Goal: Task Accomplishment & Management: Manage account settings

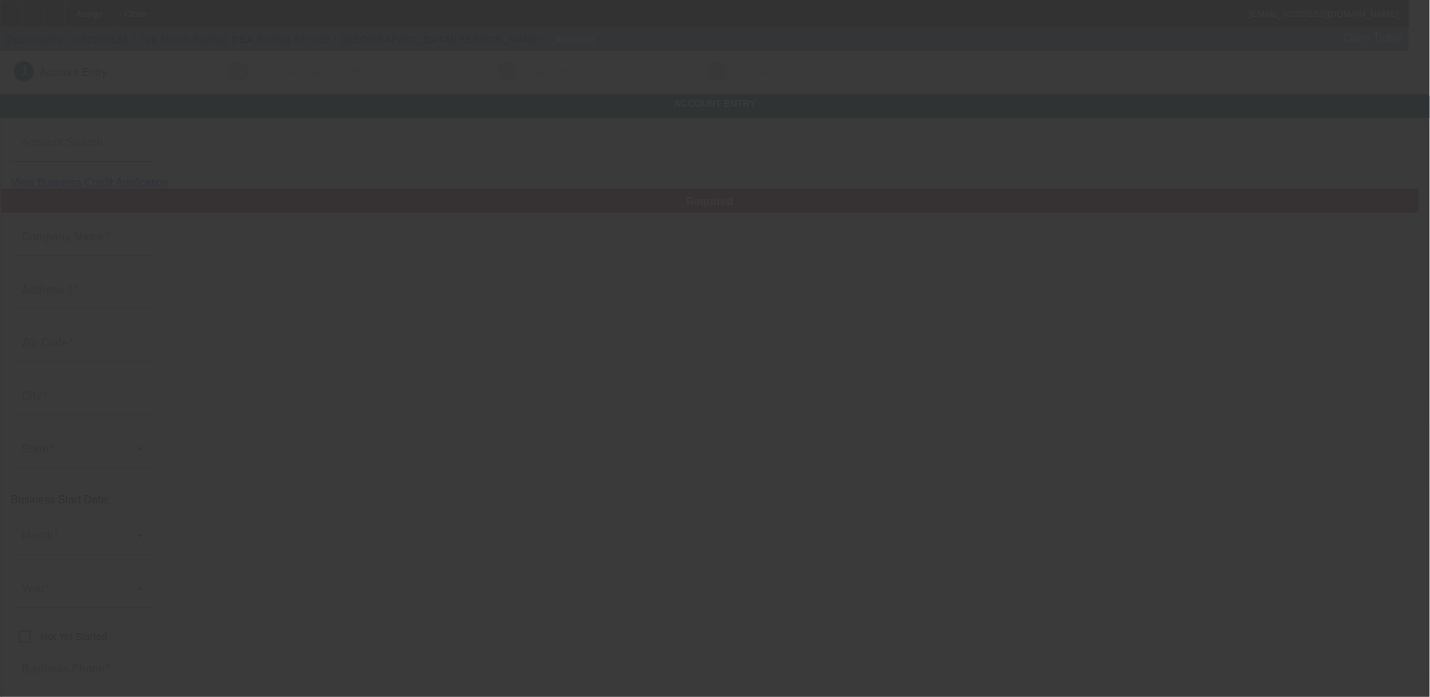
type input "Top Notch Towing"
type input "[STREET_ADDRESS]"
type input "28466"
type input "[PERSON_NAME]"
type input "[PHONE_NUMBER]"
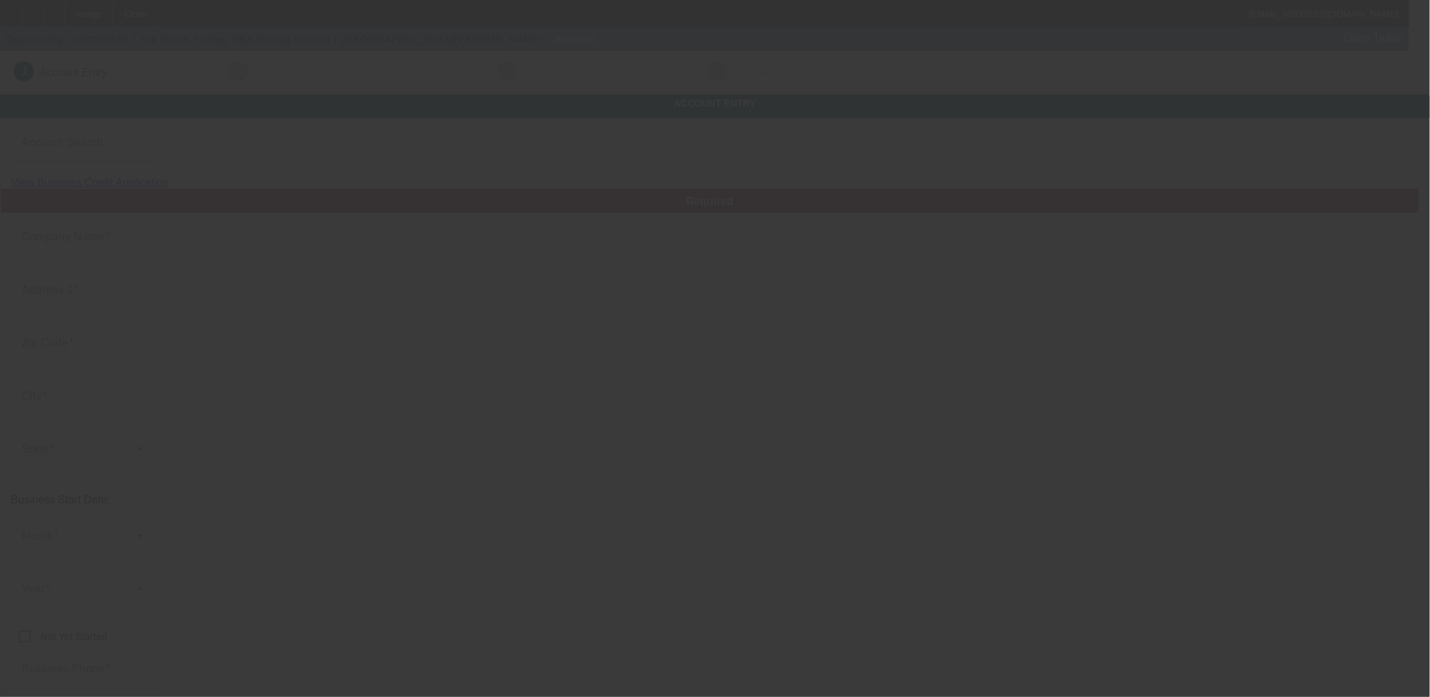
type input "Towing service"
type input "[EMAIL_ADDRESS][DOMAIN_NAME]"
type input "[US_EMPLOYER_IDENTIFICATION_NUMBER]"
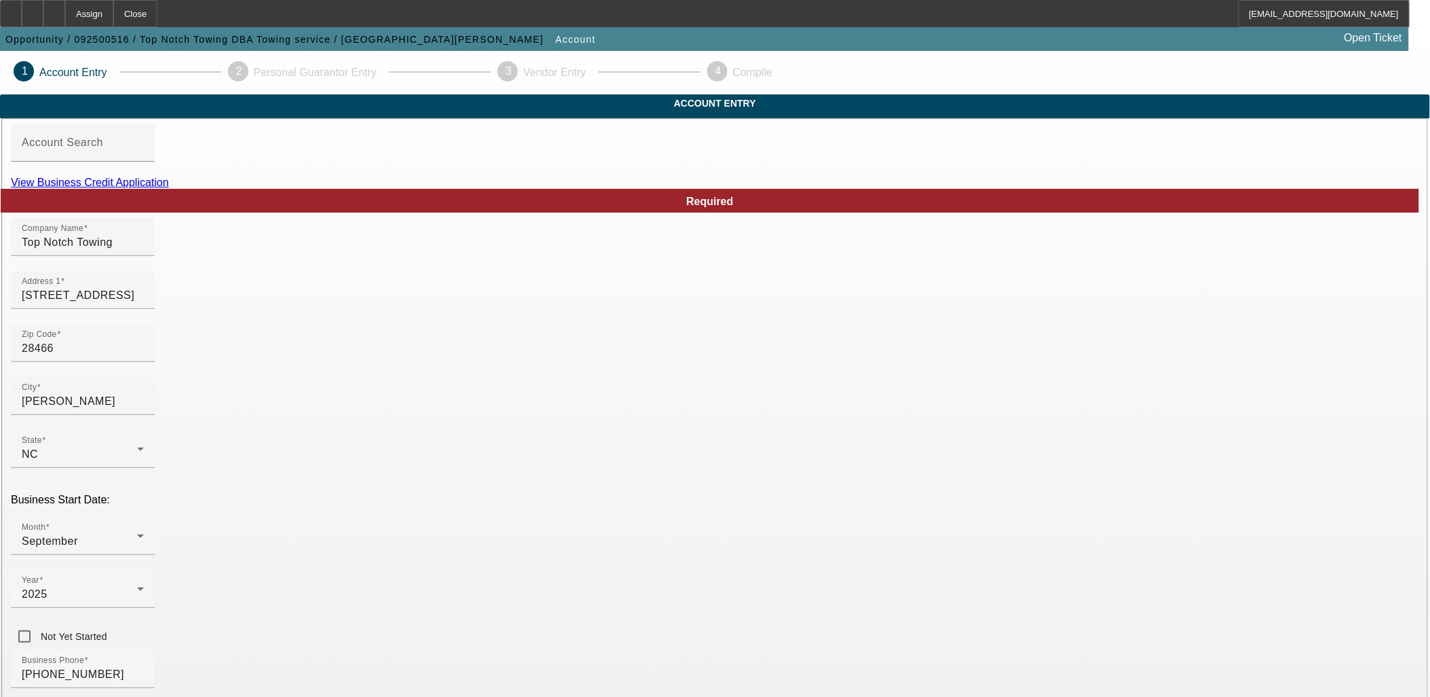
scroll to position [168, 0]
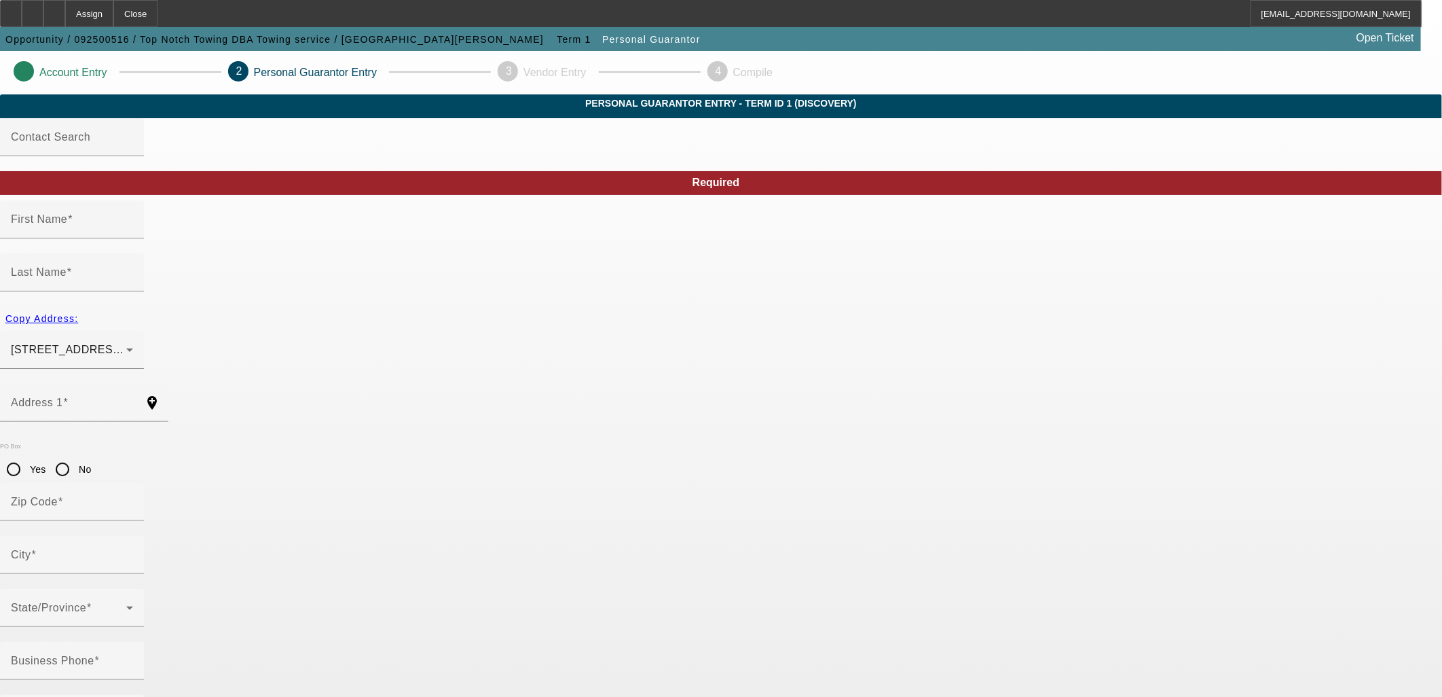
type input "Camerom"
type input "Osborne"
type input "121 Madison Ave apt 105"
radio input "true"
type input "28466"
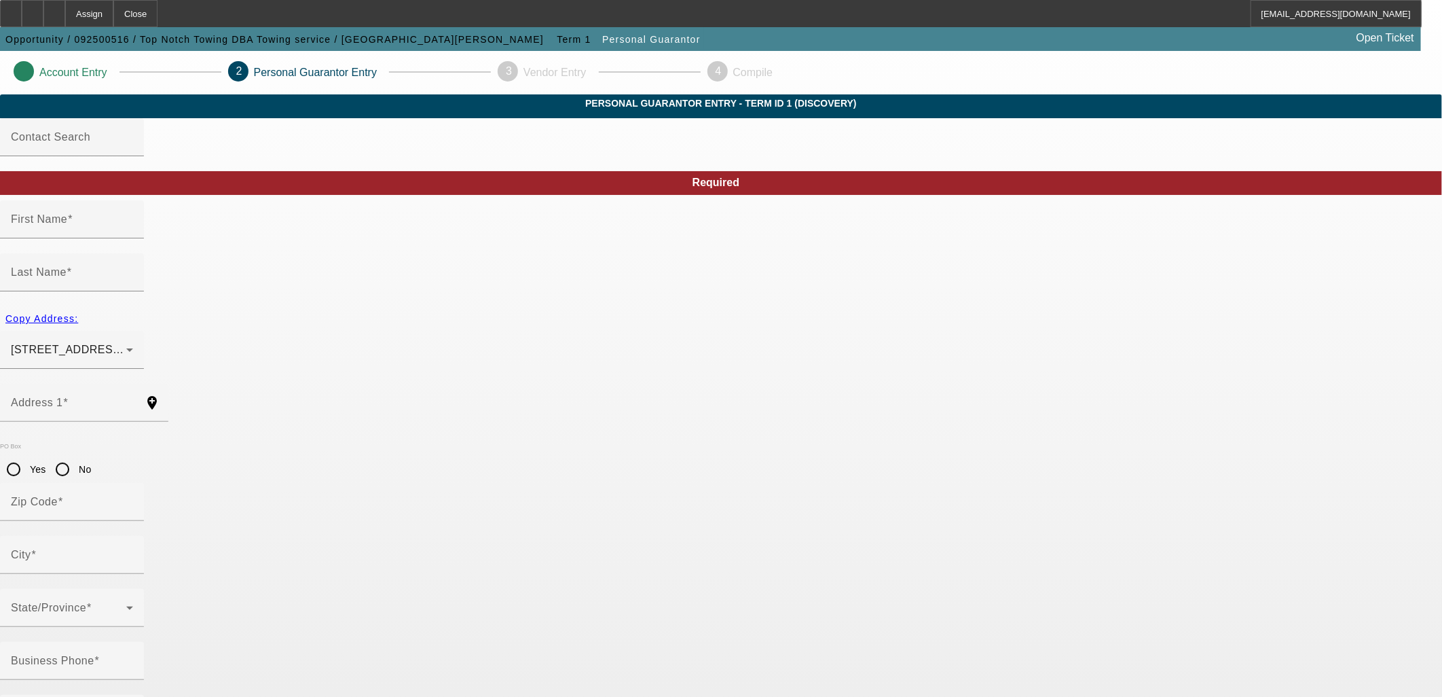
type input "Wallace"
type input "(336) 391-2311"
type input "100"
type input "245-37-5290"
type input "co120911@gmail.com"
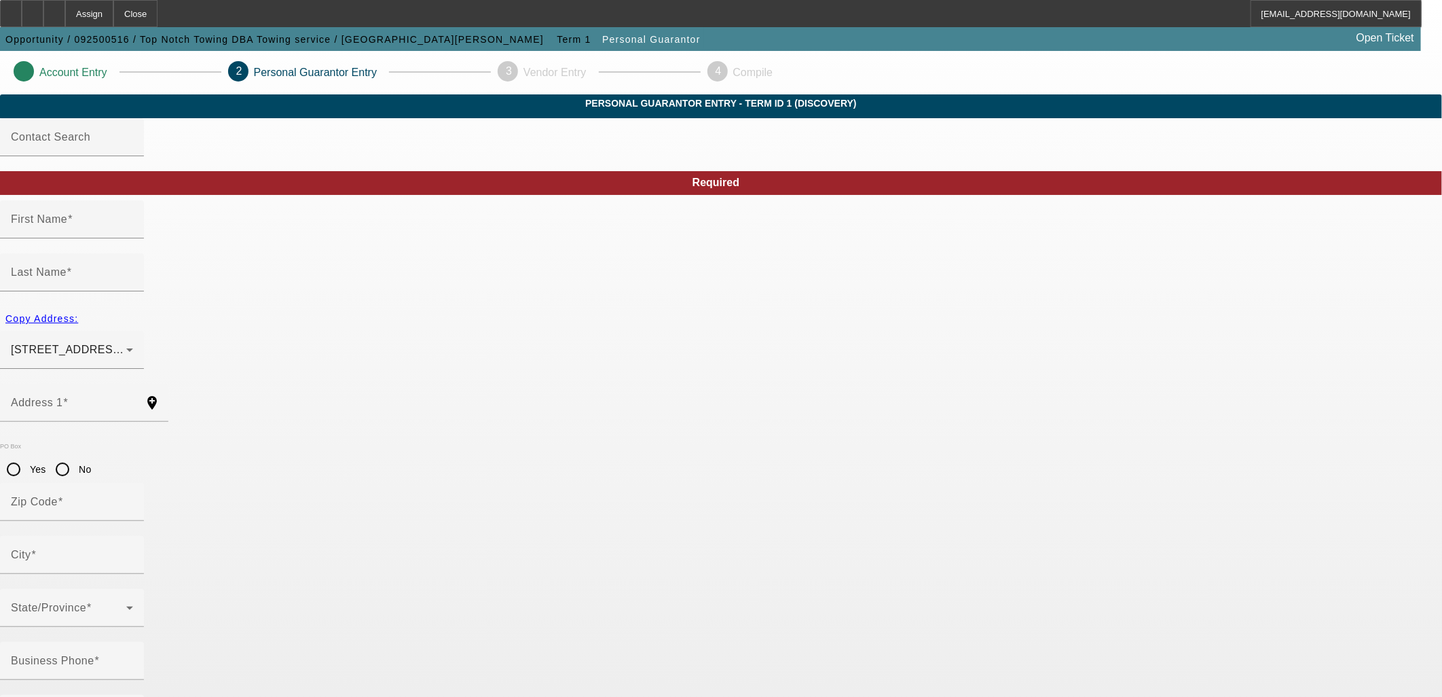
type input "(336) 391-2311"
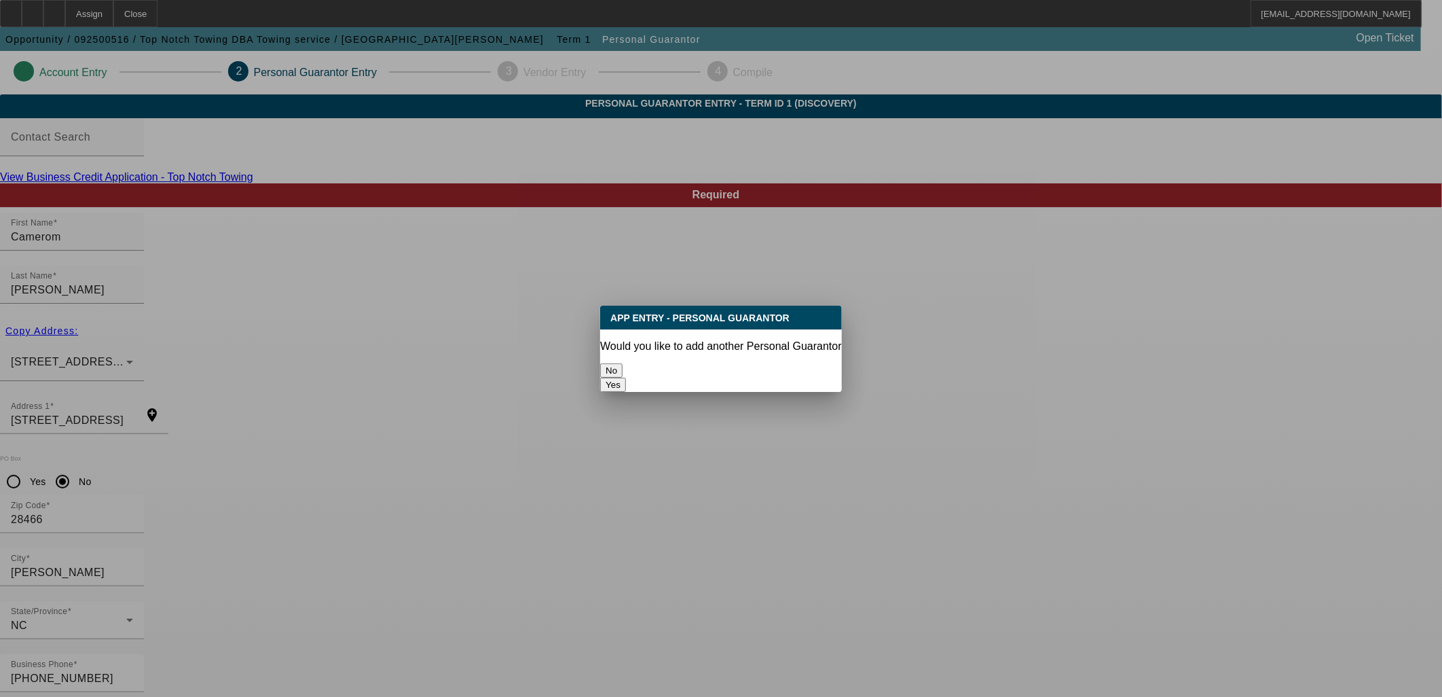
click at [623, 363] on button "No" at bounding box center [611, 370] width 22 height 14
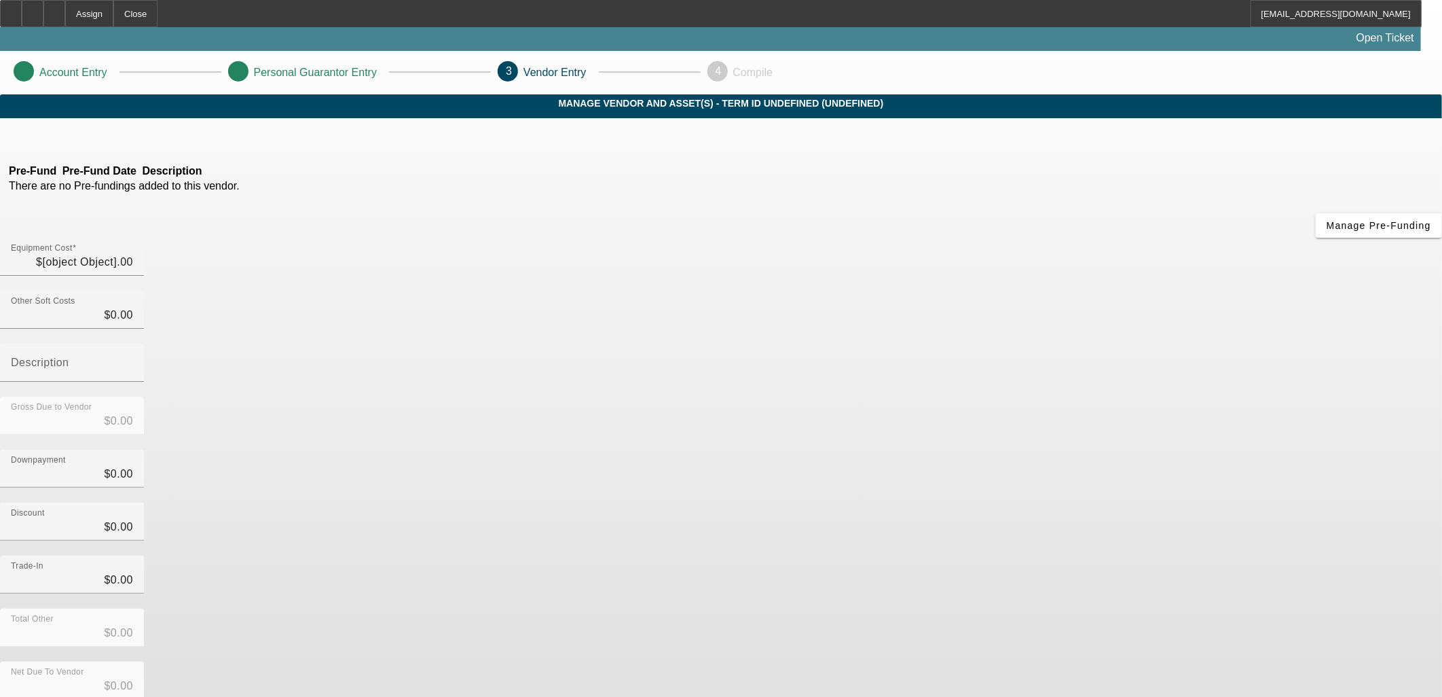
type input "$49,999.00"
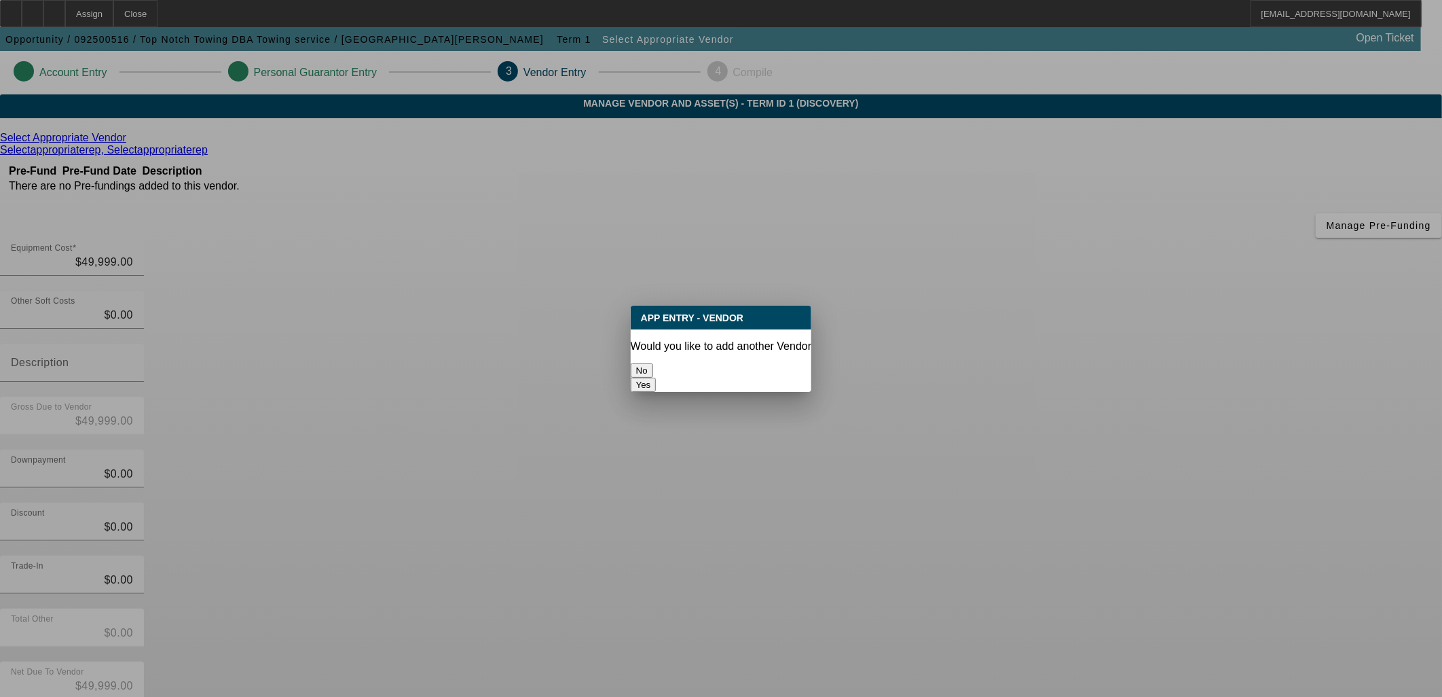
click at [653, 365] on button "No" at bounding box center [642, 370] width 22 height 14
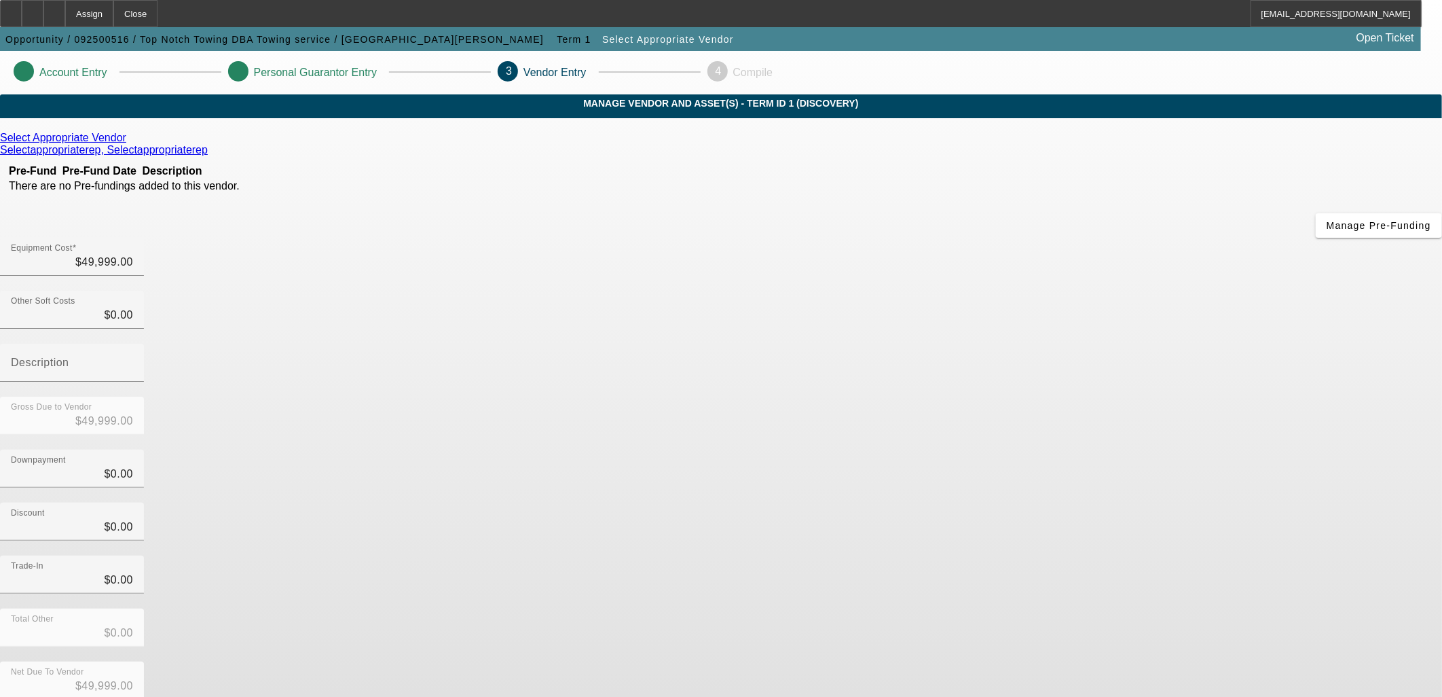
click at [684, 365] on div "Select Appropriate Vendor Selectappropriaterep, Selectappropriaterep Pre-Fund P…" at bounding box center [721, 430] width 1442 height 597
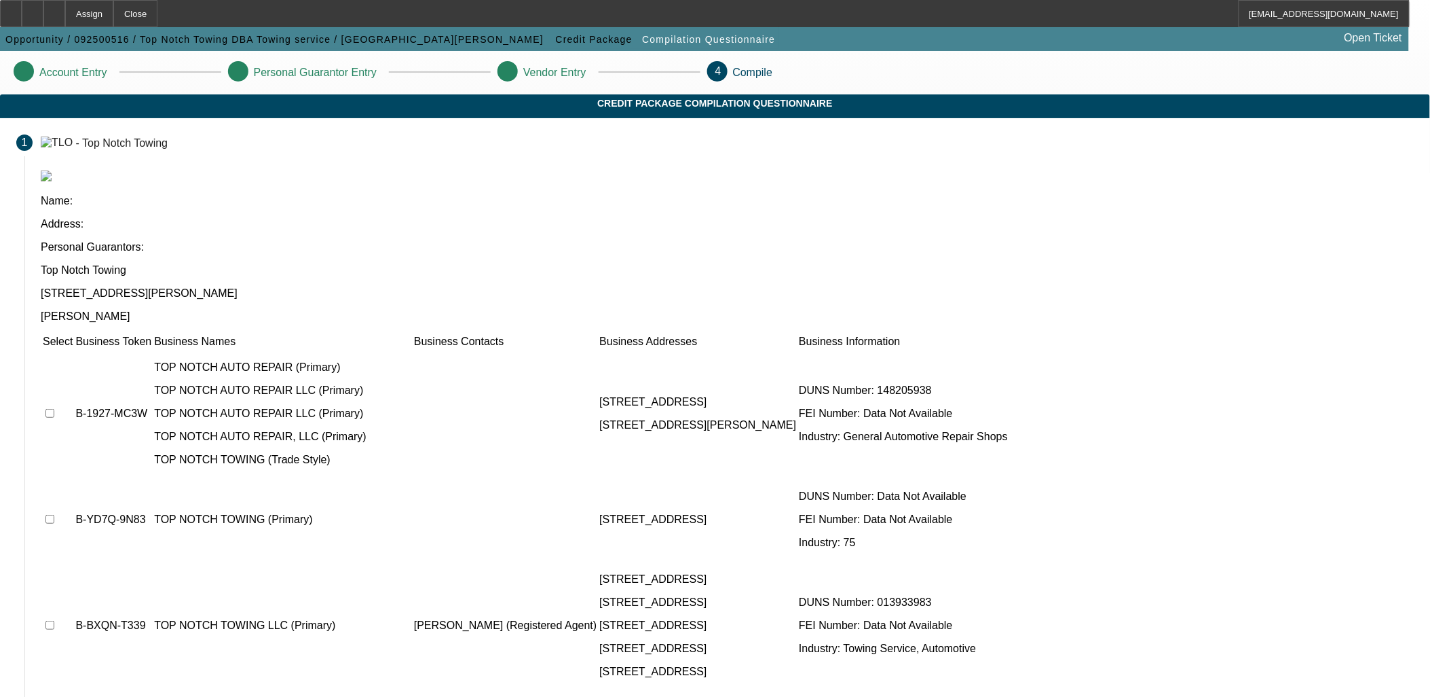
scroll to position [43, 0]
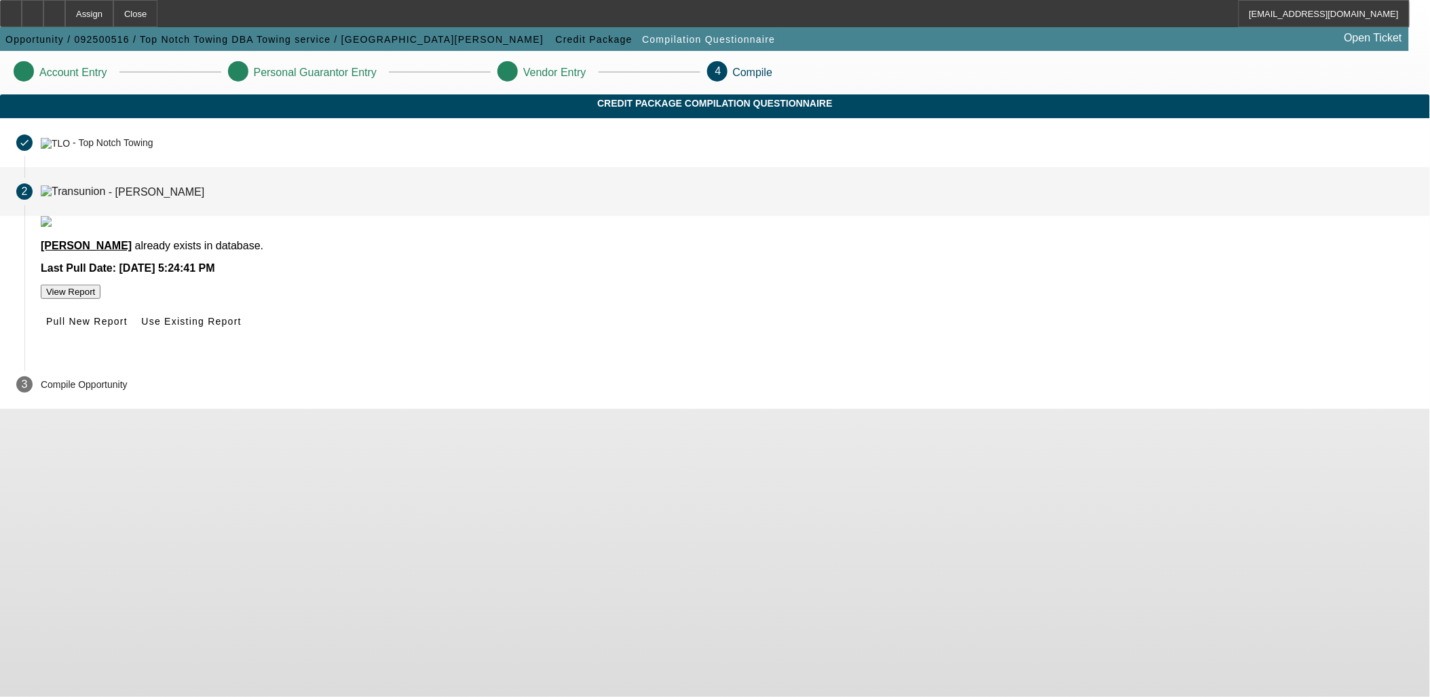
scroll to position [0, 0]
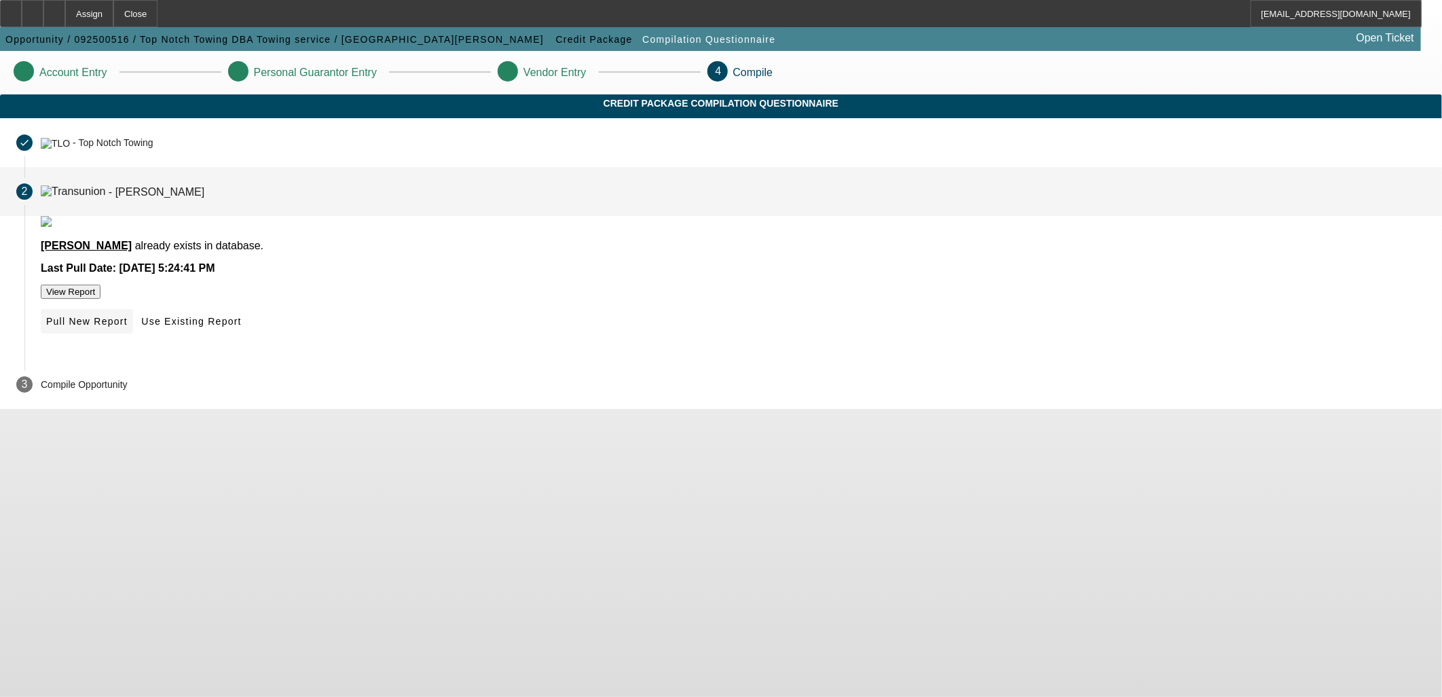
click at [128, 327] on span "Pull New Report" at bounding box center [86, 321] width 81 height 11
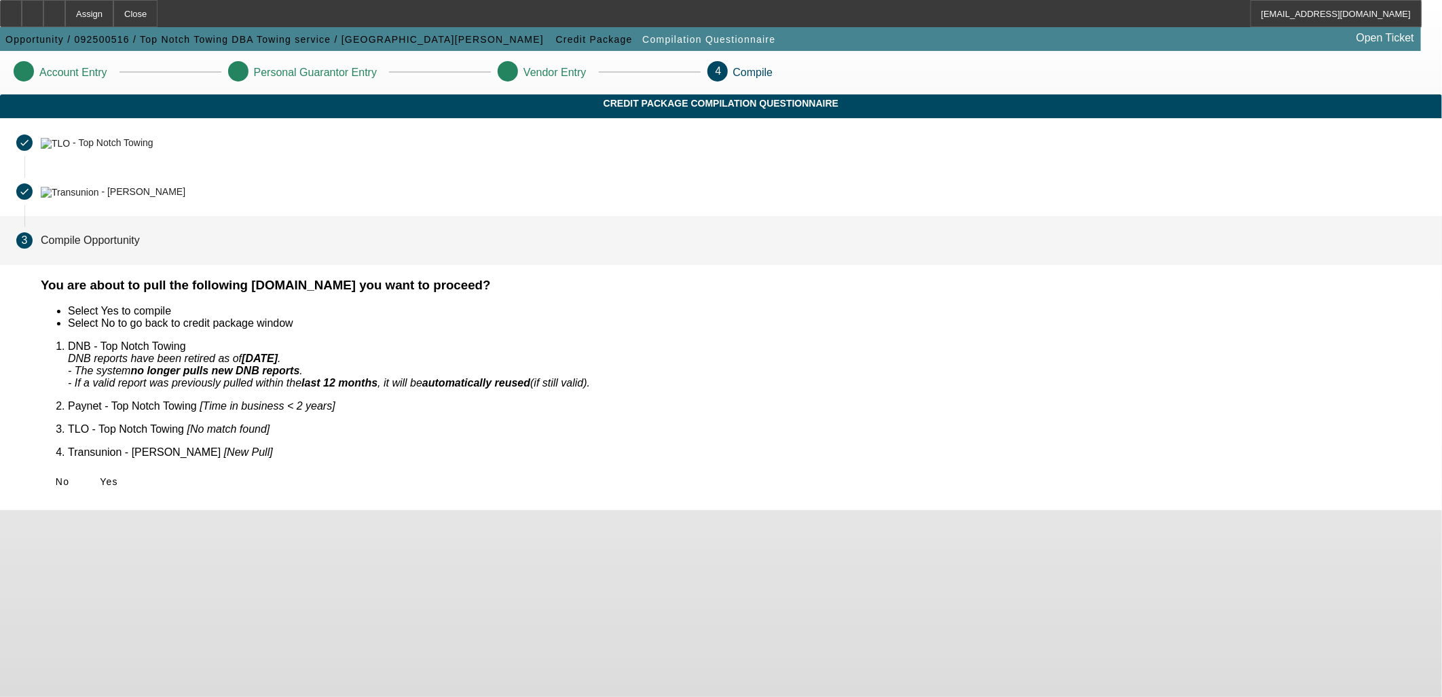
click at [118, 476] on span "Yes" at bounding box center [109, 481] width 18 height 11
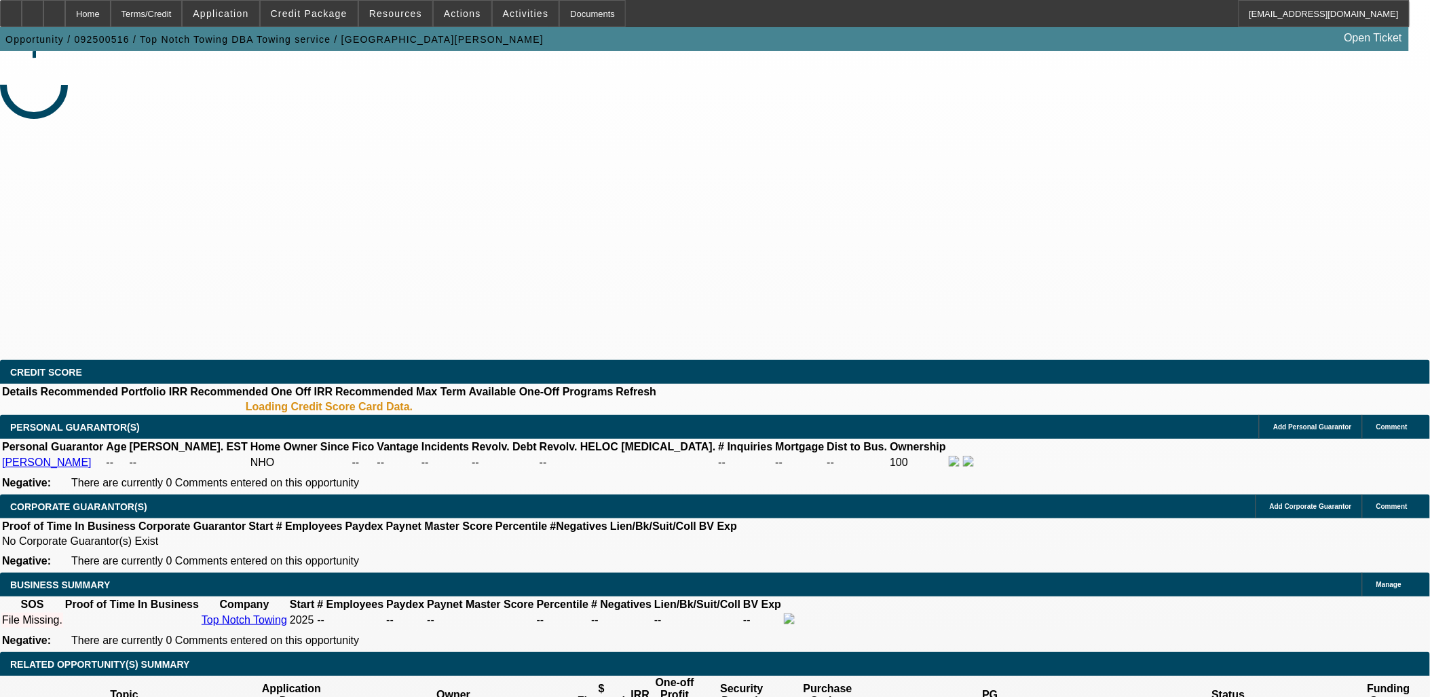
select select "0"
select select "2"
select select "0.1"
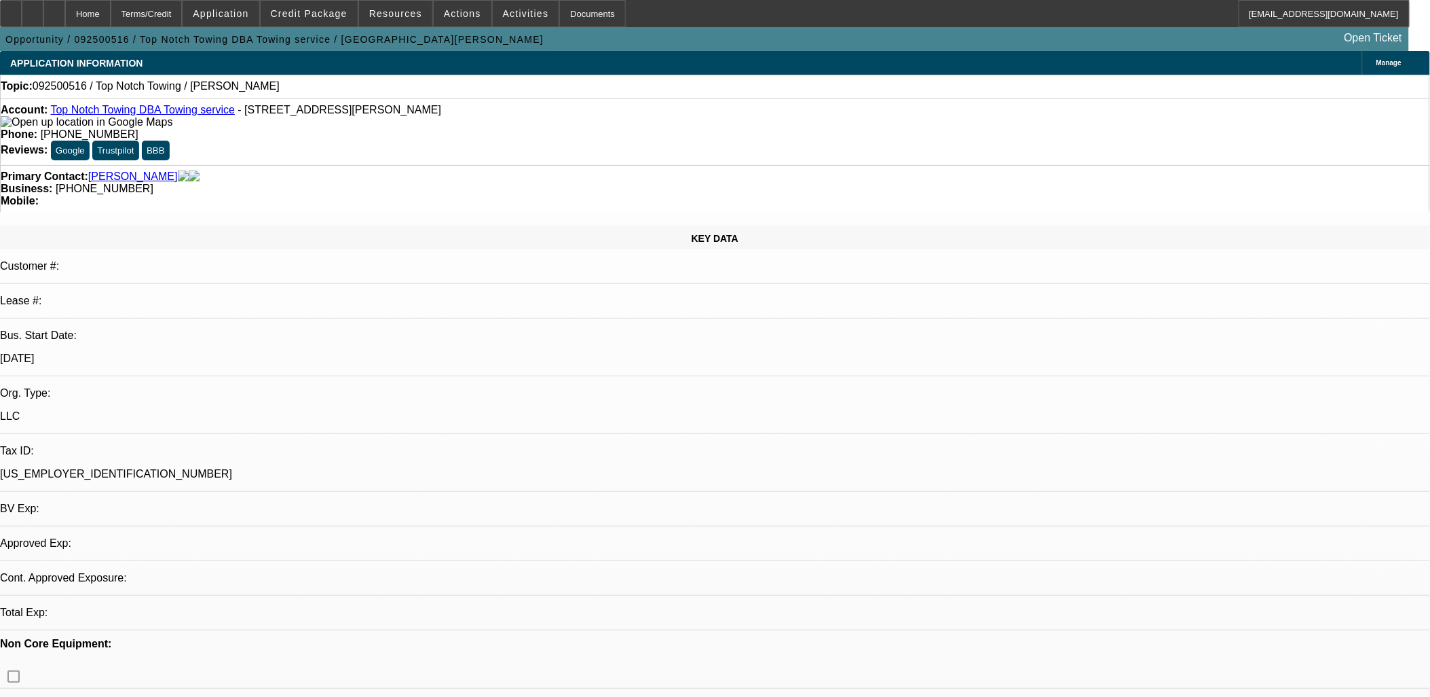
select select "1"
select select "2"
select select "4"
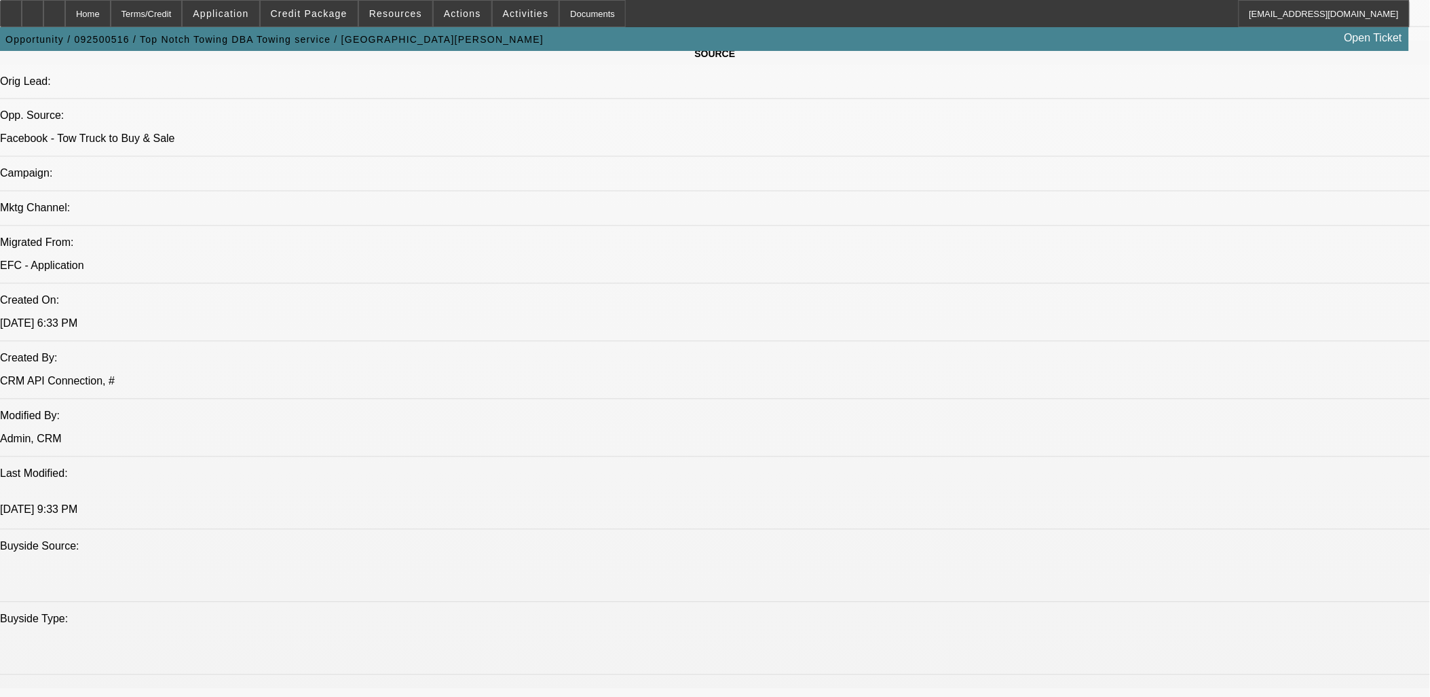
scroll to position [679, 0]
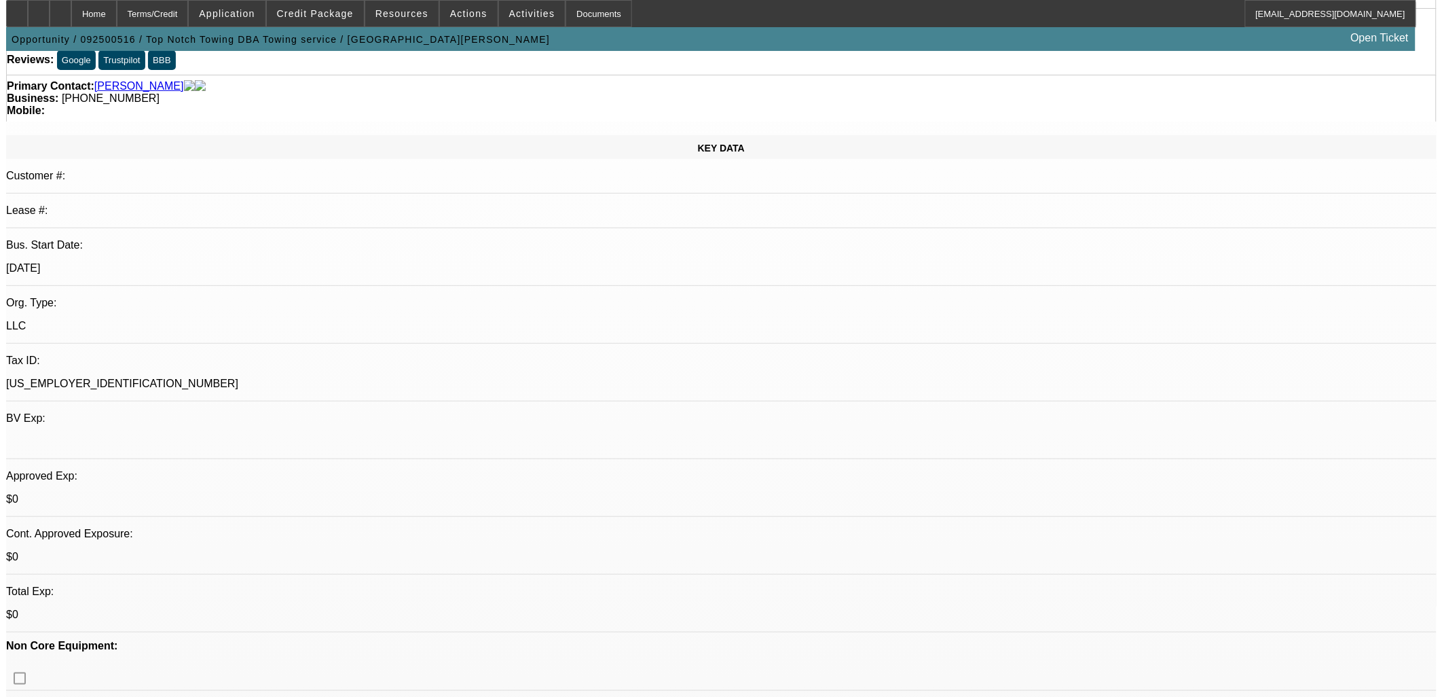
scroll to position [0, 0]
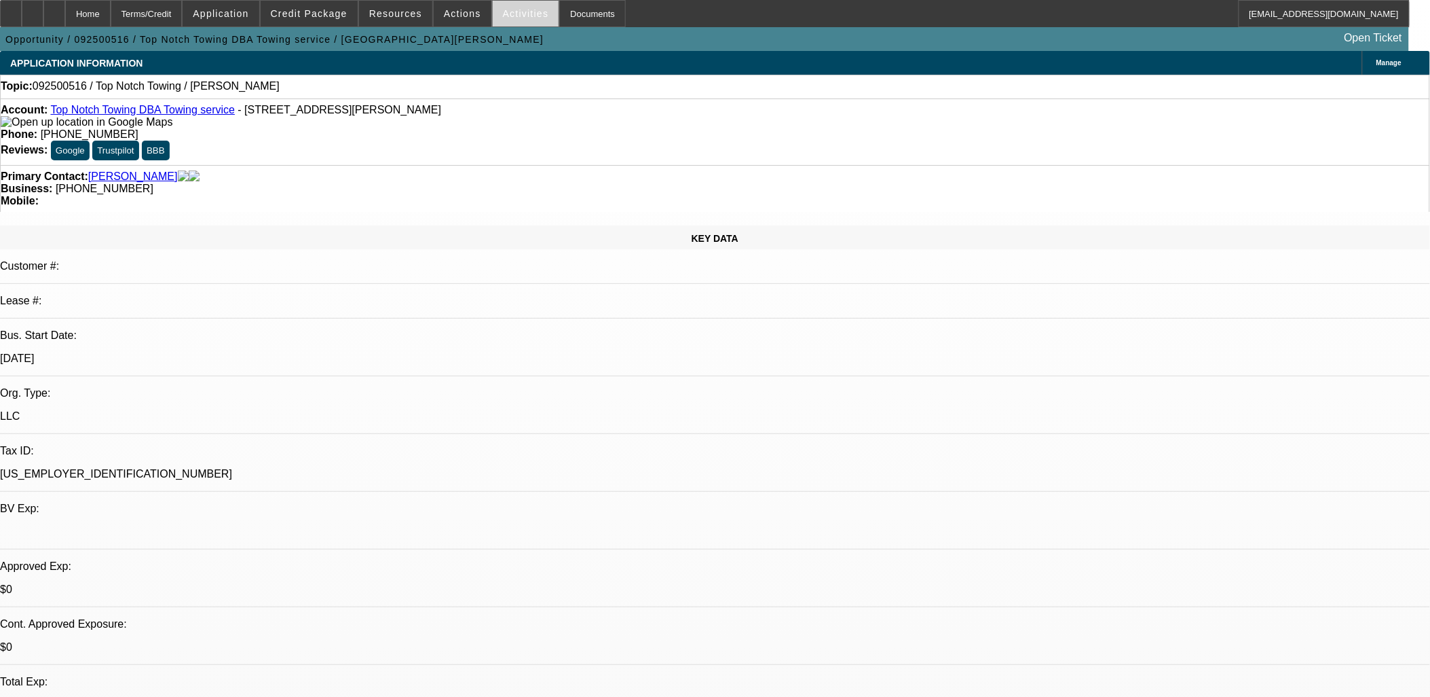
click at [512, 15] on span "Activities" at bounding box center [526, 13] width 46 height 11
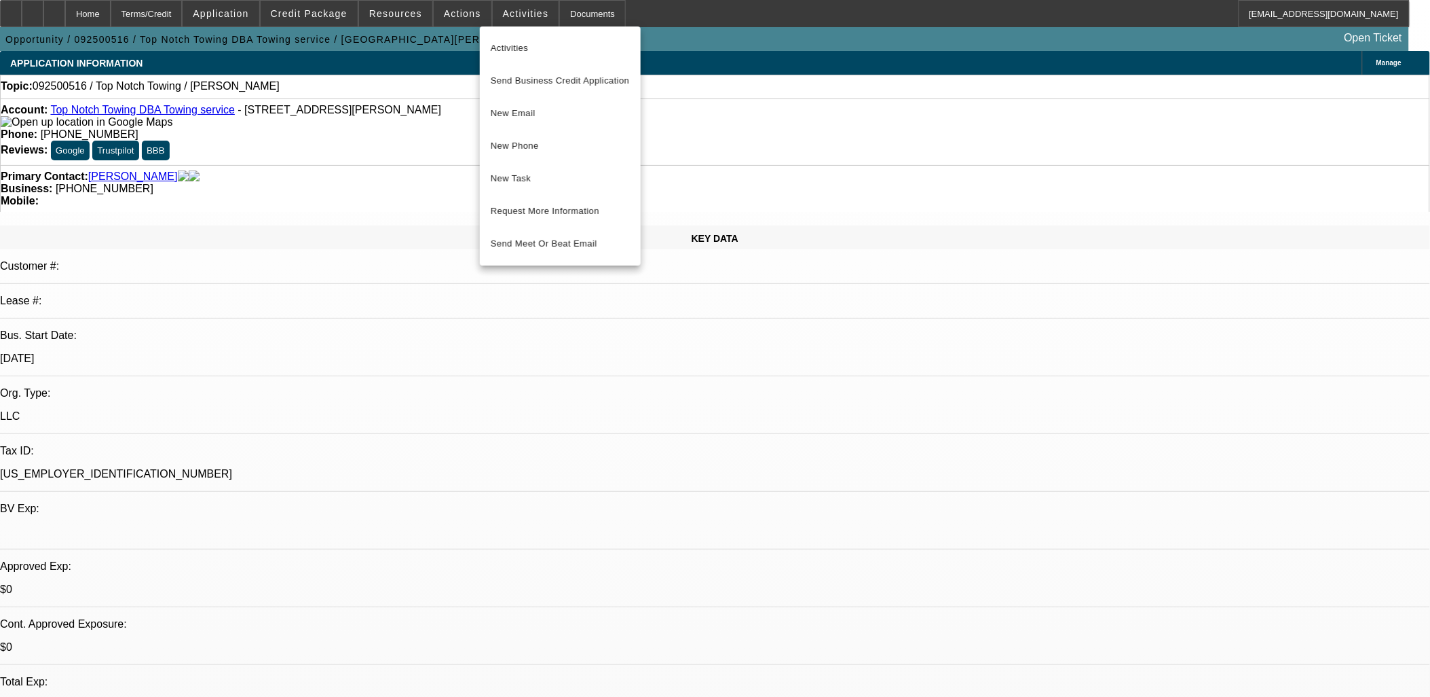
click at [460, 15] on div at bounding box center [715, 348] width 1430 height 697
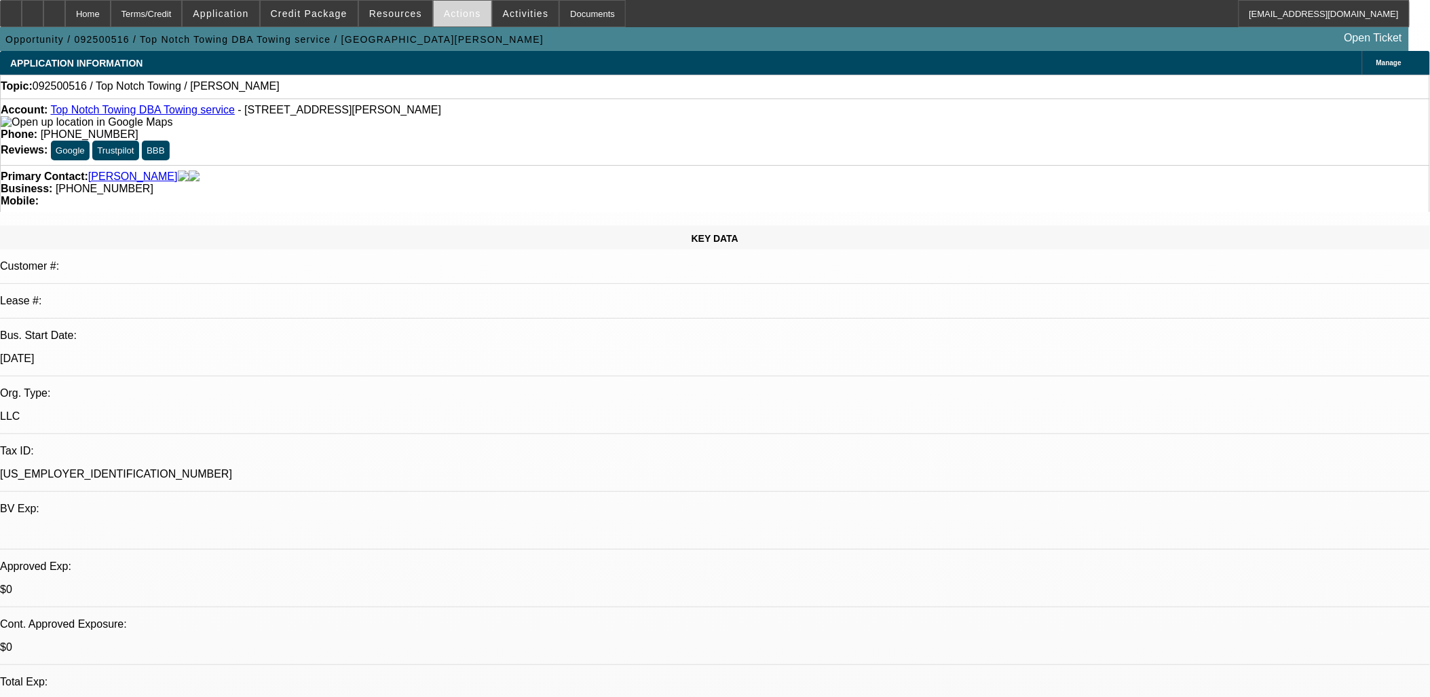
click at [449, 18] on span at bounding box center [463, 13] width 58 height 33
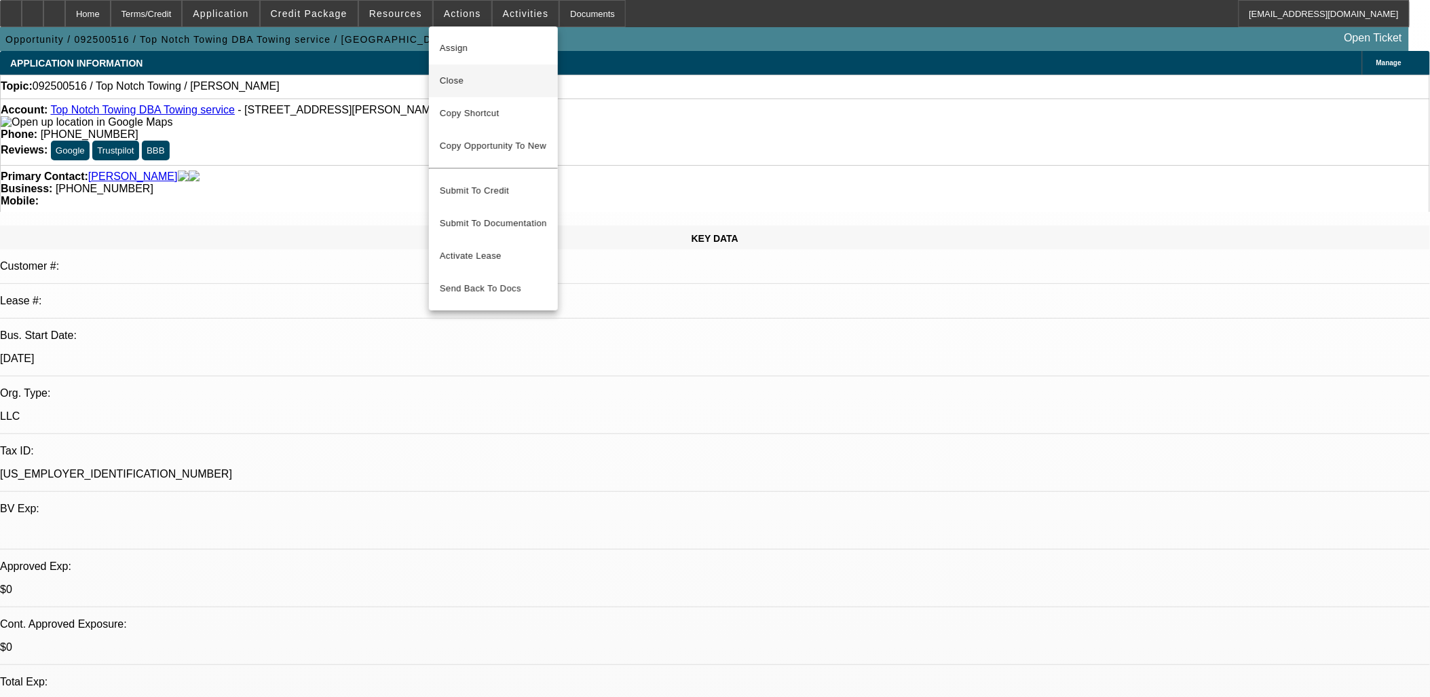
click at [473, 80] on span "Close" at bounding box center [493, 81] width 107 height 16
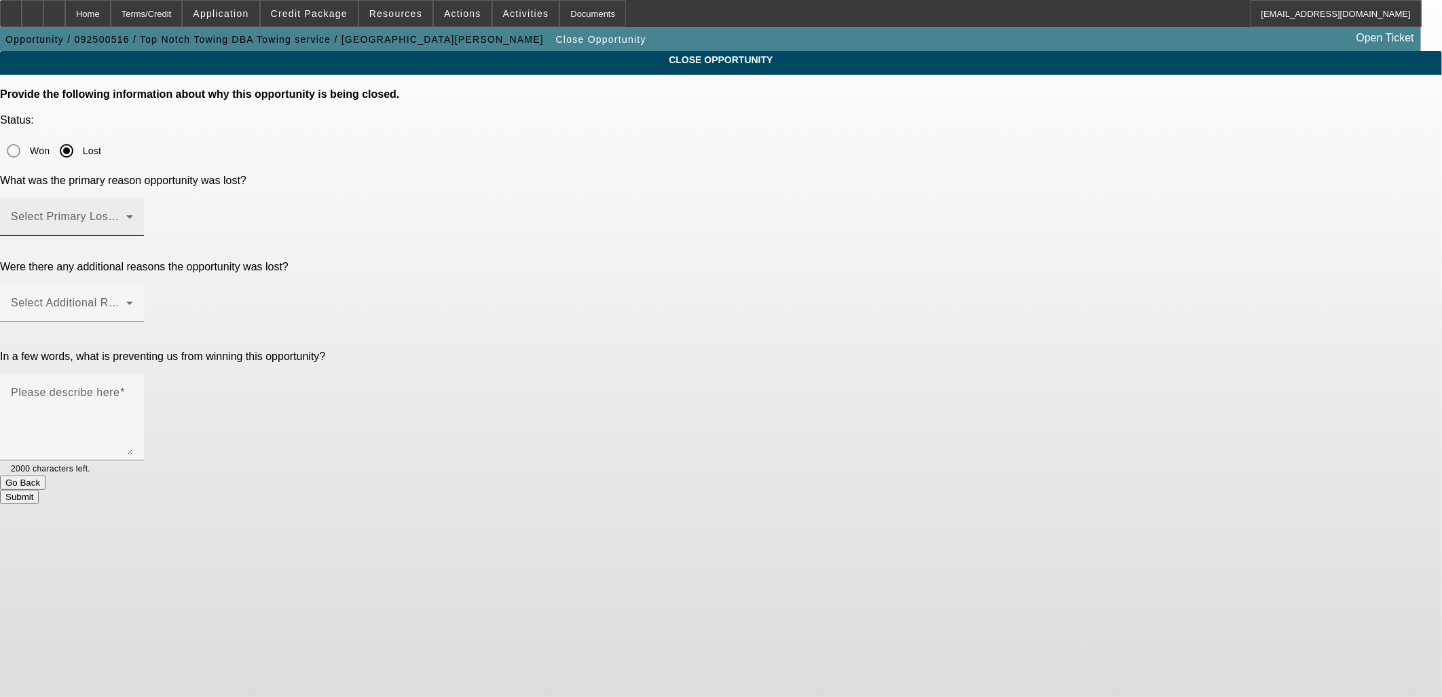
click at [126, 214] on span at bounding box center [68, 222] width 115 height 16
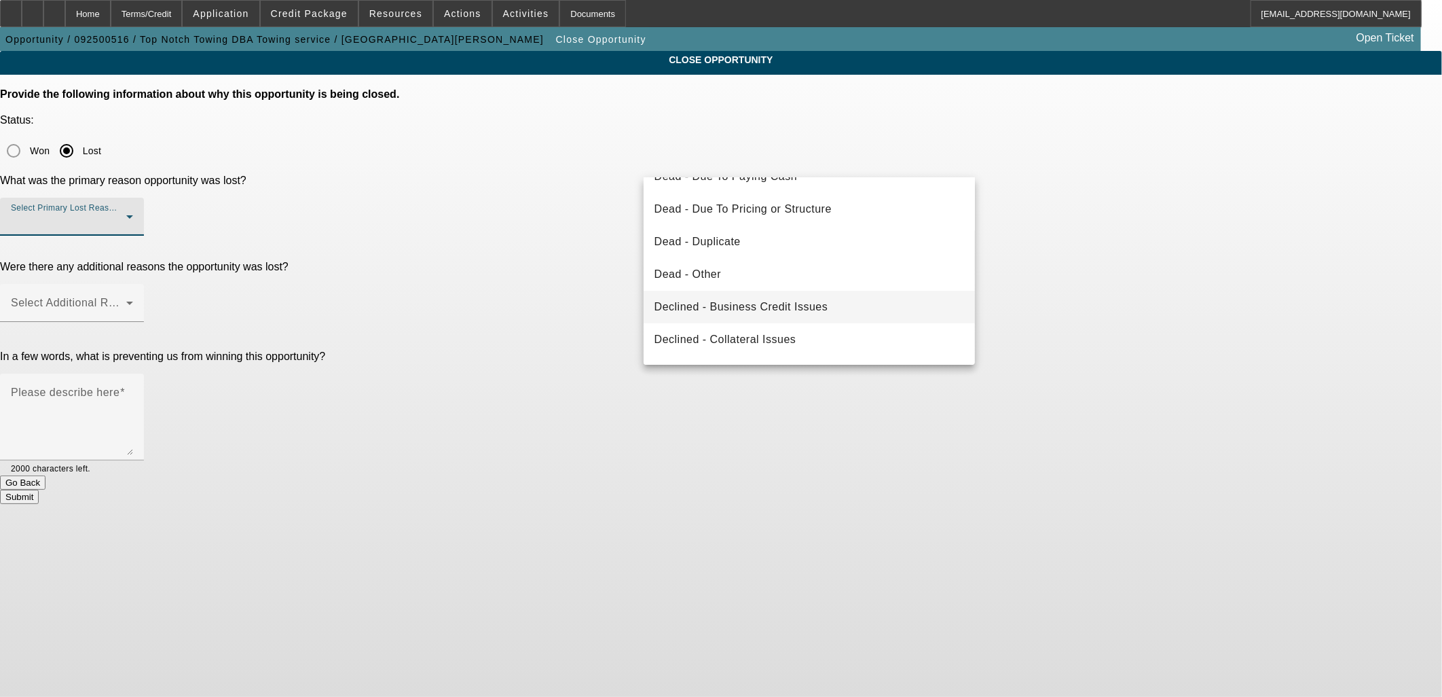
scroll to position [107, 0]
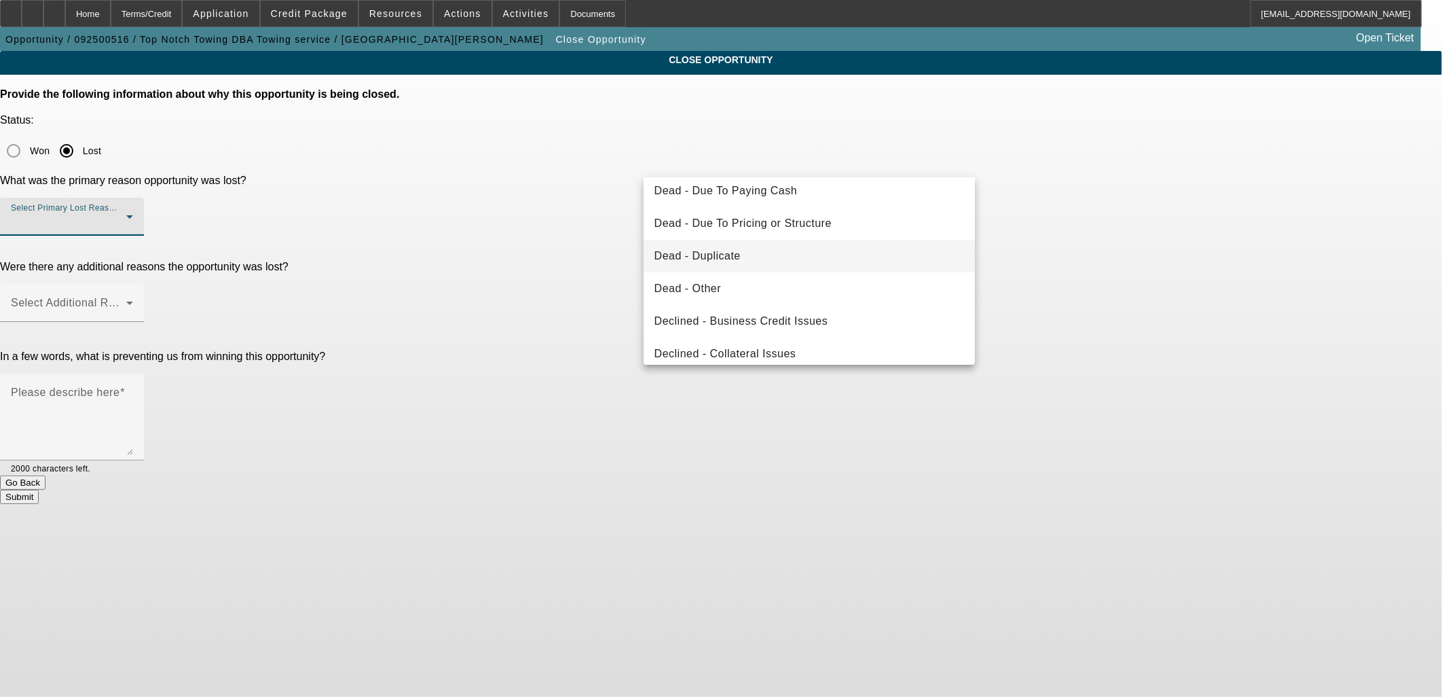
click at [737, 246] on mat-option "Dead - Duplicate" at bounding box center [810, 256] width 332 height 33
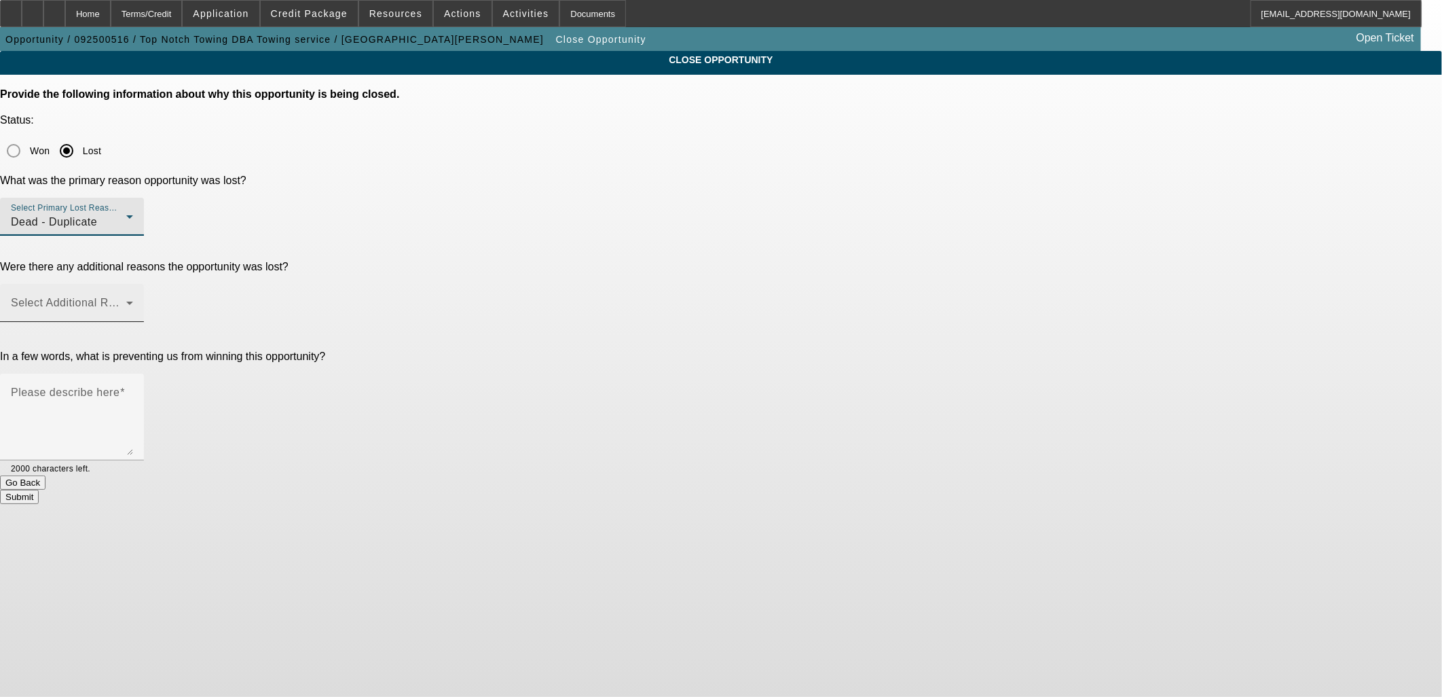
click at [126, 300] on span at bounding box center [68, 308] width 115 height 16
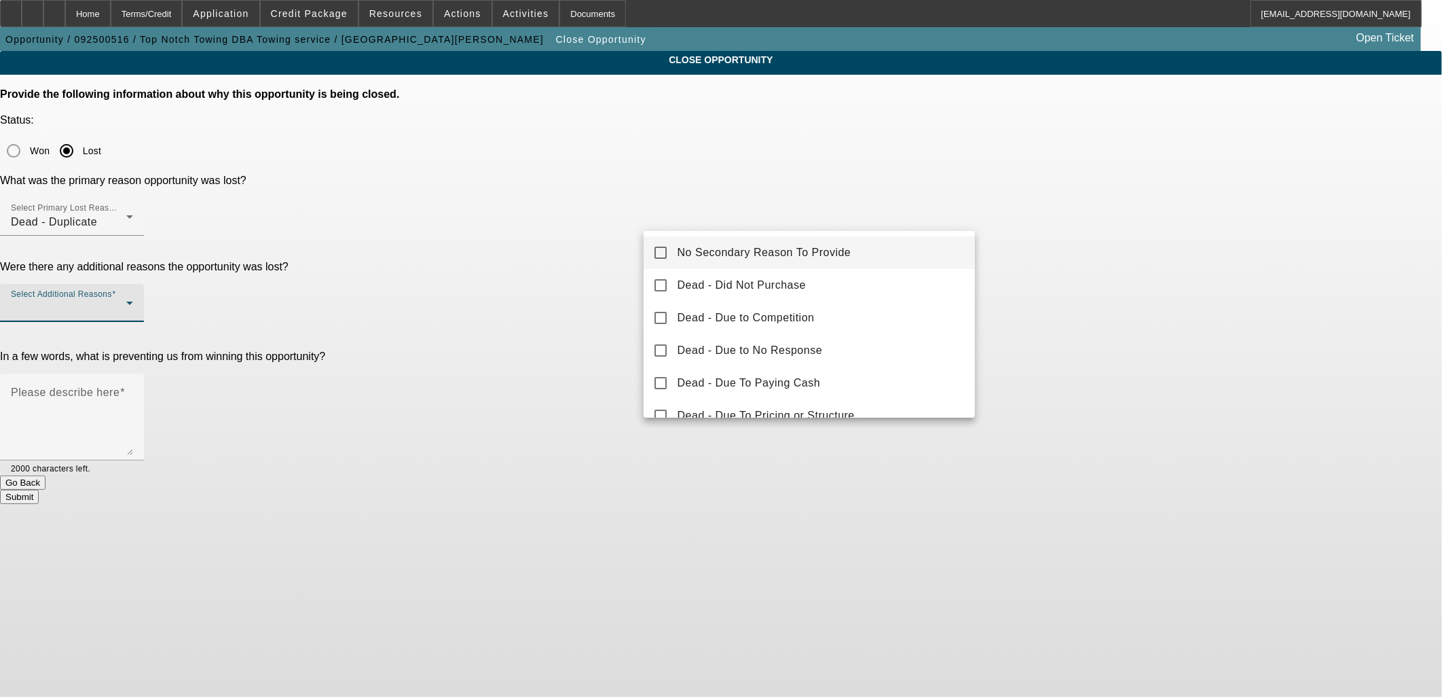
click at [722, 255] on span "No Secondary Reason To Provide" at bounding box center [765, 252] width 174 height 16
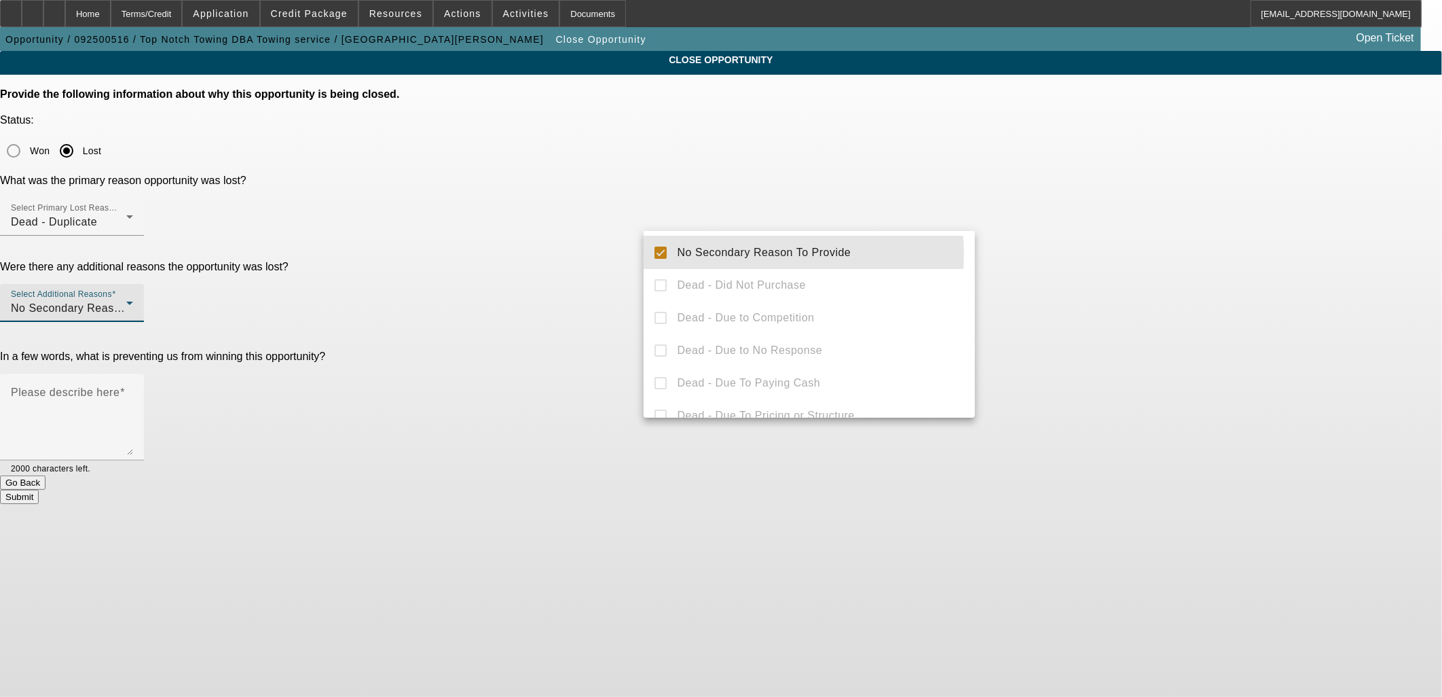
drag, startPoint x: 385, startPoint y: 223, endPoint x: 553, endPoint y: 250, distance: 170.5
click at [386, 223] on div at bounding box center [721, 348] width 1442 height 697
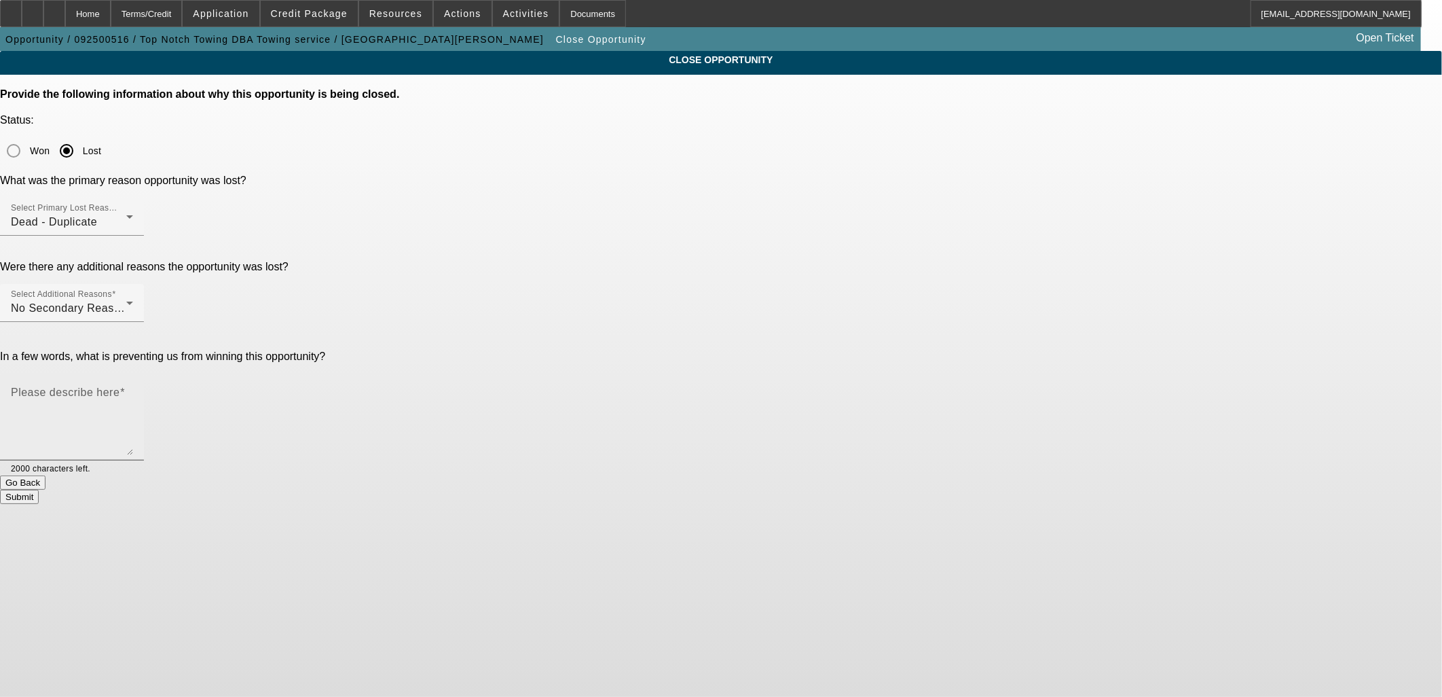
click at [133, 390] on textarea "Please describe here" at bounding box center [72, 422] width 122 height 65
type textarea "d"
click at [39, 489] on button "Submit" at bounding box center [19, 496] width 39 height 14
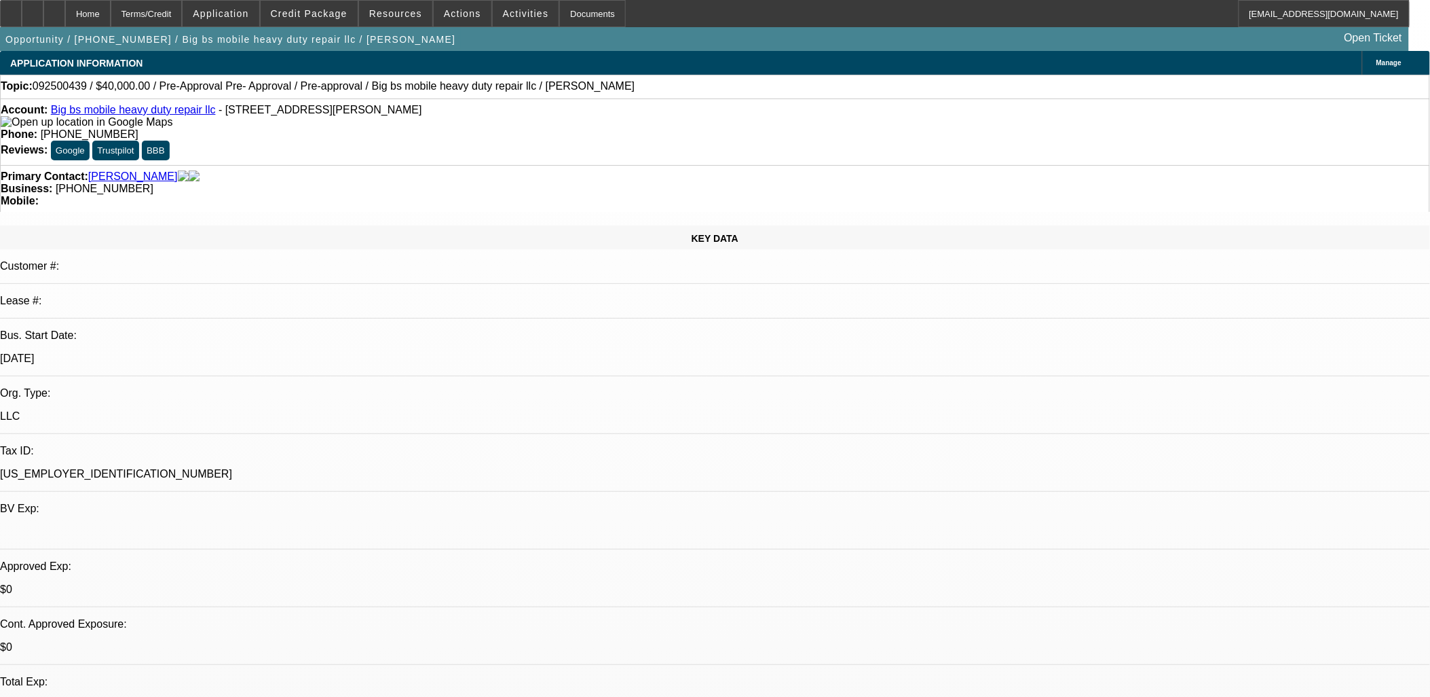
select select "0.2"
select select "2"
select select "0.1"
select select "0.2"
select select "2"
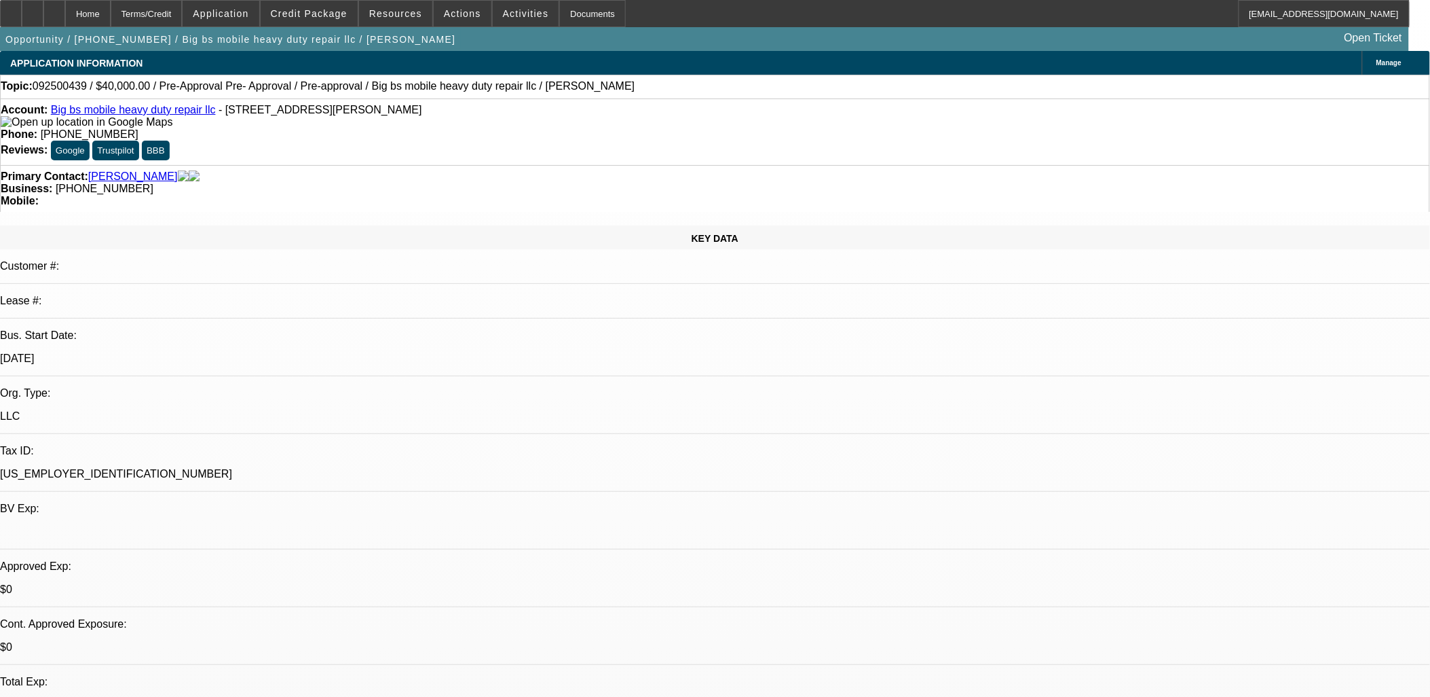
select select "0.1"
select select "2"
select select "0.1"
select select "0"
select select "2"
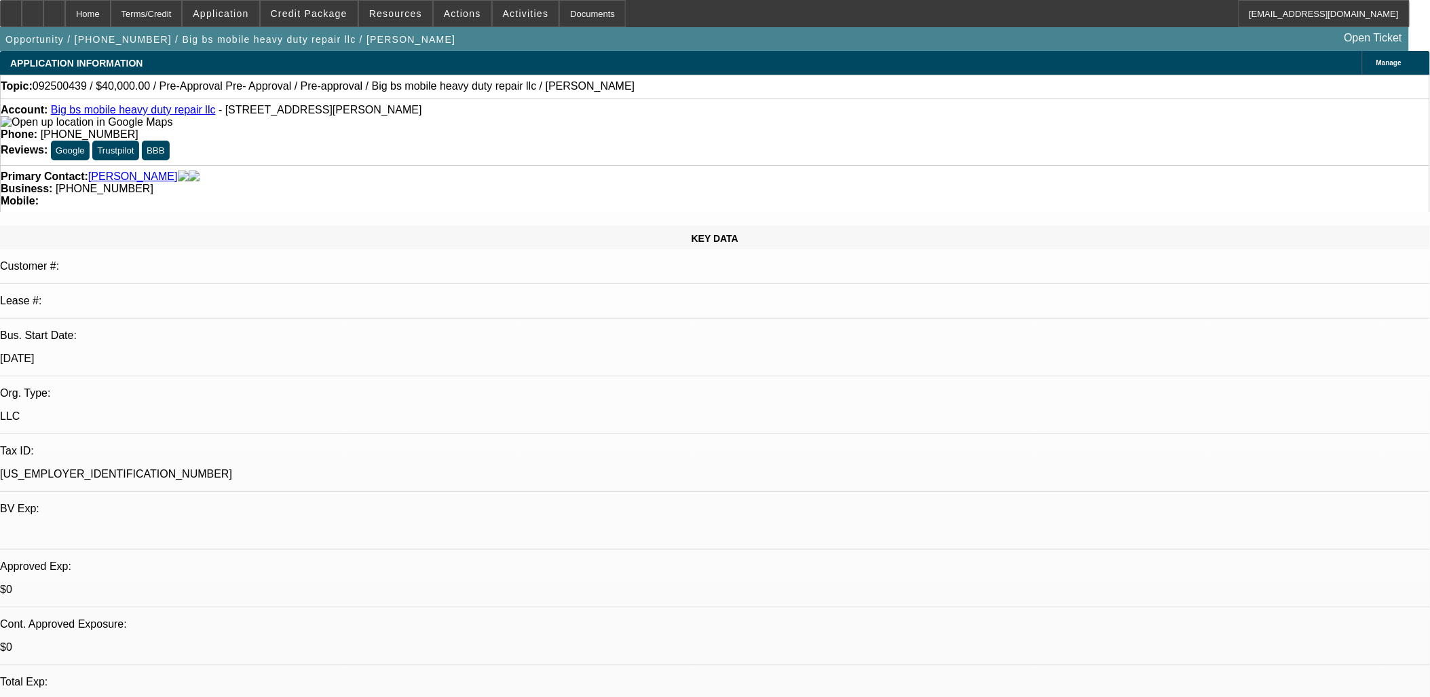
select select "0.1"
select select "1"
select select "2"
select select "4"
select select "1"
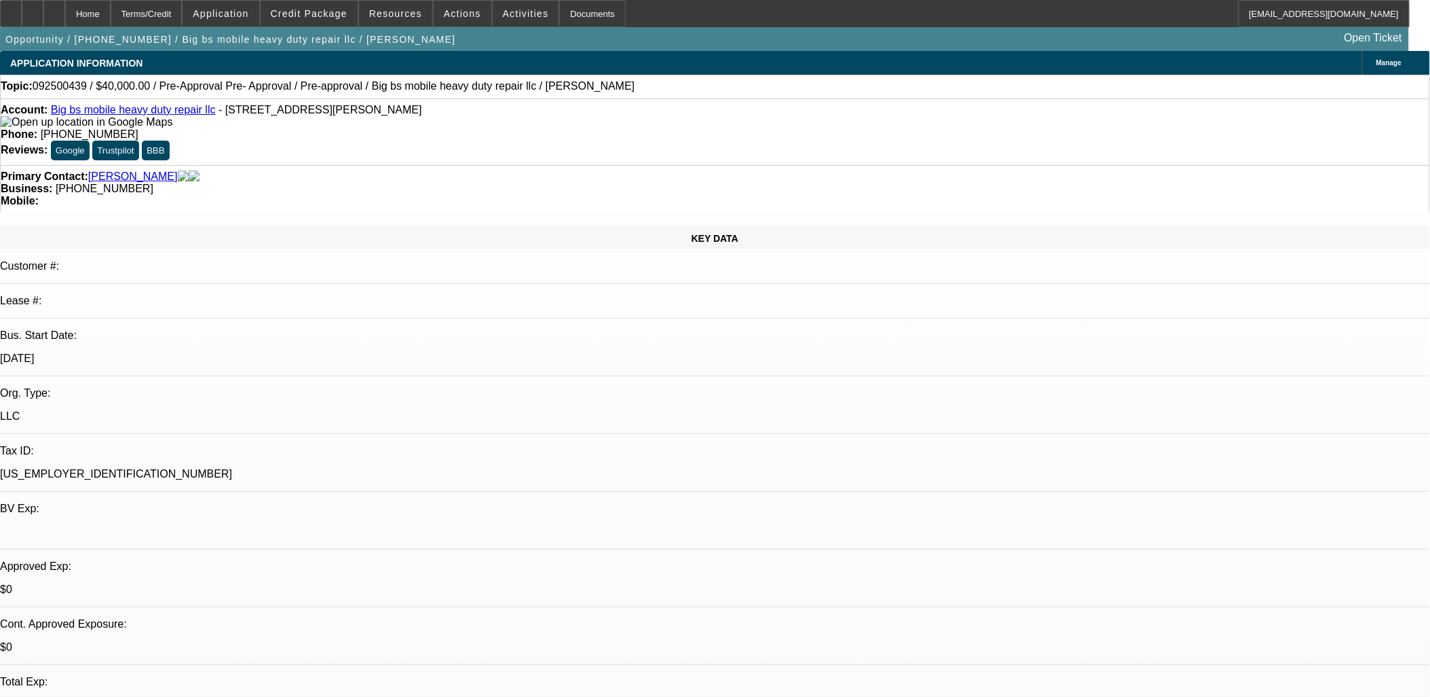
select select "2"
select select "4"
select select "1"
select select "2"
select select "4"
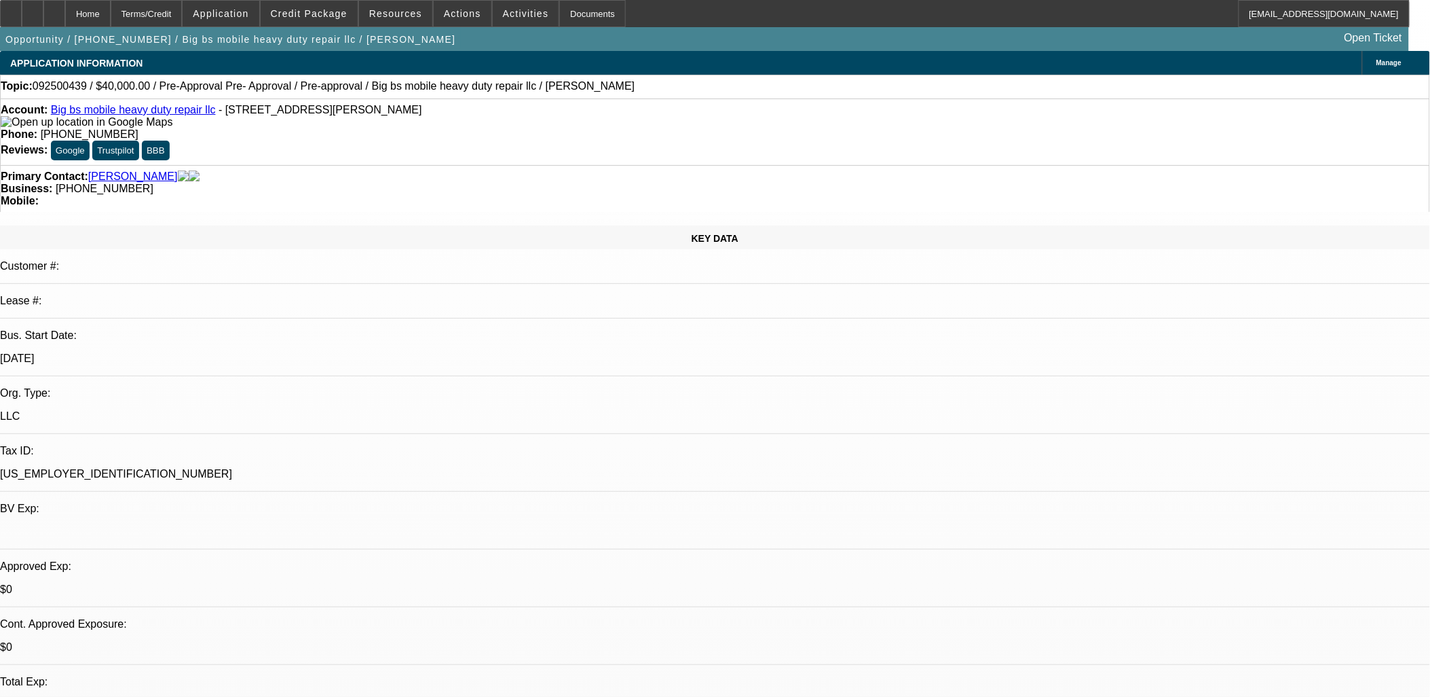
select select "1"
select select "2"
select select "4"
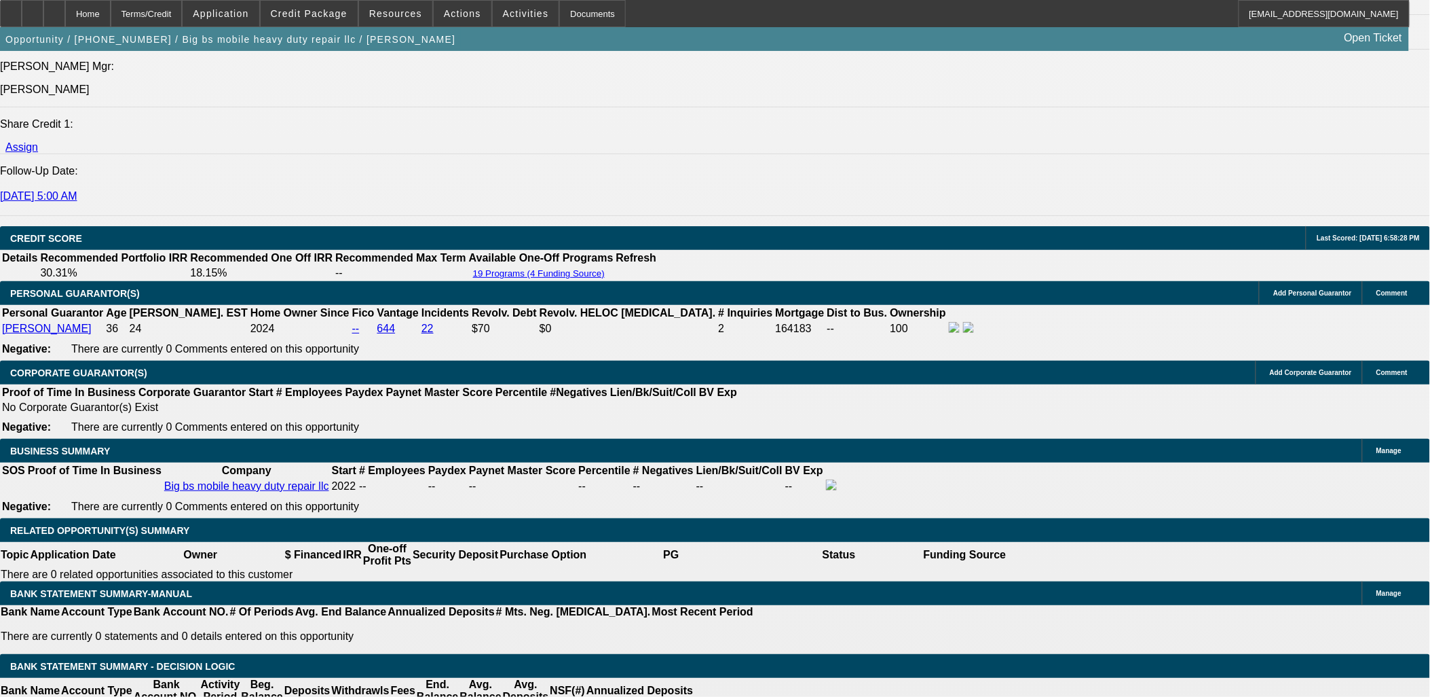
scroll to position [1735, 0]
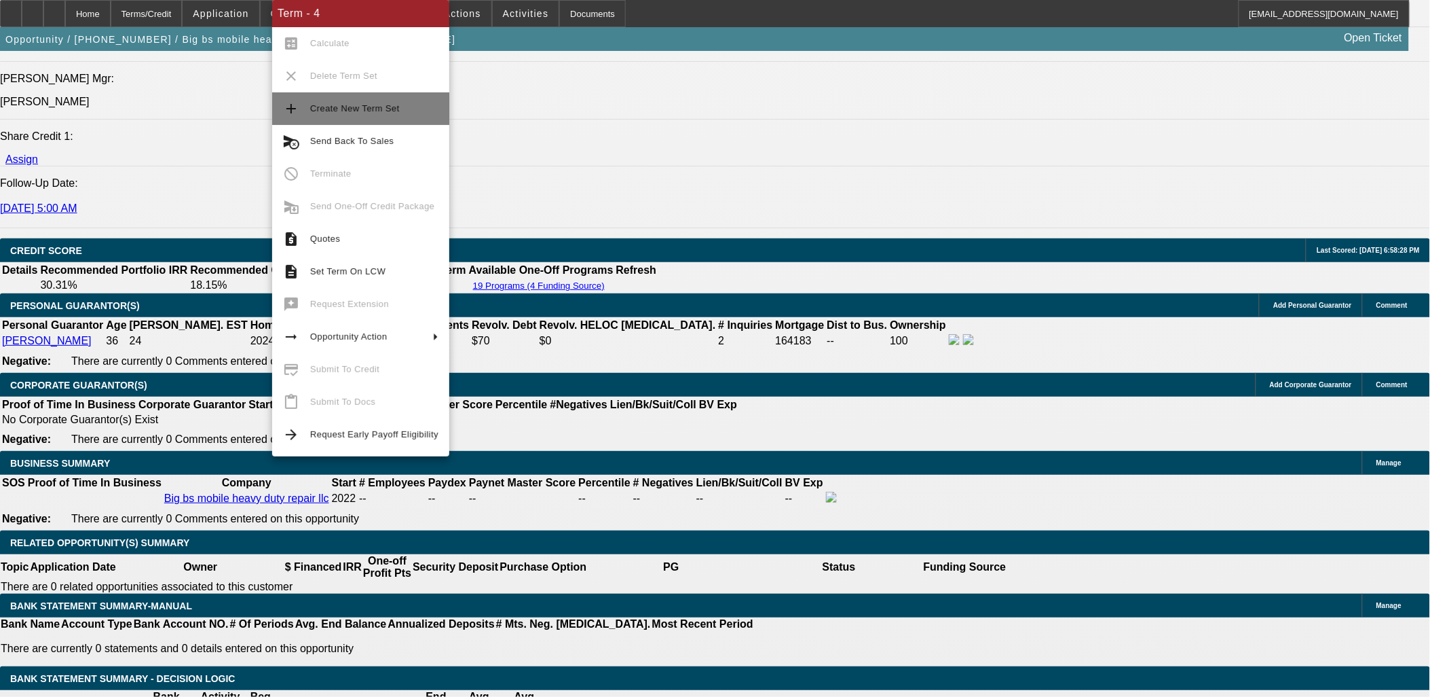
click at [343, 105] on span "Create New Term Set" at bounding box center [355, 108] width 90 height 10
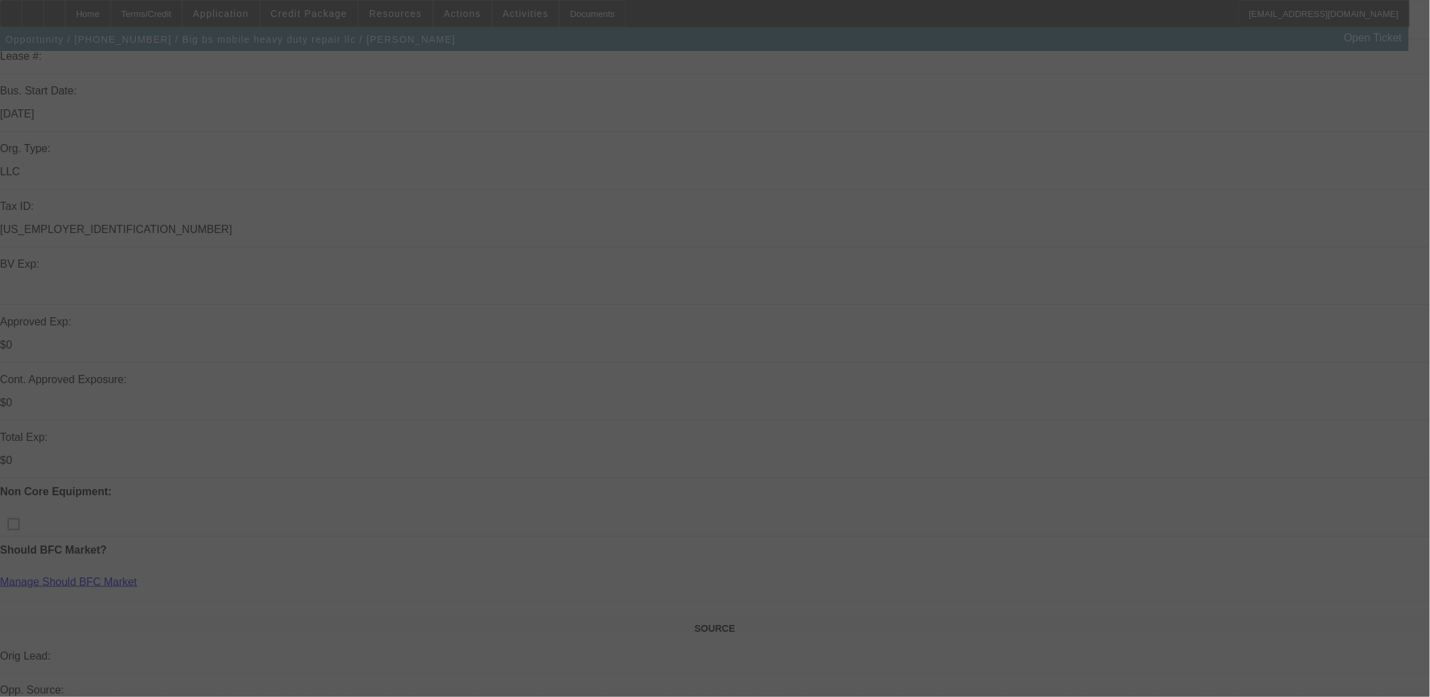
scroll to position [0, 0]
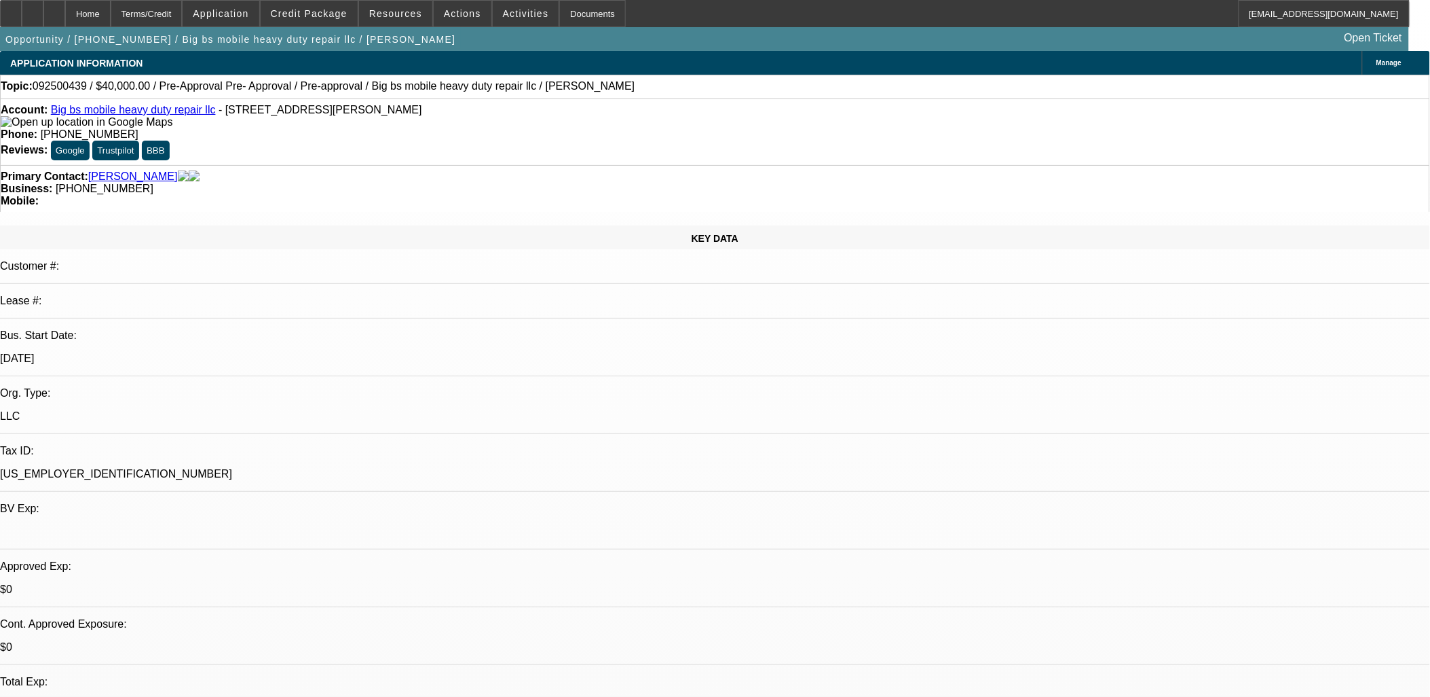
select select "0.2"
select select "2"
select select "0.1"
select select "0.2"
select select "2"
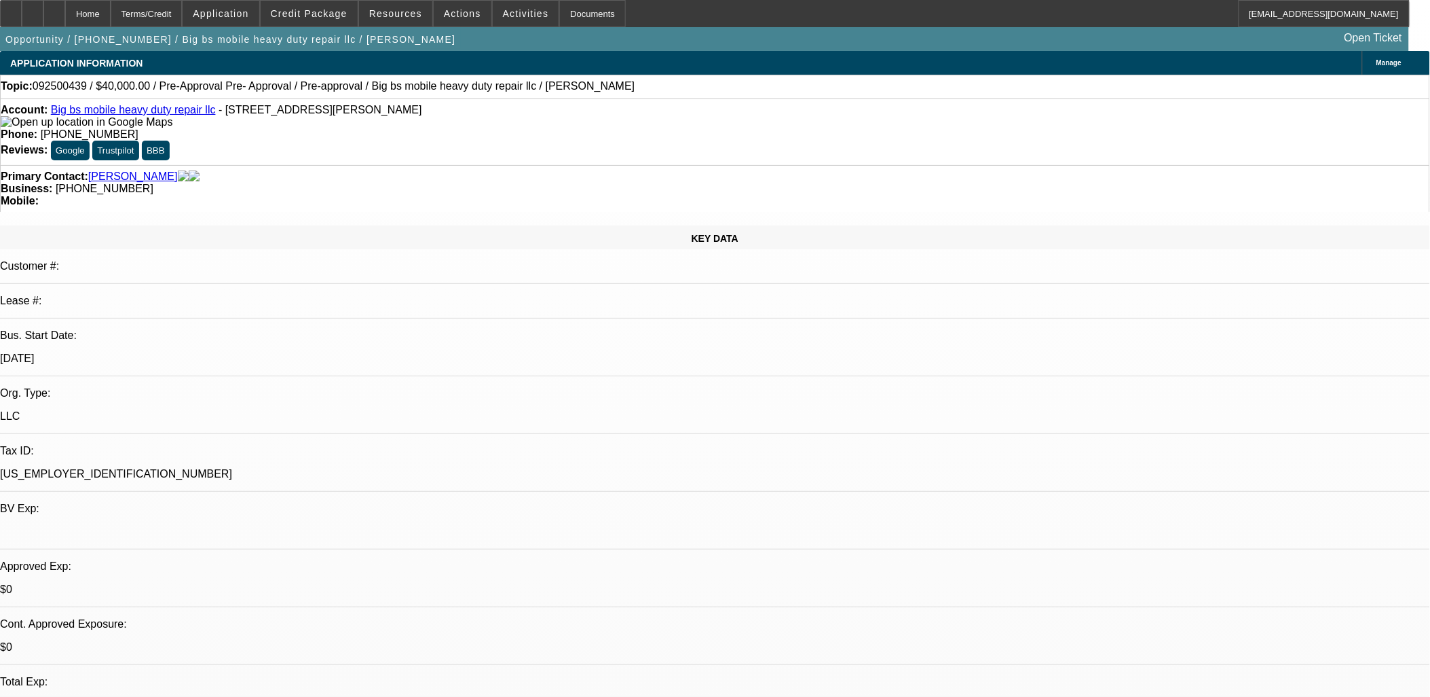
select select "0.1"
select select "0.2"
select select "2"
select select "0.1"
select select "2"
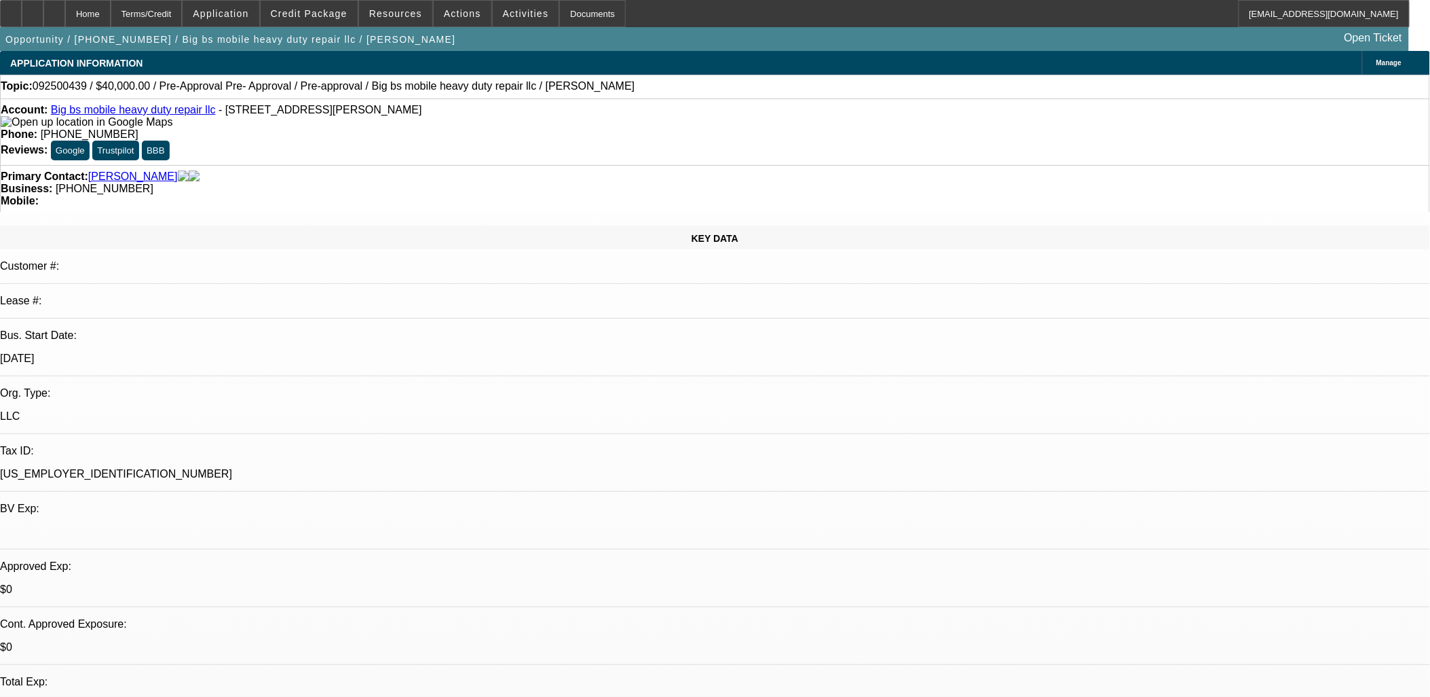
select select "0.1"
select select "1"
select select "2"
select select "4"
select select "1"
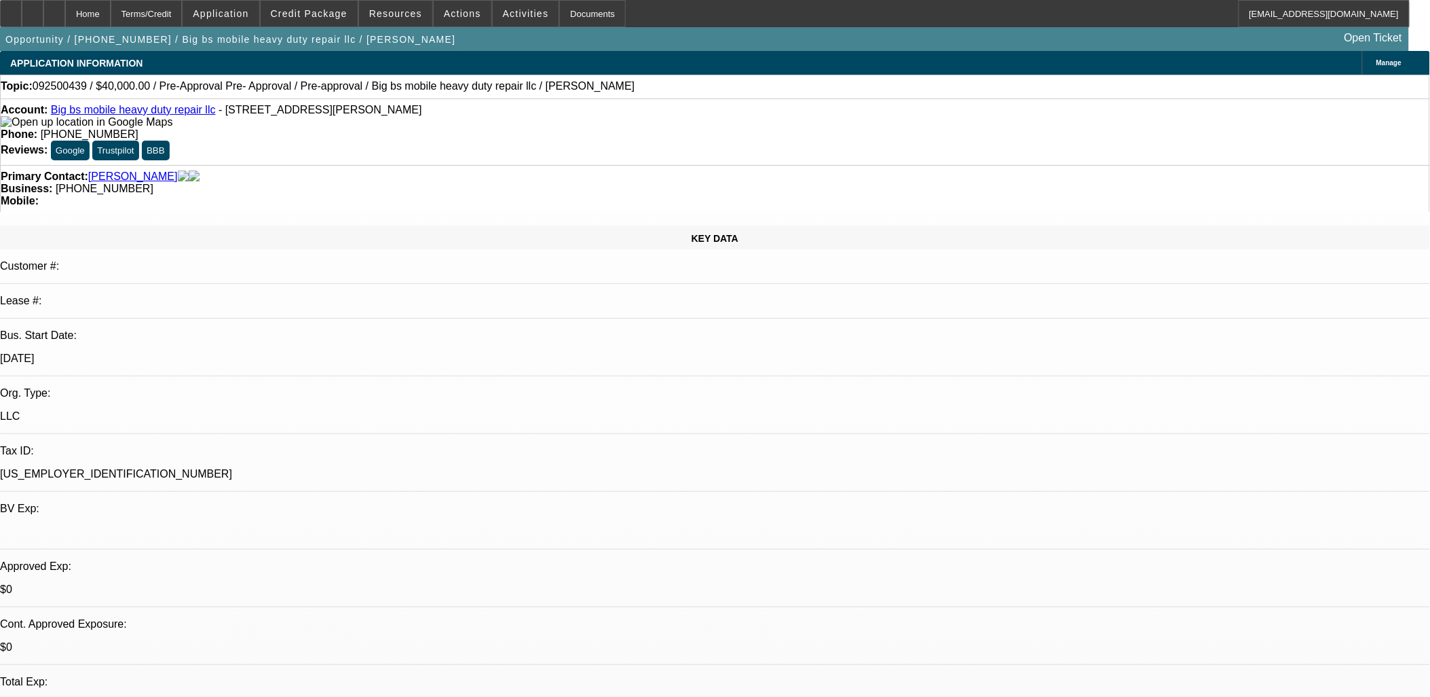
select select "2"
select select "4"
select select "1"
select select "2"
select select "4"
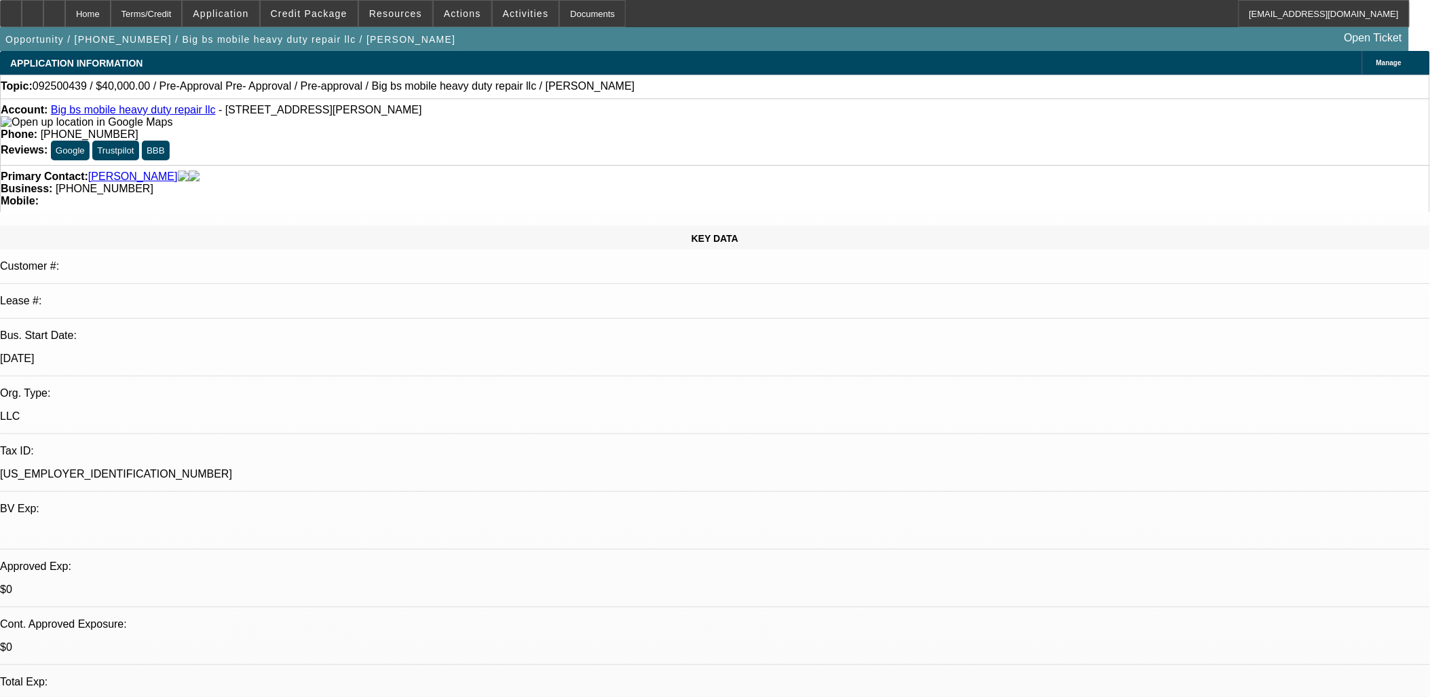
select select "1"
select select "2"
select select "4"
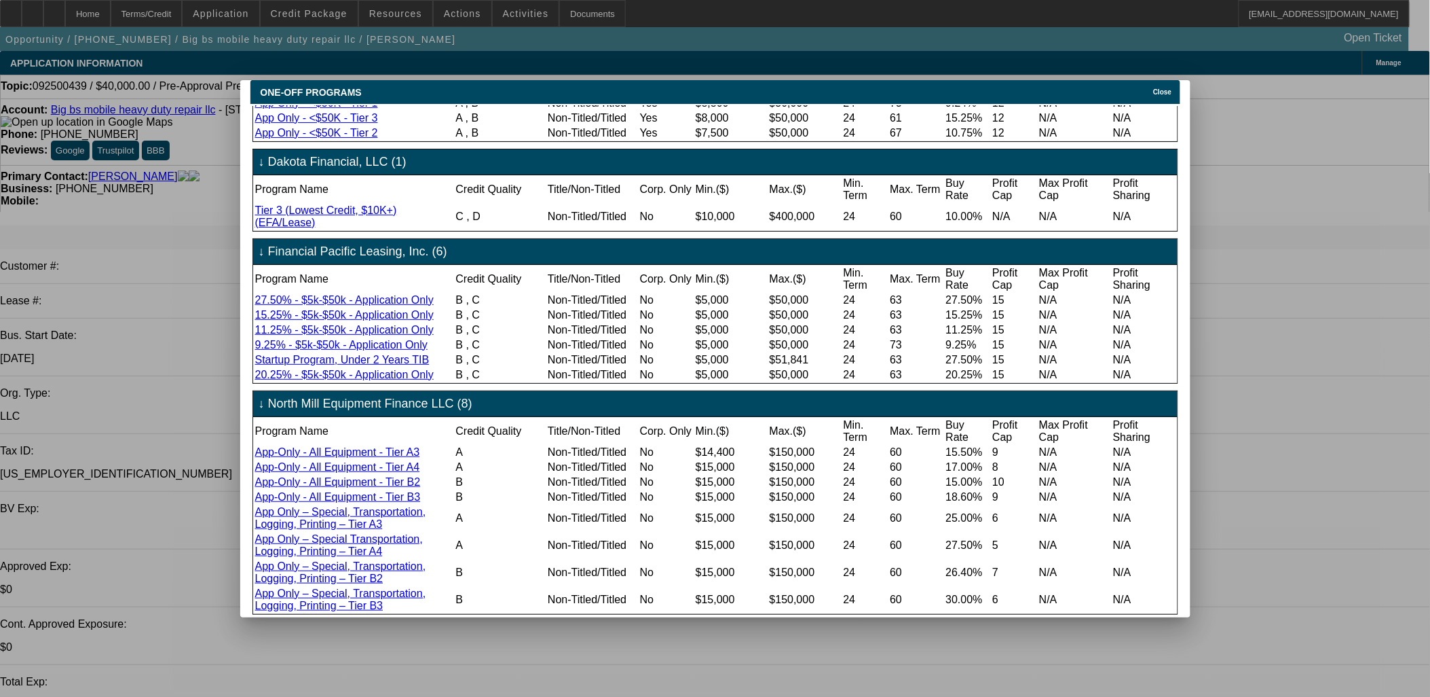
scroll to position [231, 0]
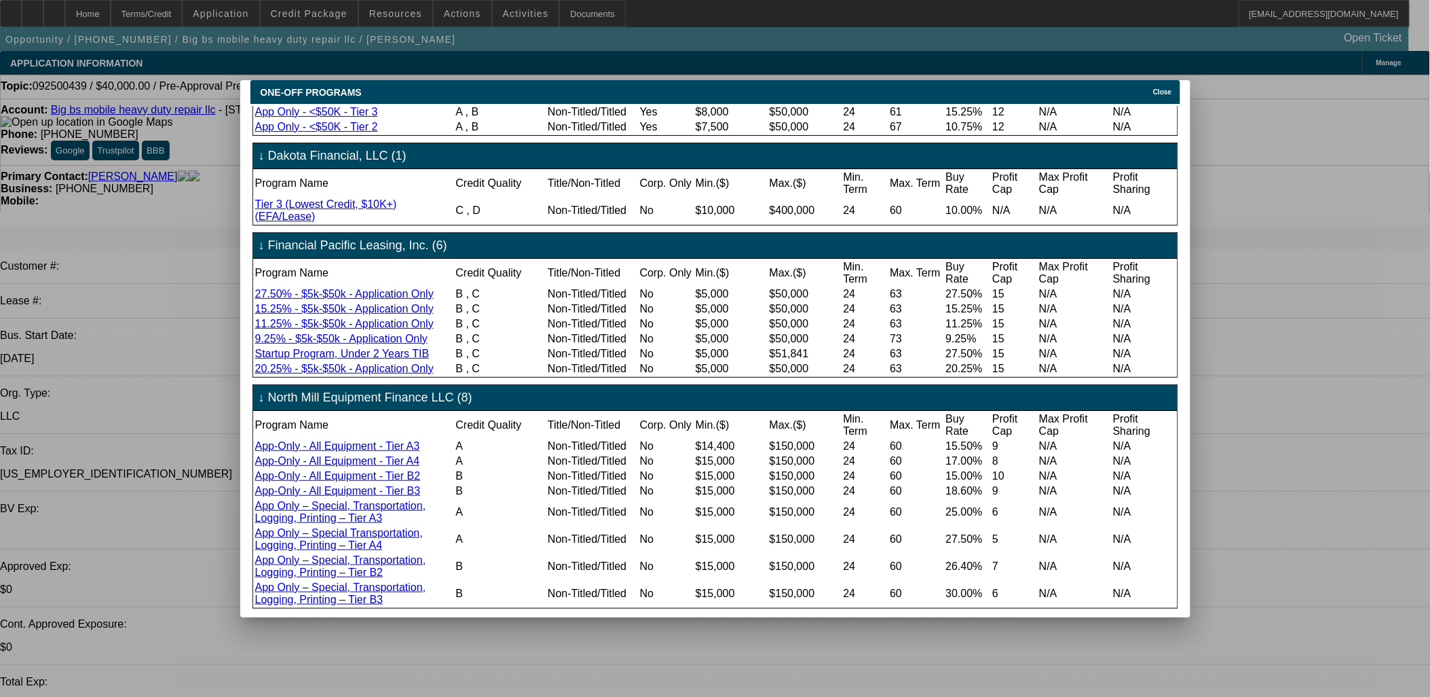
click at [1164, 88] on span "Close" at bounding box center [1162, 91] width 18 height 7
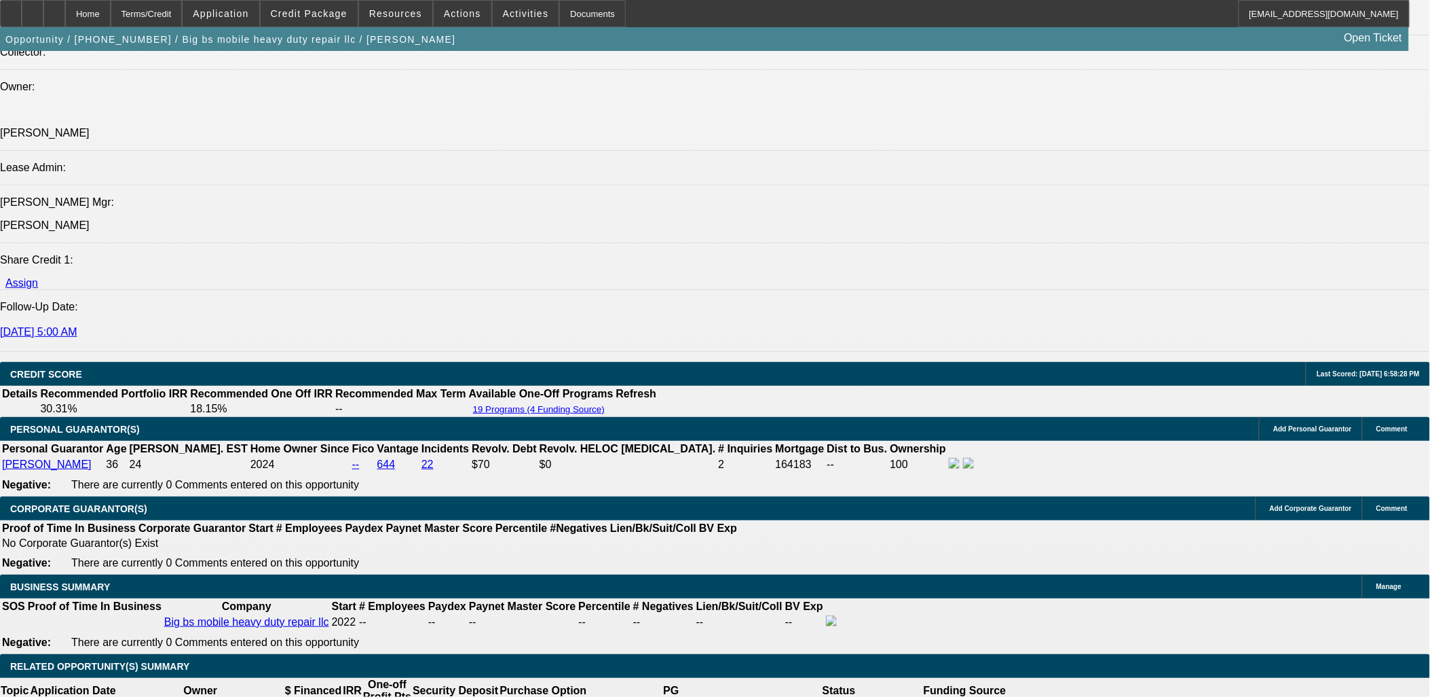
scroll to position [1735, 0]
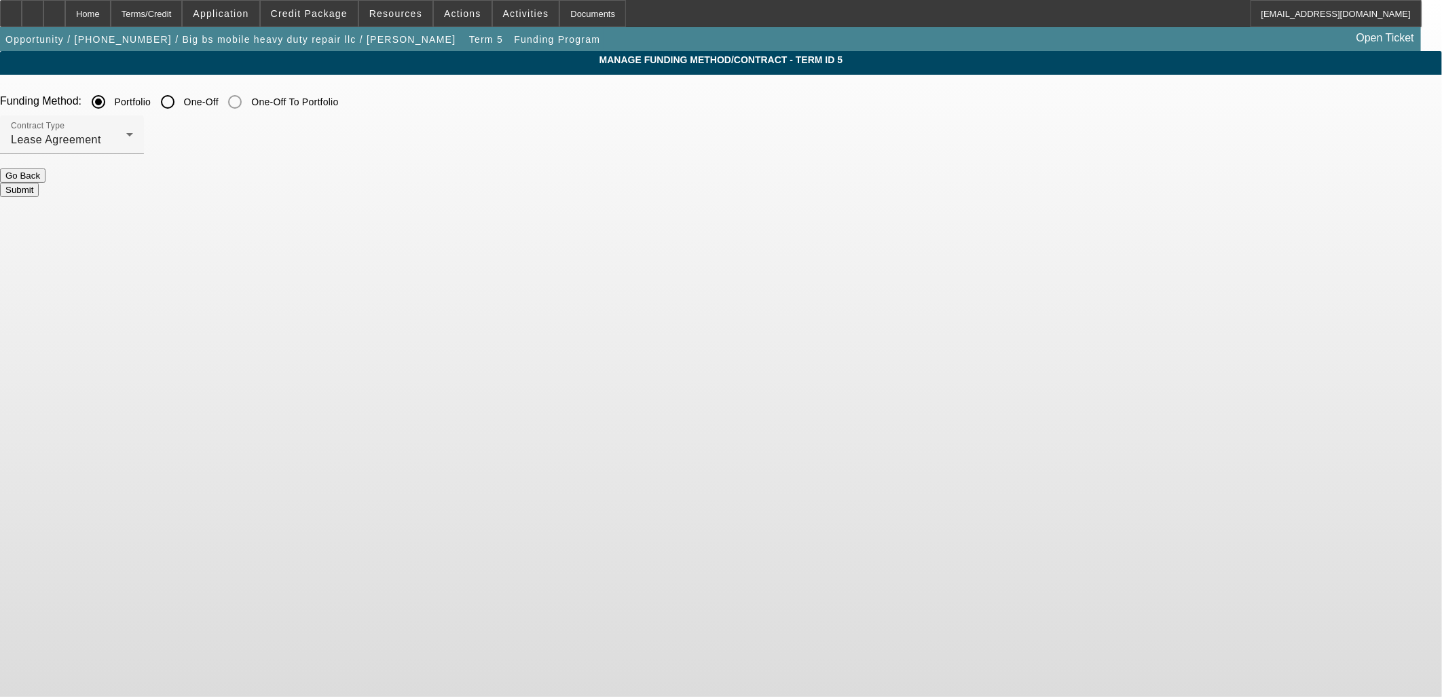
click at [181, 92] on input "One-Off" at bounding box center [167, 101] width 27 height 27
radio input "true"
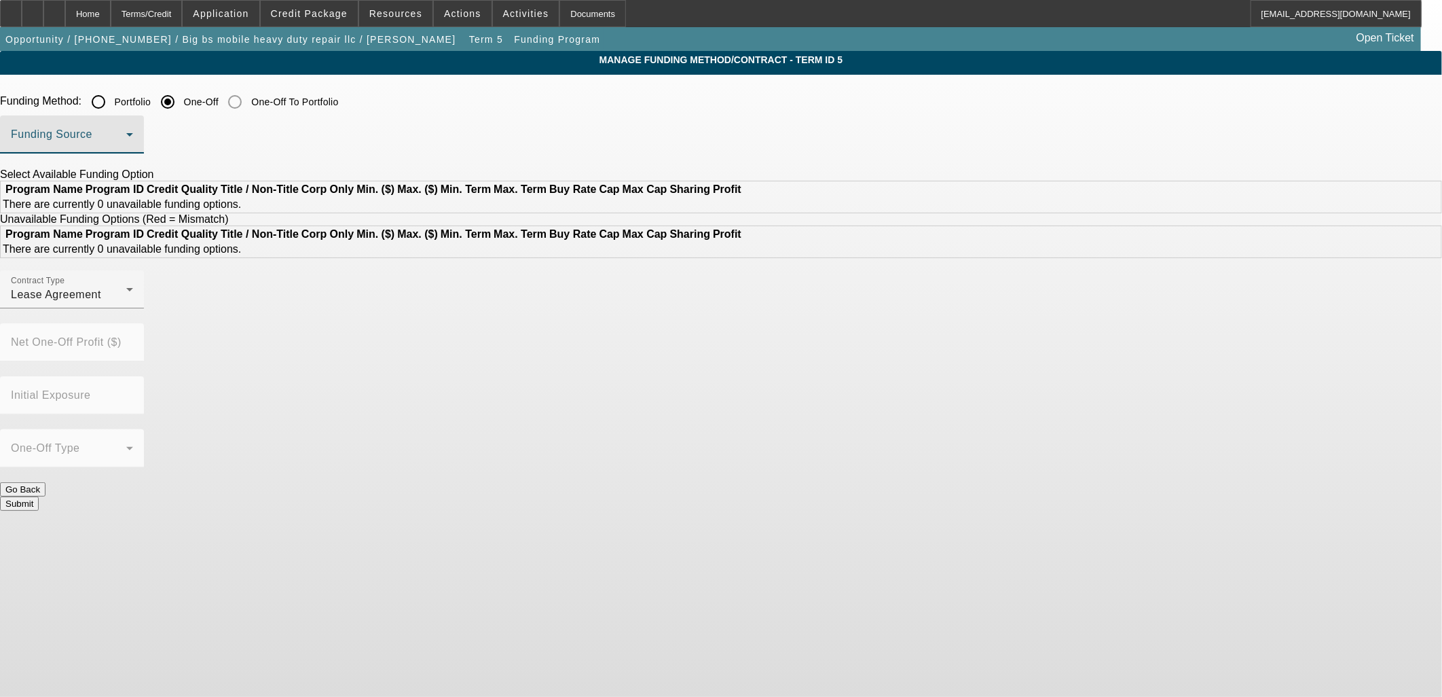
click at [126, 139] on span at bounding box center [68, 140] width 115 height 16
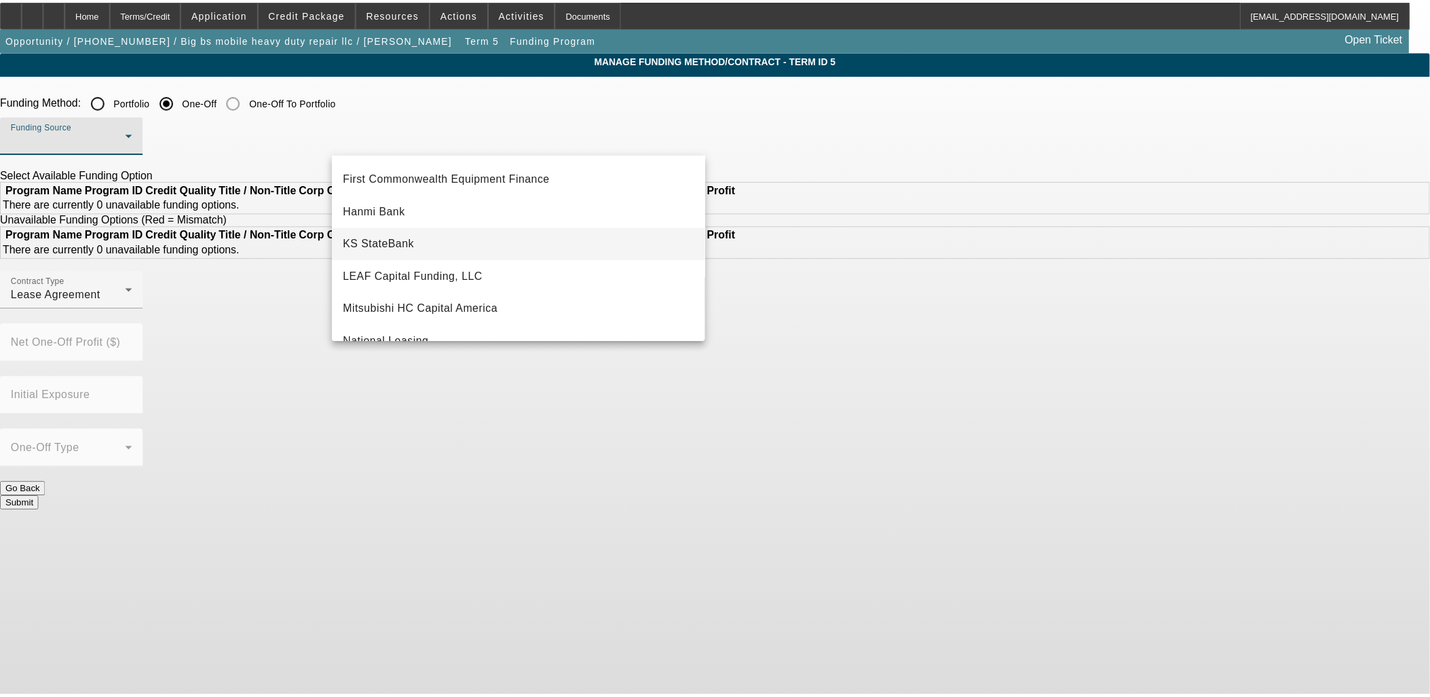
scroll to position [151, 0]
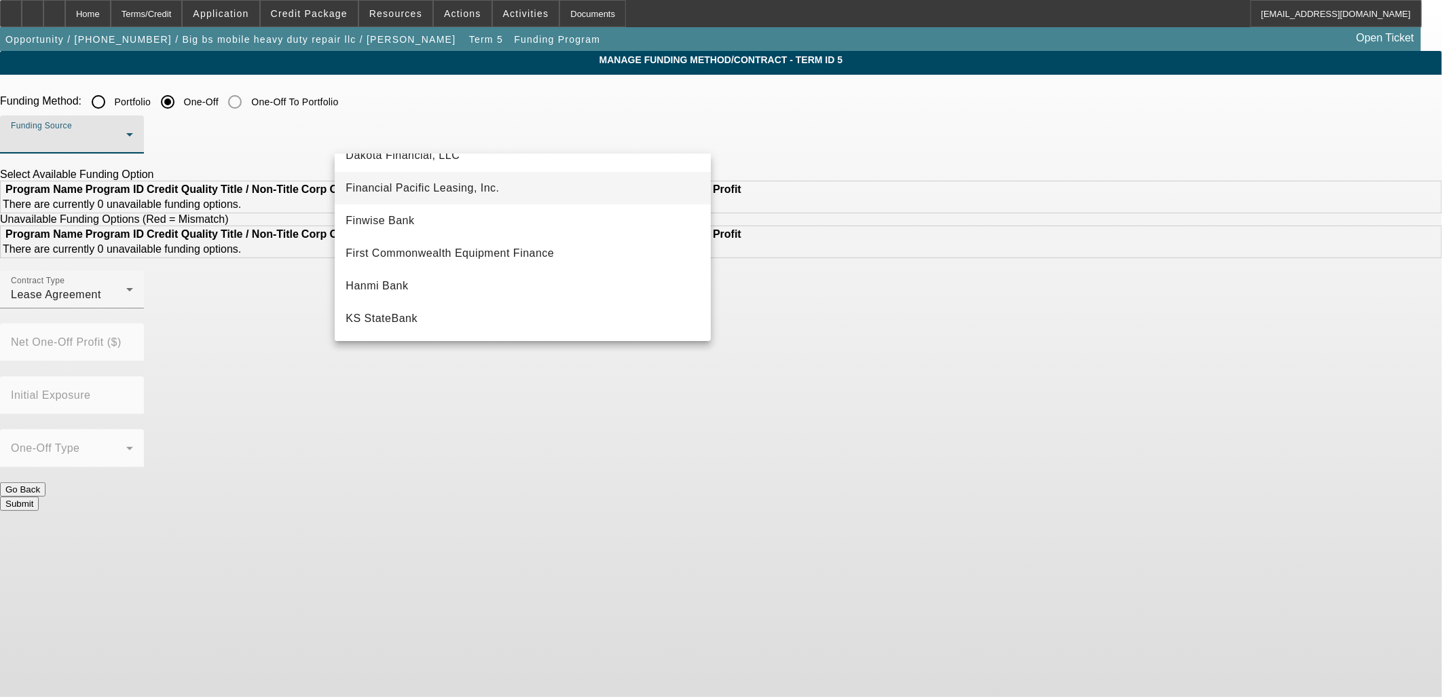
click at [432, 193] on span "Financial Pacific Leasing, Inc." at bounding box center [422, 188] width 153 height 16
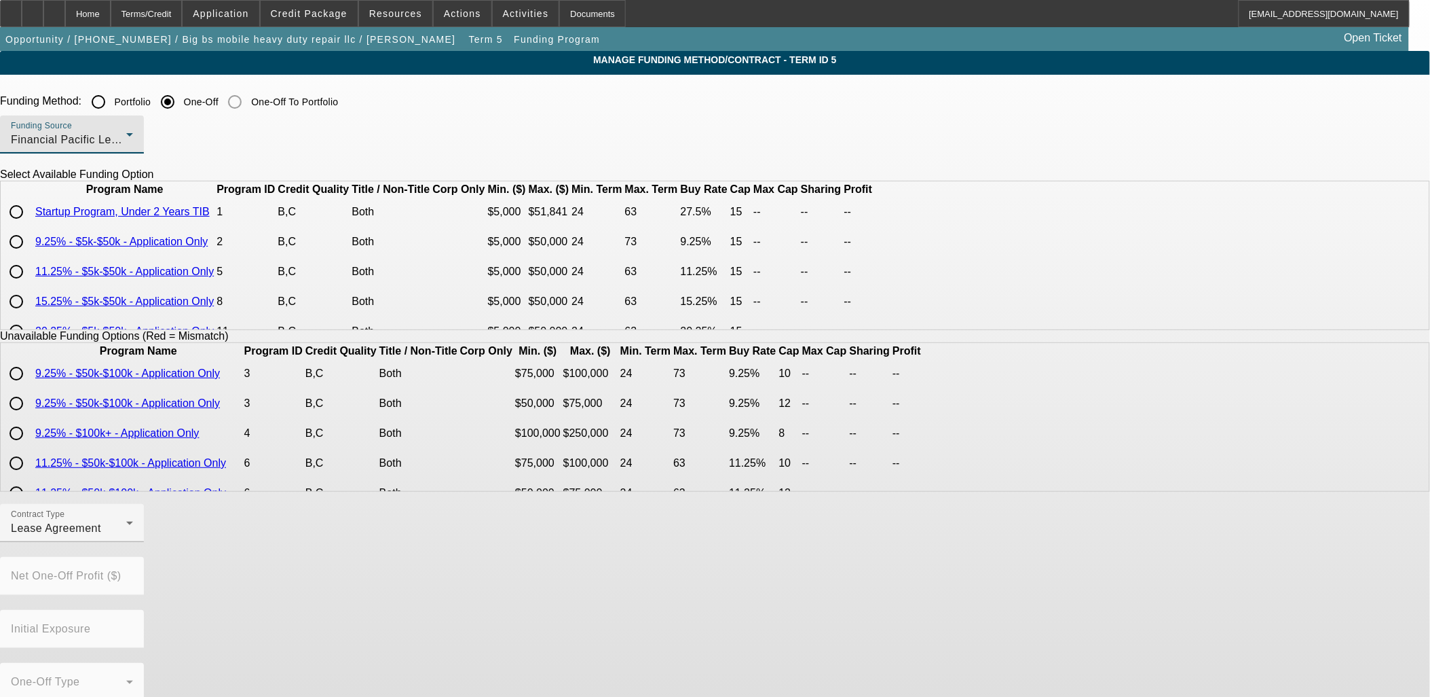
click at [30, 255] on input "radio" at bounding box center [16, 241] width 27 height 27
radio input "true"
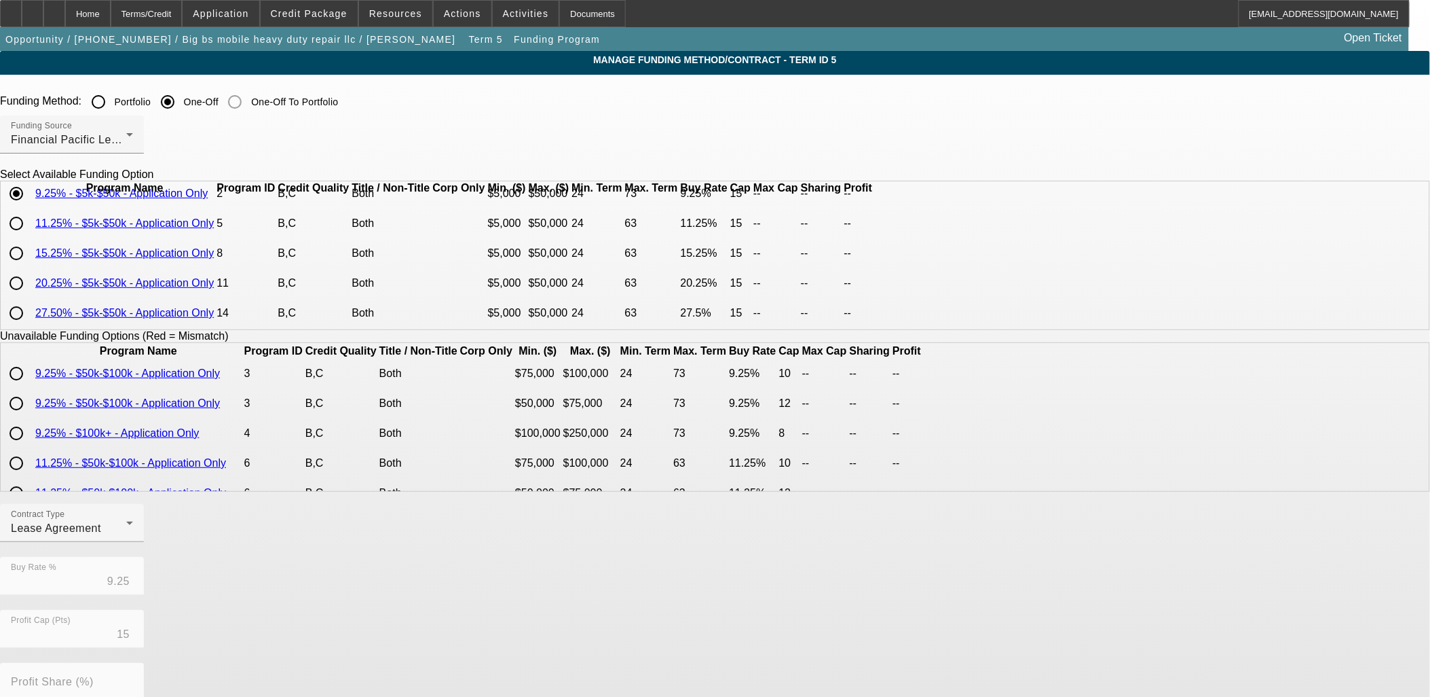
scroll to position [75, 0]
click at [30, 263] on input "radio" at bounding box center [16, 253] width 27 height 27
radio input "true"
type input "15.25"
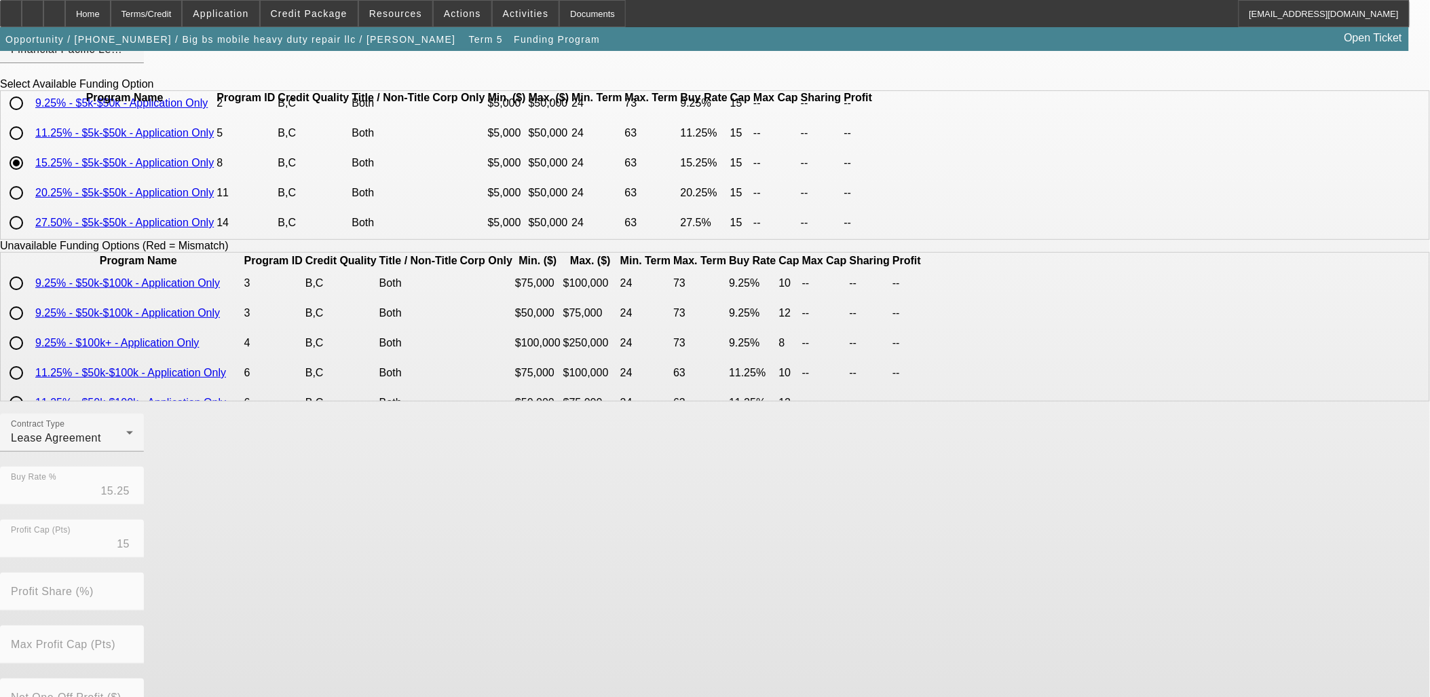
scroll to position [227, 0]
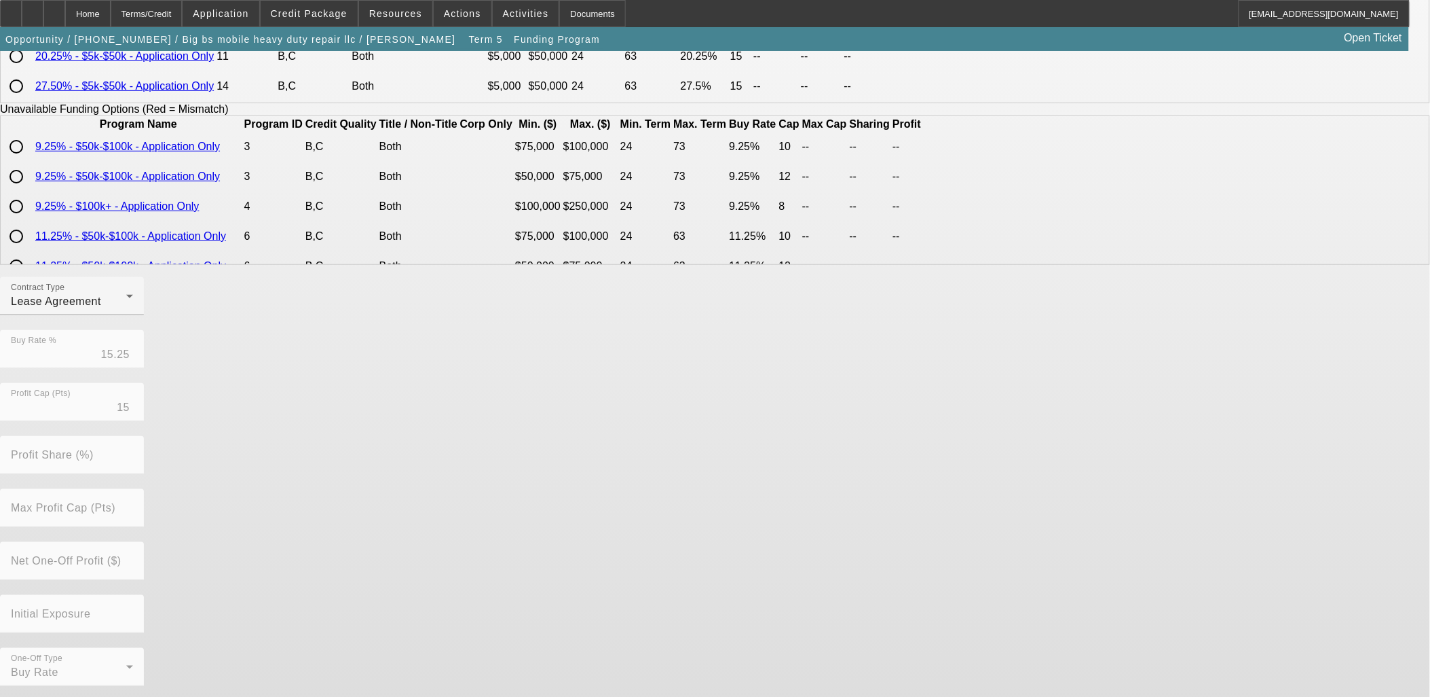
click at [654, 659] on div "Contract Type Lease Agreement Buy Rate % 15.25 Profit Cap (Pts) 15 Profit Share…" at bounding box center [715, 489] width 1430 height 424
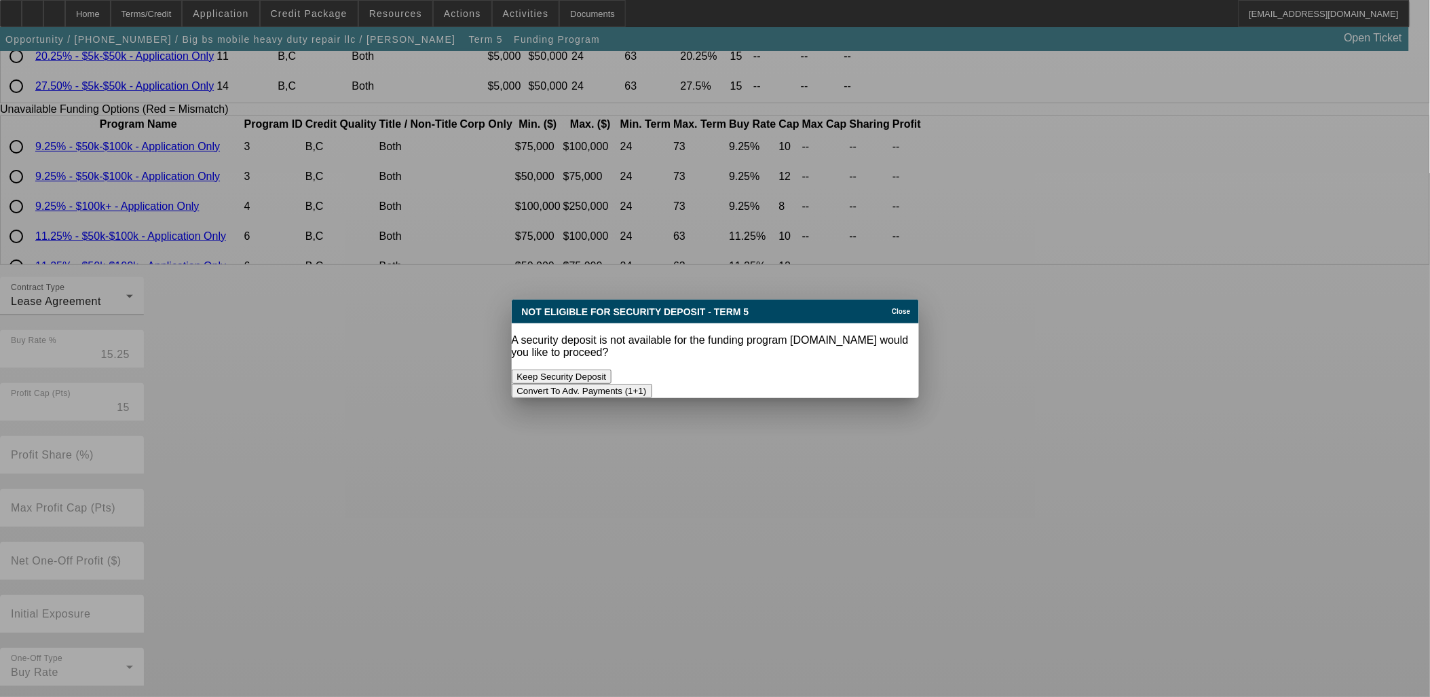
click at [652, 384] on button "Convert To Adv. Payments (1+1)" at bounding box center [582, 391] width 141 height 14
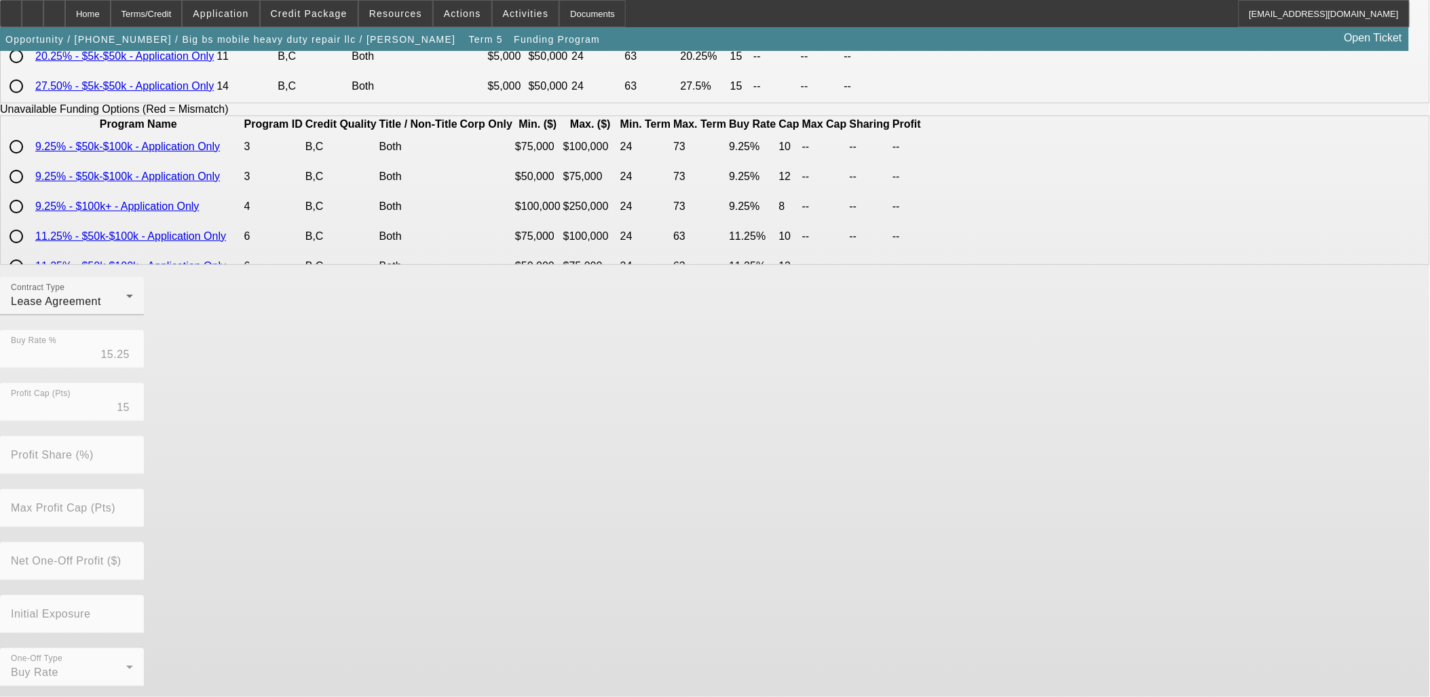
scroll to position [227, 0]
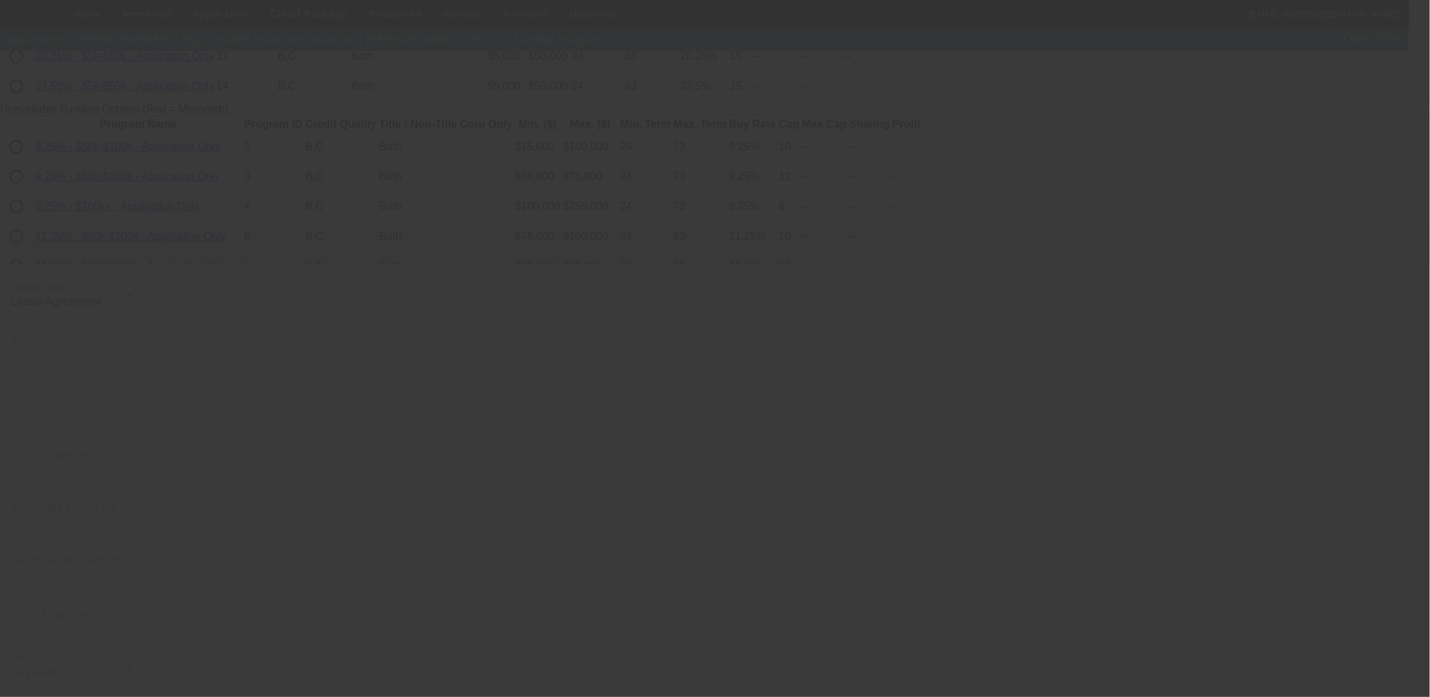
radio input "true"
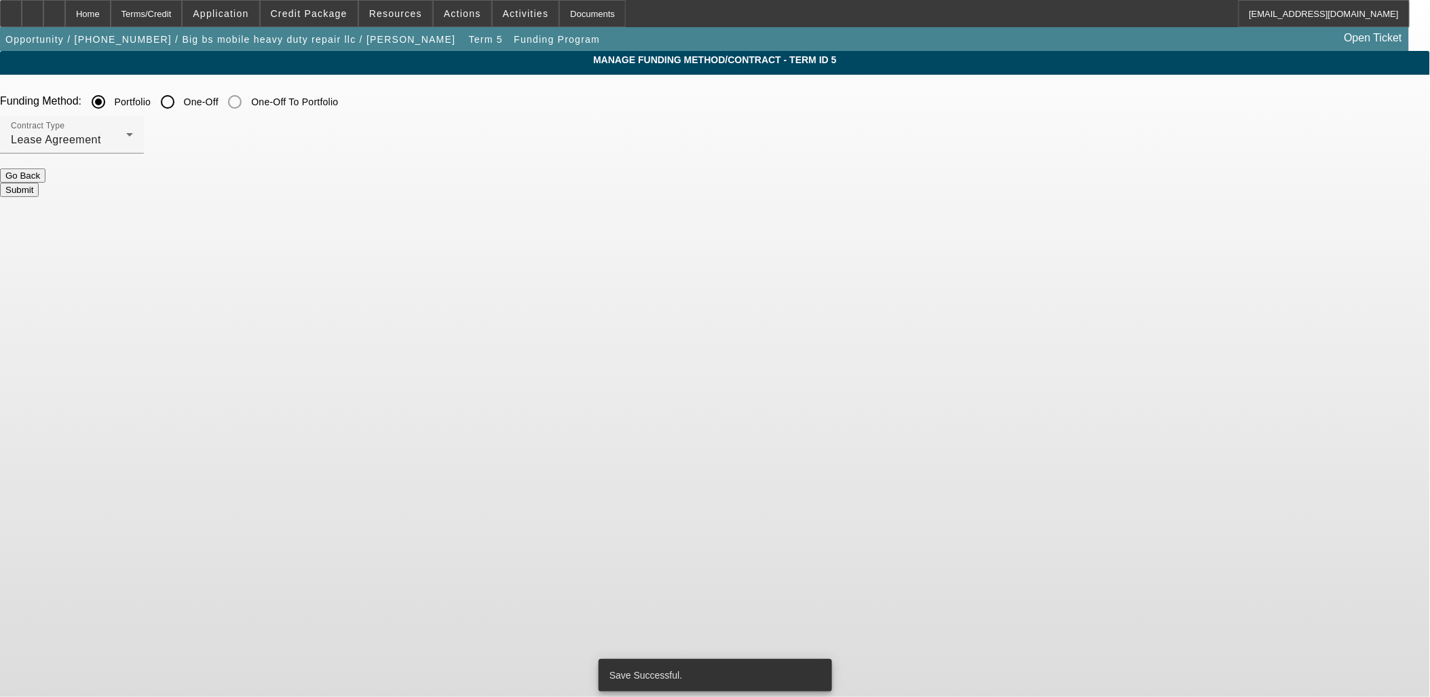
scroll to position [0, 0]
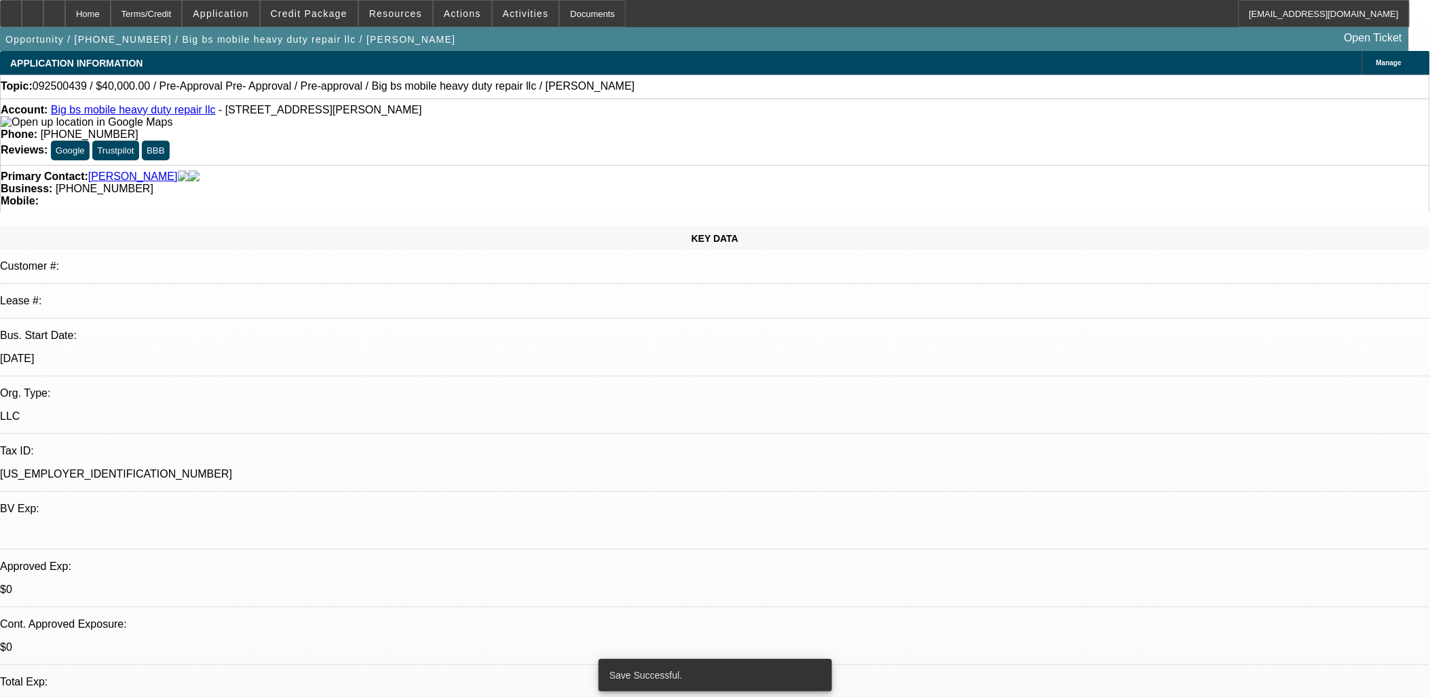
select select "0.2"
select select "0"
select select "0.1"
select select "4"
select select "0.2"
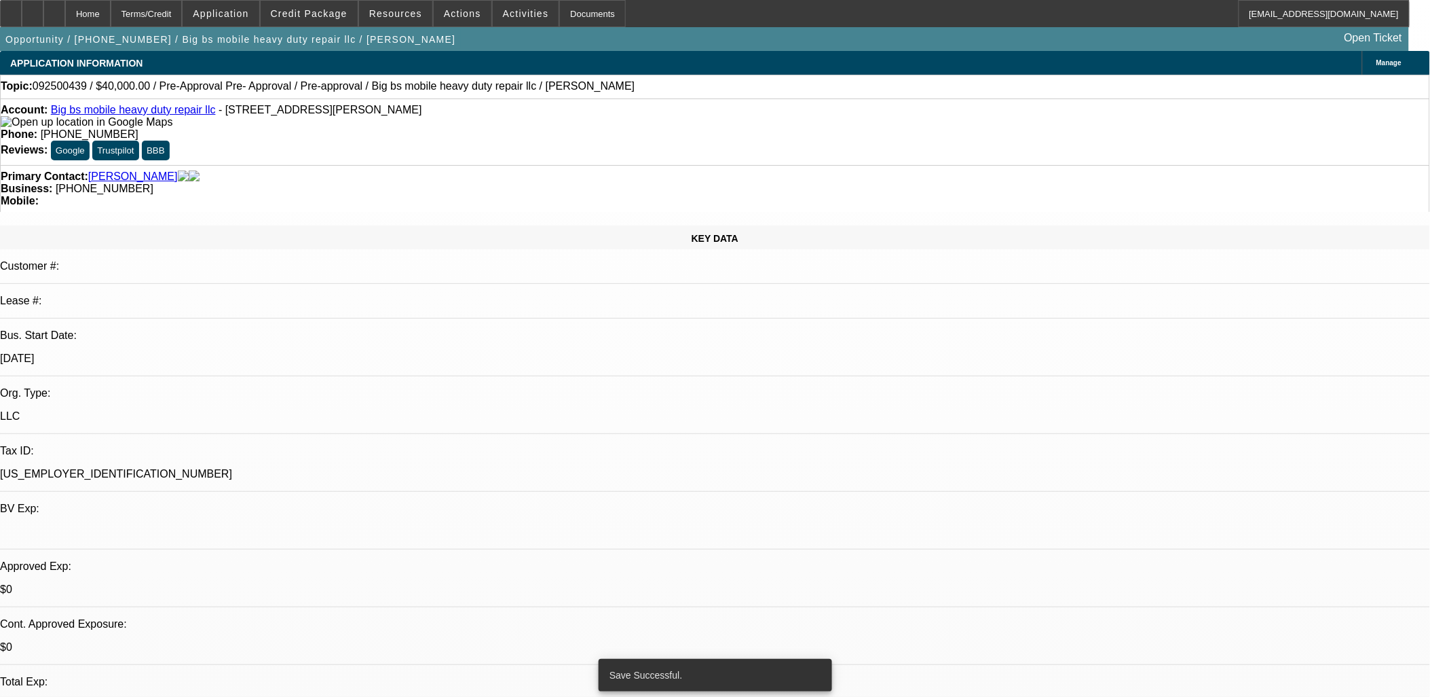
select select "2"
select select "0.1"
select select "4"
select select "0.2"
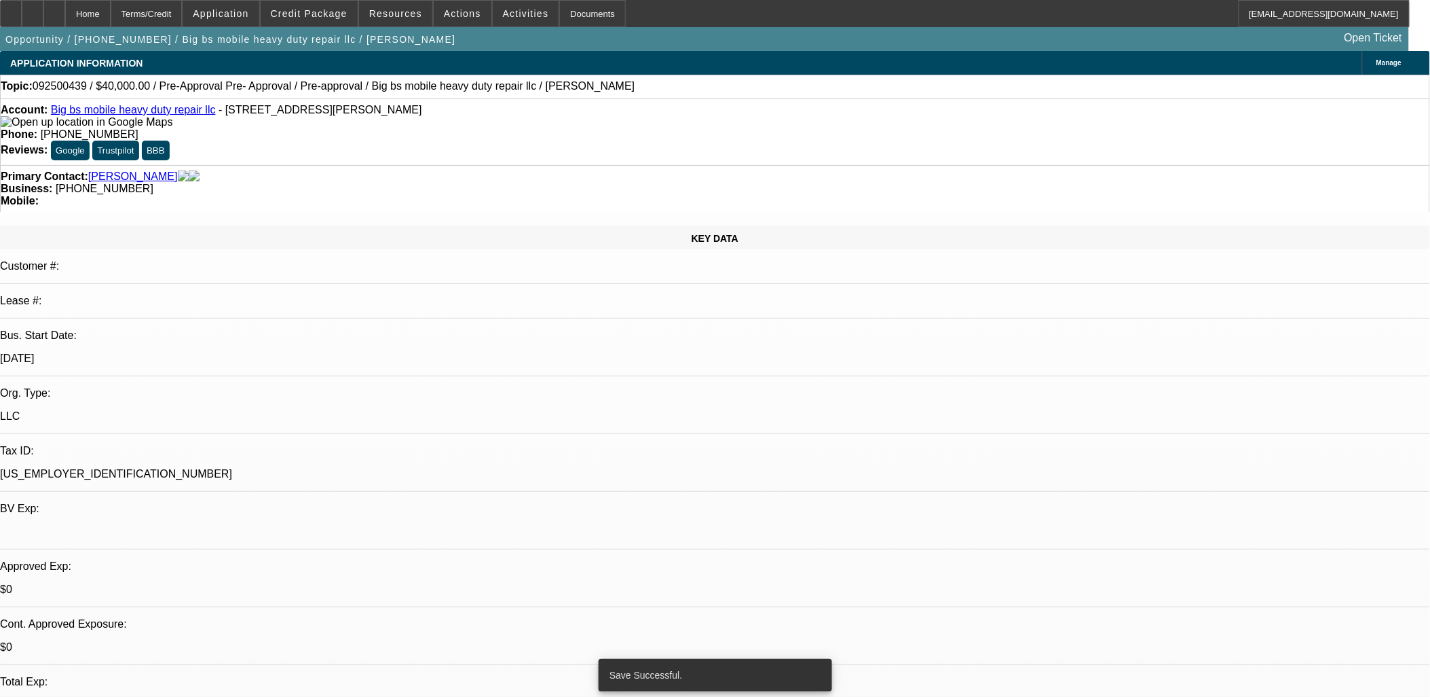
select select "2"
select select "0.1"
select select "4"
select select "2"
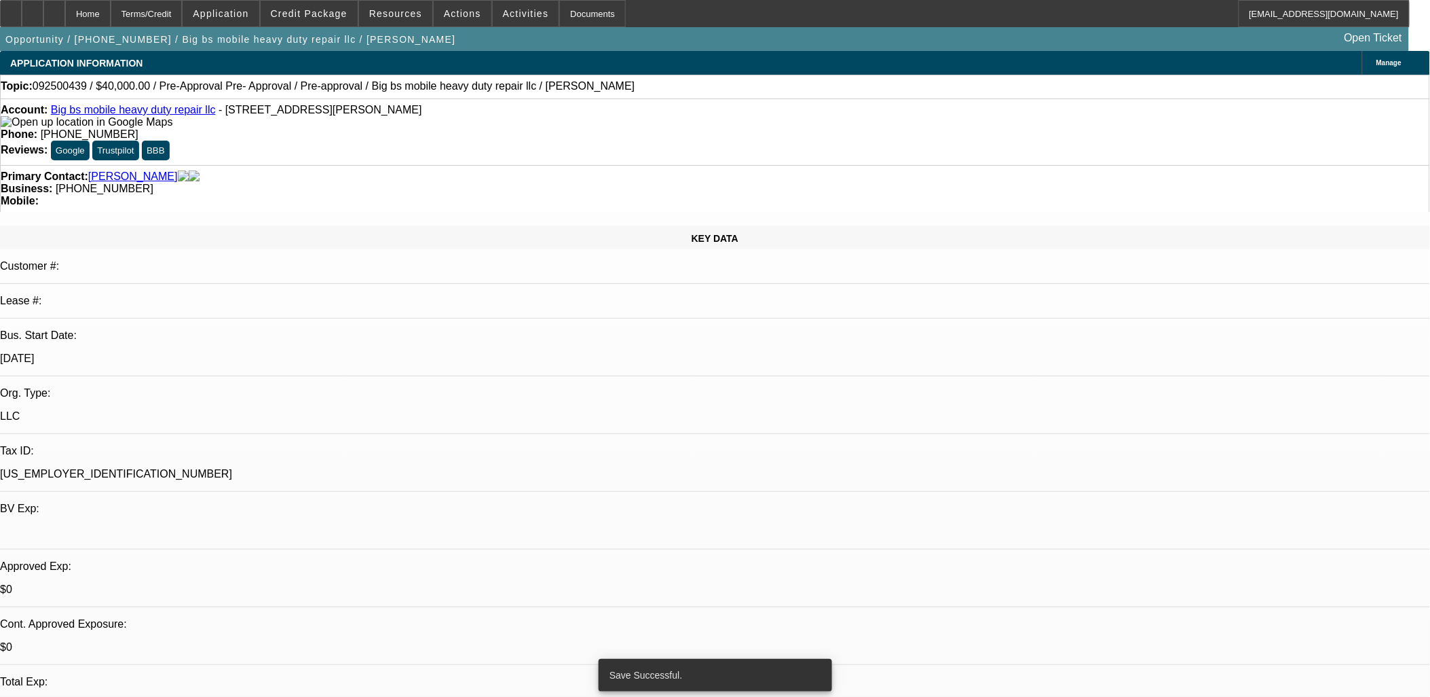
select select "2"
select select "0.1"
select select "4"
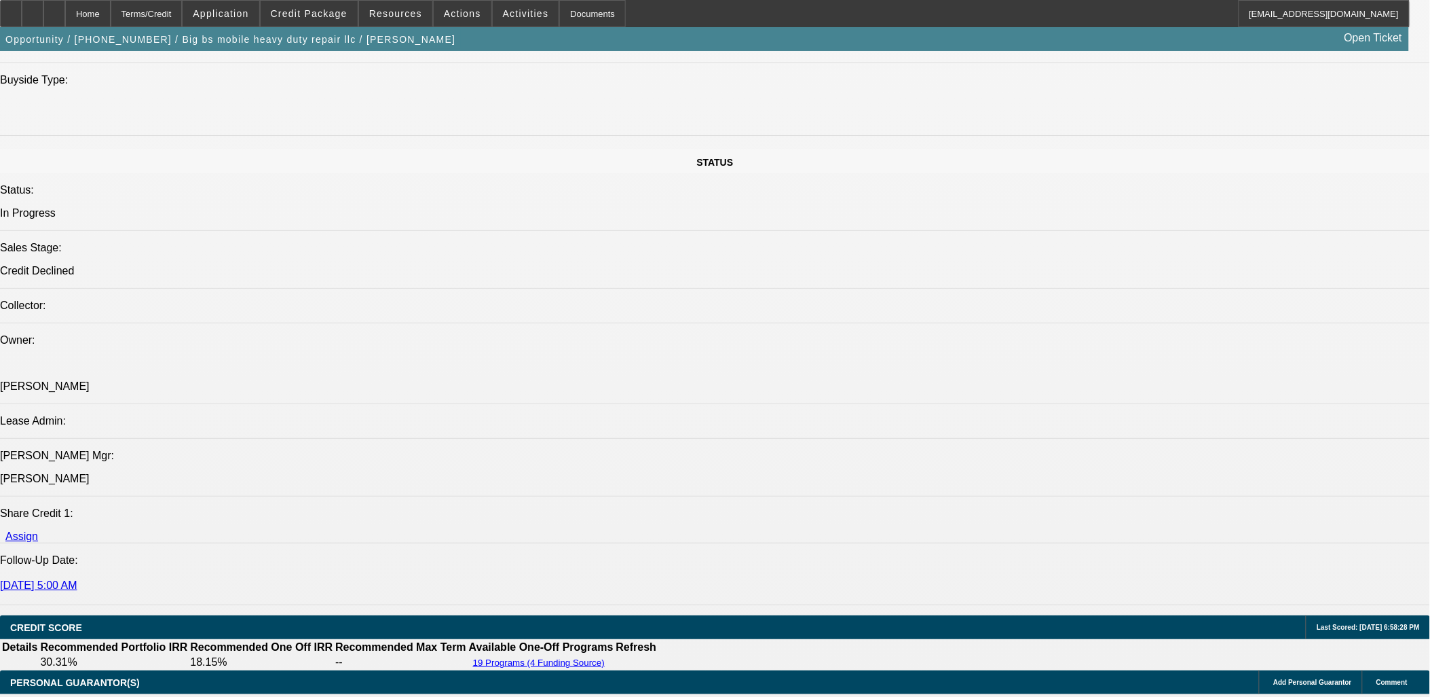
scroll to position [1810, 0]
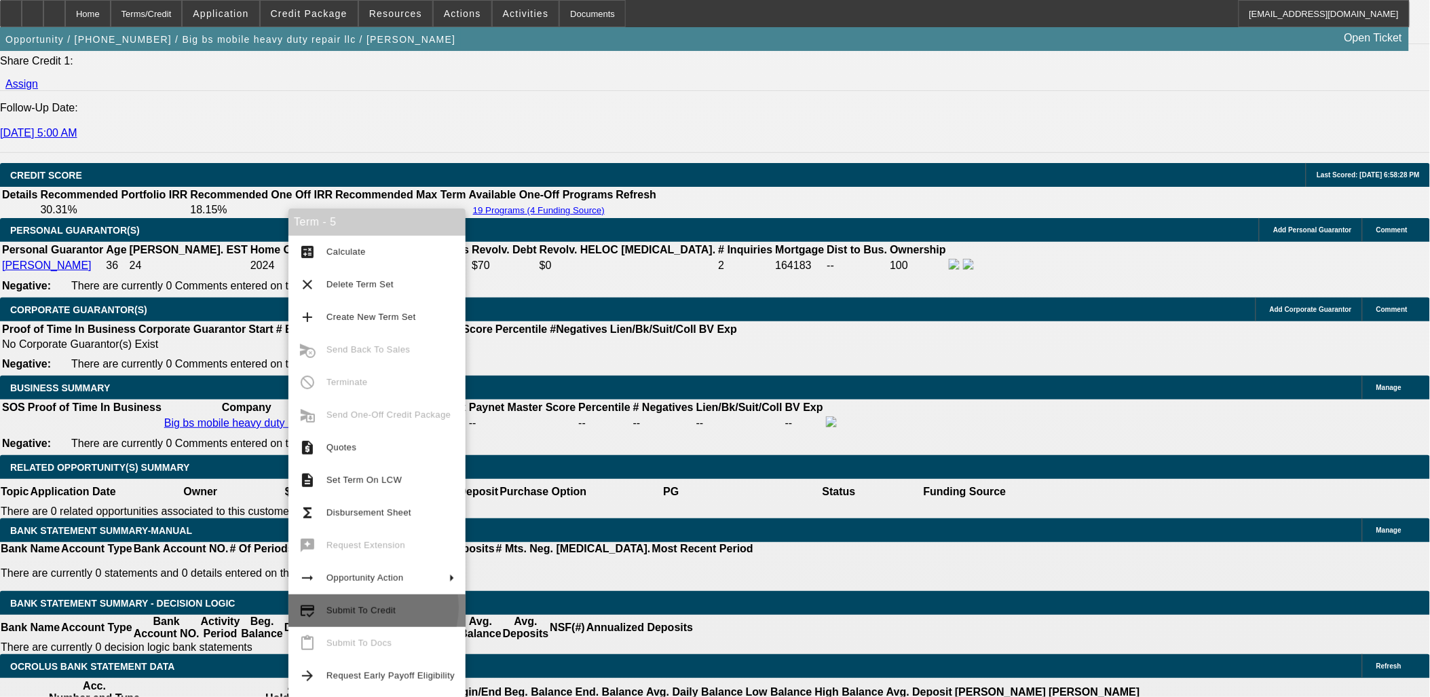
click at [365, 607] on span "Submit To Credit" at bounding box center [361, 610] width 69 height 10
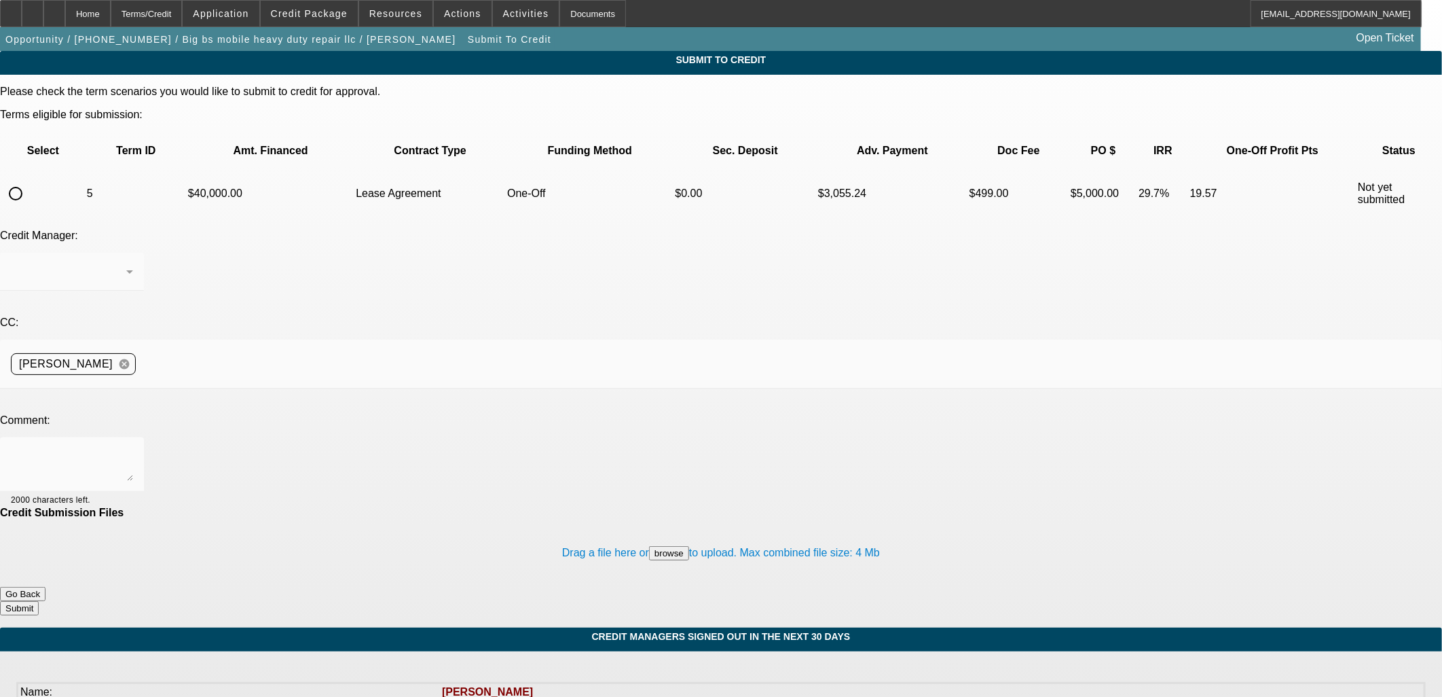
click at [29, 180] on input "radio" at bounding box center [15, 193] width 27 height 27
radio input "true"
click at [133, 448] on textarea at bounding box center [72, 464] width 122 height 33
type textarea "finpac"
click at [839, 533] on form "Please check the term scenarios you would like to submit to credit for approval…" at bounding box center [721, 357] width 1442 height 542
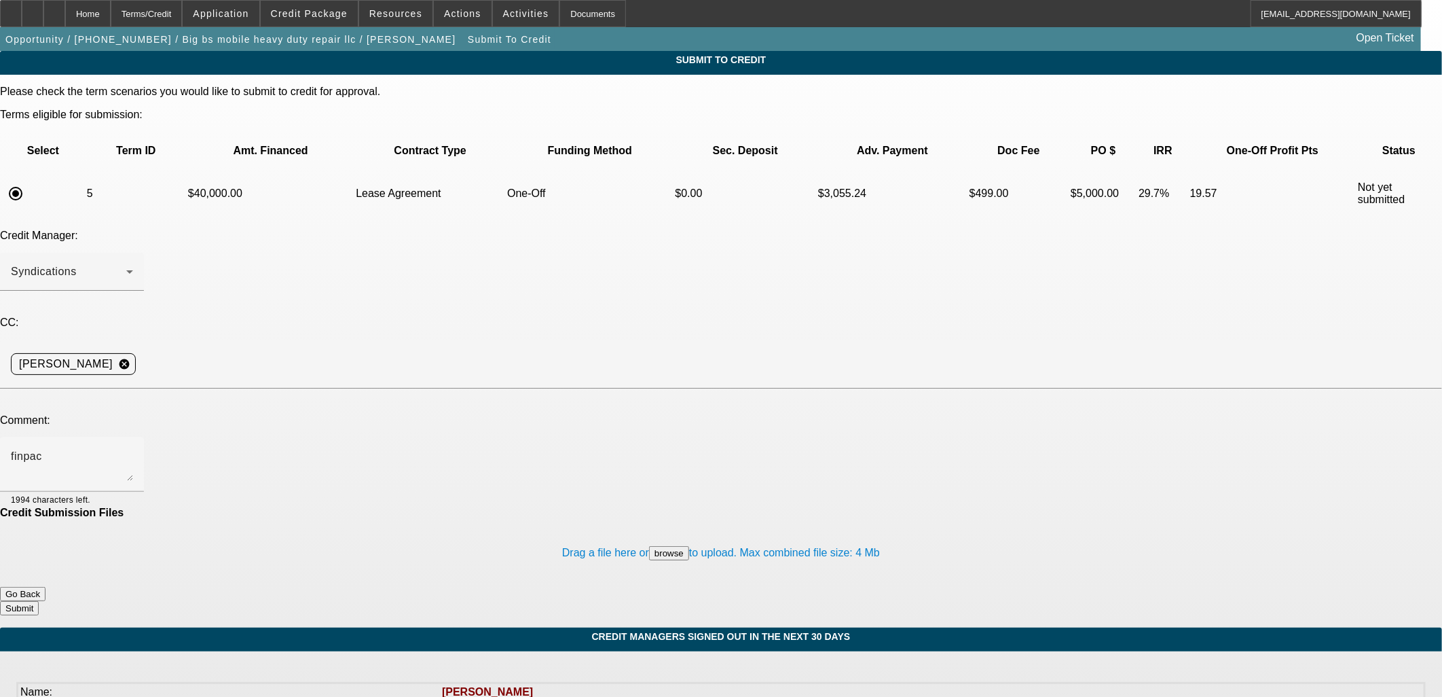
click at [39, 601] on button "Submit" at bounding box center [19, 608] width 39 height 14
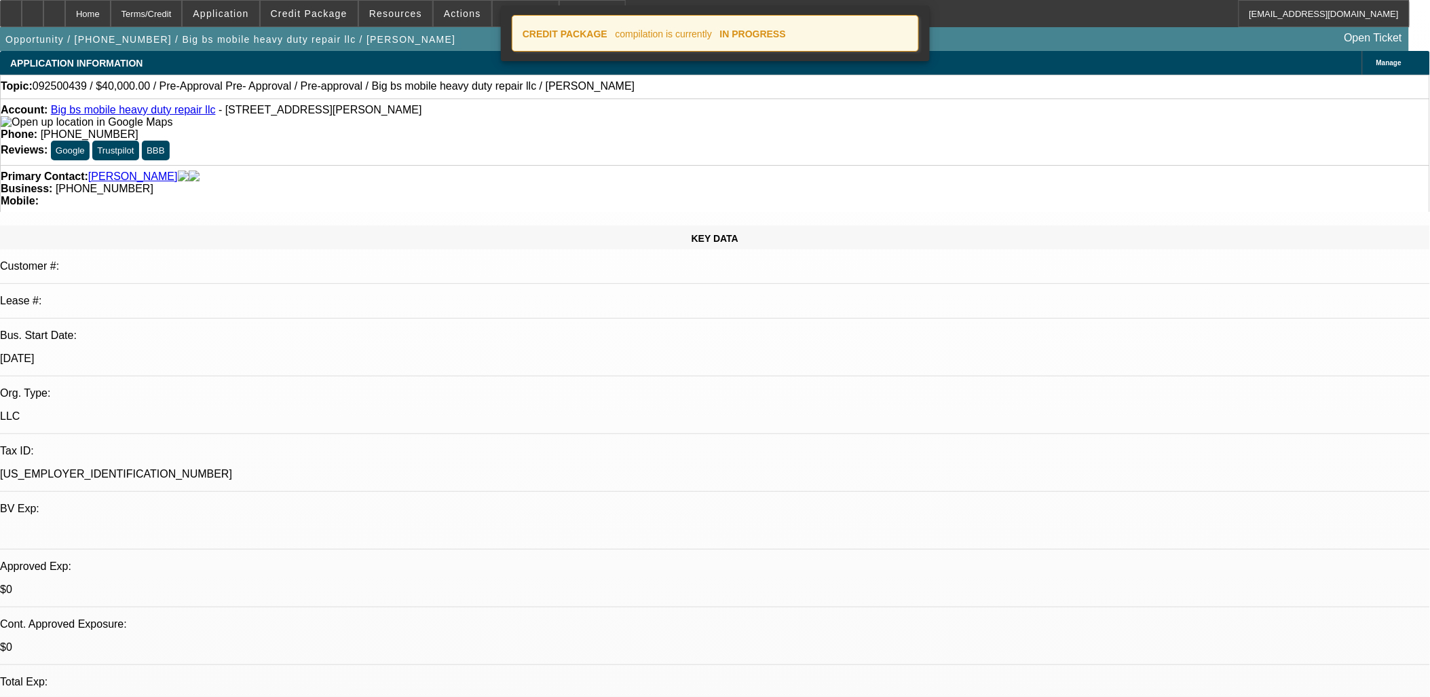
select select "0.2"
select select "0"
select select "0.1"
select select "4"
select select "0.2"
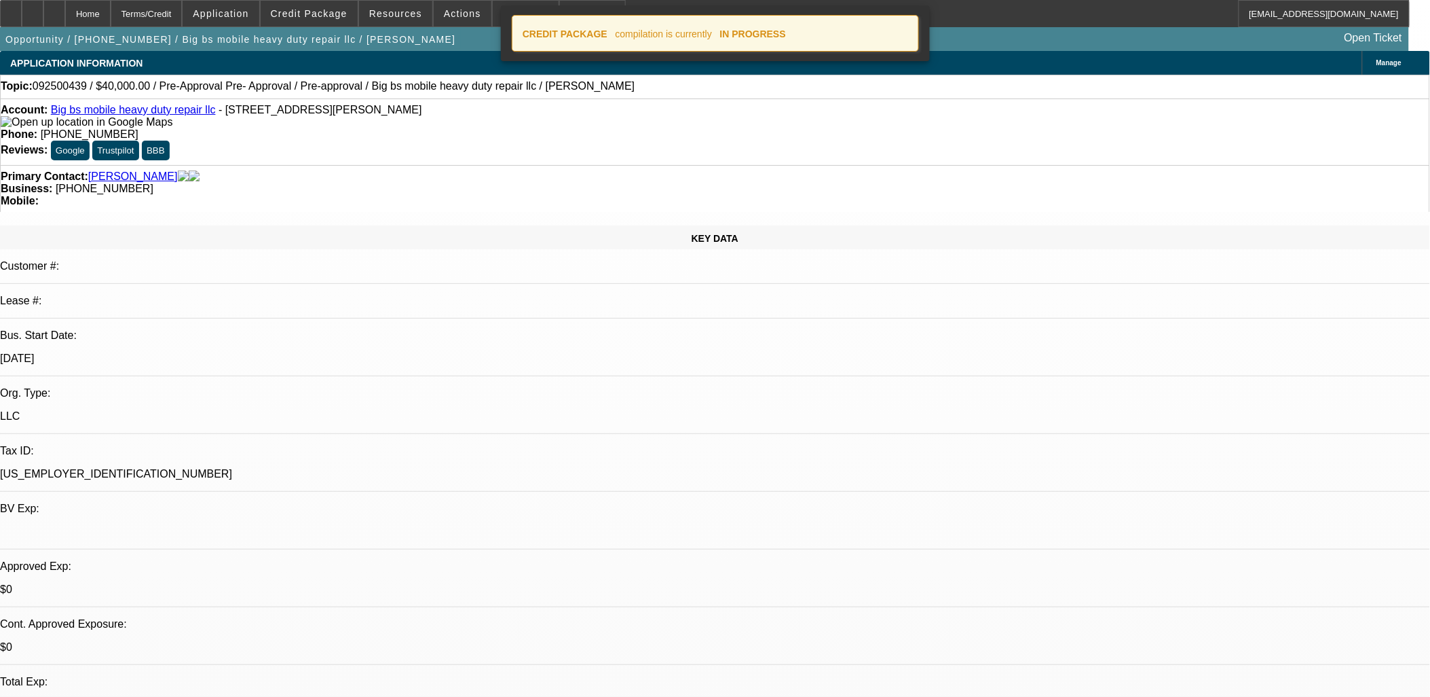
select select "2"
select select "0.1"
select select "4"
select select "0.2"
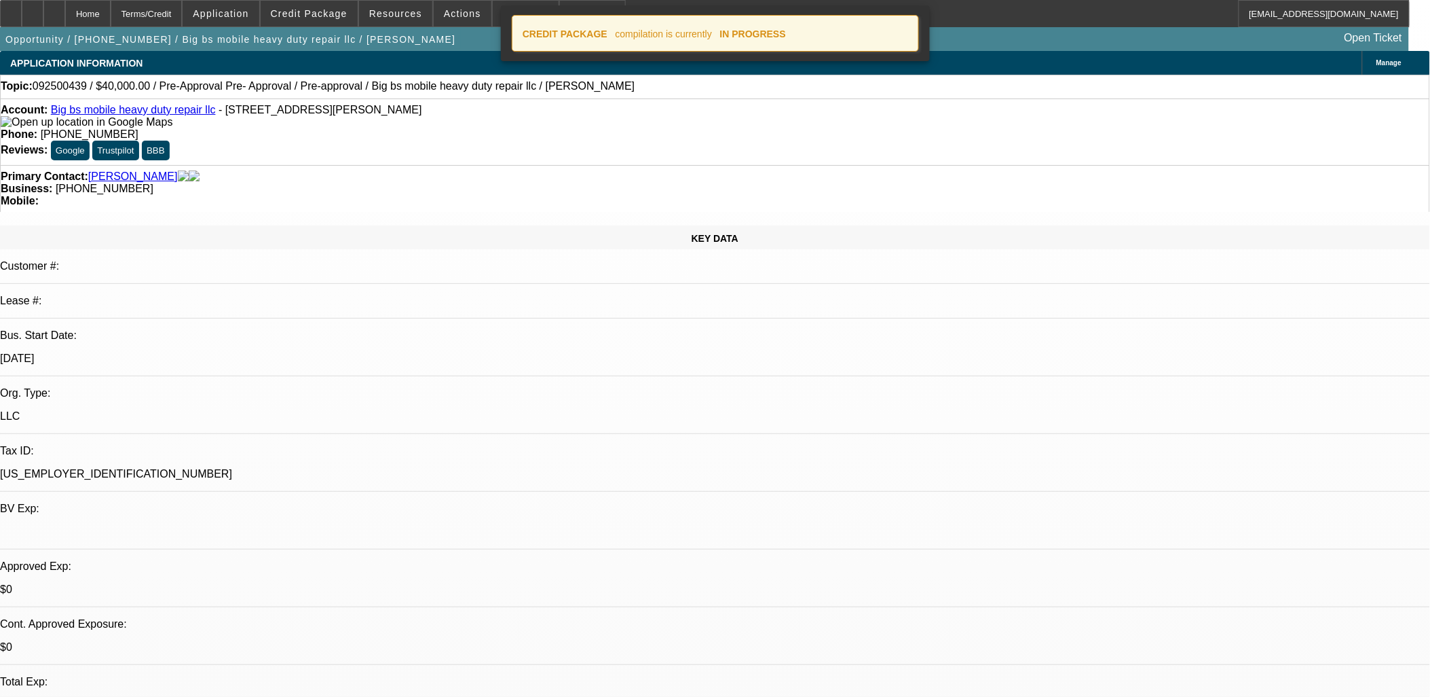
select select "2"
select select "0.1"
select select "4"
select select "2"
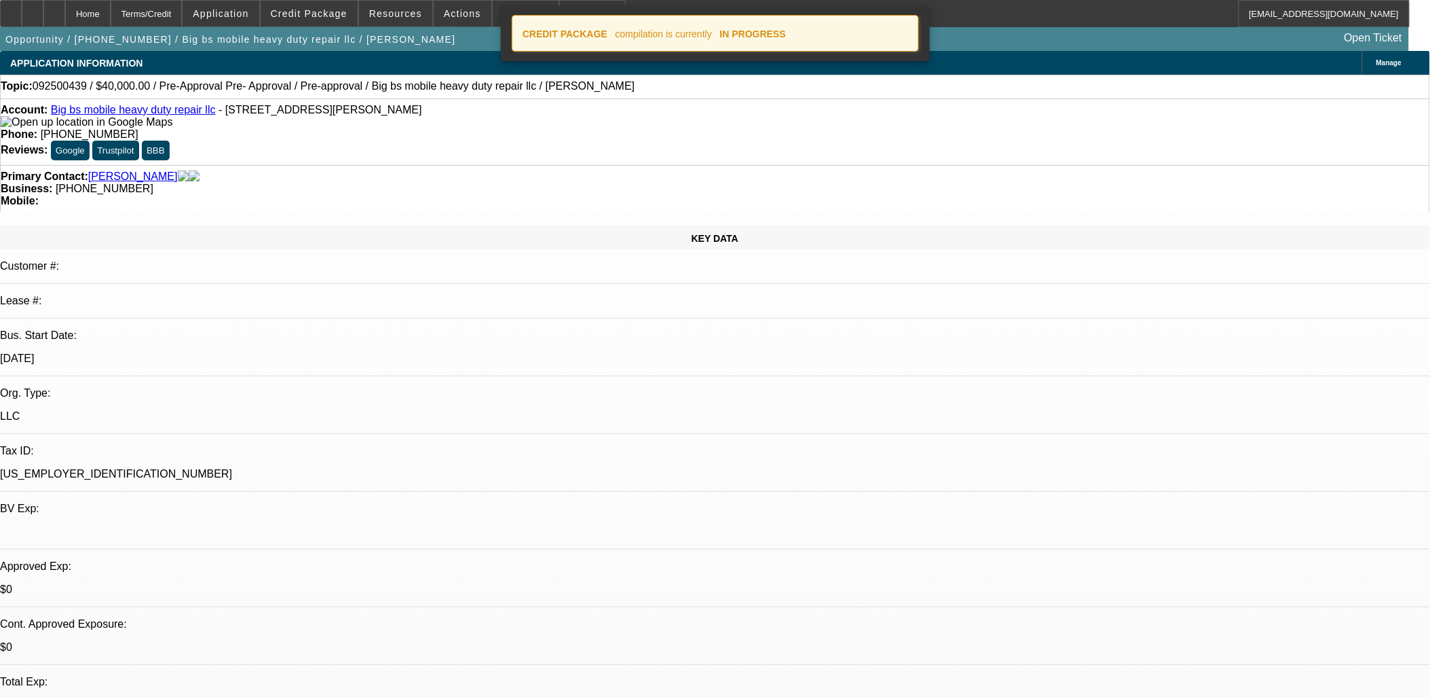
select select "2"
select select "0.1"
select select "4"
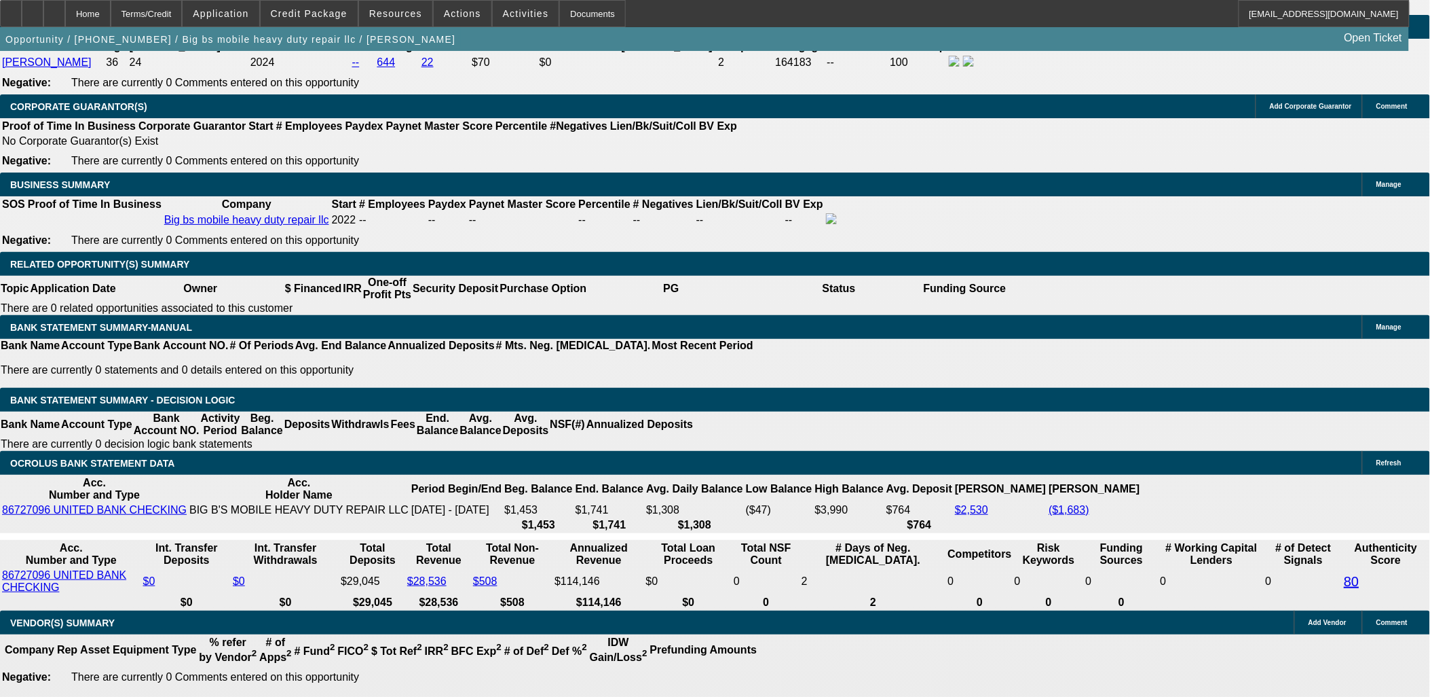
scroll to position [1810, 0]
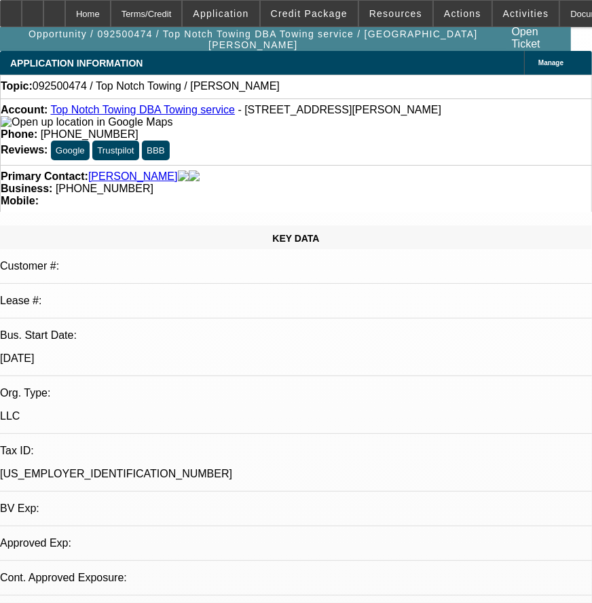
select select "0"
select select "2"
select select "0.1"
select select "1"
select select "2"
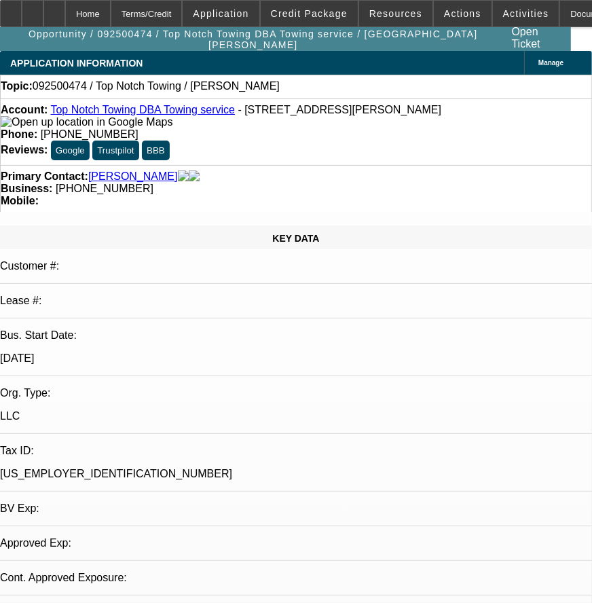
select select "4"
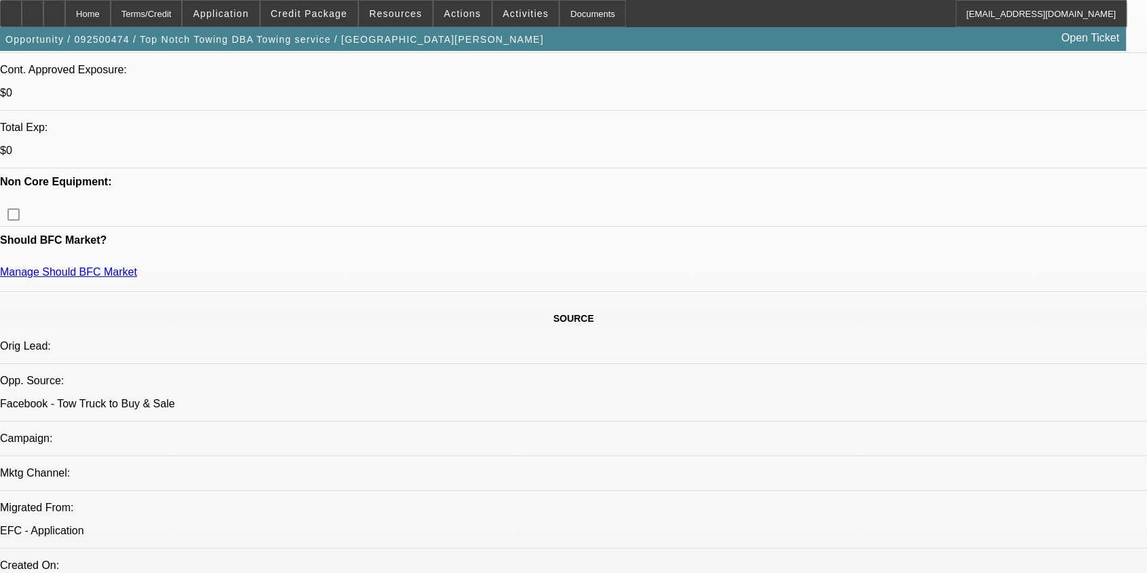
scroll to position [528, 0]
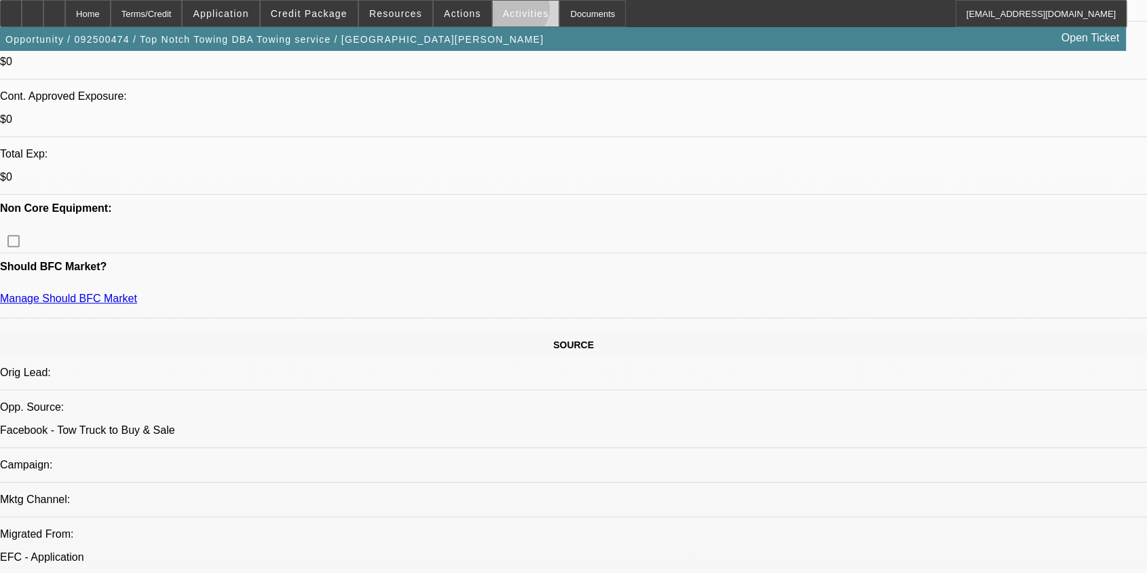
click at [503, 12] on span "Activities" at bounding box center [526, 13] width 46 height 11
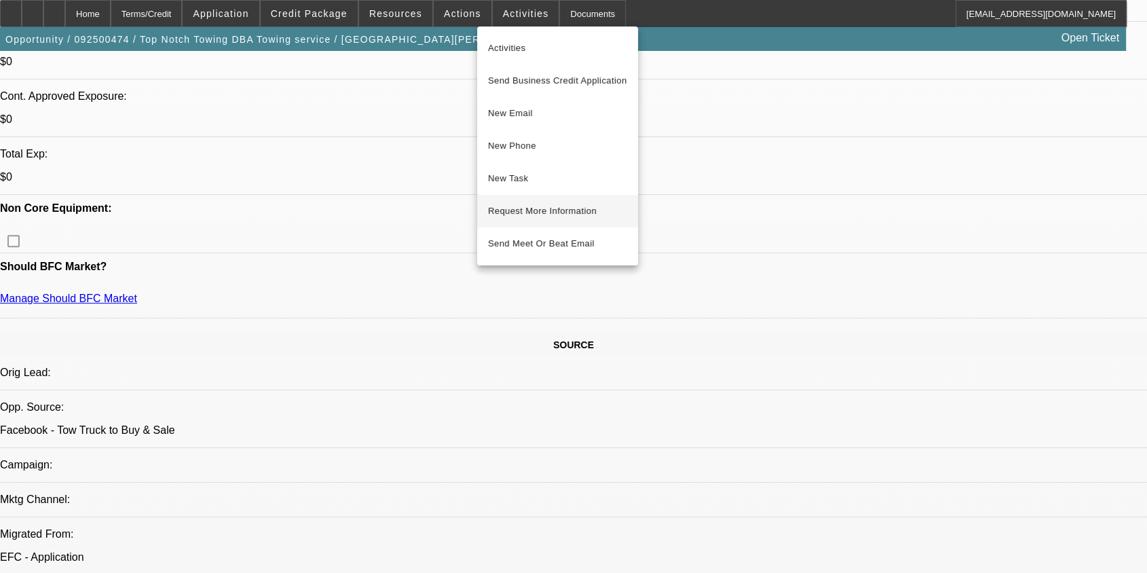
click at [541, 210] on span "Request More Information" at bounding box center [557, 211] width 139 height 16
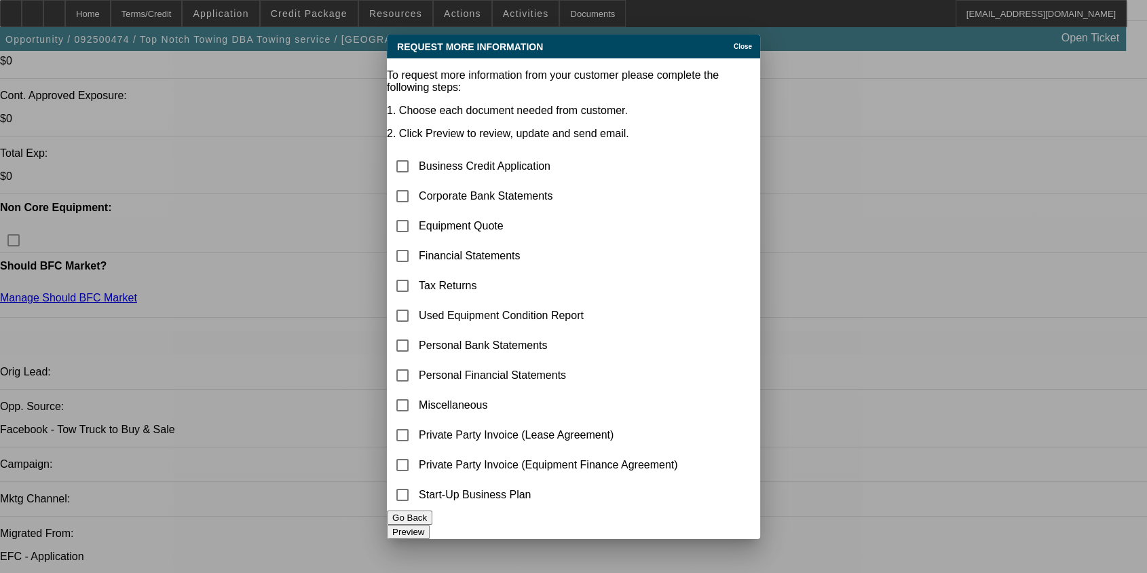
scroll to position [0, 0]
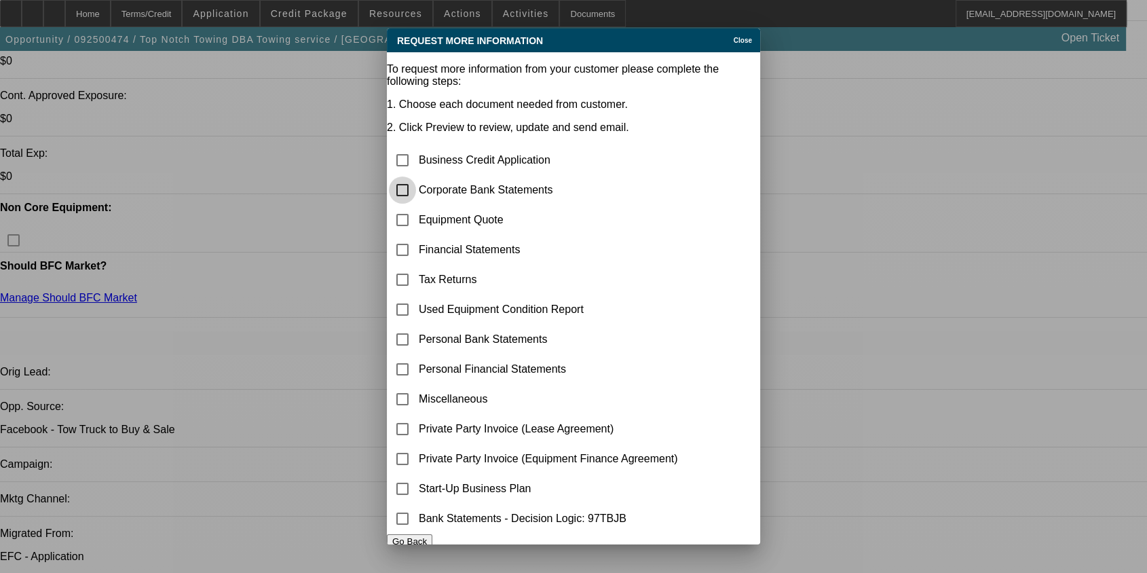
click at [416, 177] on input "checkbox" at bounding box center [402, 190] width 27 height 27
checkbox input "true"
click at [416, 206] on input "checkbox" at bounding box center [402, 219] width 27 height 27
checkbox input "true"
click at [416, 487] on input "checkbox" at bounding box center [402, 488] width 27 height 27
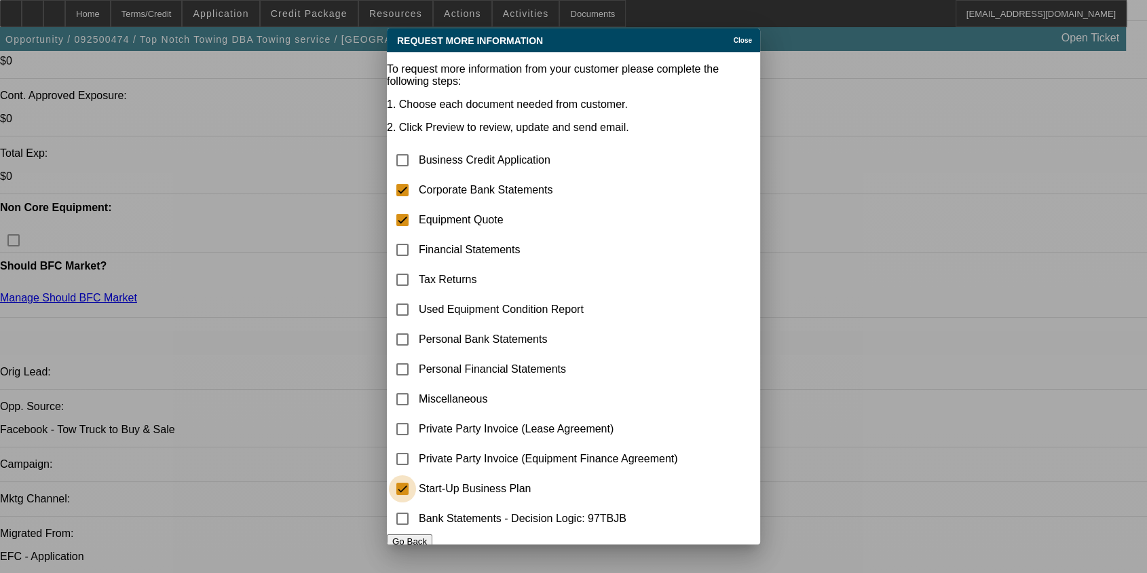
click at [416, 494] on input "checkbox" at bounding box center [402, 488] width 27 height 27
checkbox input "false"
click at [416, 528] on input "checkbox" at bounding box center [402, 518] width 27 height 27
checkbox input "true"
click at [416, 492] on input "checkbox" at bounding box center [402, 488] width 27 height 27
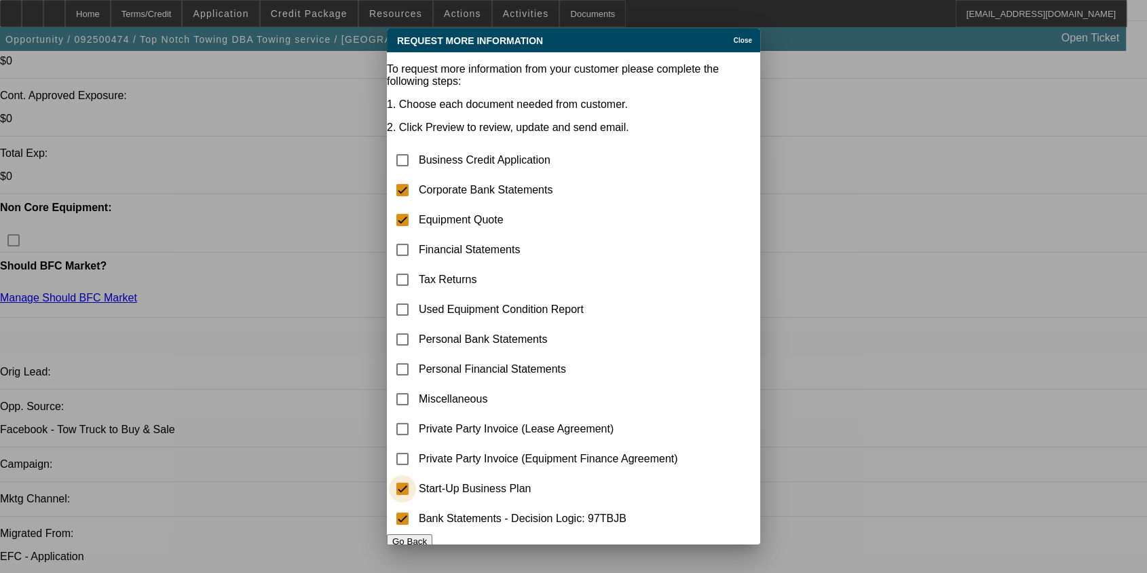
checkbox input "true"
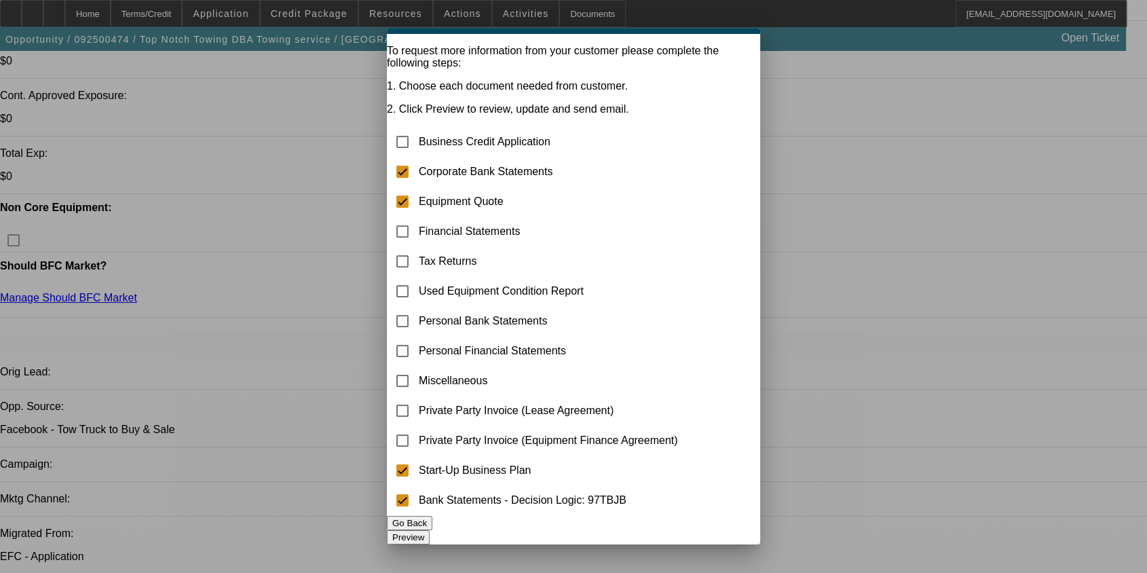
click at [430, 530] on button "Preview" at bounding box center [408, 537] width 43 height 14
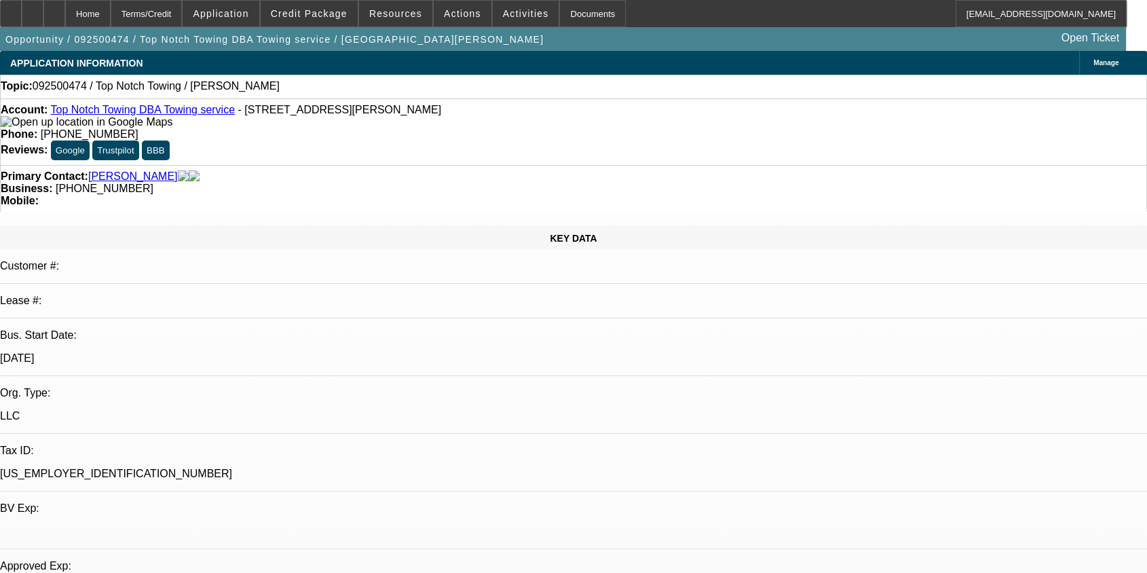
scroll to position [528, 0]
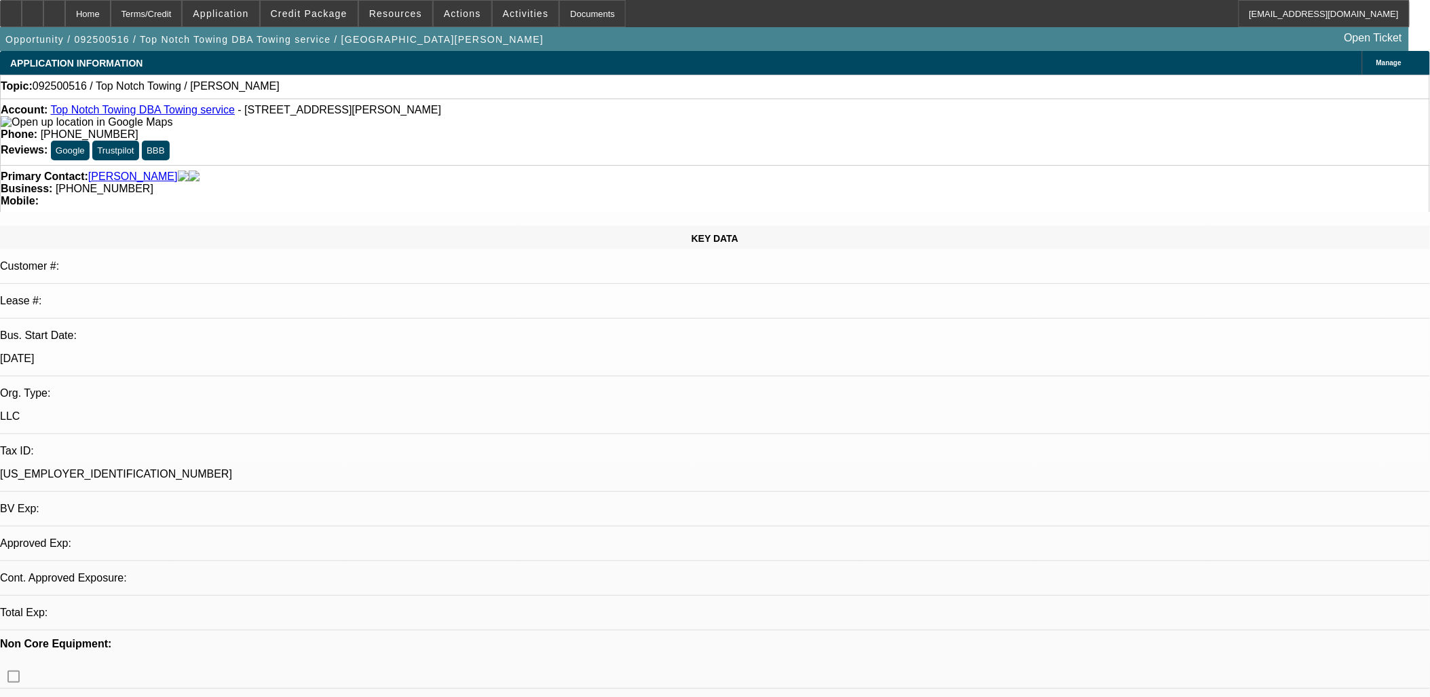
select select "0"
select select "2"
select select "0.1"
select select "1"
select select "2"
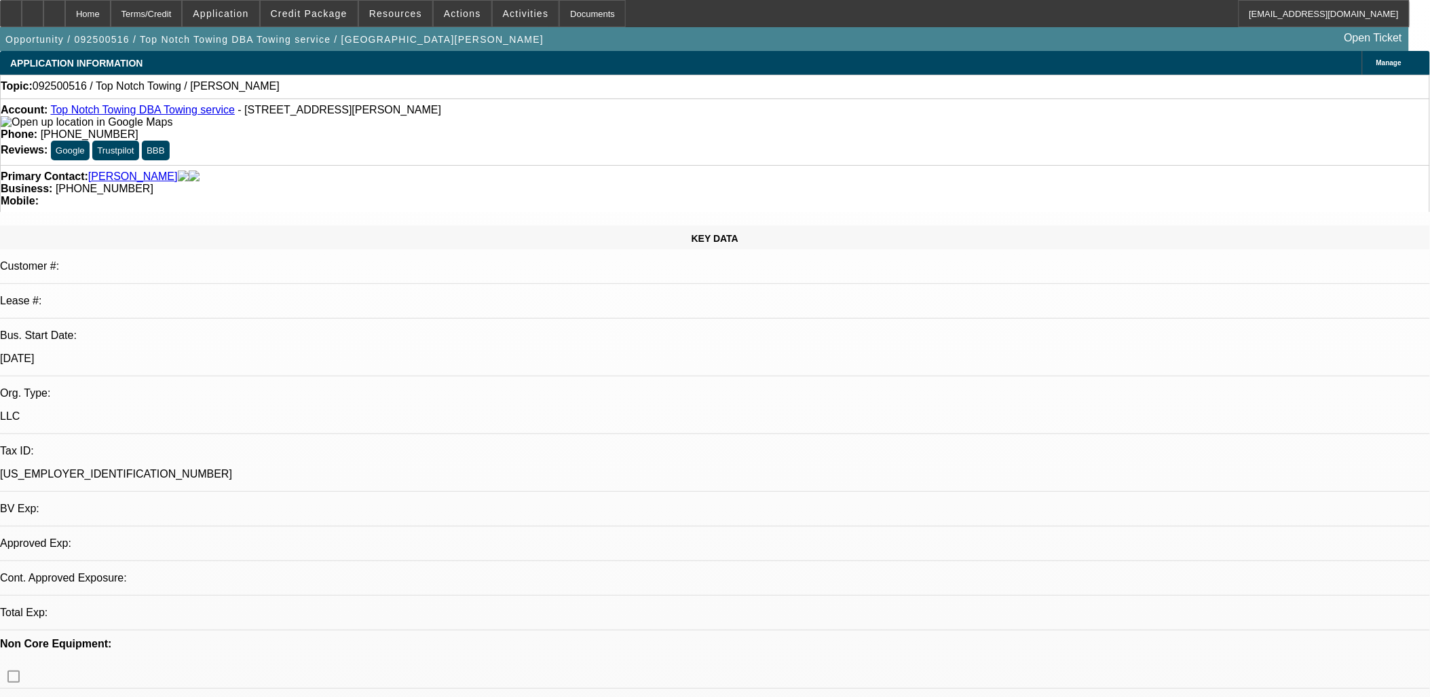
select select "4"
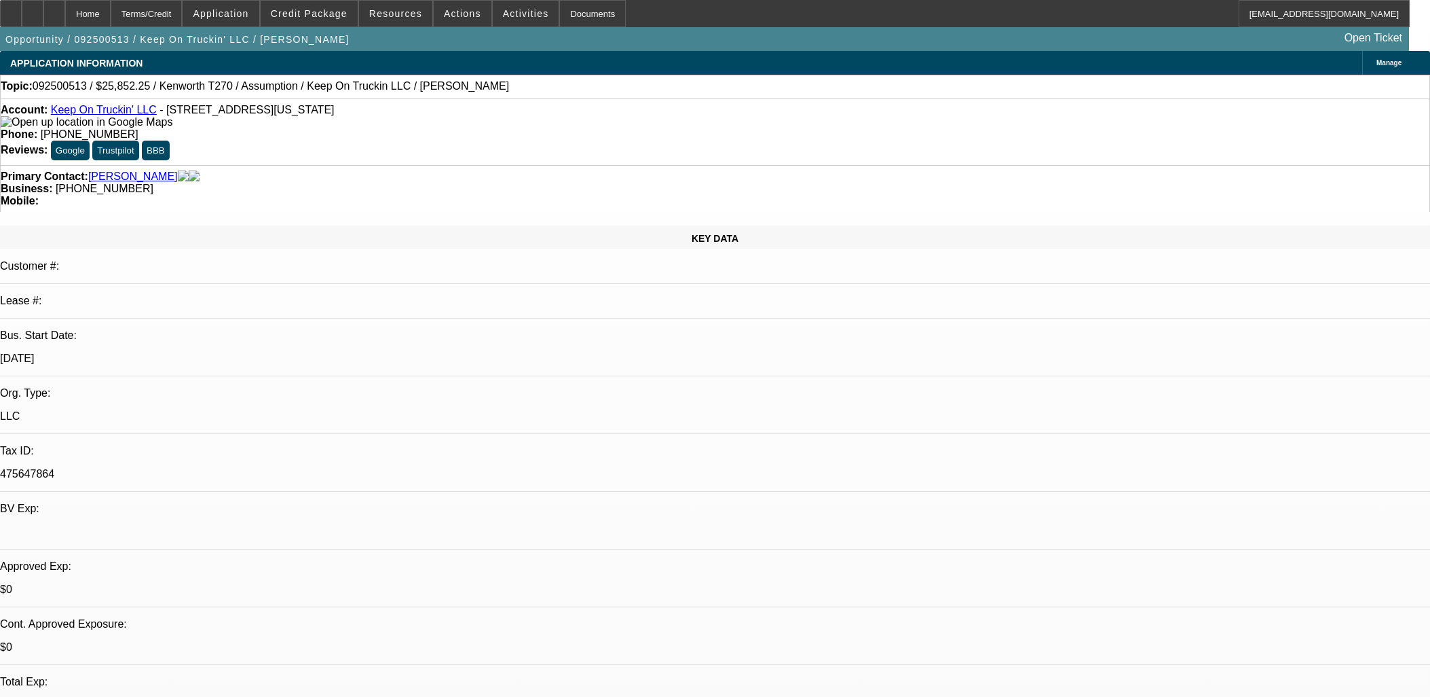
select select "0"
select select "2"
select select "0"
select select "5"
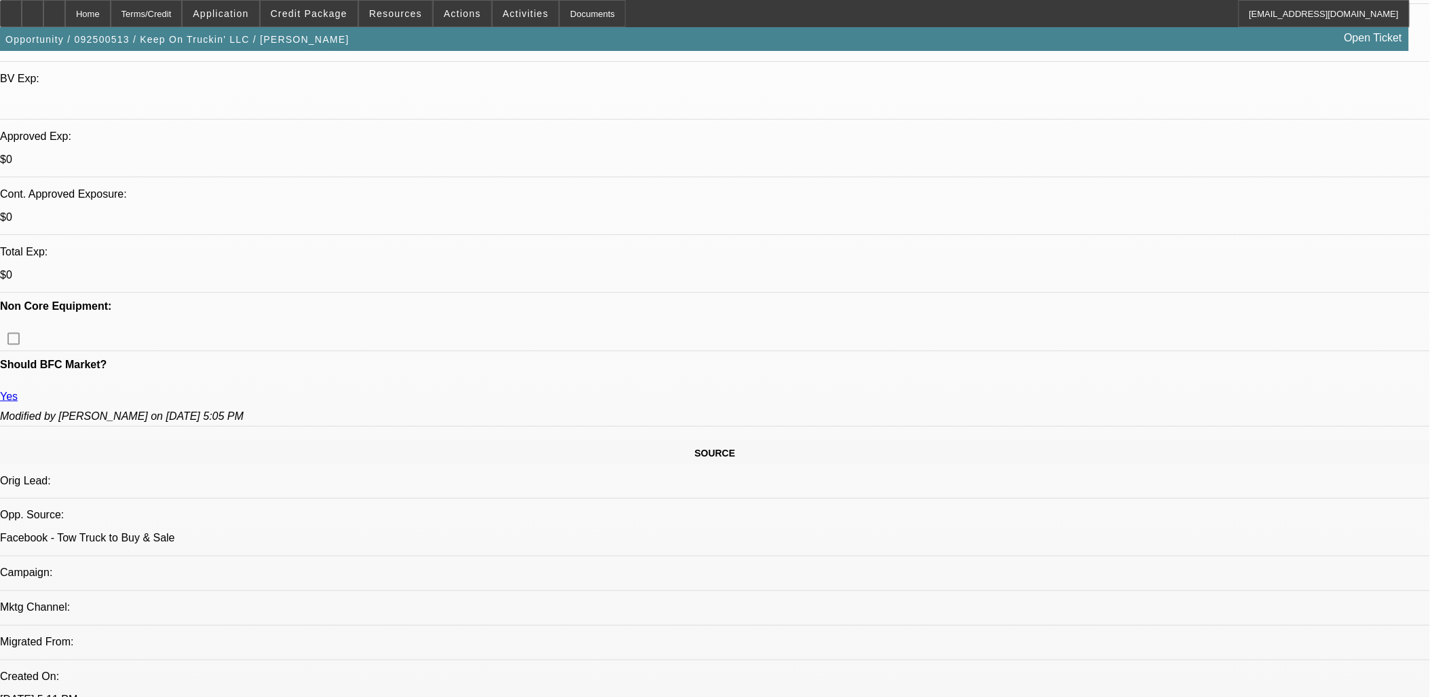
scroll to position [528, 0]
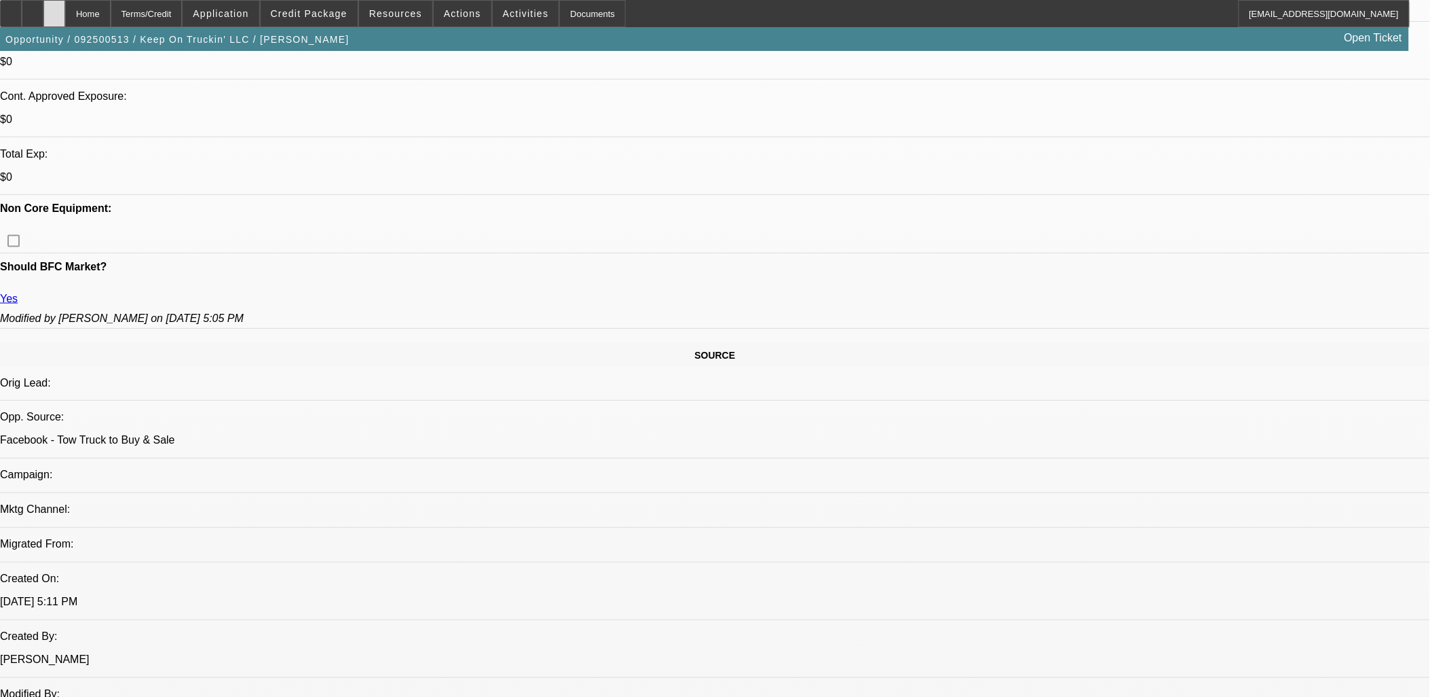
click at [65, 22] on div at bounding box center [54, 13] width 22 height 27
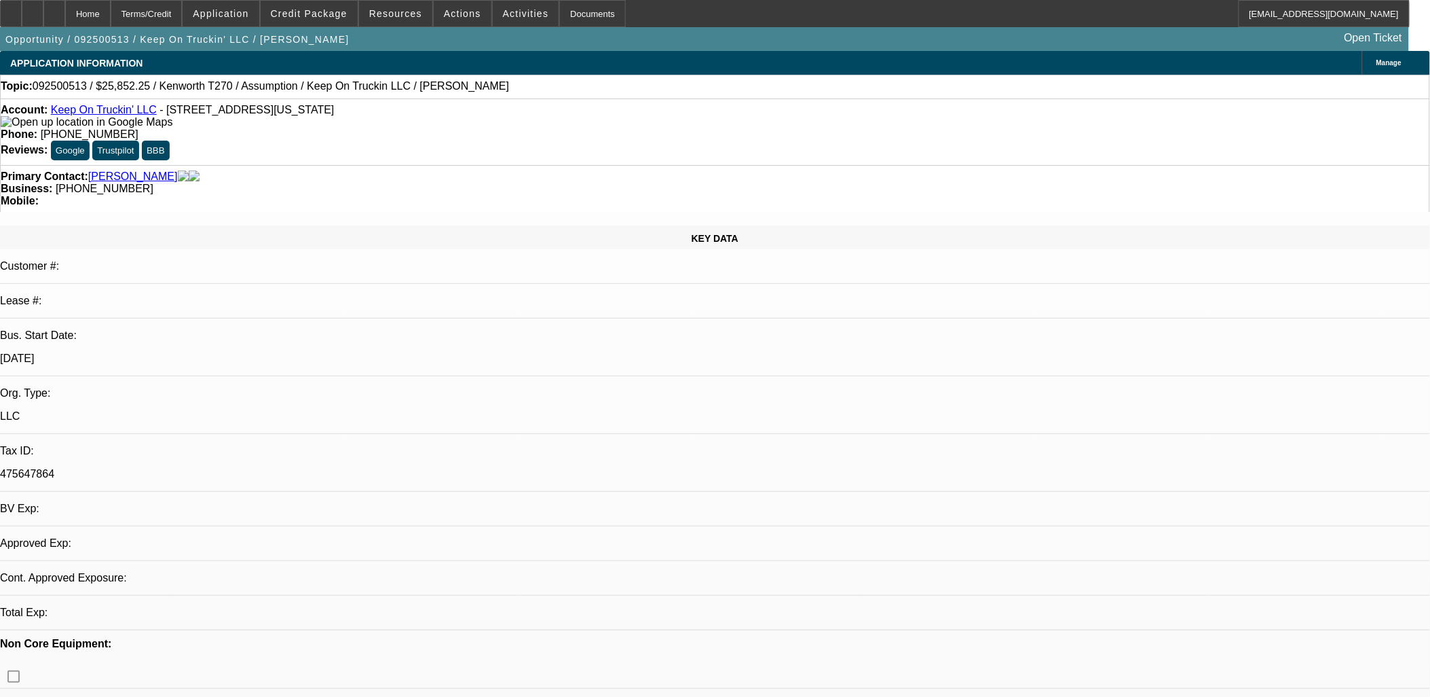
select select "0"
select select "2"
select select "0"
select select "5"
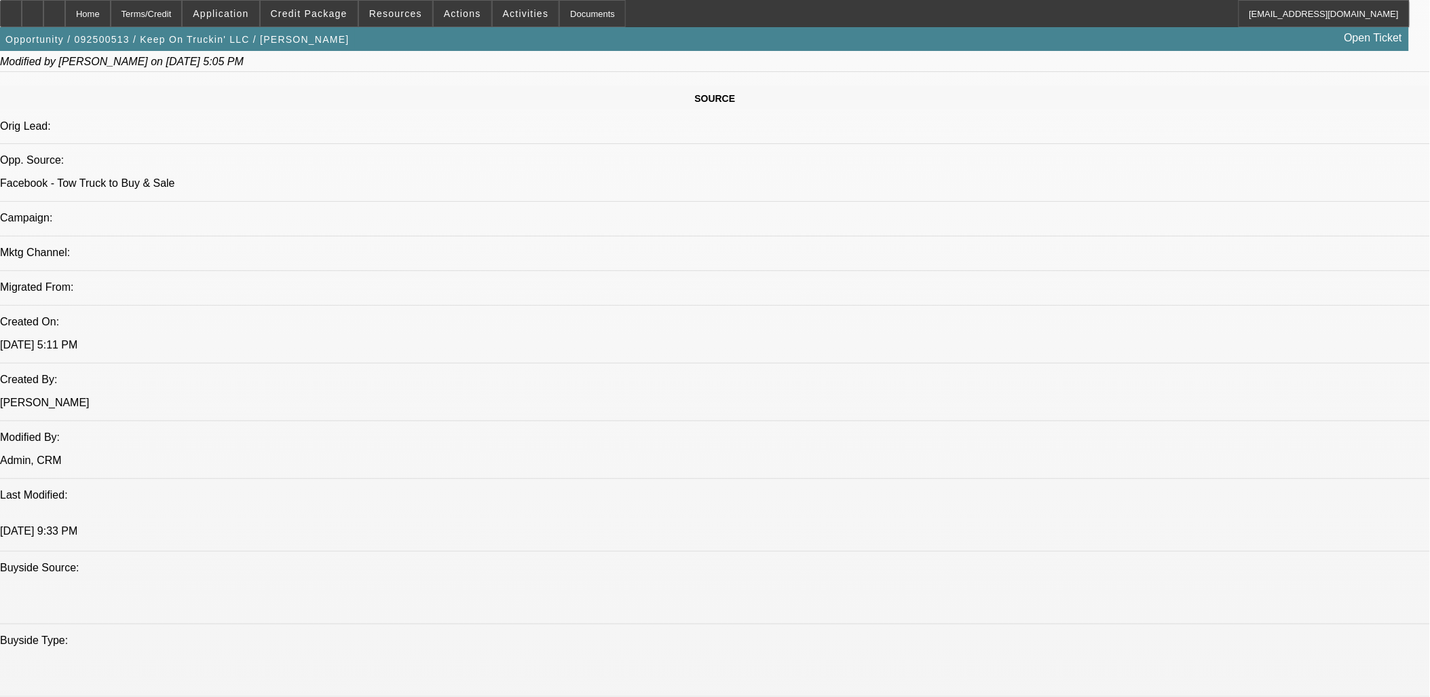
scroll to position [905, 0]
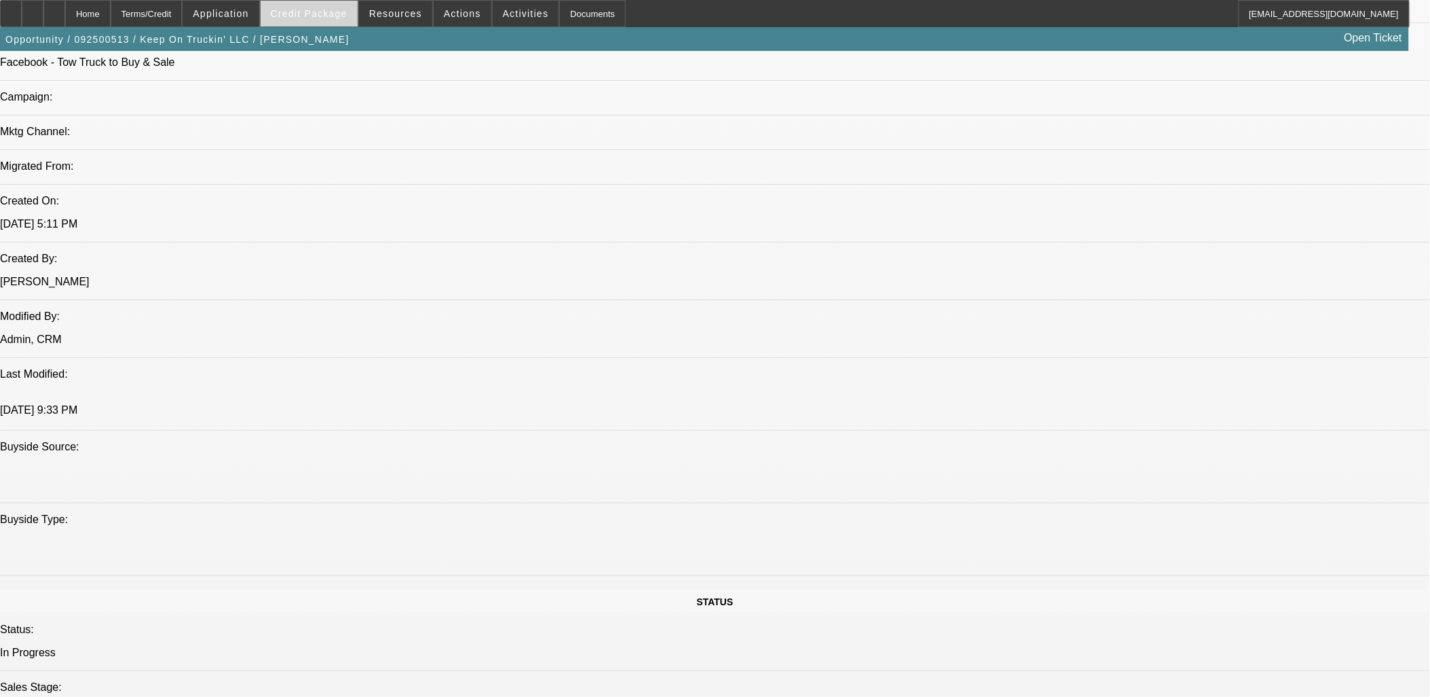
click at [316, 15] on span "Credit Package" at bounding box center [309, 13] width 77 height 11
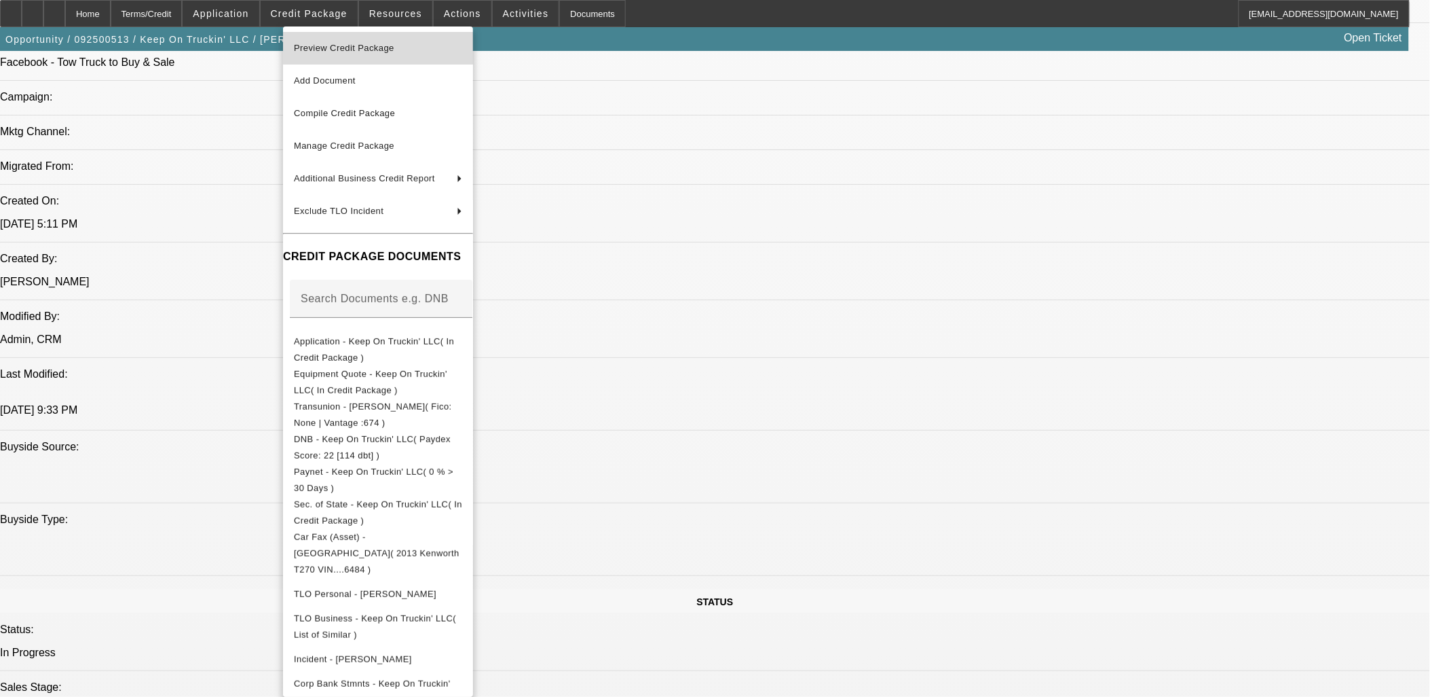
click at [385, 49] on span "Preview Credit Package" at bounding box center [344, 48] width 100 height 10
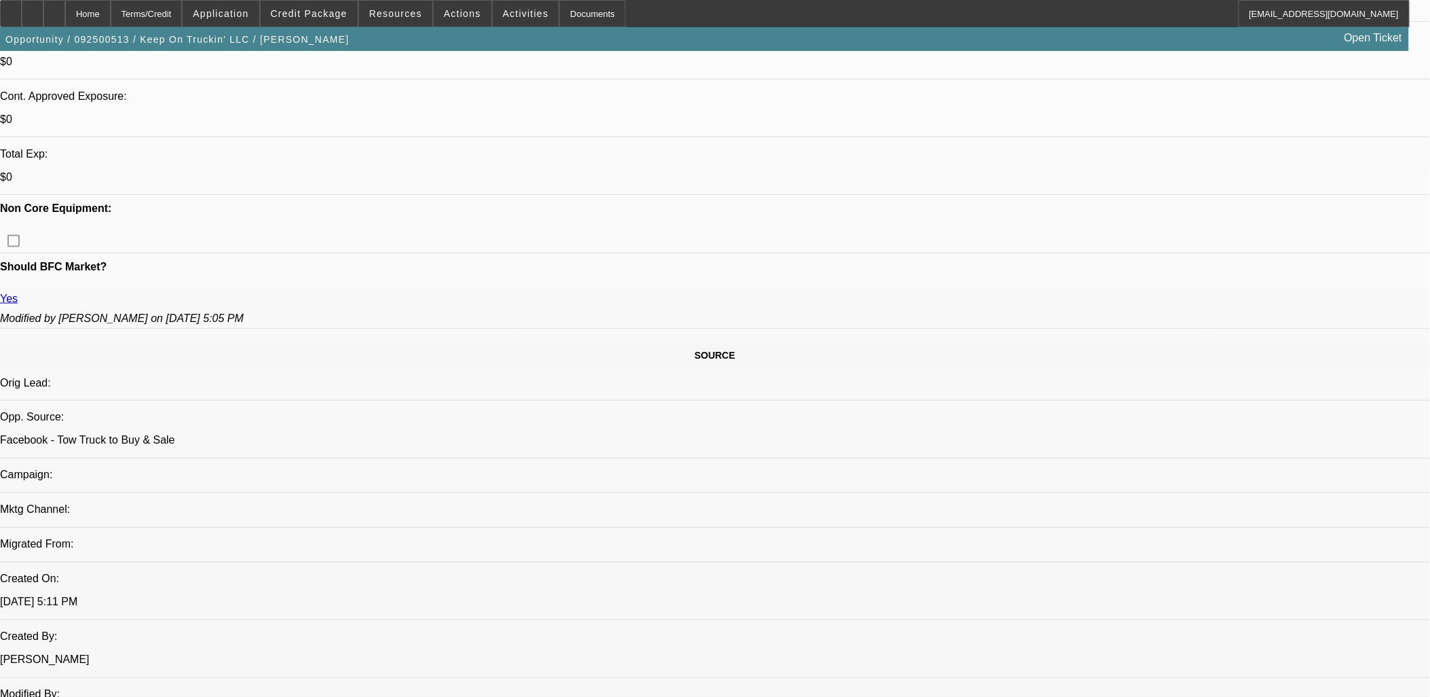
scroll to position [151, 0]
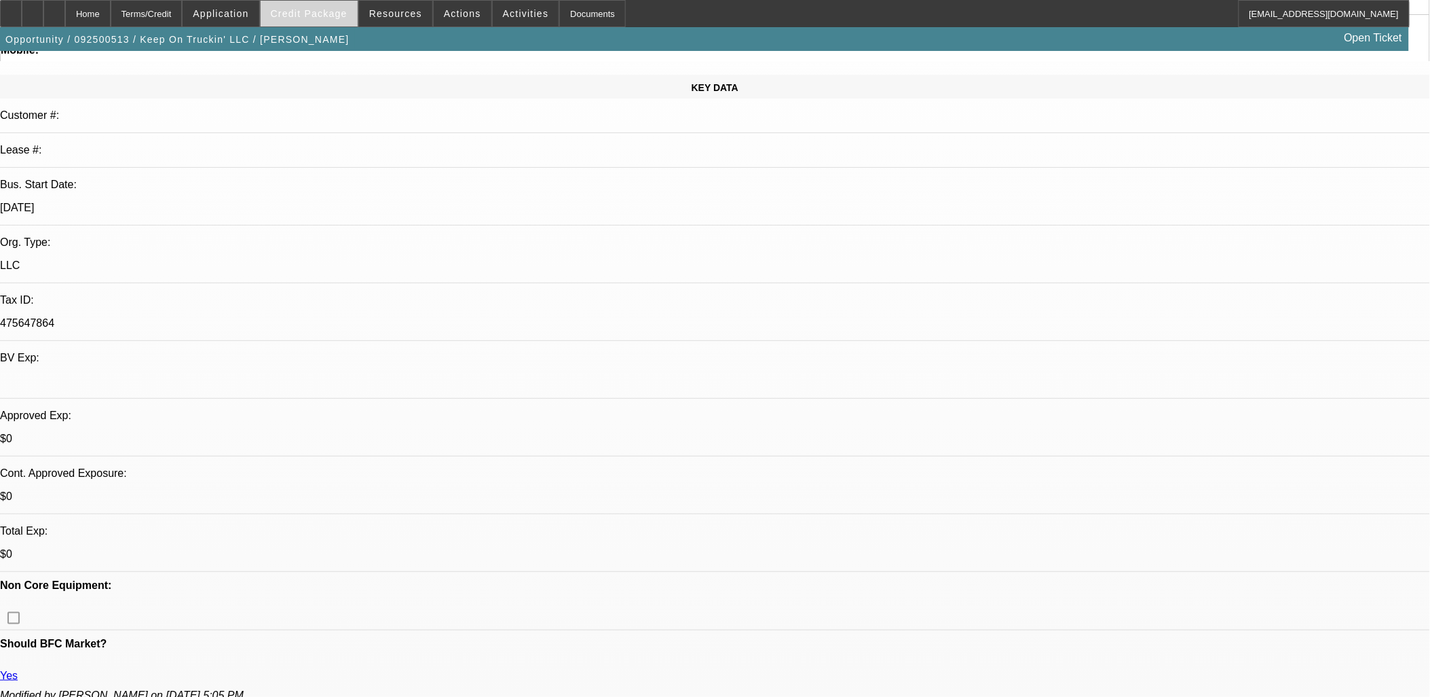
click at [326, 9] on span "Credit Package" at bounding box center [309, 13] width 77 height 11
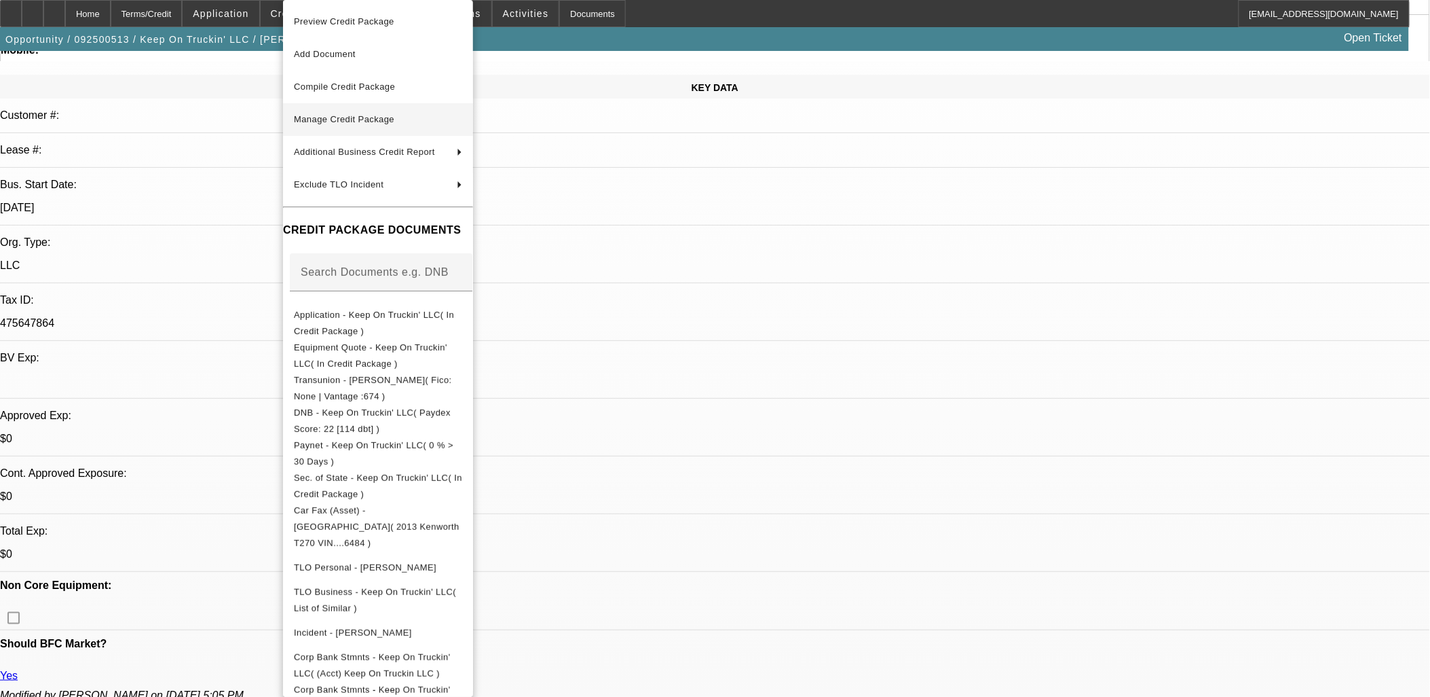
click at [374, 117] on span "Manage Credit Package" at bounding box center [344, 119] width 100 height 10
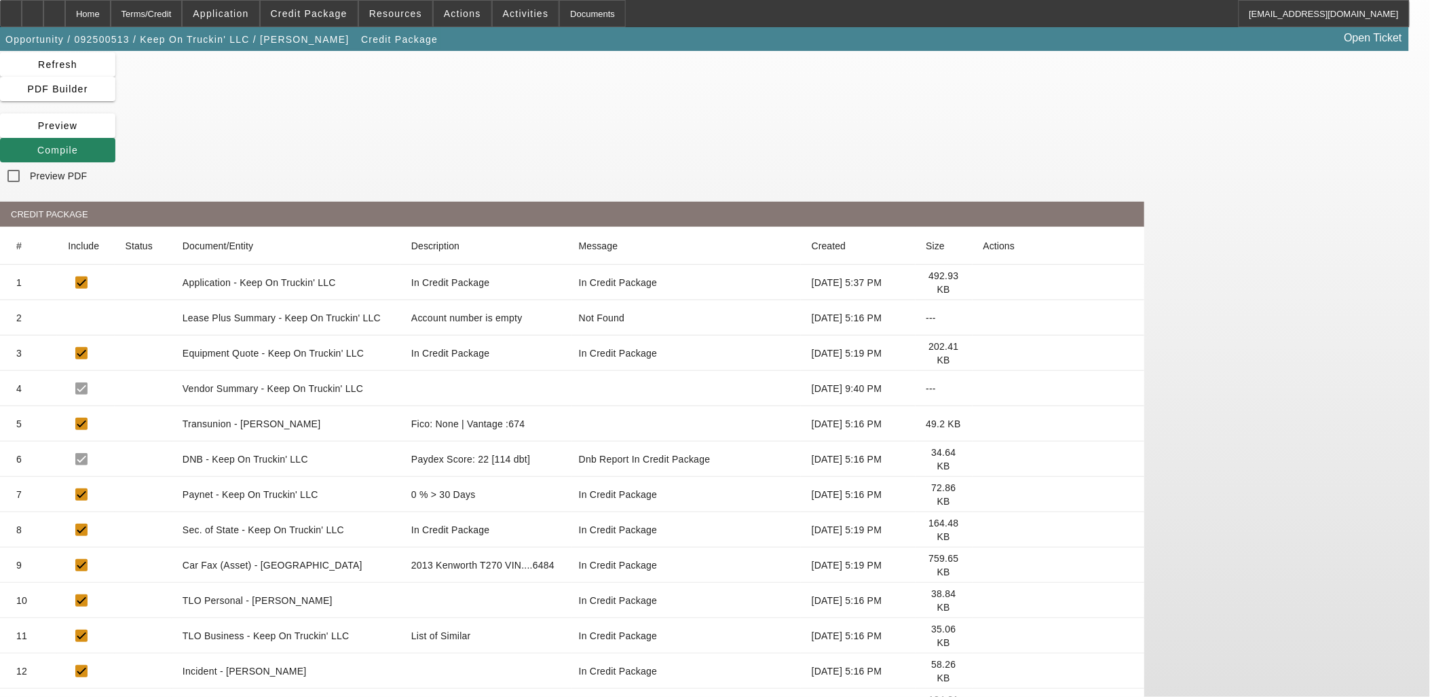
scroll to position [64, 0]
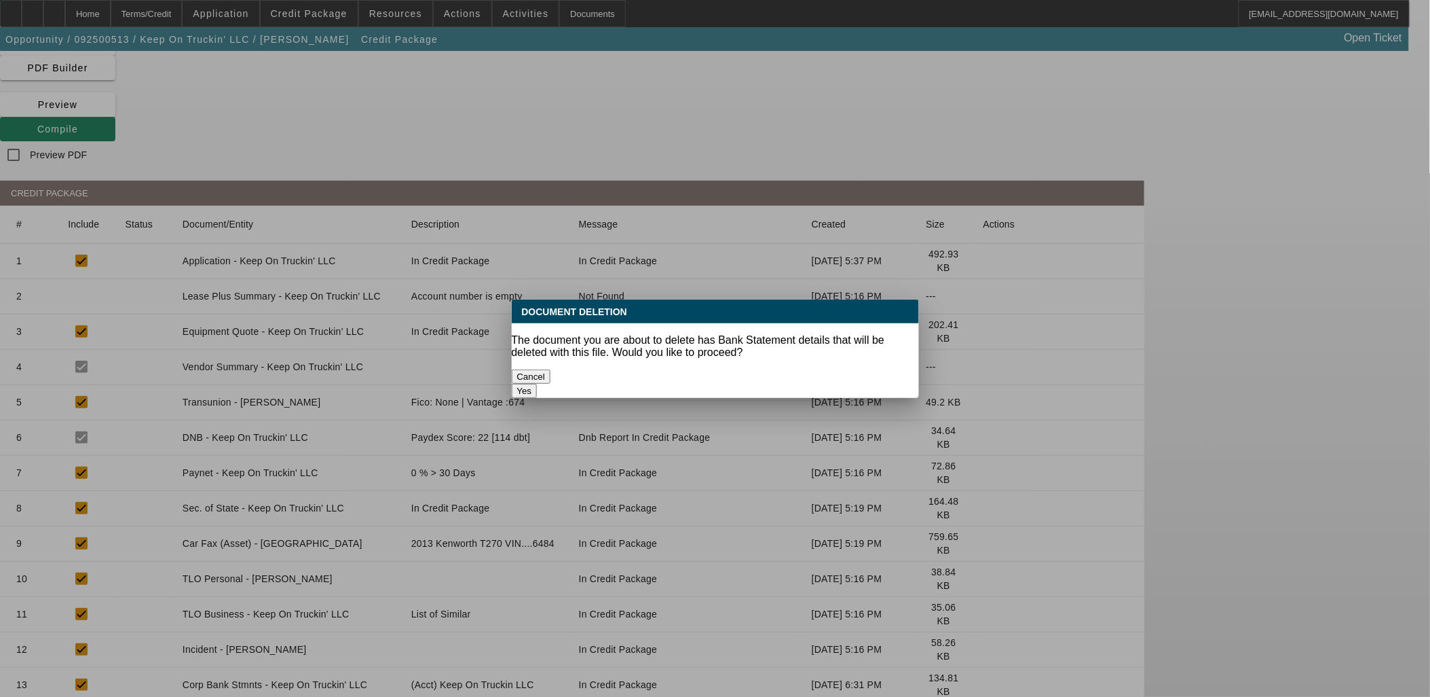
scroll to position [0, 0]
click at [867, 352] on div "The document you are about to delete has Bank Statement details that will be de…" at bounding box center [715, 346] width 407 height 24
click at [538, 384] on button "Yes" at bounding box center [525, 391] width 26 height 14
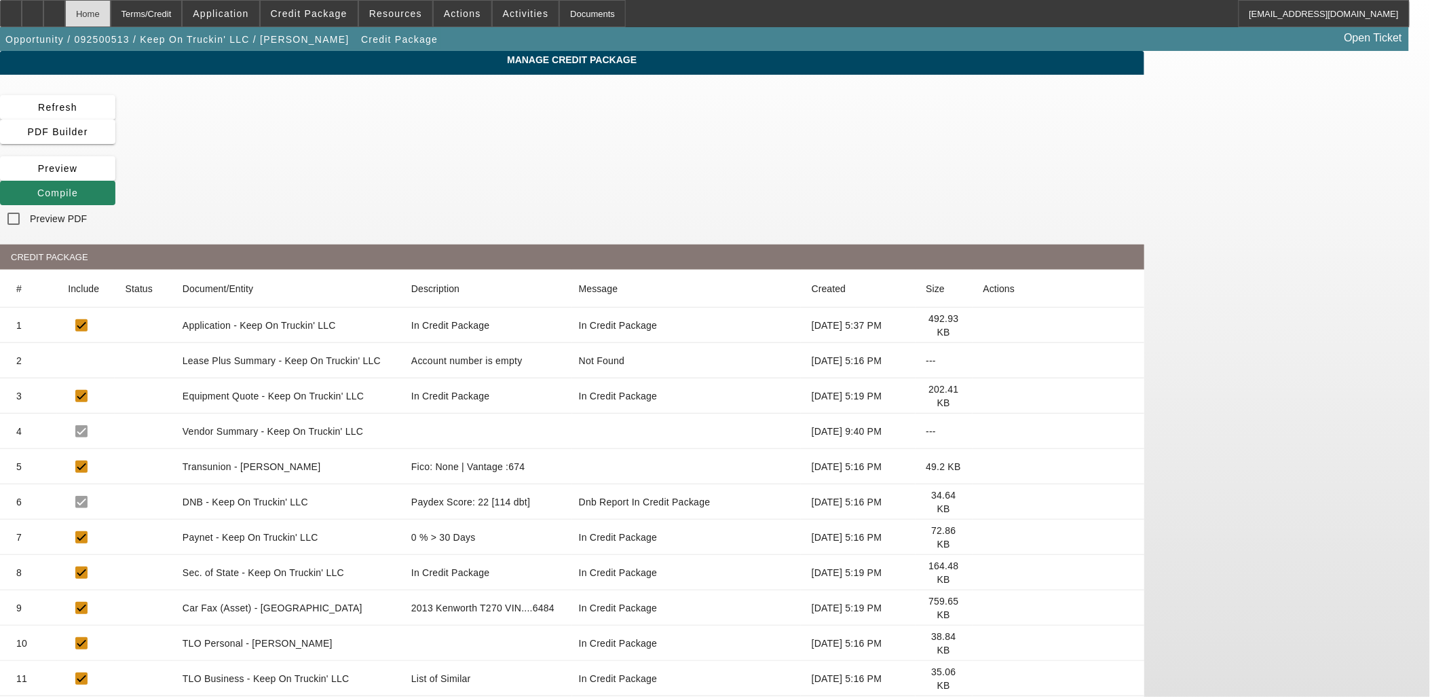
click at [111, 18] on div "Home" at bounding box center [87, 13] width 45 height 27
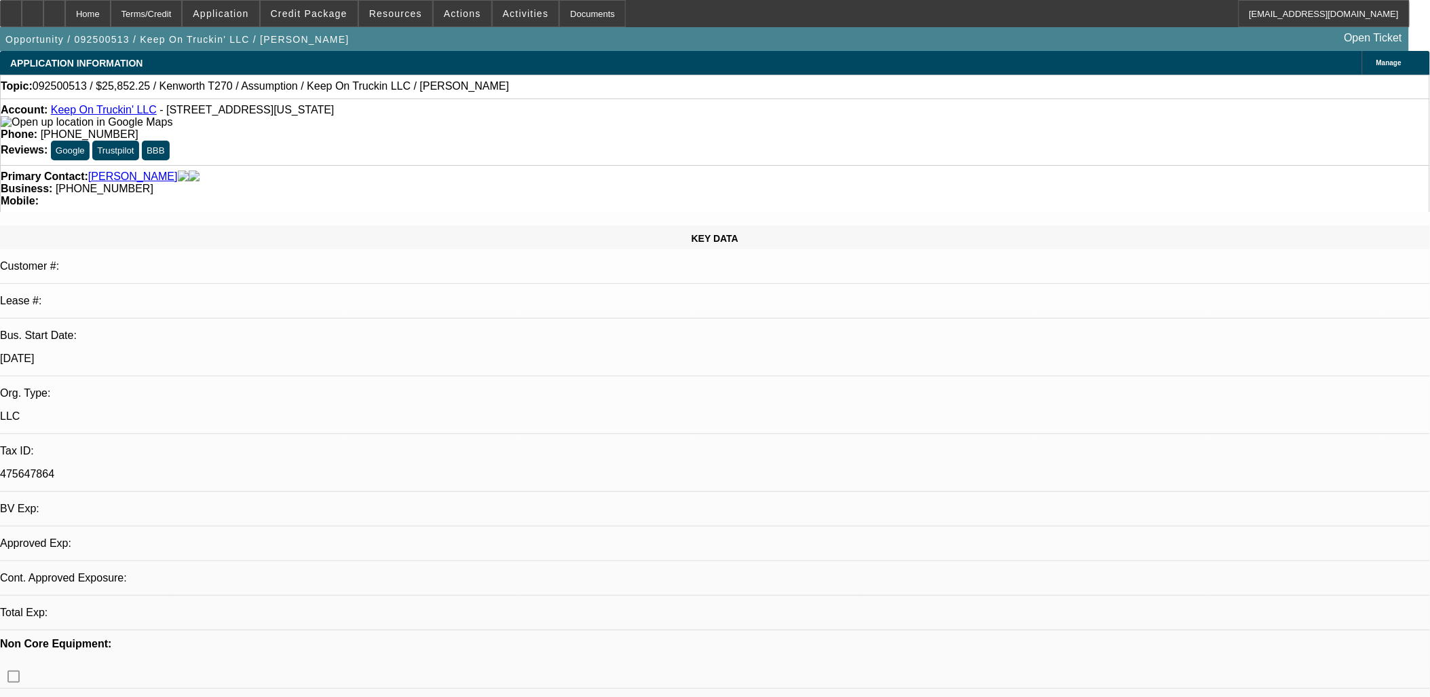
select select "0"
select select "2"
select select "0"
select select "5"
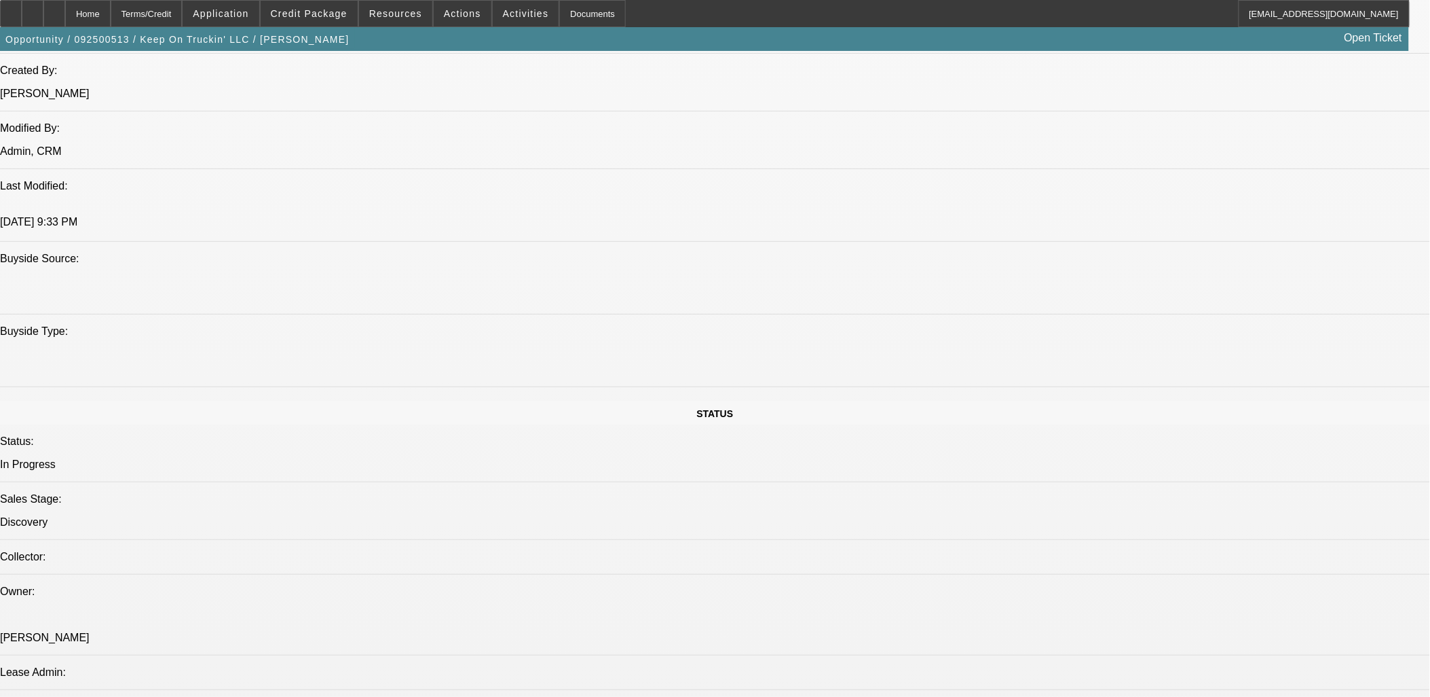
scroll to position [747, 0]
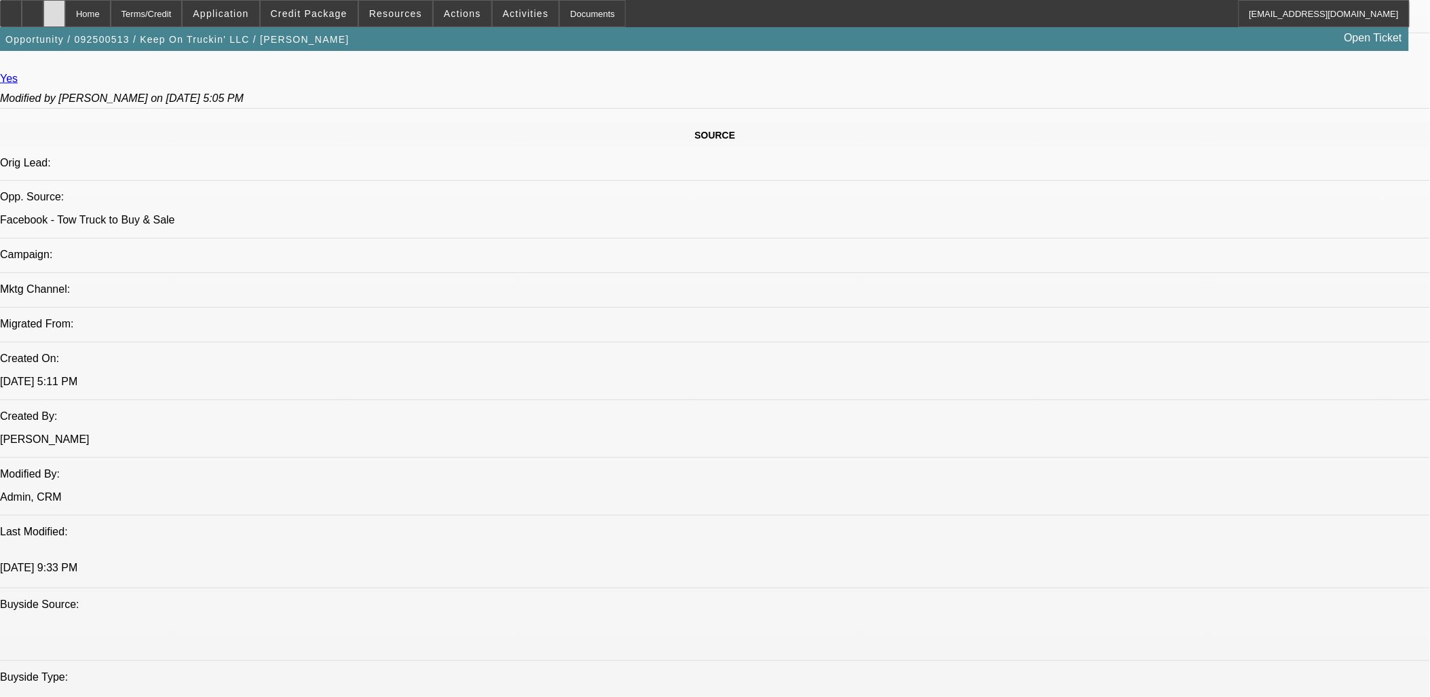
click at [54, 9] on icon at bounding box center [54, 9] width 0 height 0
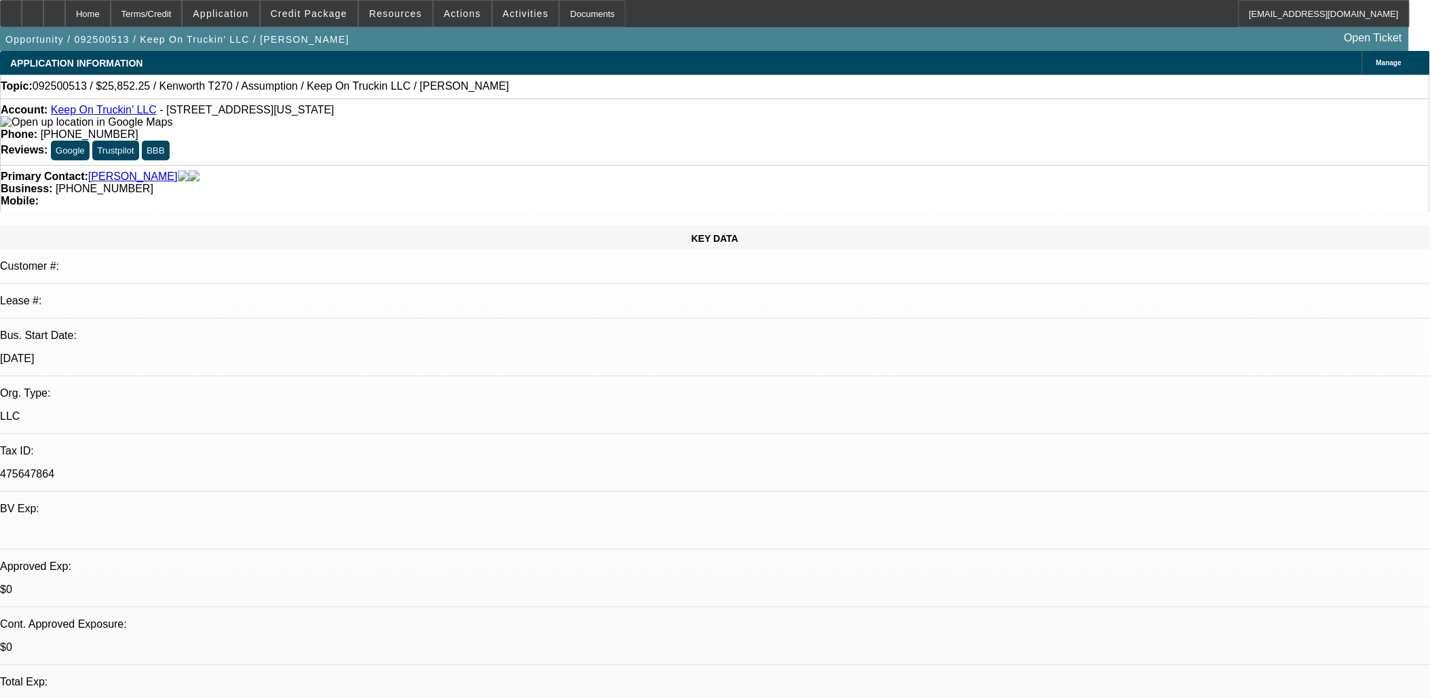
select select "0"
select select "2"
select select "0"
select select "5"
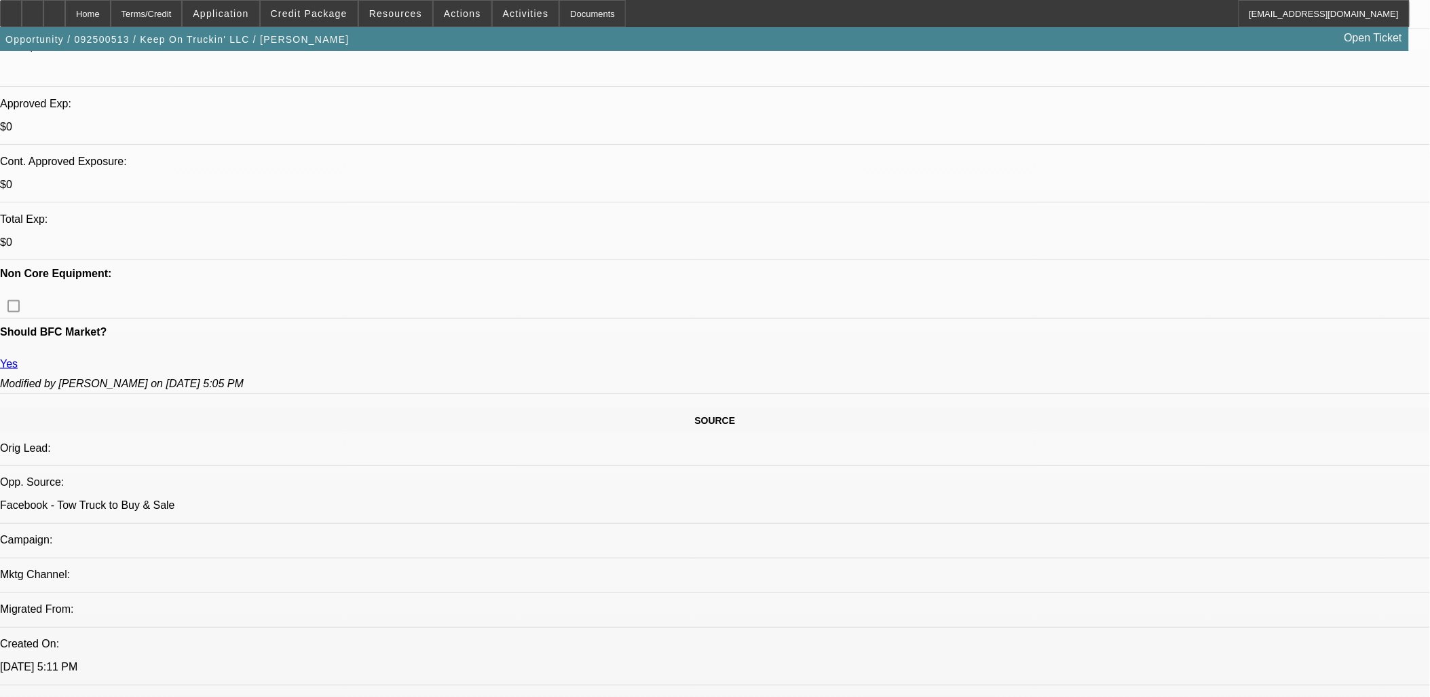
scroll to position [679, 0]
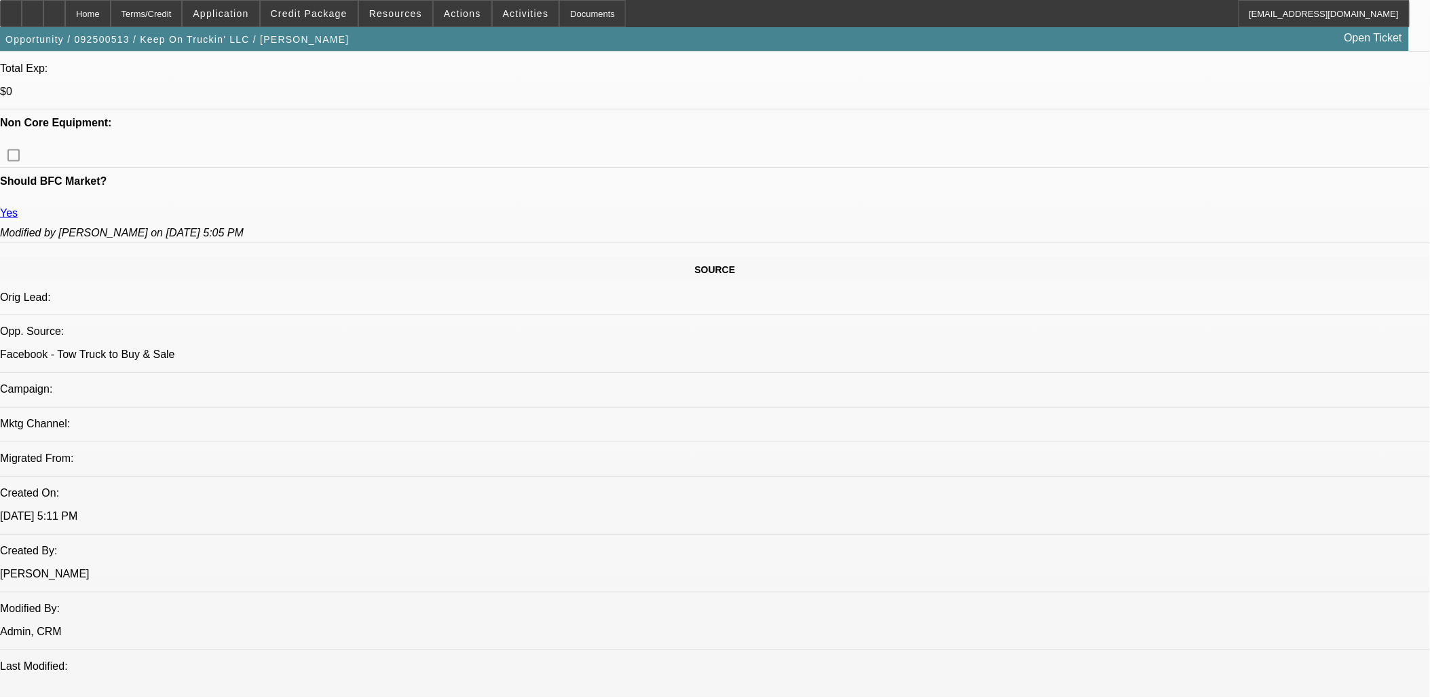
scroll to position [603, 0]
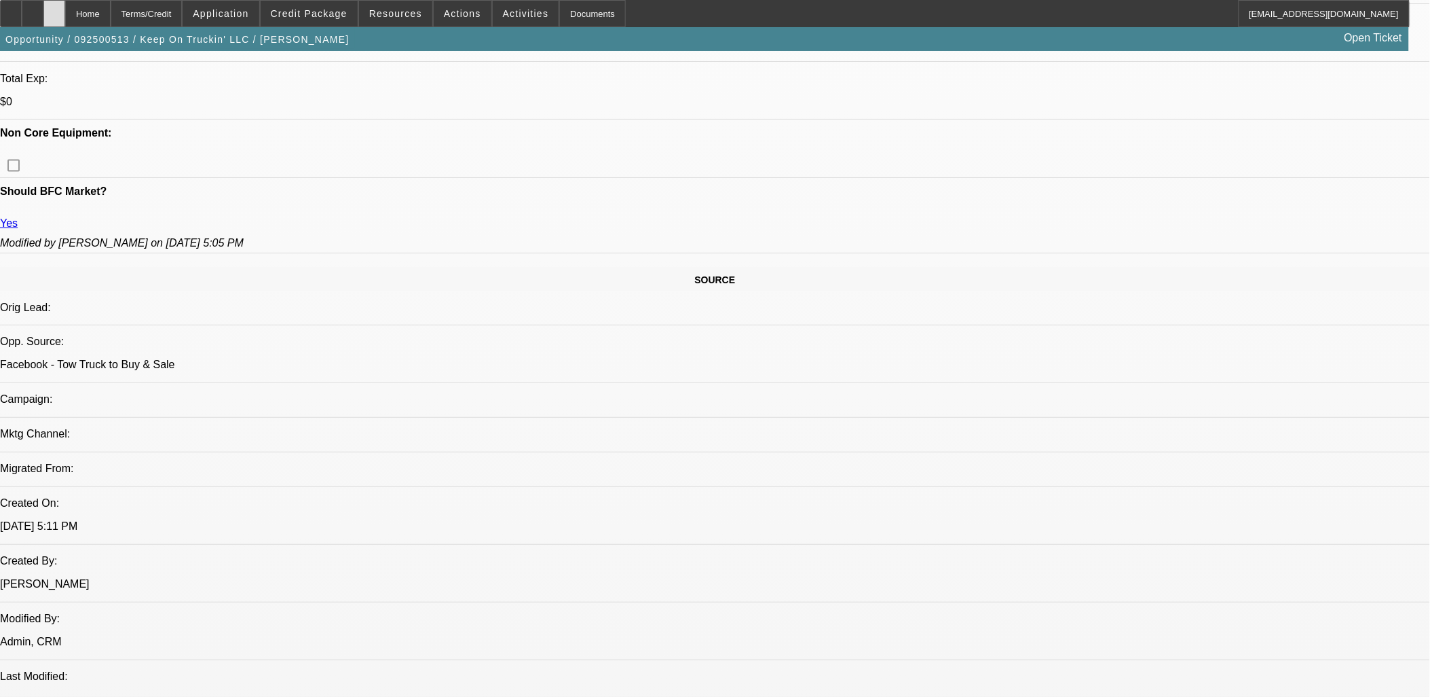
click at [54, 9] on icon at bounding box center [54, 9] width 0 height 0
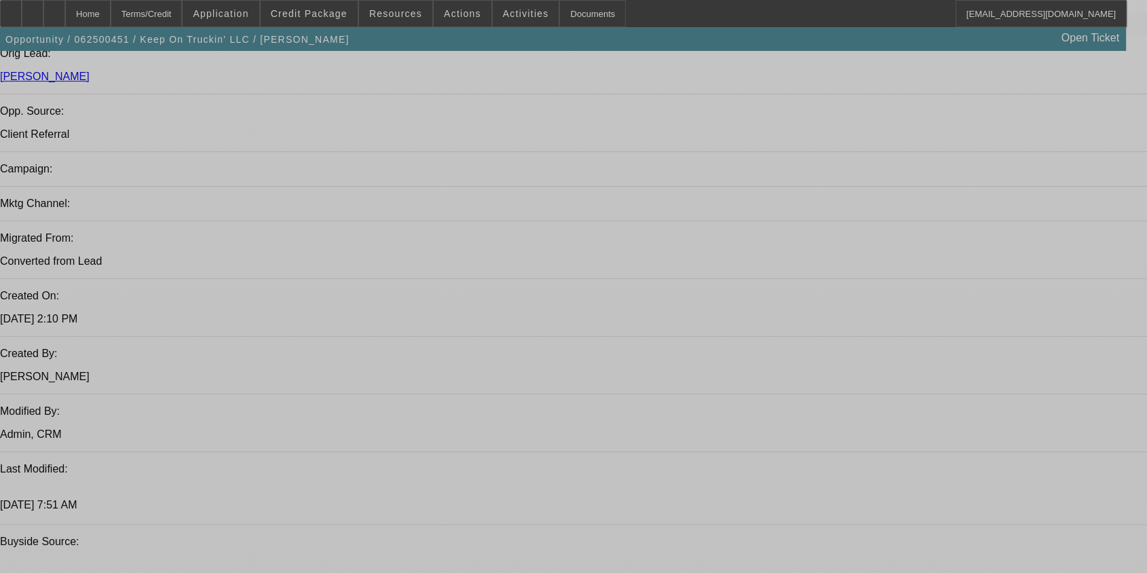
select select "0"
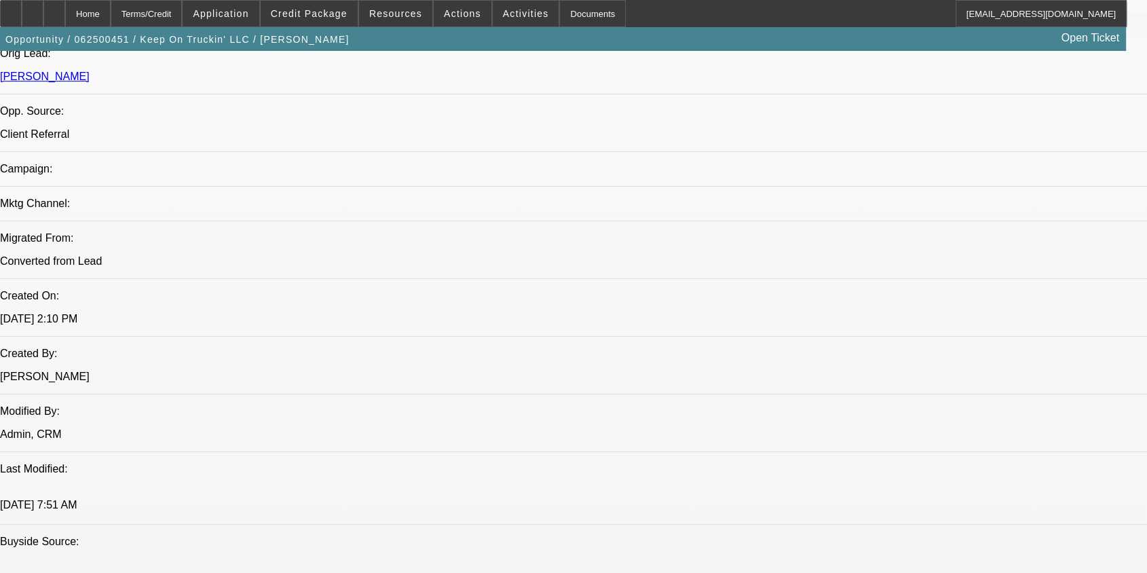
select select "2"
select select "0.1"
select select "4"
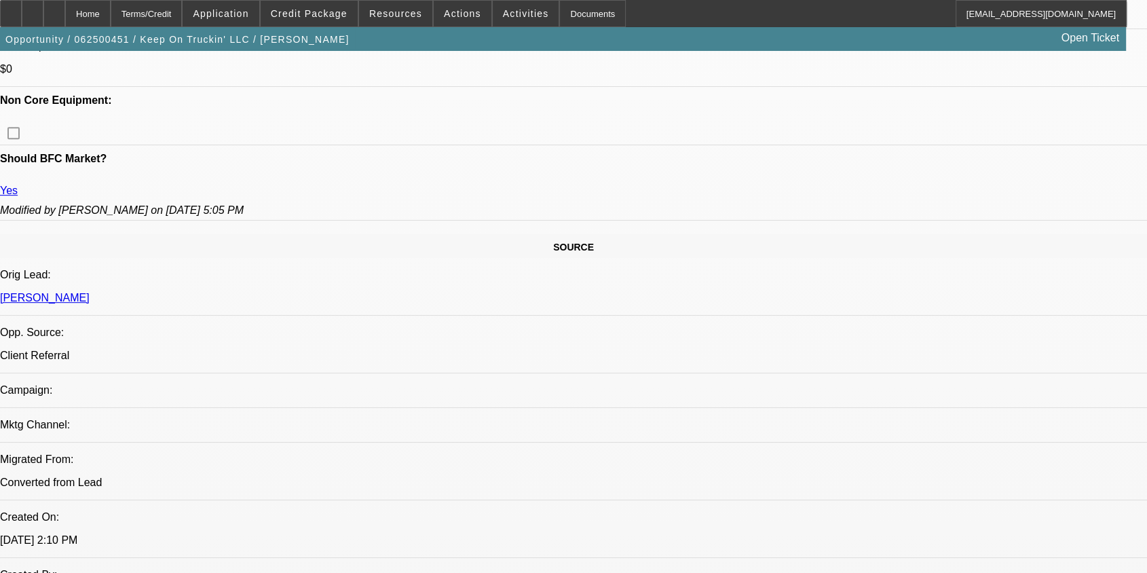
scroll to position [387, 0]
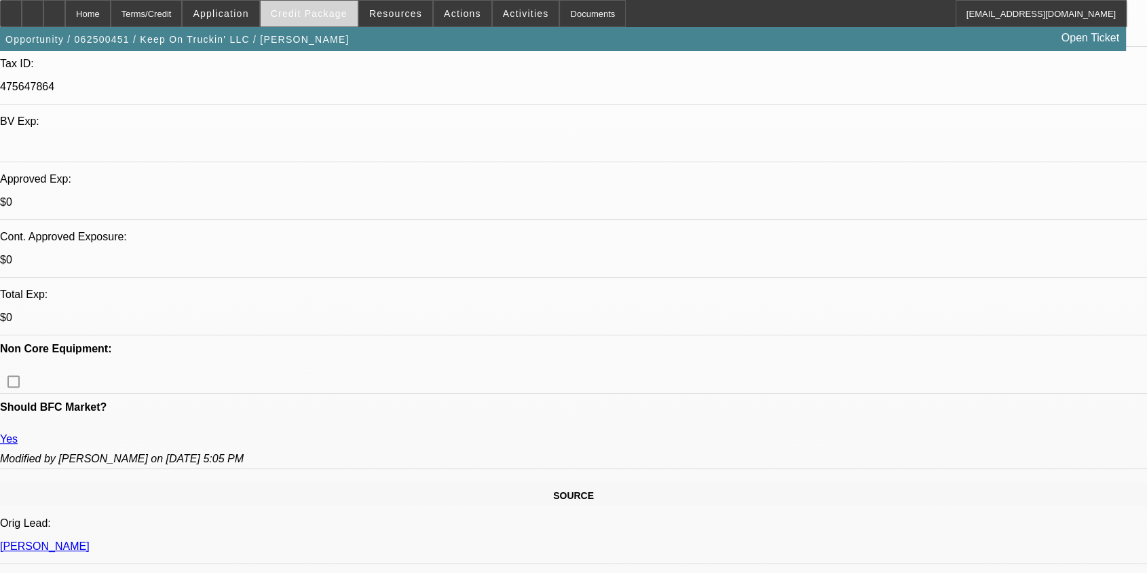
click at [297, 12] on span "Credit Package" at bounding box center [309, 13] width 77 height 11
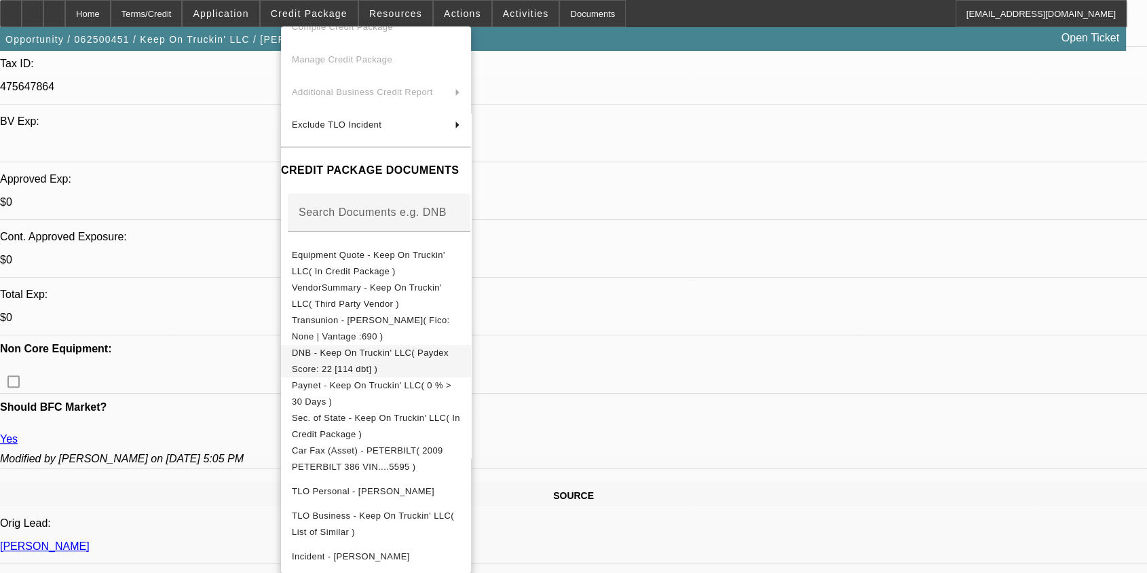
scroll to position [151, 0]
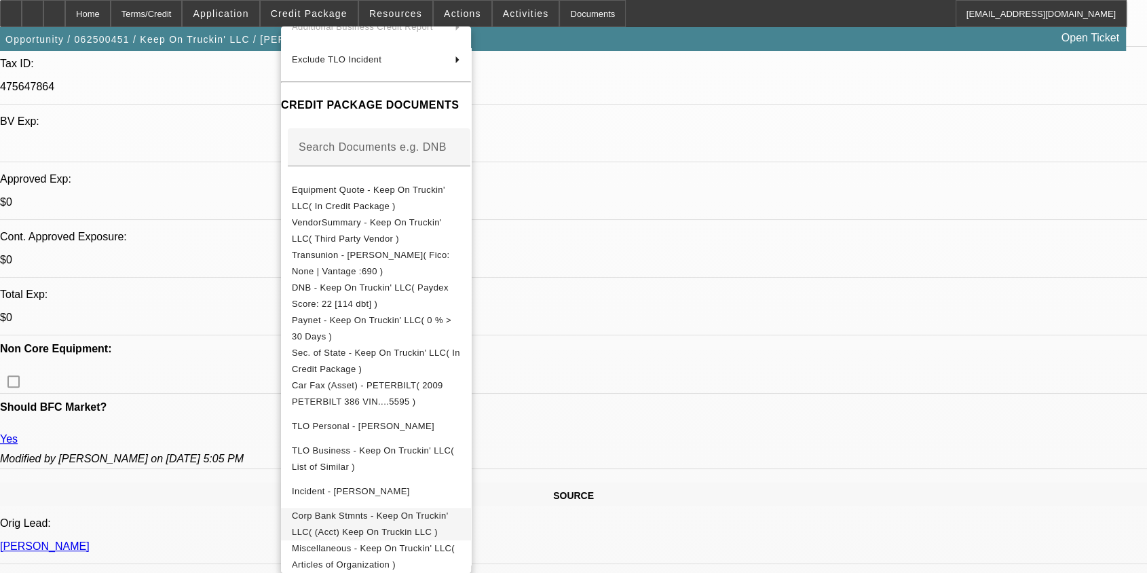
click at [449, 520] on span "Corp Bank Stmnts - Keep On Truckin' LLC( (Acct) Keep On Truckin LLC )" at bounding box center [370, 524] width 157 height 26
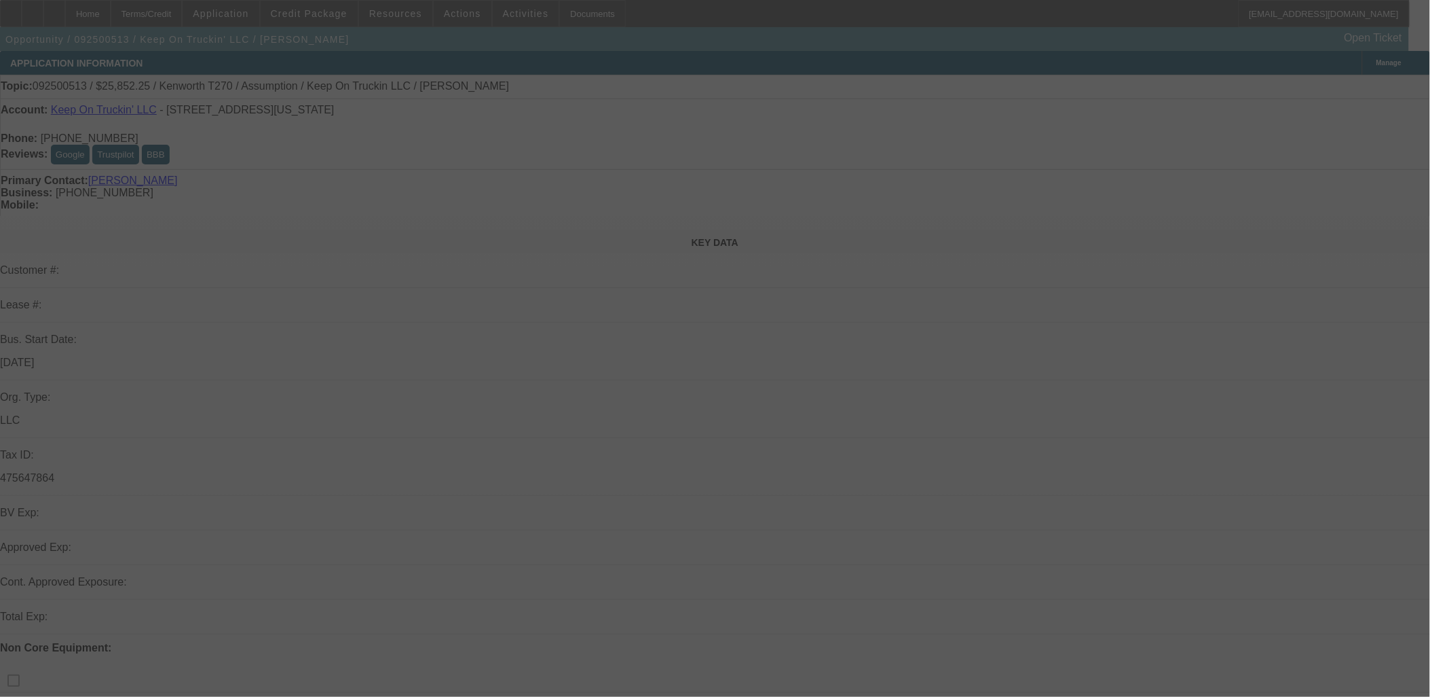
select select "0"
select select "2"
select select "0"
select select "5"
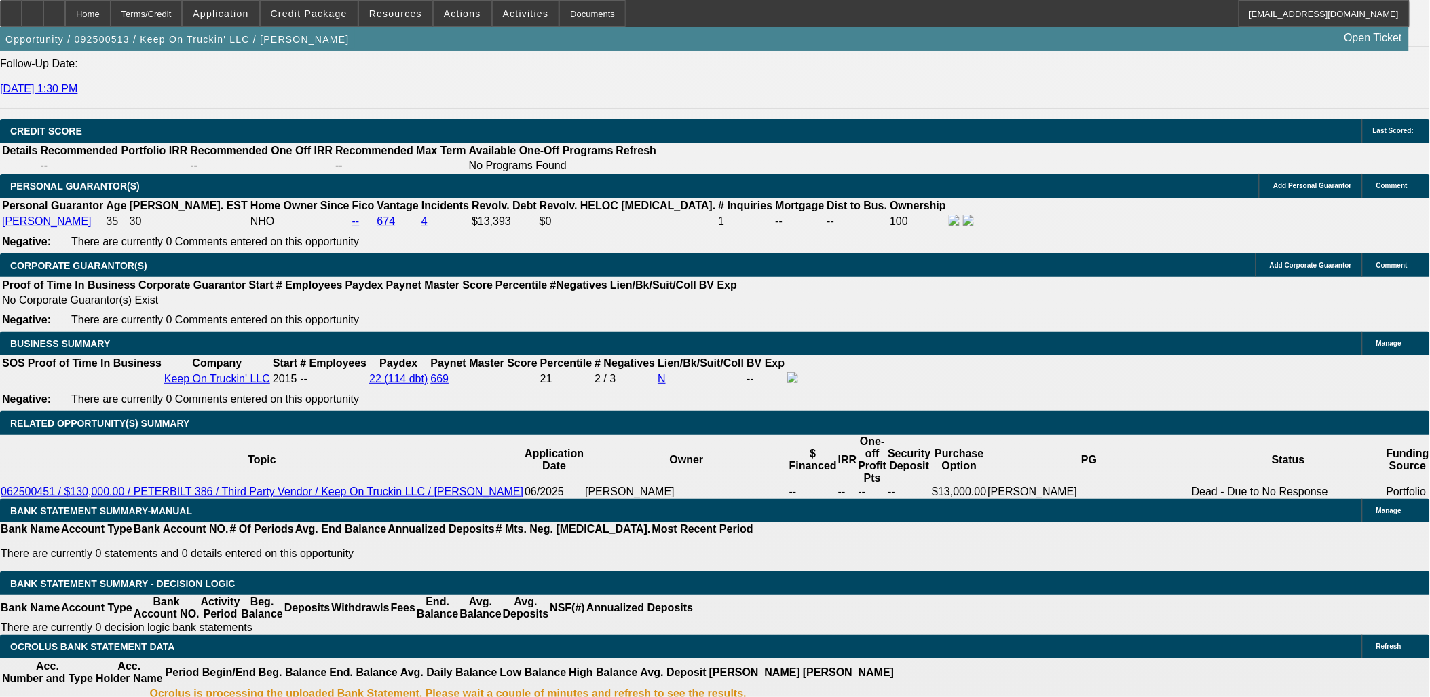
scroll to position [1810, 0]
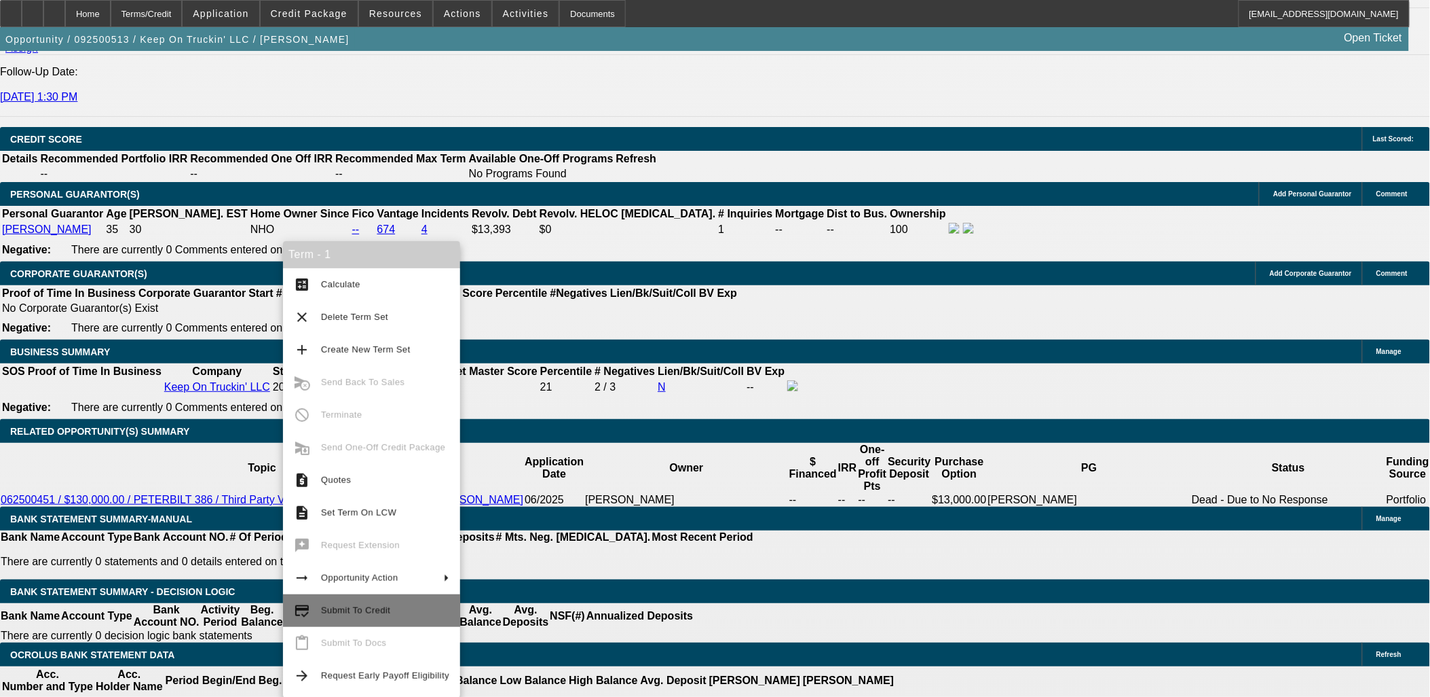
click at [362, 615] on span "Submit To Credit" at bounding box center [385, 610] width 128 height 16
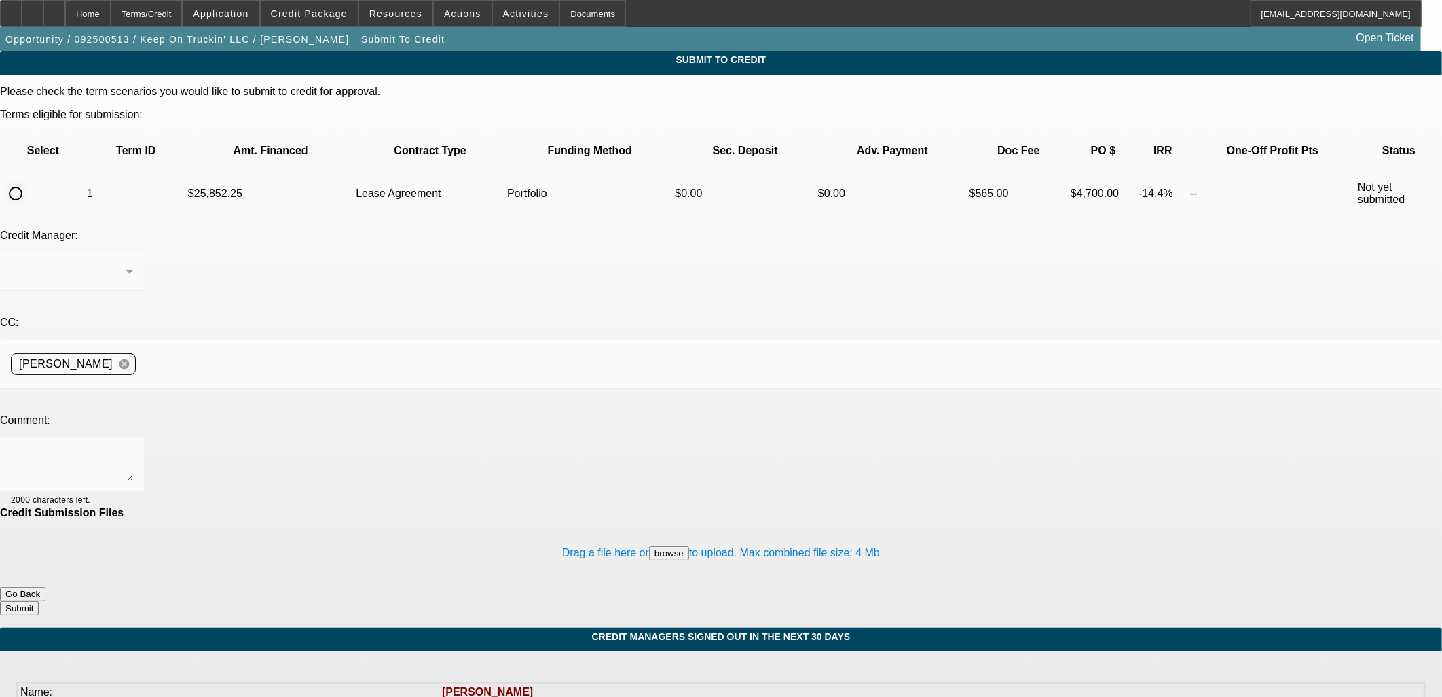
click at [29, 180] on input "radio" at bounding box center [15, 193] width 27 height 27
radio input "true"
click at [126, 263] on div "[PERSON_NAME]" at bounding box center [68, 271] width 115 height 16
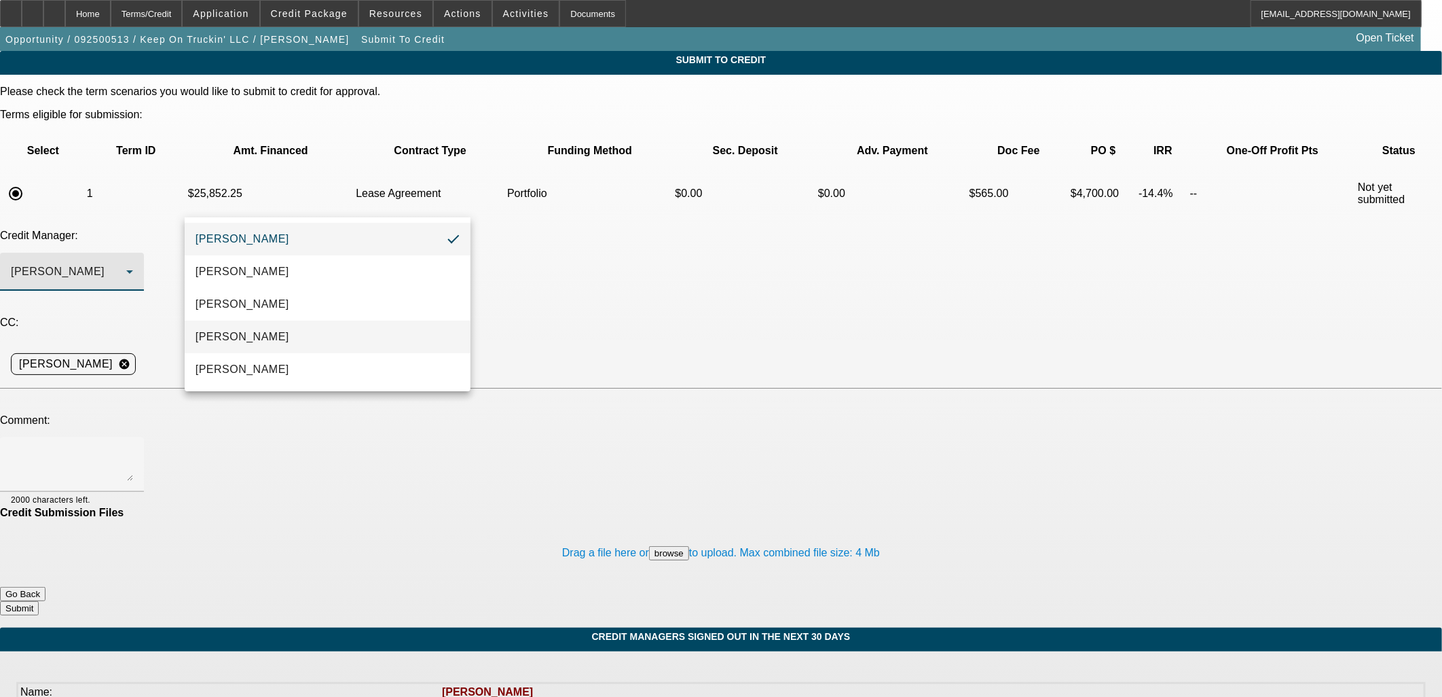
click at [277, 347] on mat-option "[PERSON_NAME]" at bounding box center [328, 336] width 286 height 33
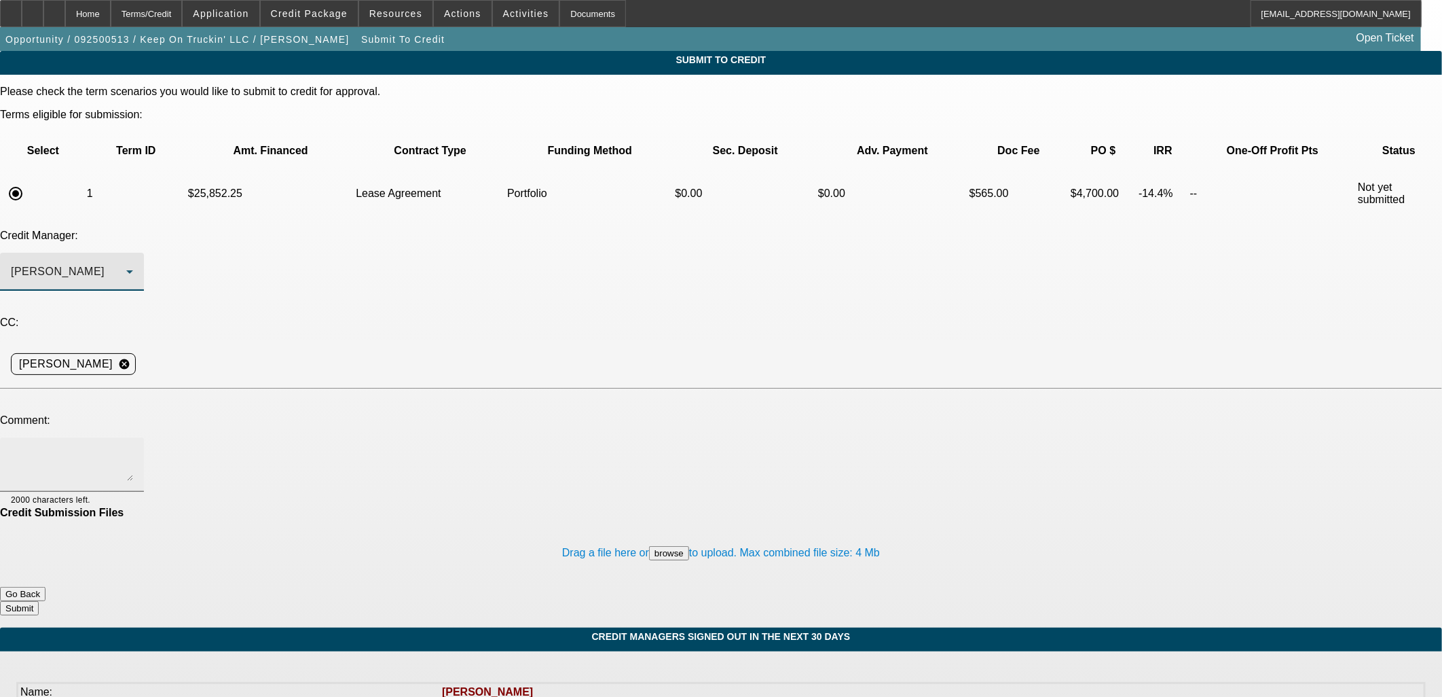
click at [133, 448] on textarea at bounding box center [72, 464] width 122 height 33
type textarea "n"
type textarea "Bill another deal for the -01 Kenworth on DC Towing"
click at [790, 519] on div "Drag a file here or browse to upload. Max combined file size: 4 Mb" at bounding box center [721, 553] width 1442 height 68
click at [39, 601] on button "Submit" at bounding box center [19, 608] width 39 height 14
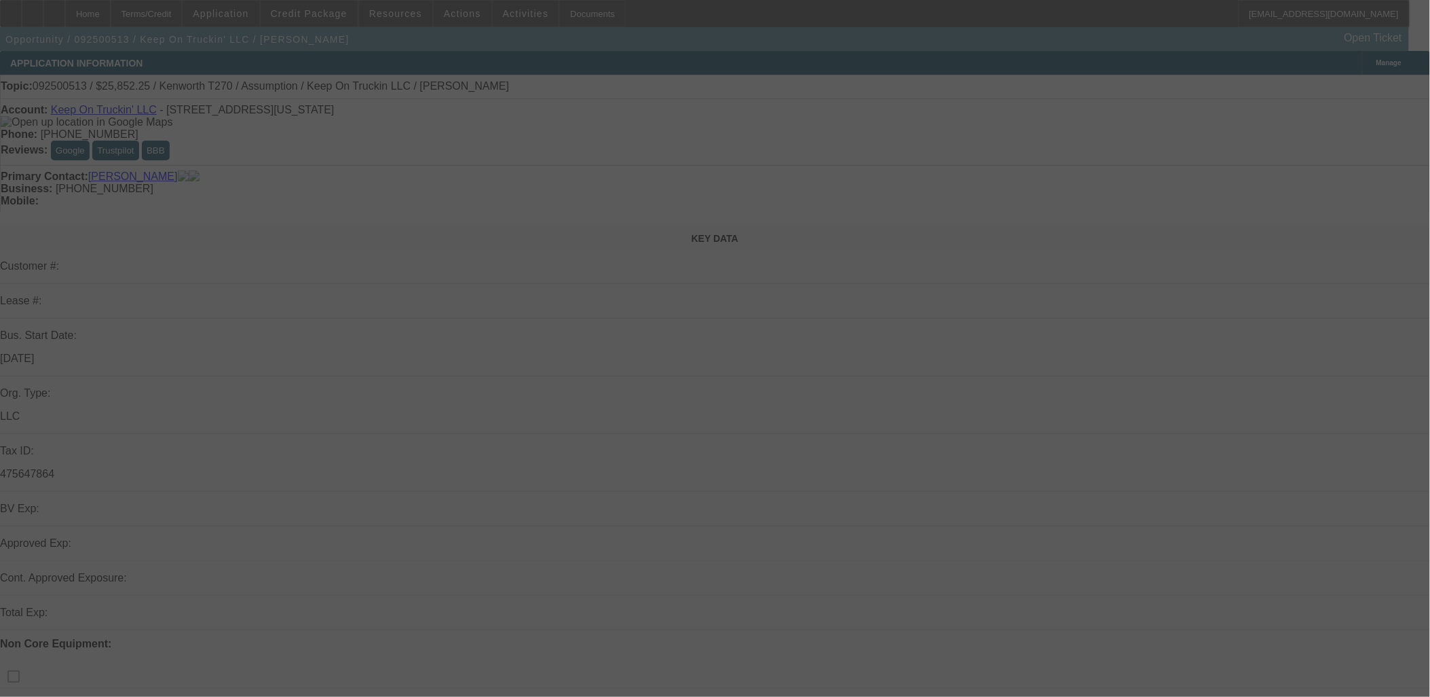
select select "0"
select select "2"
select select "0"
select select "5"
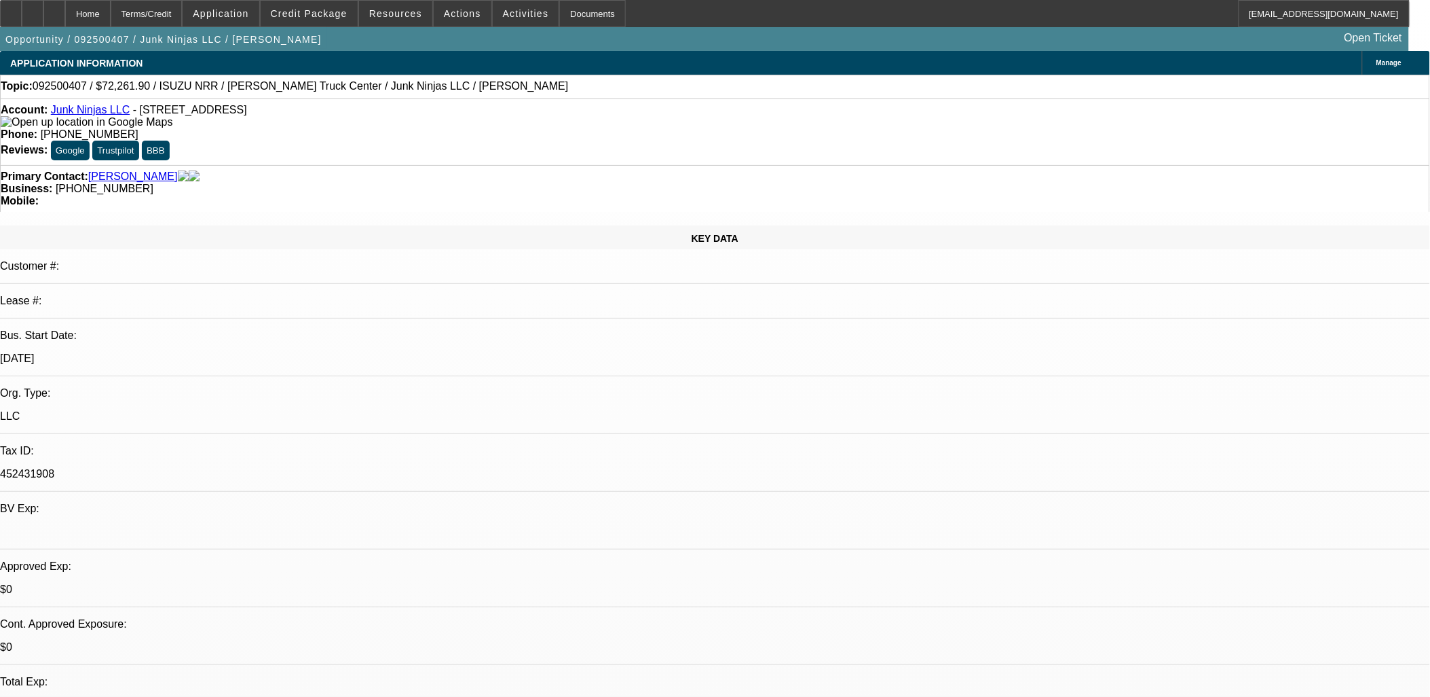
select select "0.15"
select select "0"
select select "0.1"
select select "0.15"
select select "0"
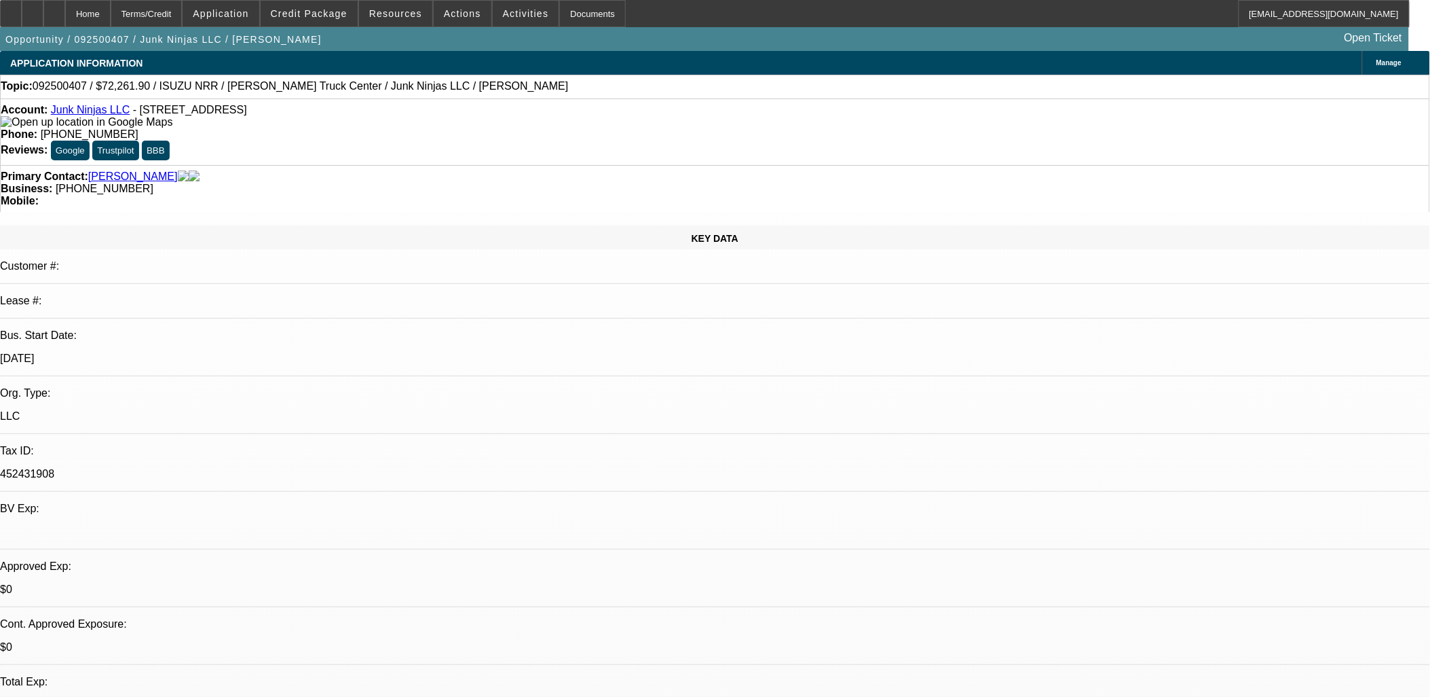
select select "0.1"
select select "0.15"
select select "0"
select select "0.1"
select select "0.15"
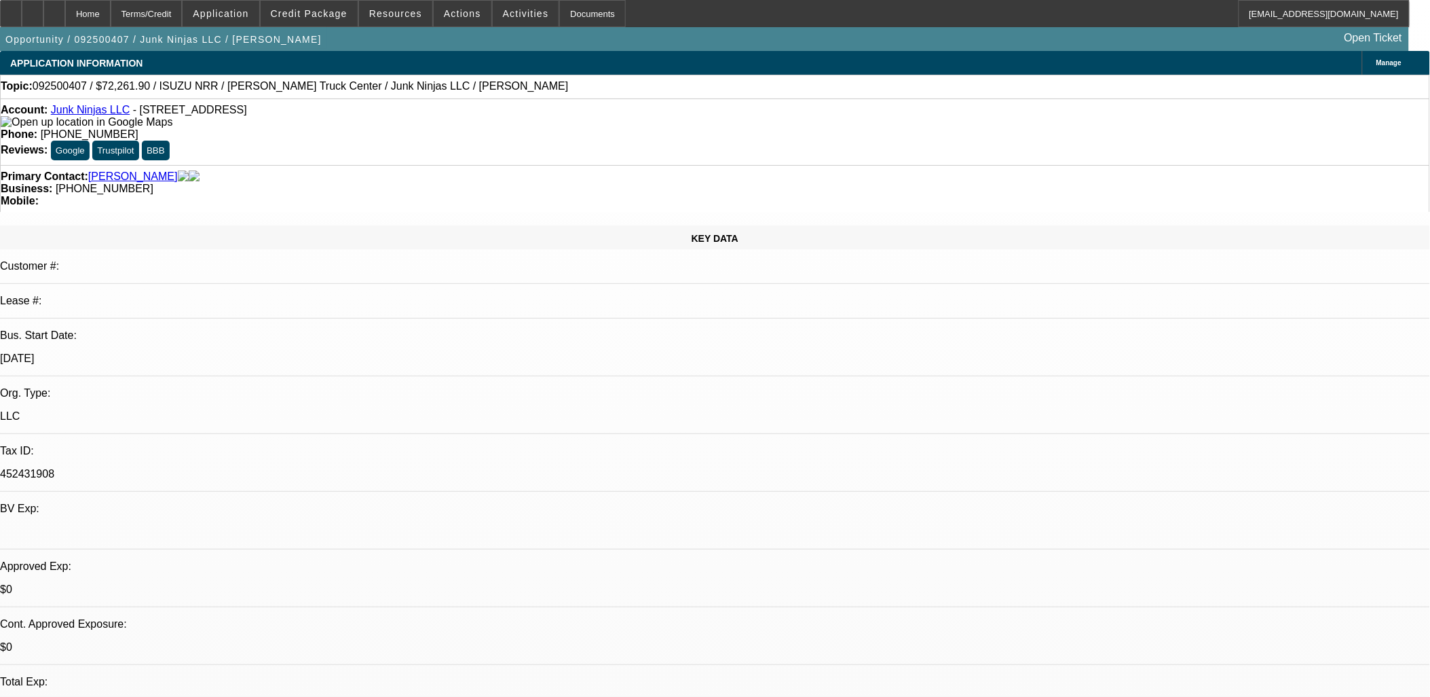
select select "0"
select select "0.1"
select select "1"
select select "4"
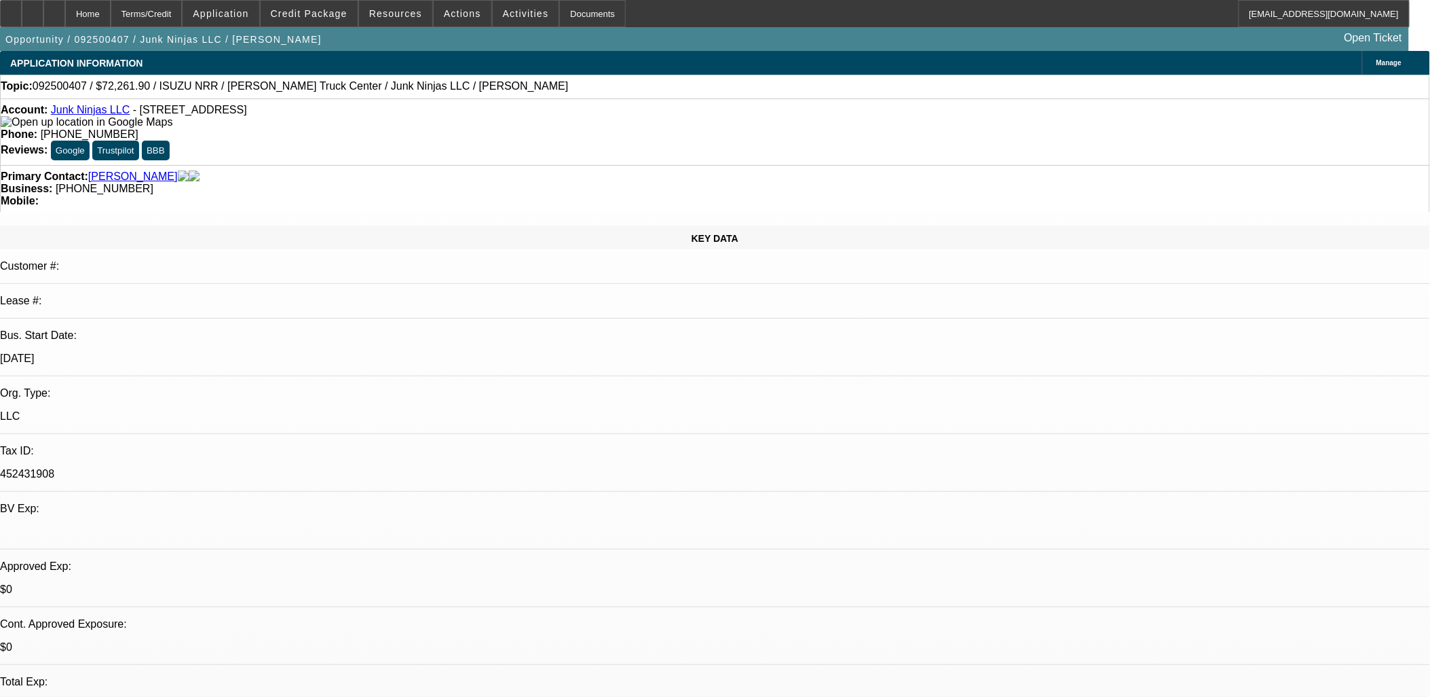
select select "1"
select select "4"
select select "1"
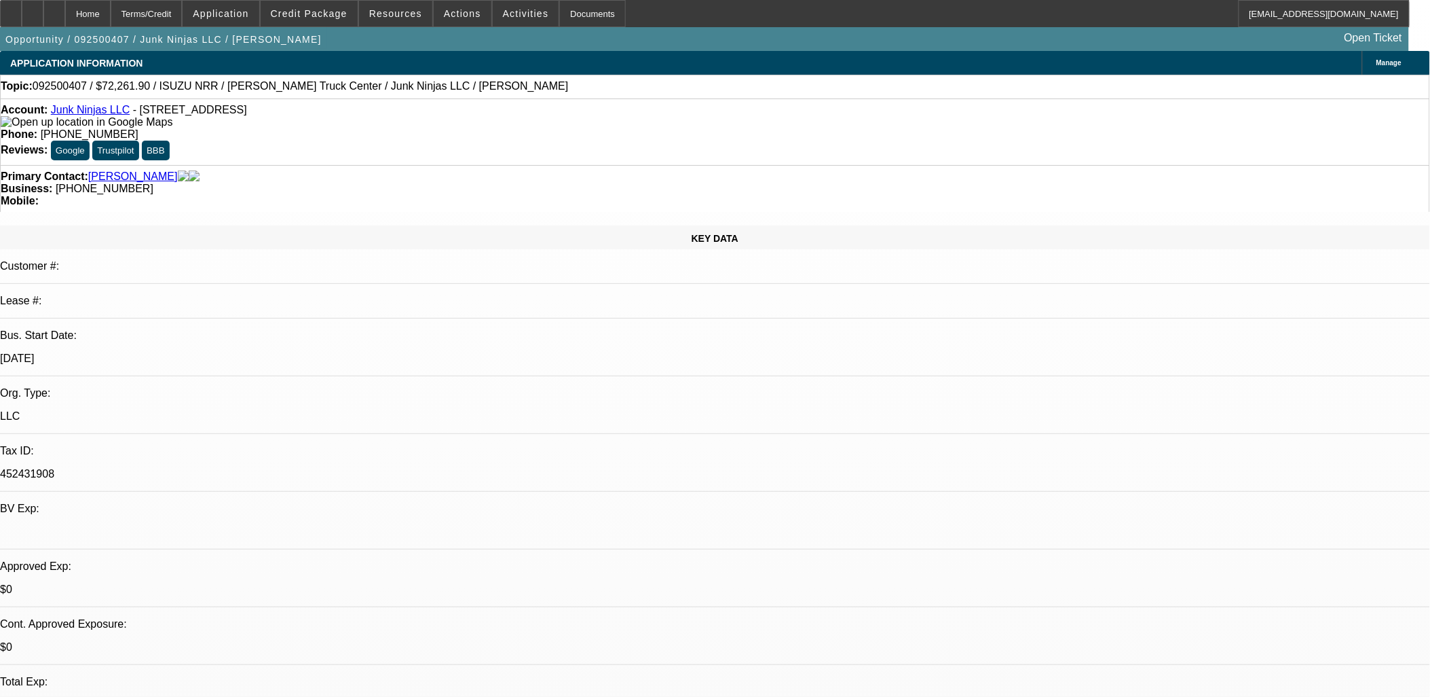
select select "4"
select select "1"
select select "4"
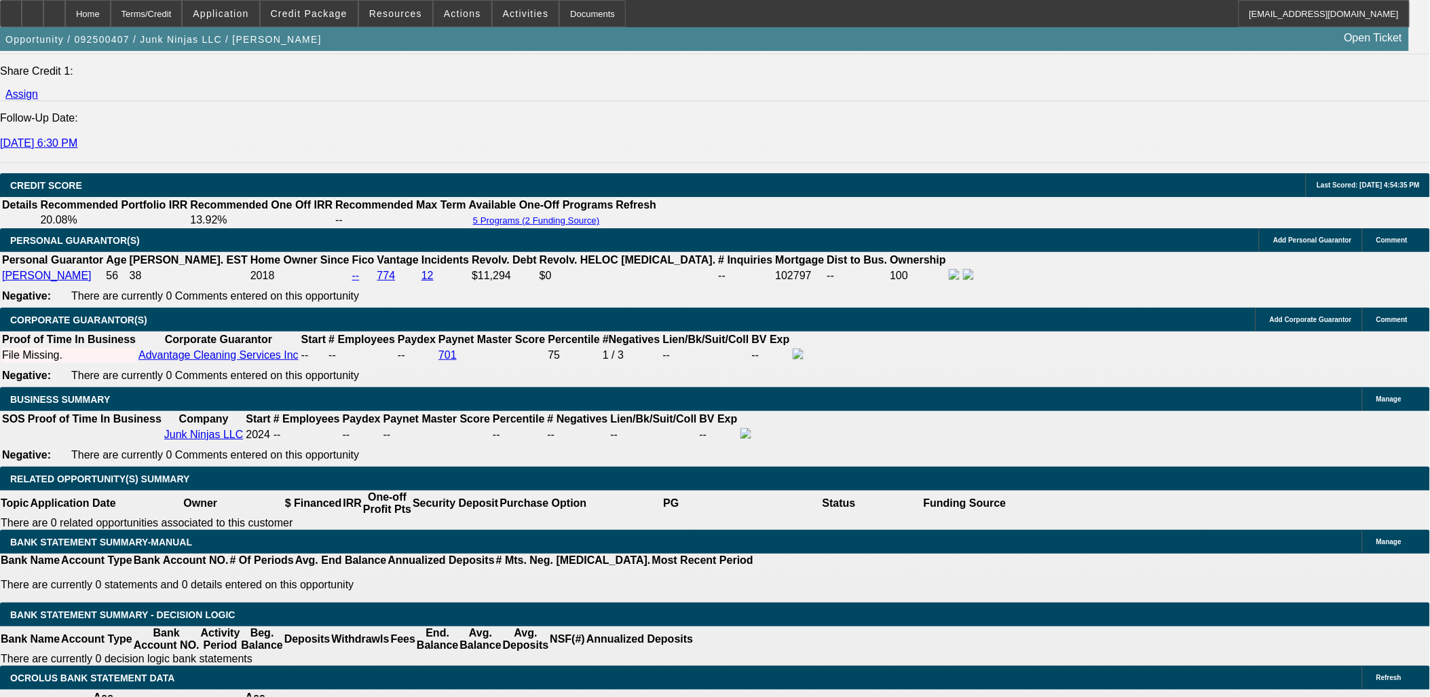
scroll to position [1830, 0]
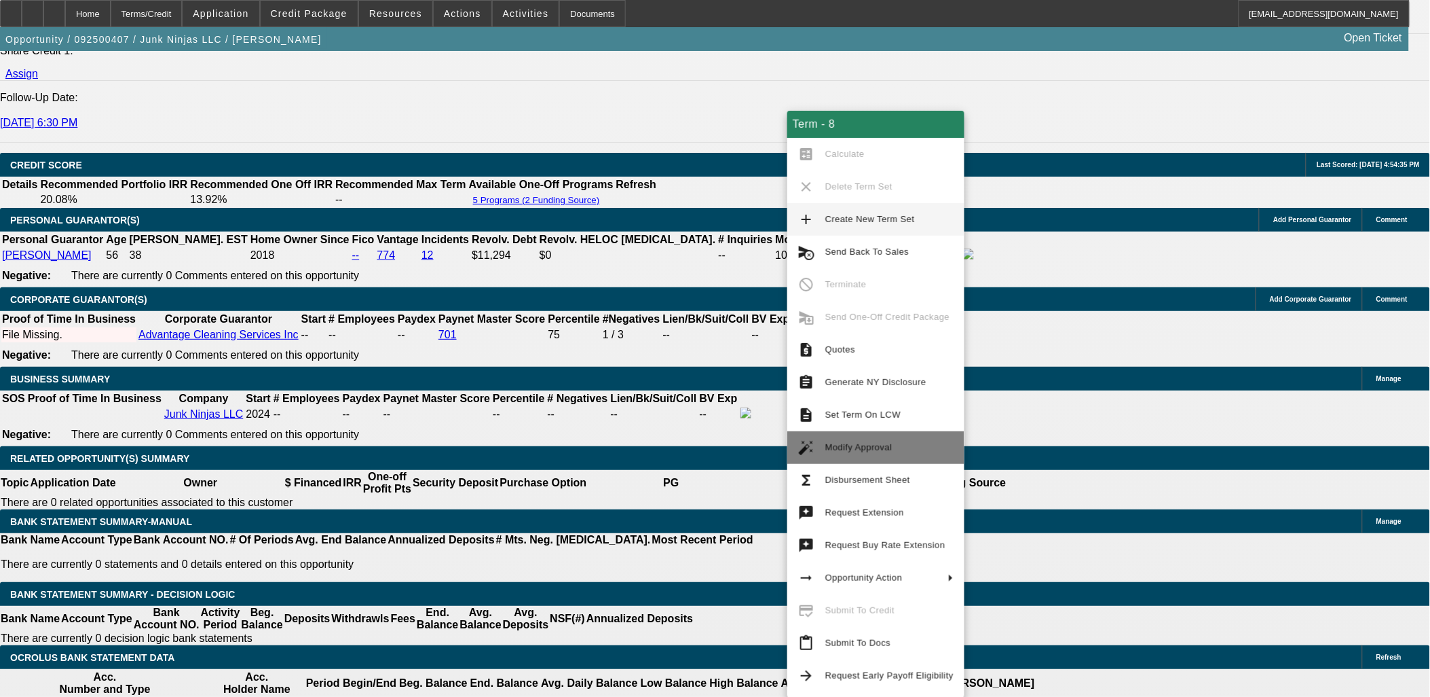
click at [869, 448] on span "Modify Approval" at bounding box center [859, 447] width 67 height 10
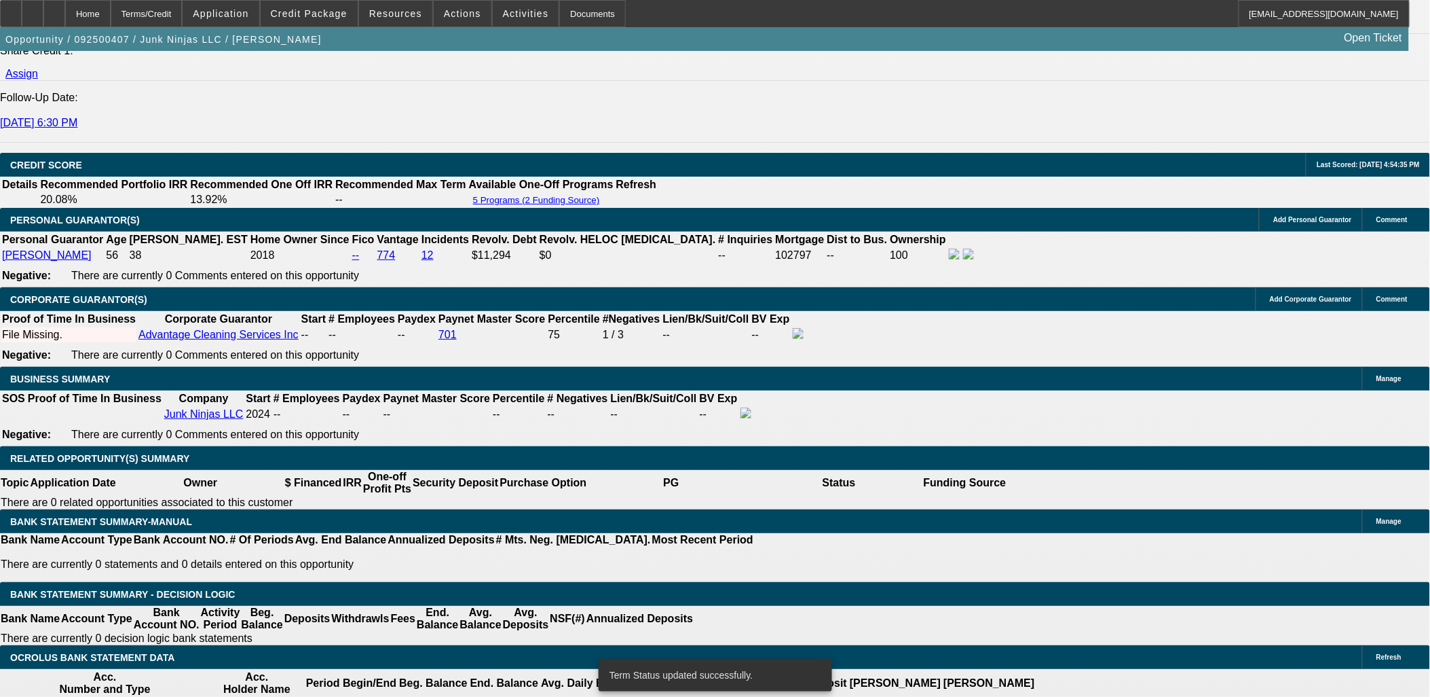
select select "0.15"
select select "0"
select select "0.1"
select select "4"
select select "0.15"
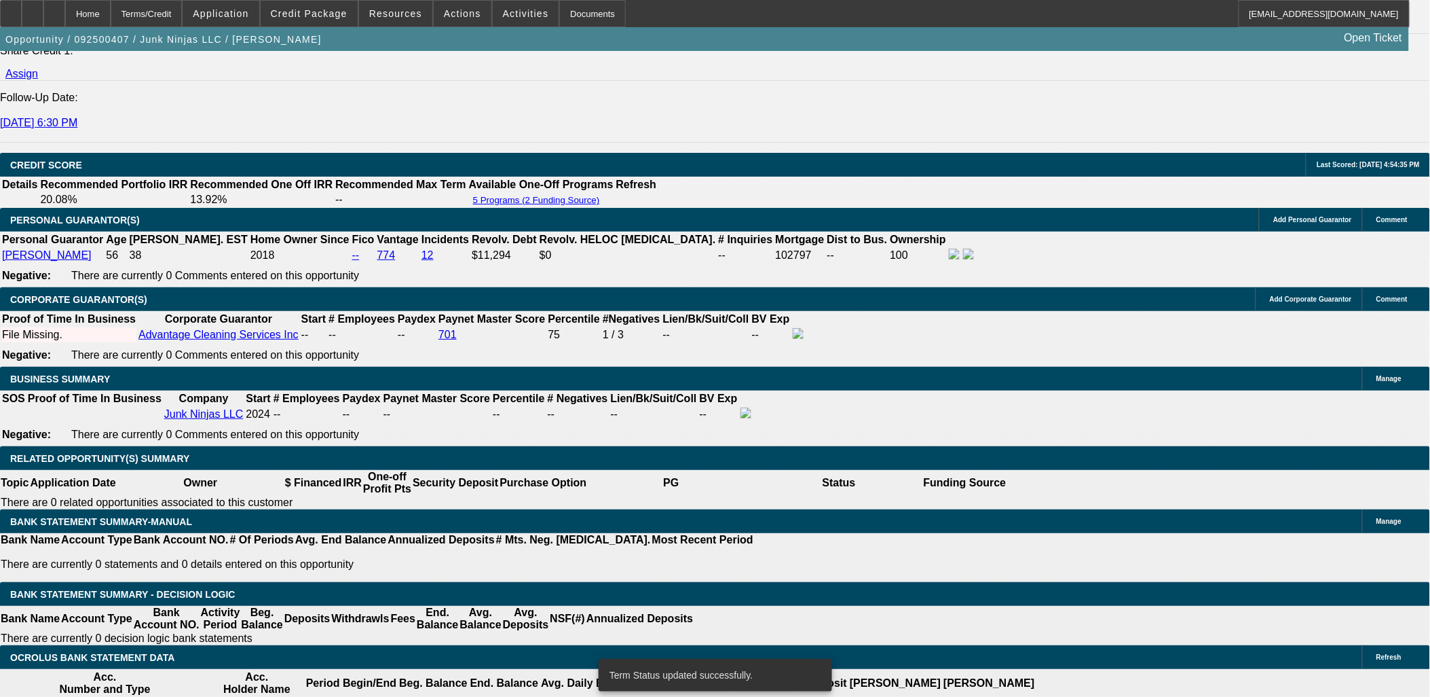
select select "0"
select select "0.1"
select select "4"
select select "0.15"
select select "0"
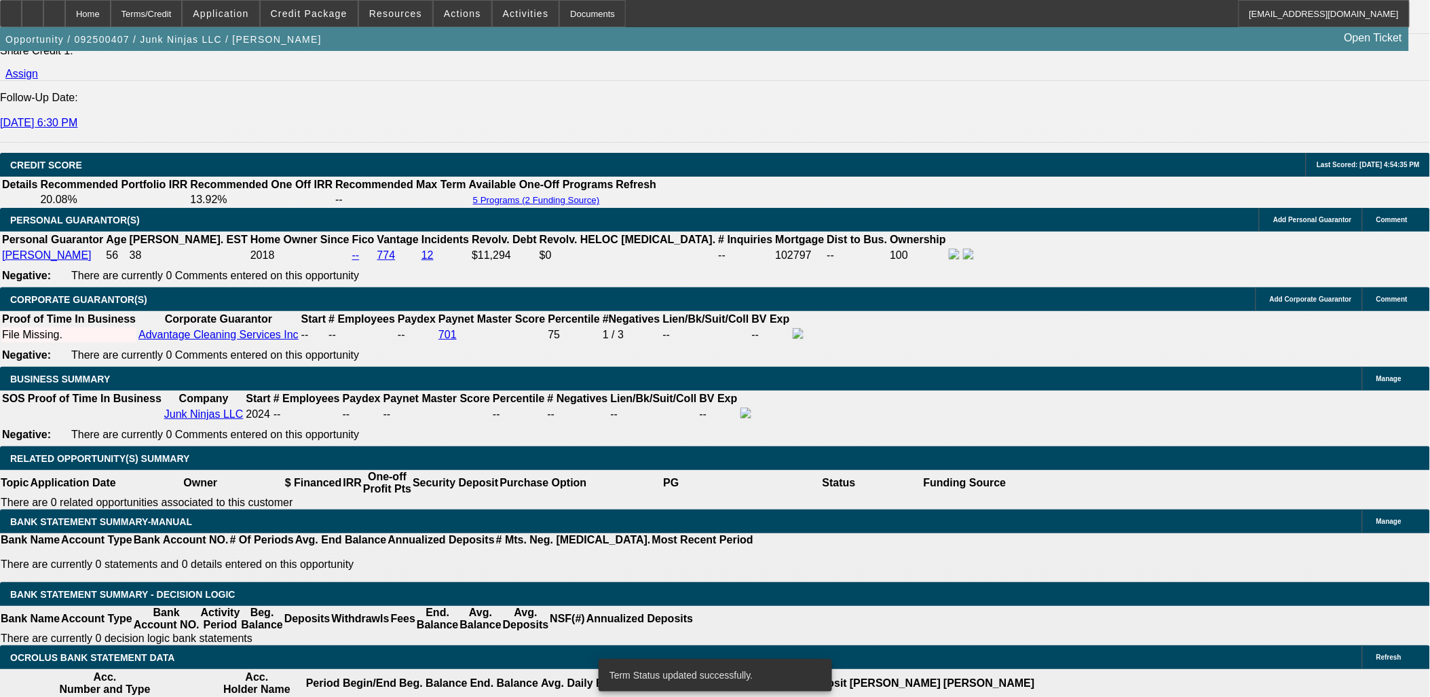
select select "0.1"
select select "4"
select select "0.15"
select select "0"
select select "0.1"
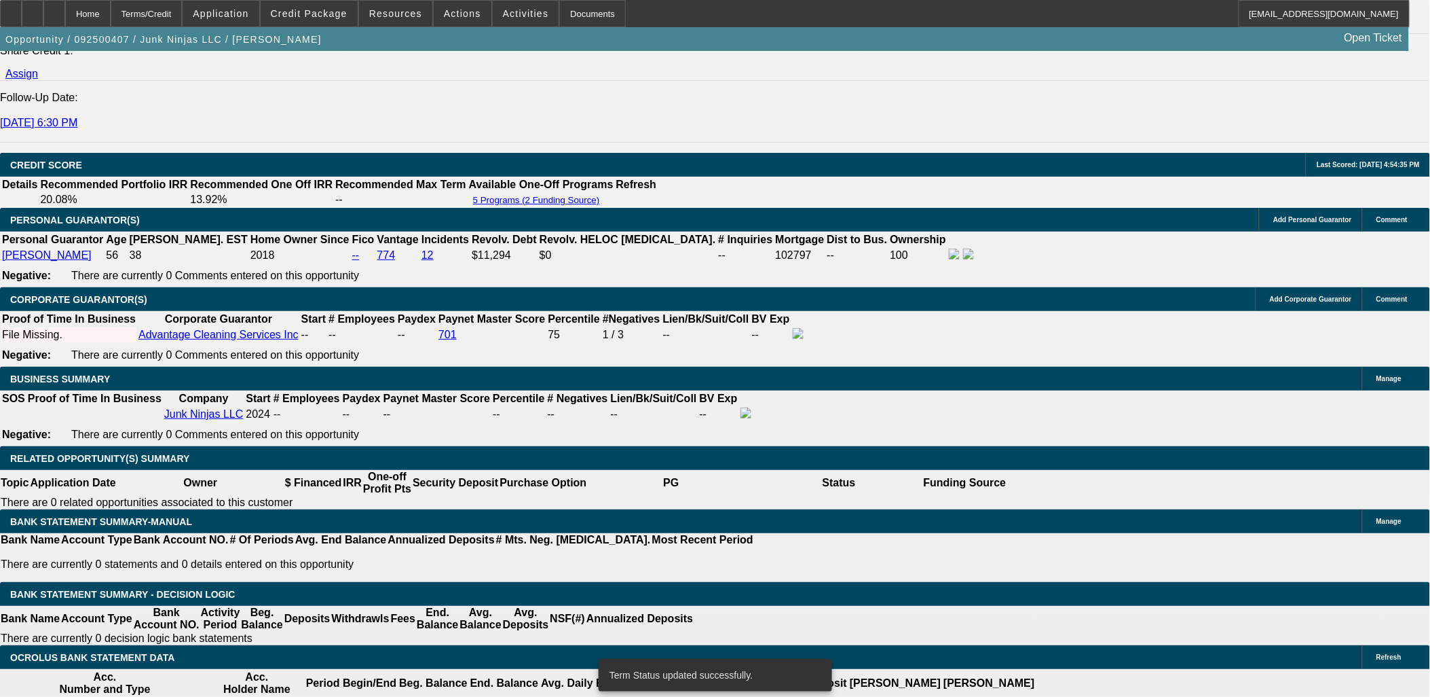
select select "4"
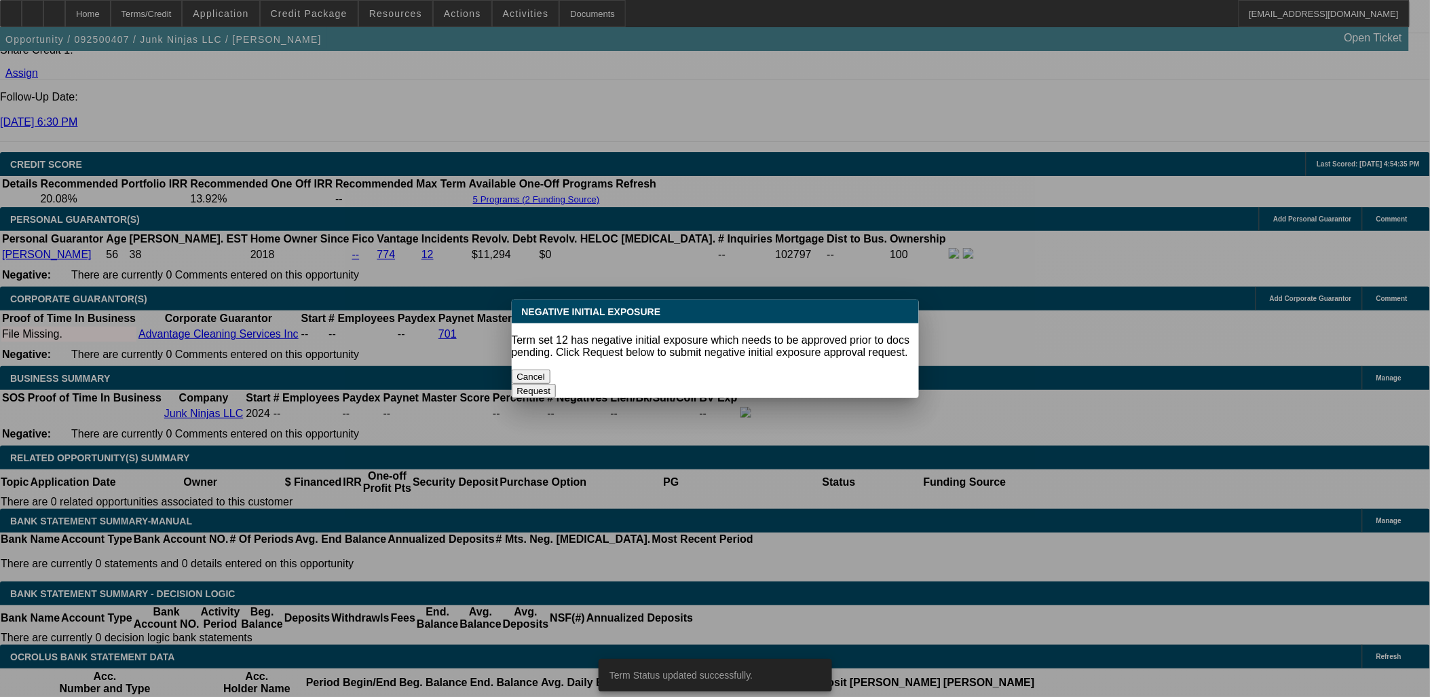
scroll to position [0, 0]
click at [551, 369] on button "Cancel" at bounding box center [531, 376] width 39 height 14
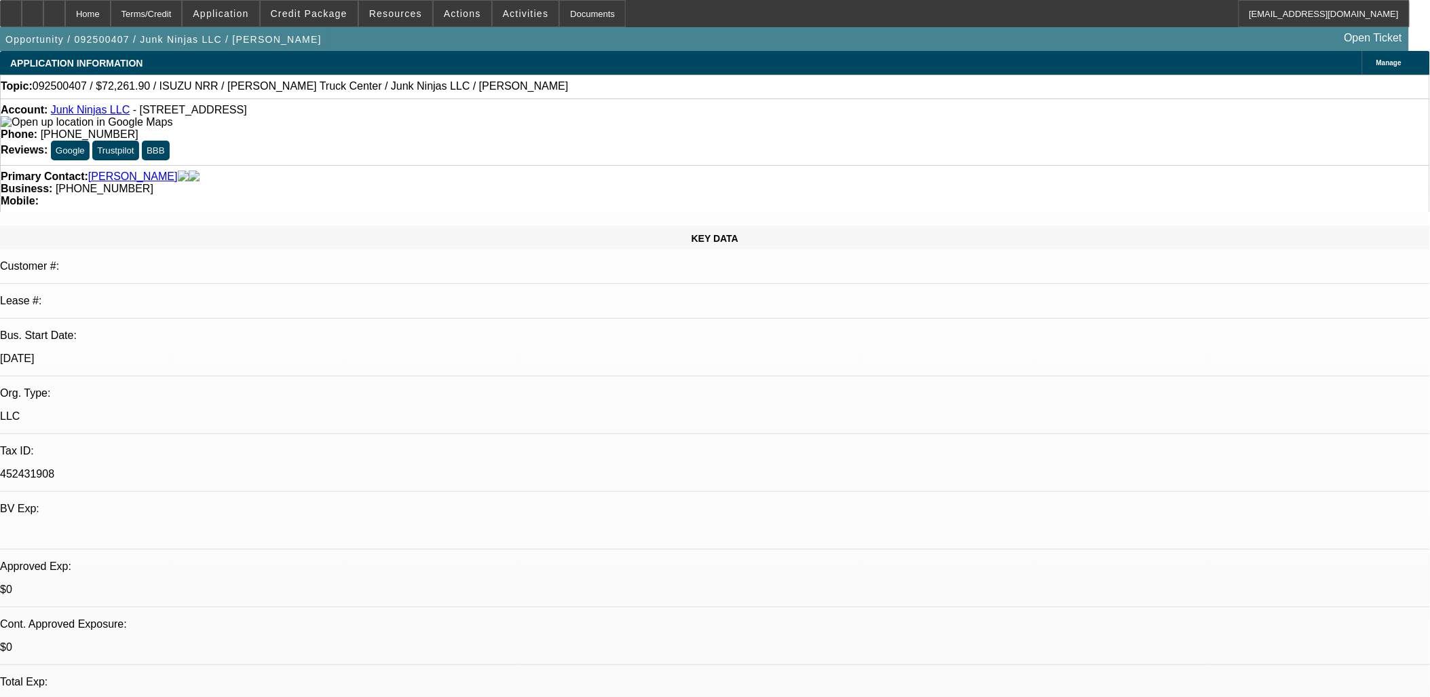
scroll to position [1830, 0]
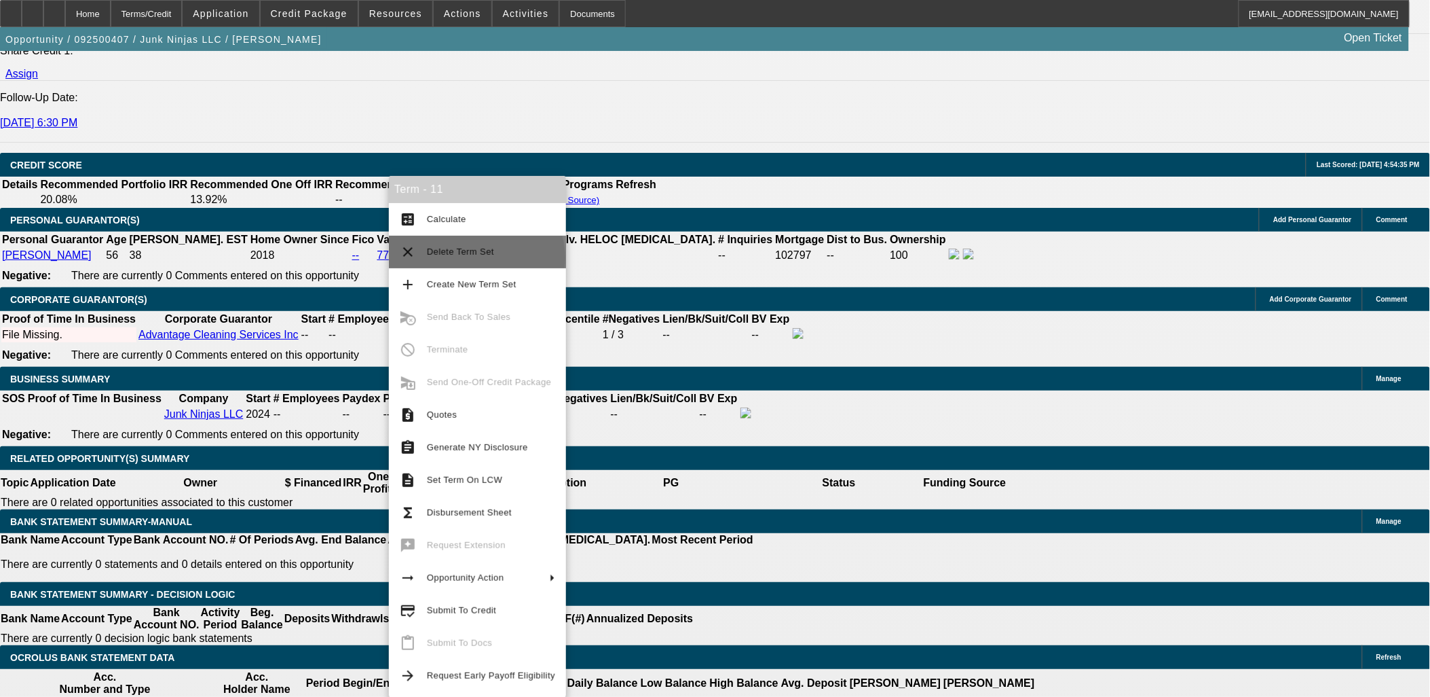
click at [476, 258] on span "Delete Term Set" at bounding box center [491, 252] width 128 height 16
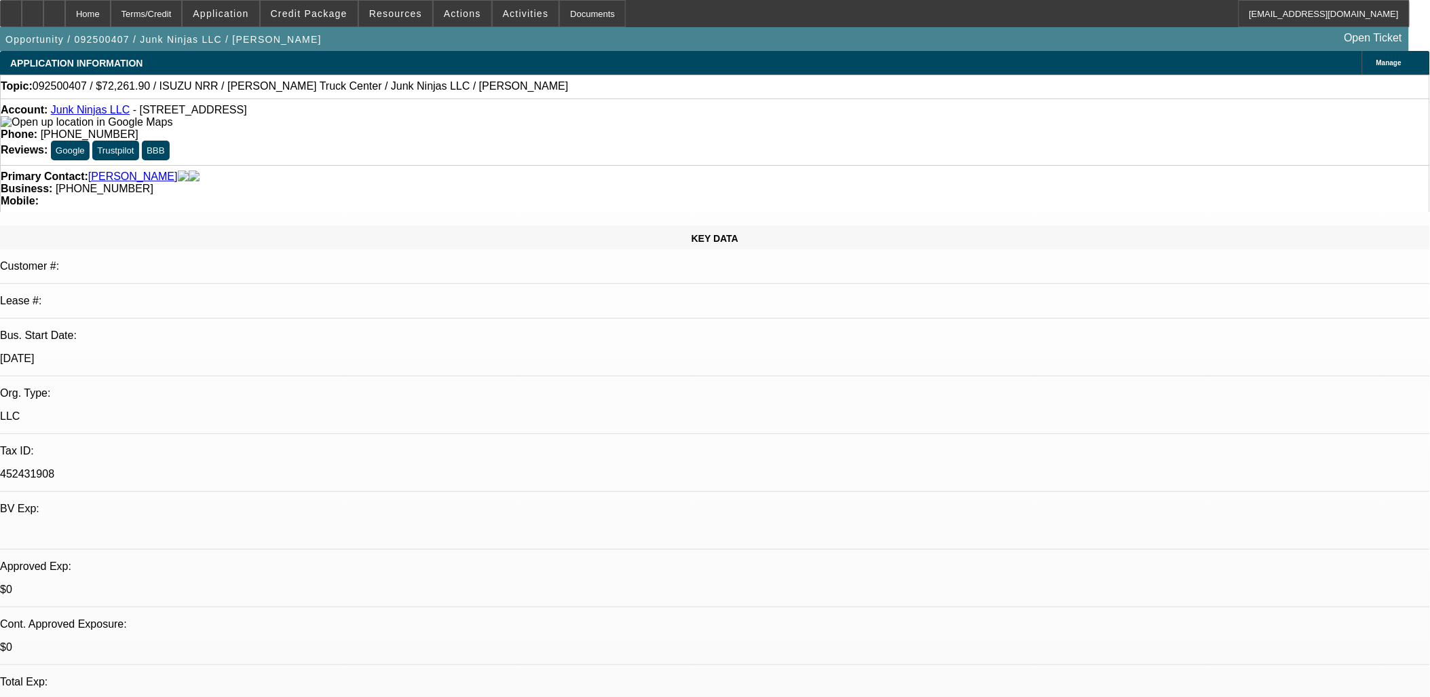
select select "0.15"
select select "0"
select select "0.1"
select select "0.15"
select select "0"
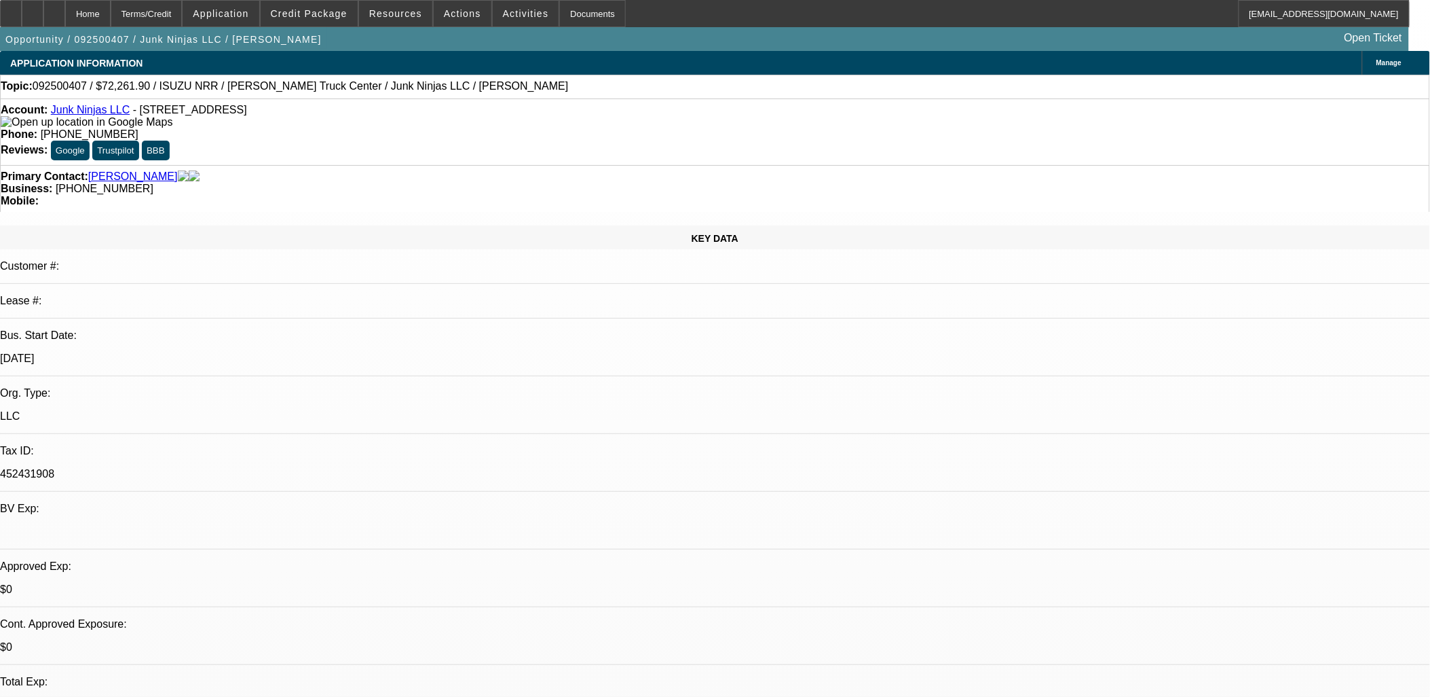
select select "0.1"
select select "0.15"
select select "0"
select select "0.1"
select select "0.15"
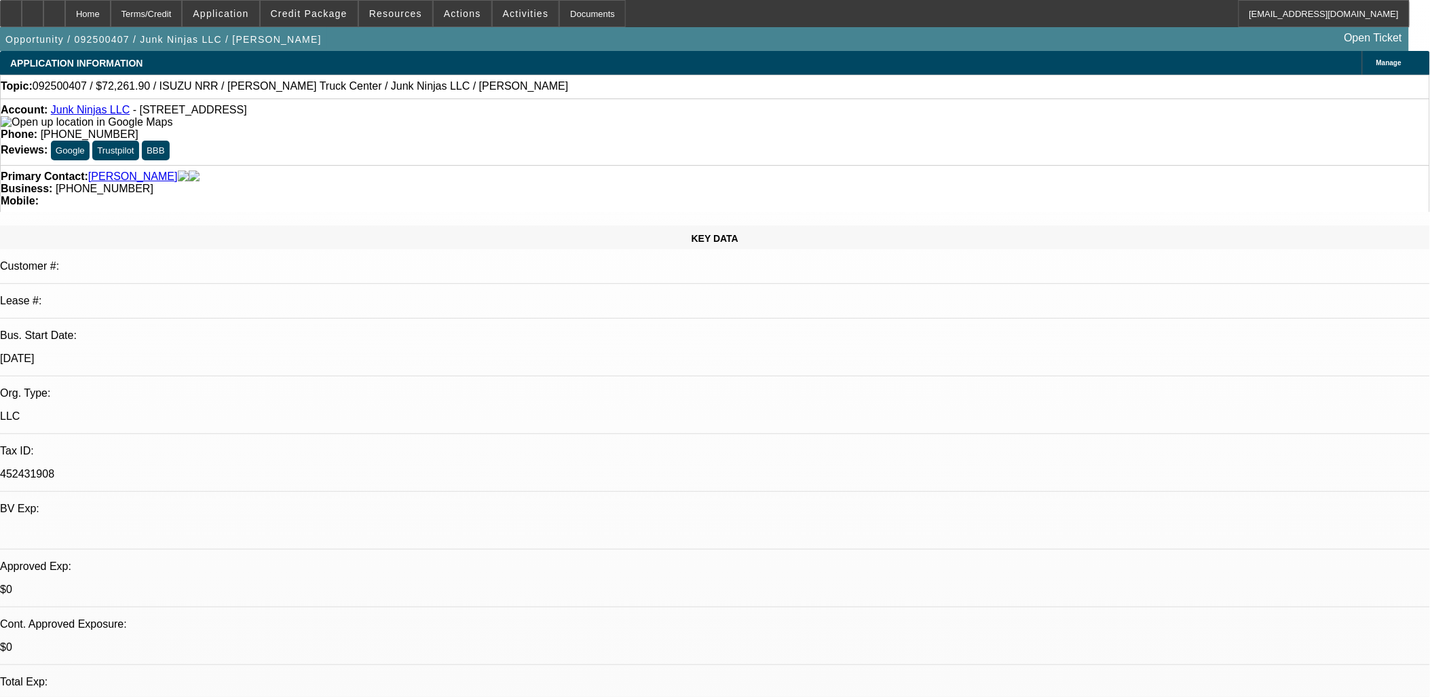
select select "0"
select select "0.1"
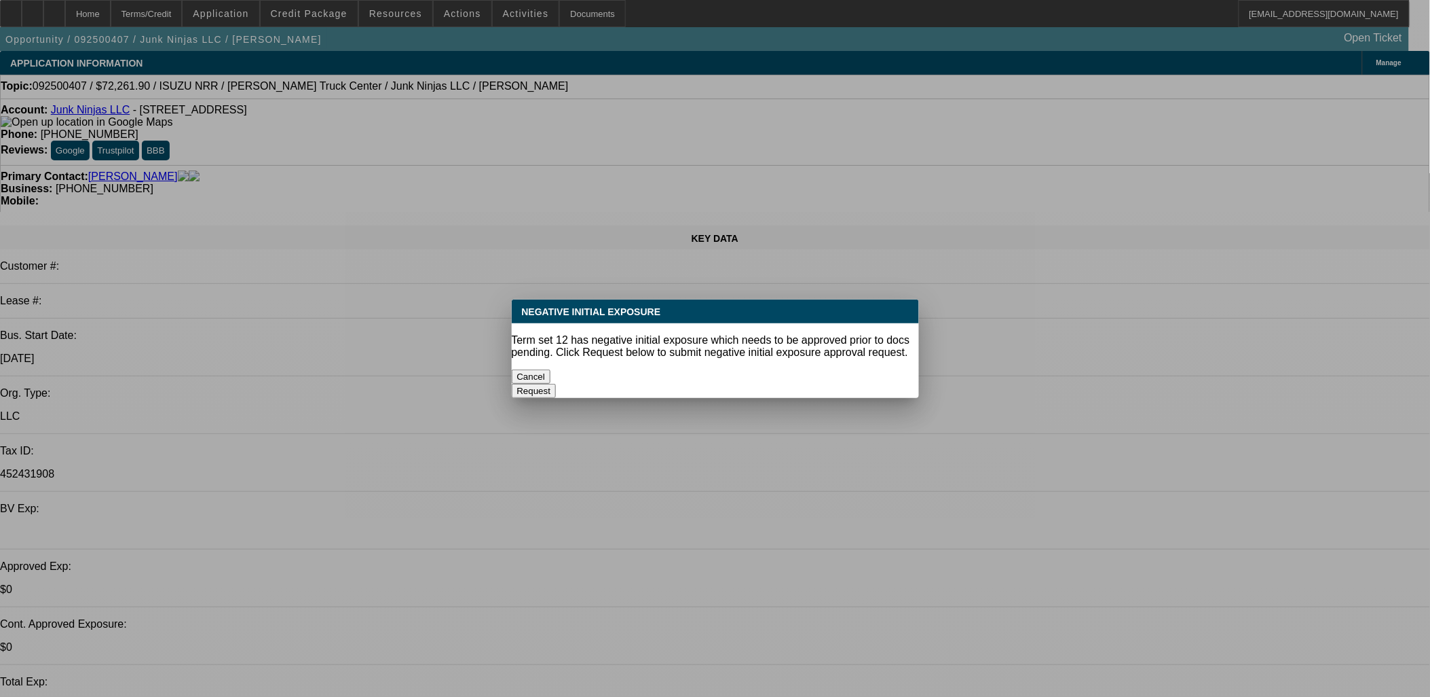
select select "1"
select select "4"
select select "1"
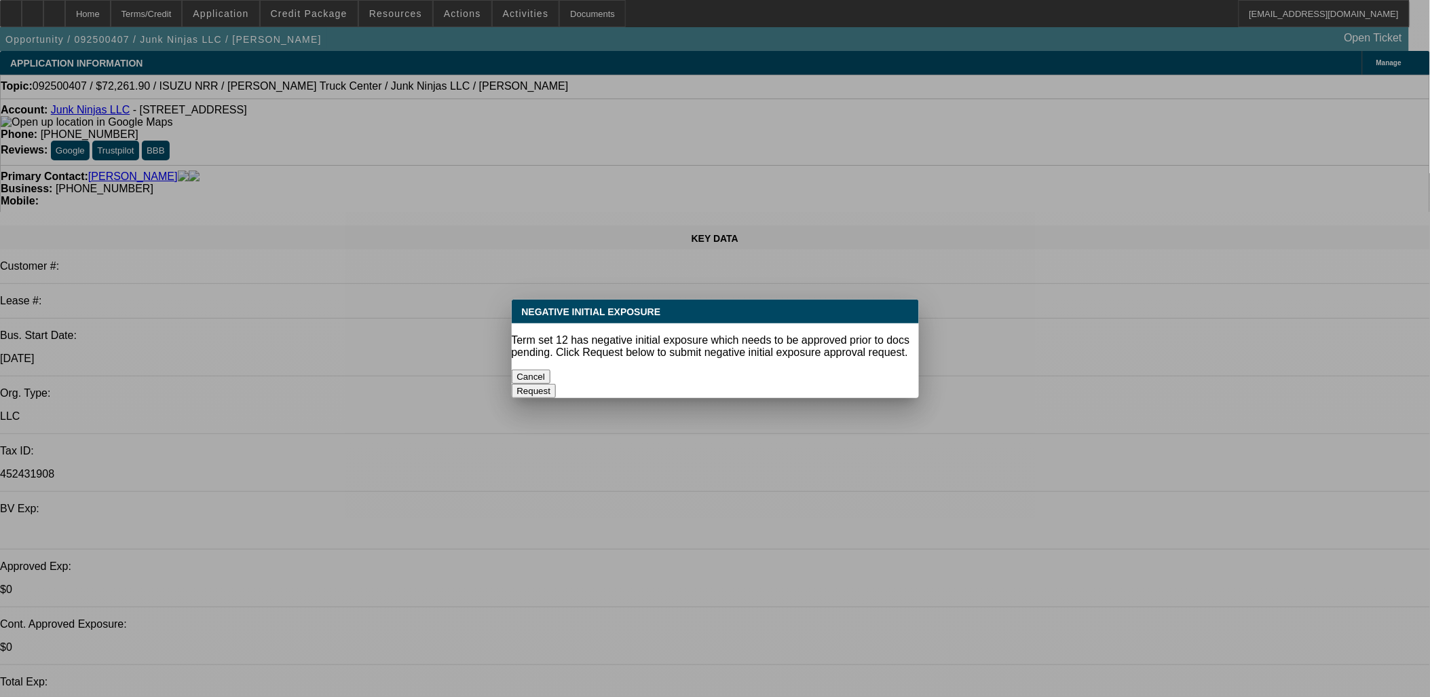
select select "4"
select select "1"
select select "4"
select select "1"
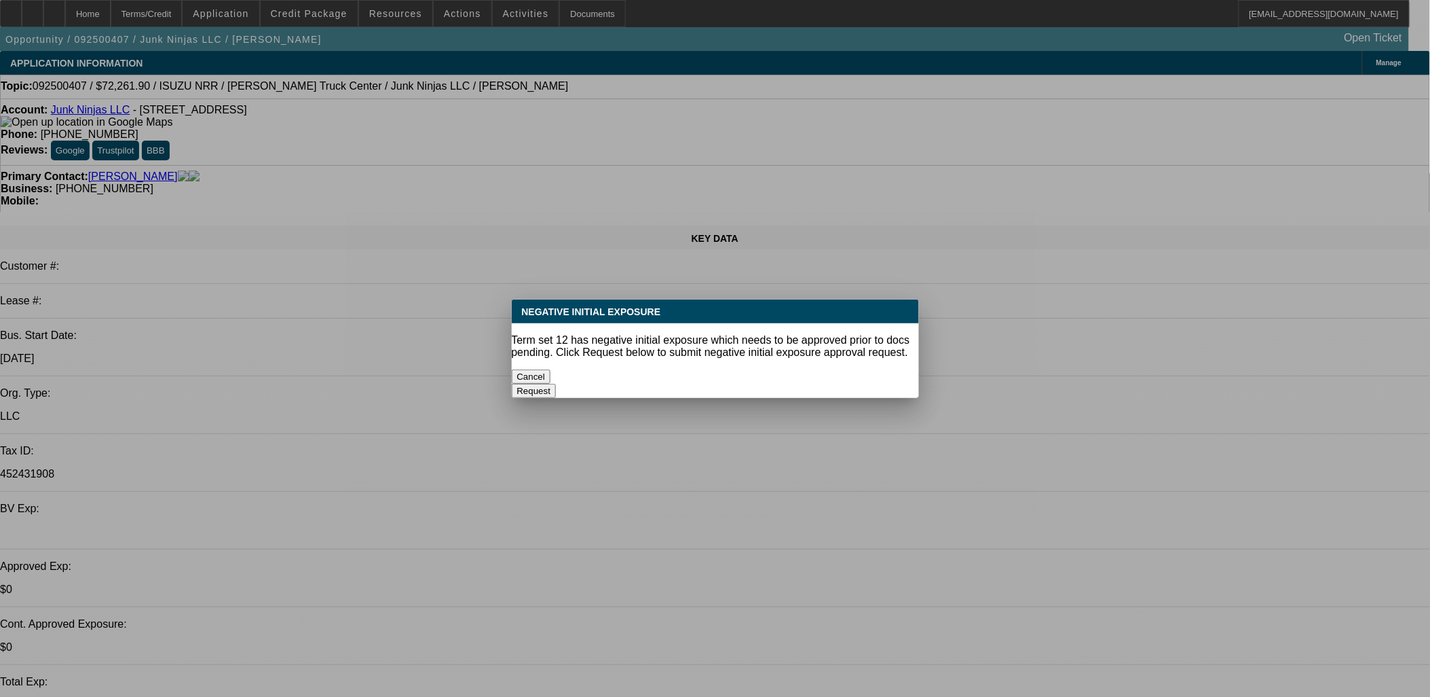
select select "1"
select select "4"
click at [551, 369] on button "Cancel" at bounding box center [531, 376] width 39 height 14
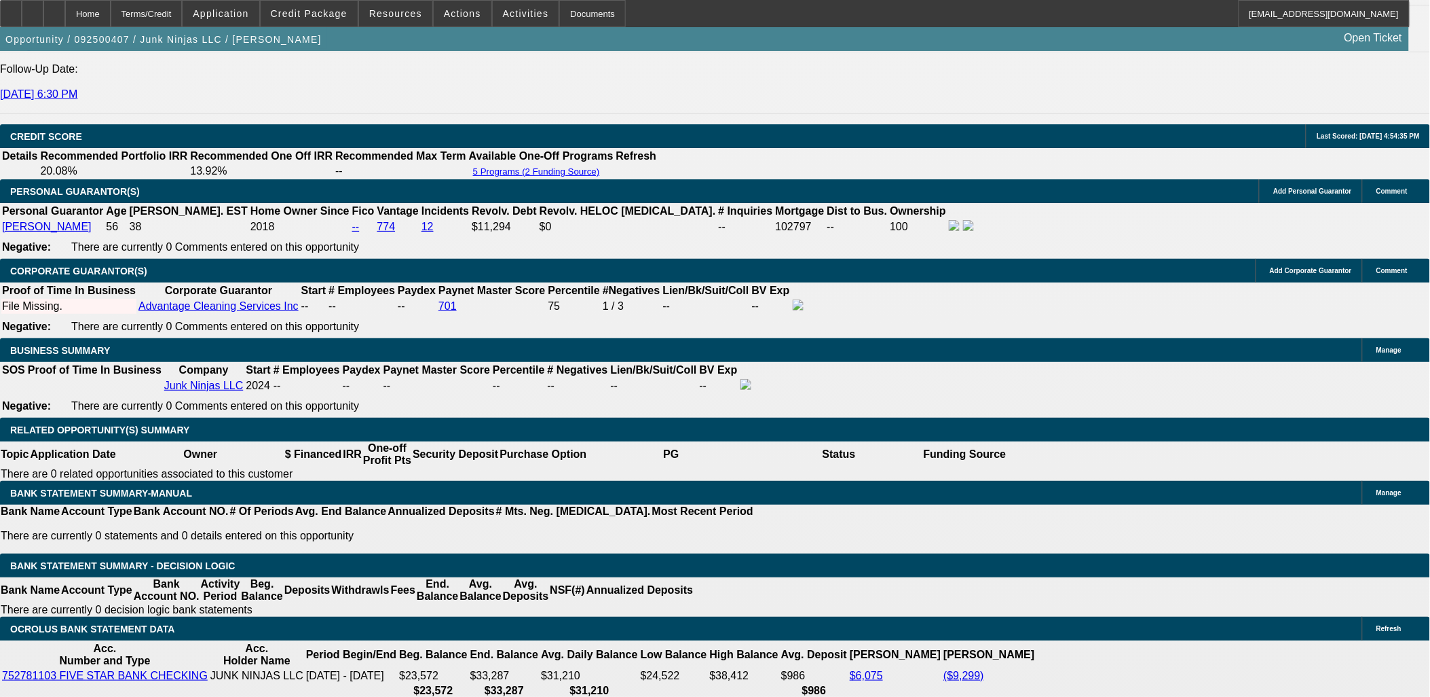
scroll to position [1885, 0]
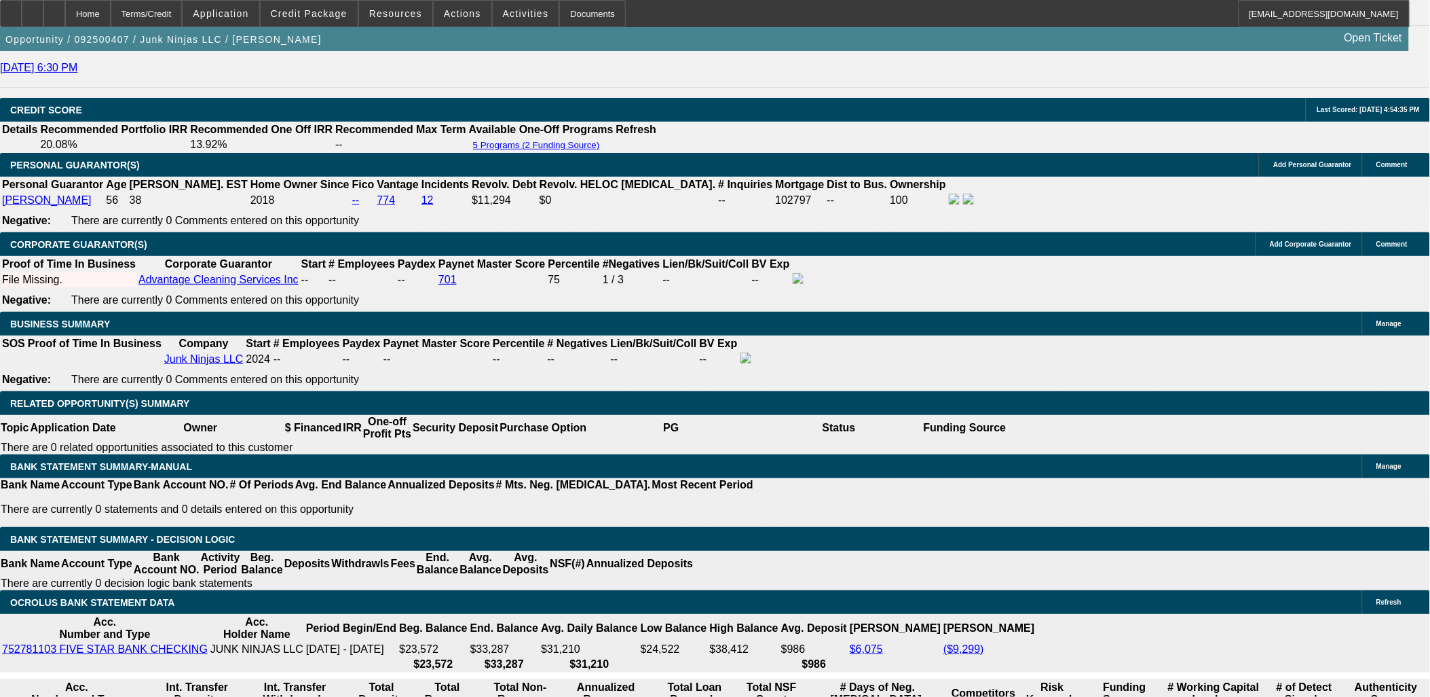
type input "UNKNOWN"
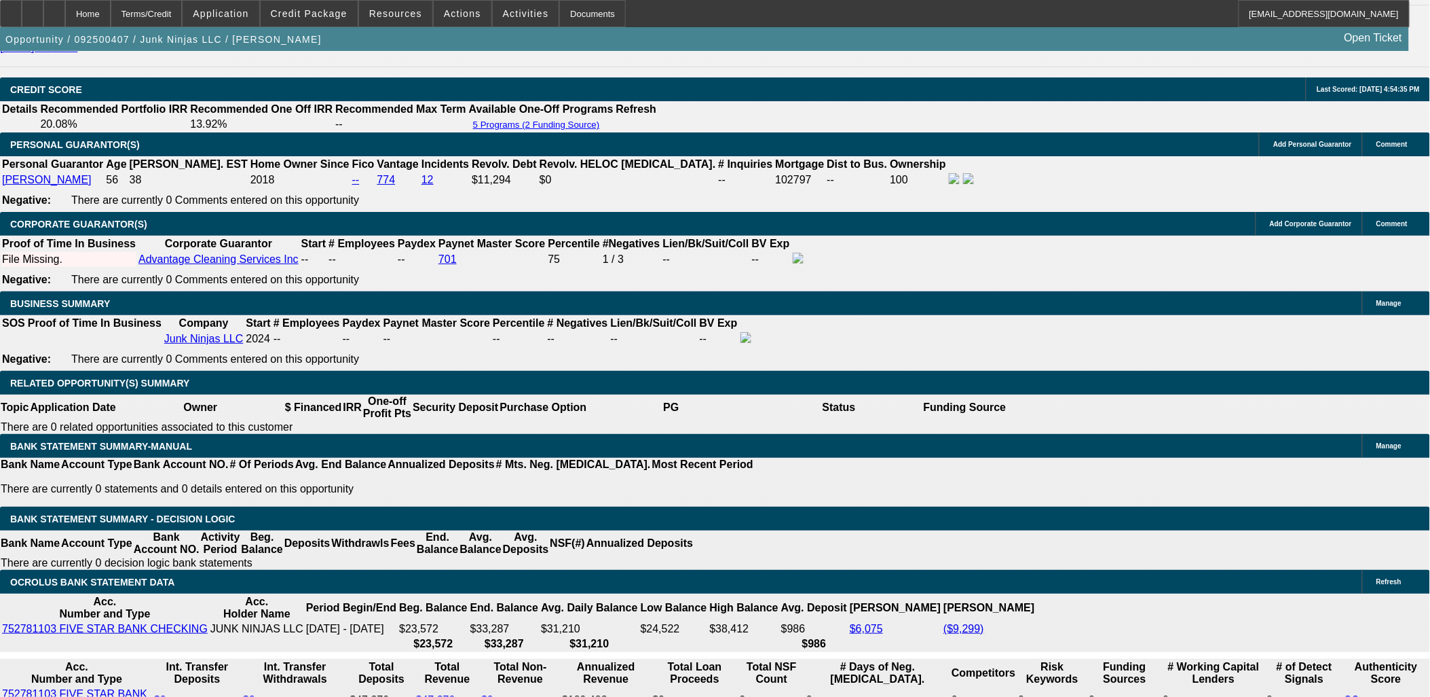
type input "12."
type input "$1,607.43"
type input "12.1"
type input "$1,611.08"
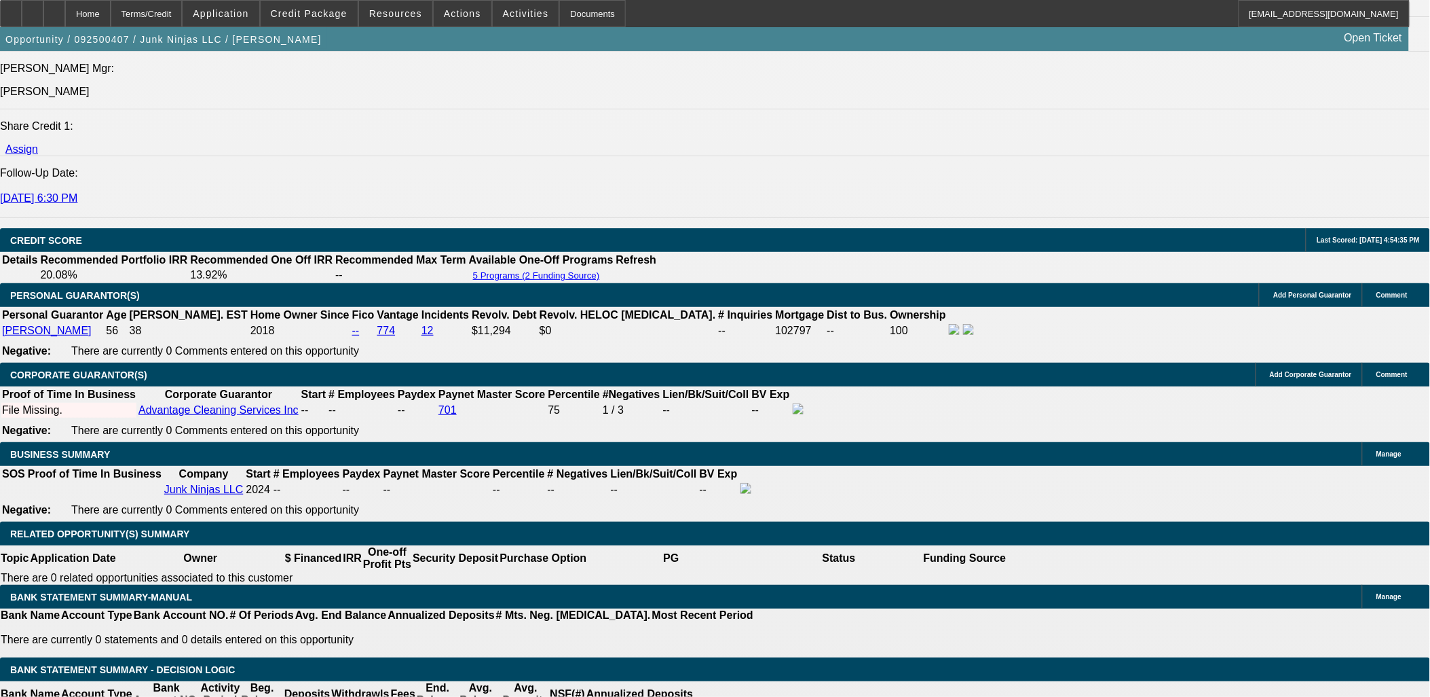
type input "12.1"
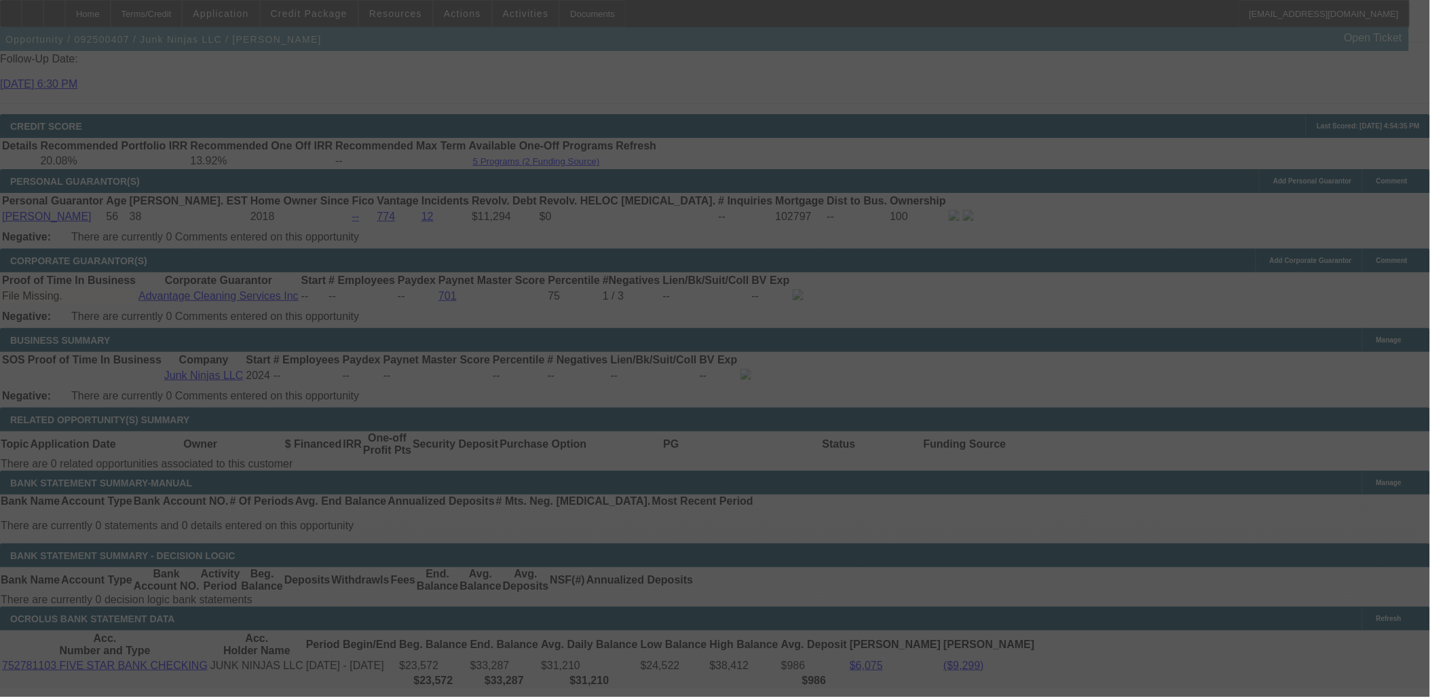
scroll to position [1906, 0]
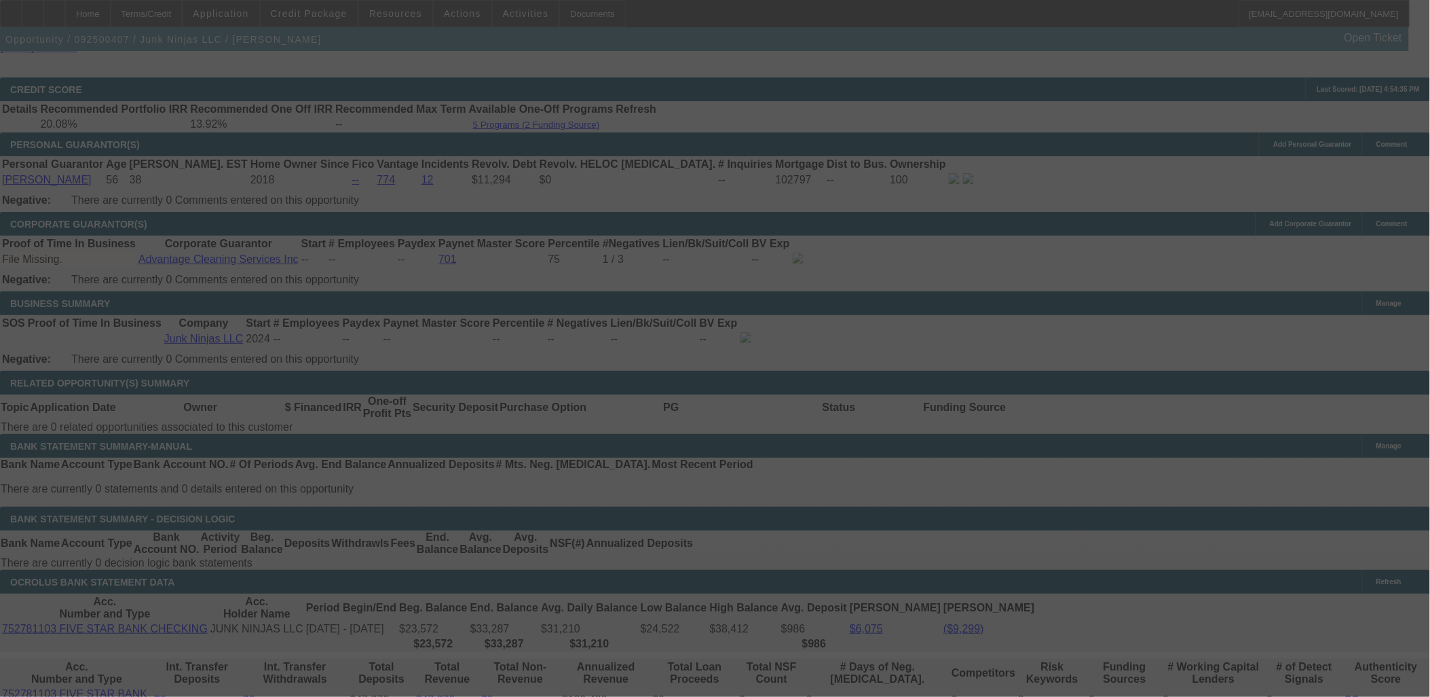
select select "0.15"
select select "0"
select select "0.1"
select select "4"
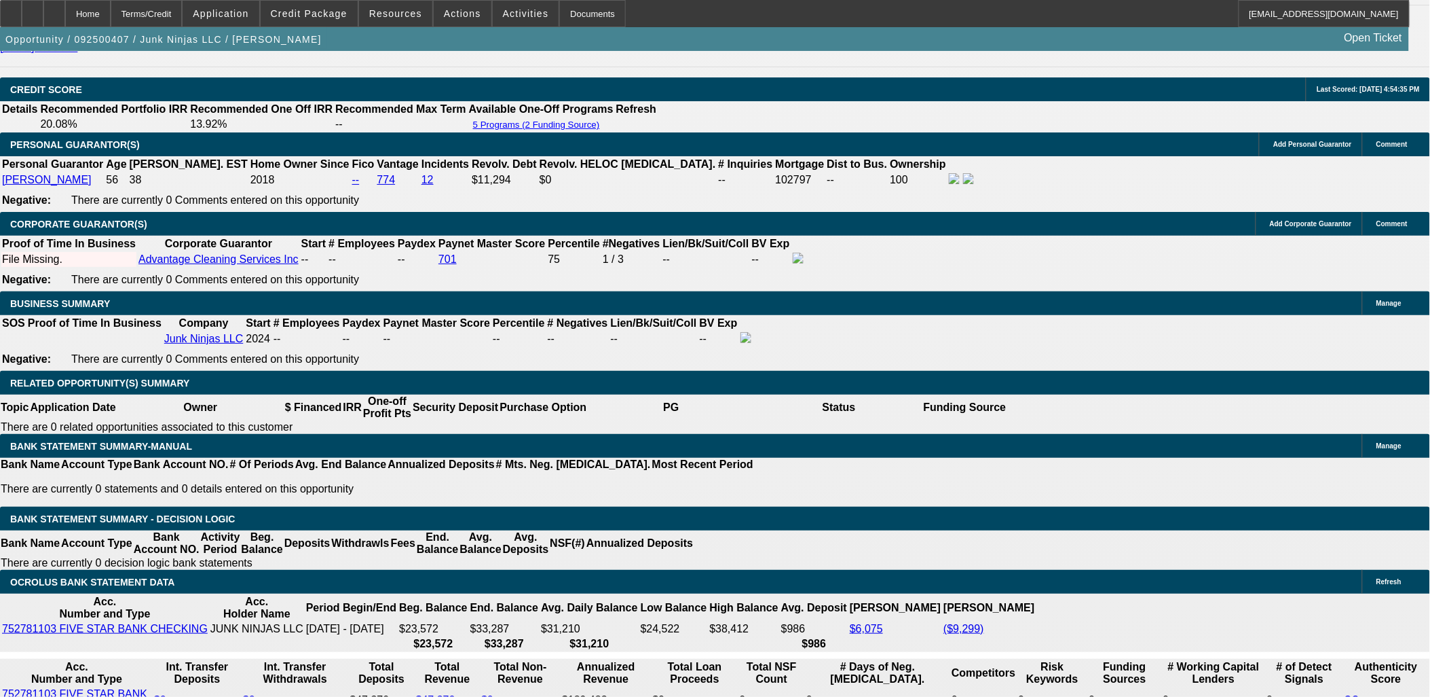
scroll to position [1830, 0]
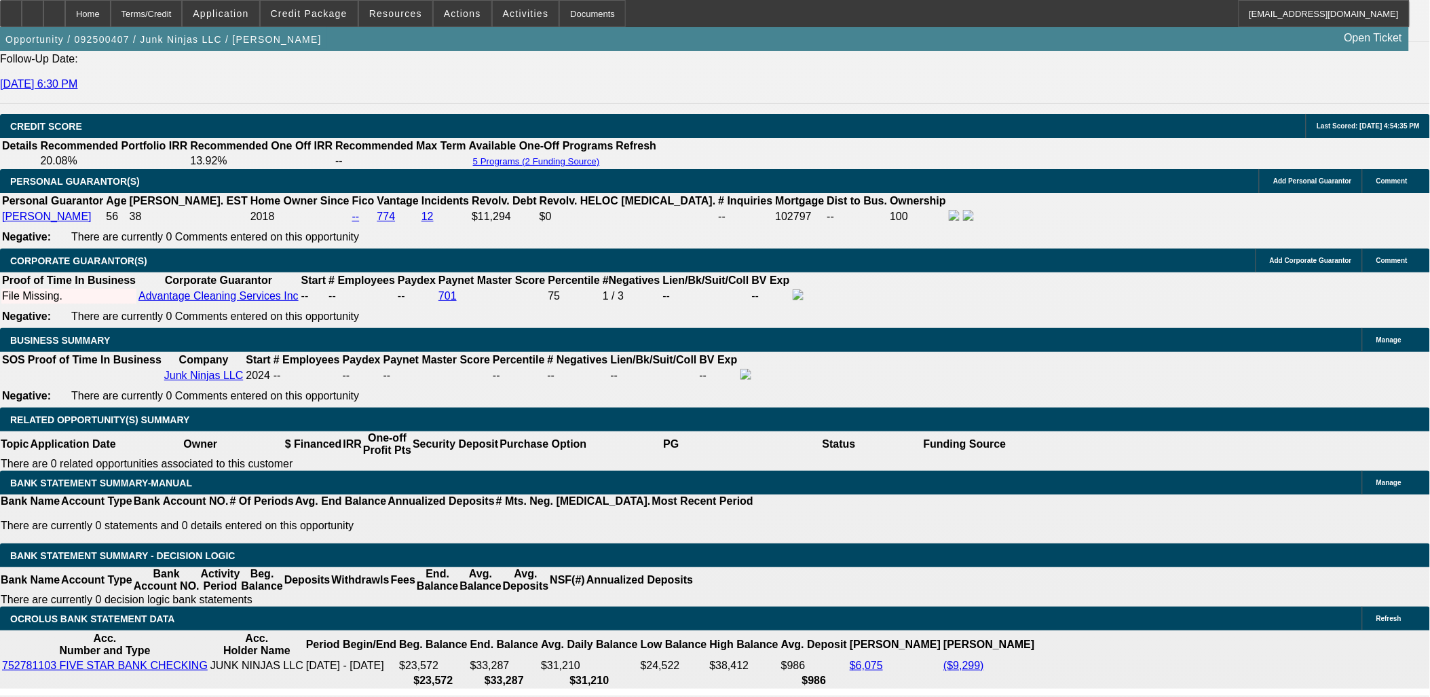
scroll to position [1906, 0]
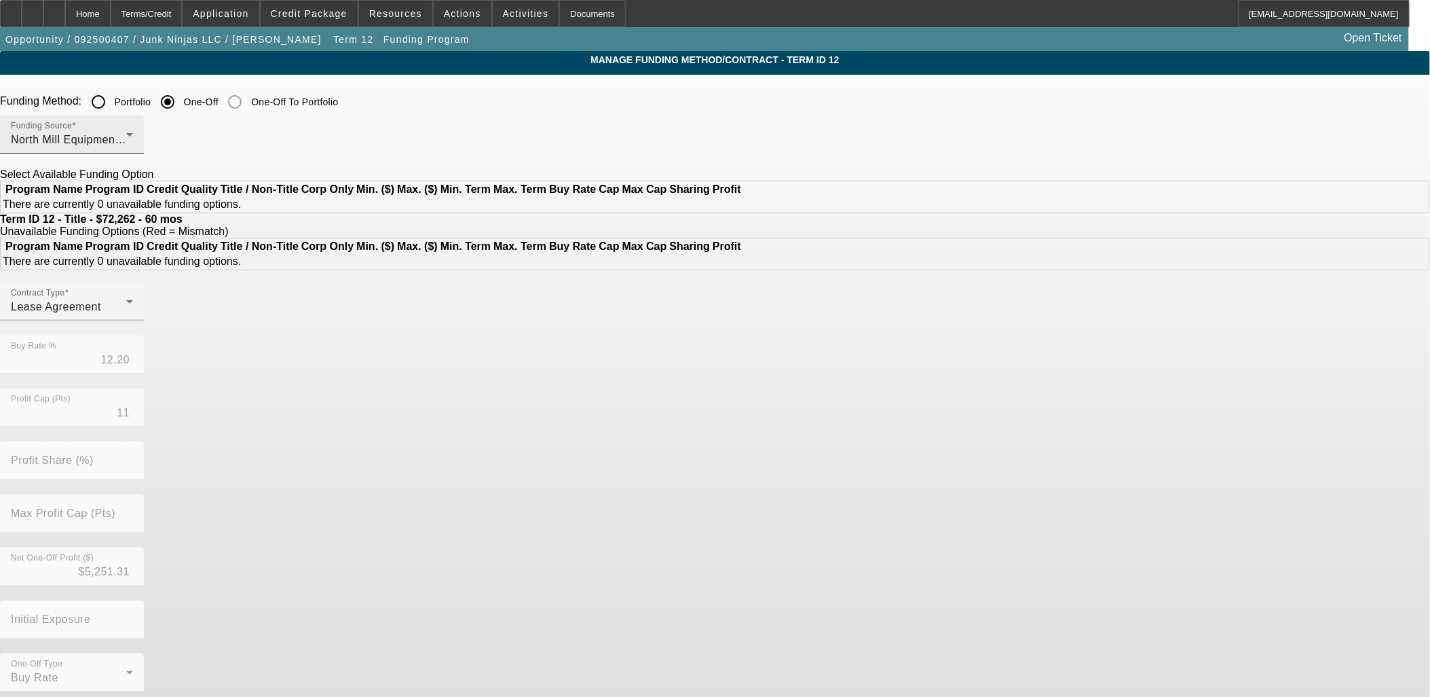
click at [187, 141] on span "North Mill Equipment Finance LLC" at bounding box center [99, 140] width 177 height 12
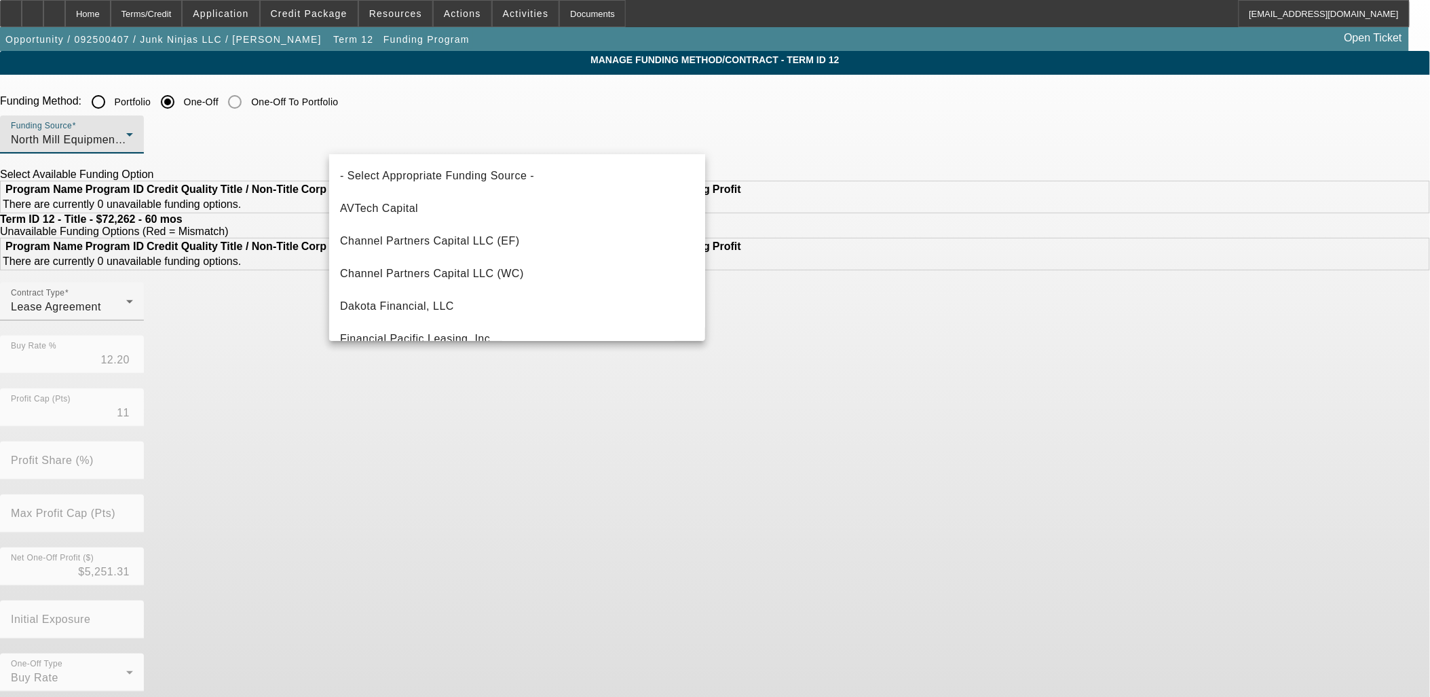
click at [419, 141] on div at bounding box center [715, 348] width 1430 height 697
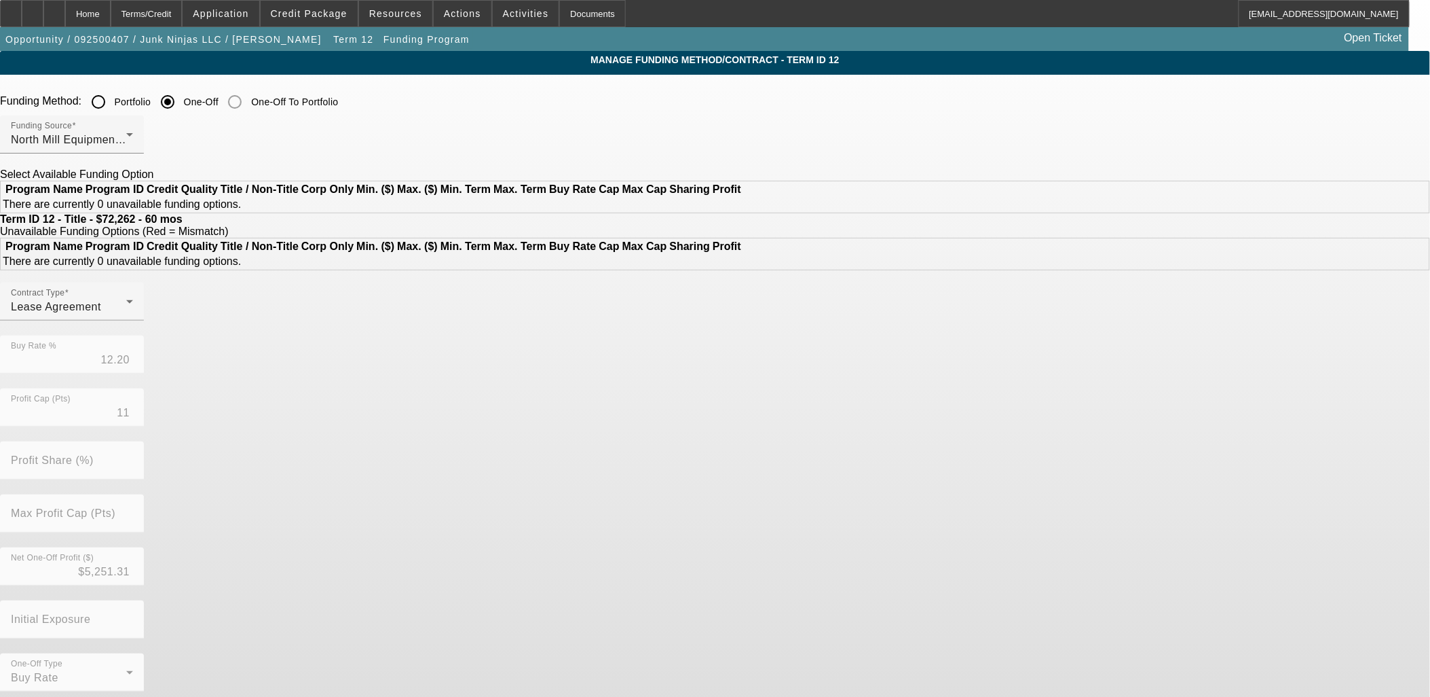
click at [280, 148] on app-term-manage-funding "Manage Funding Method/Contract - Term ID 12 Funding Method: Portfolio One-Off O…" at bounding box center [715, 399] width 1430 height 696
click at [126, 315] on div "Lease Agreement" at bounding box center [68, 307] width 115 height 16
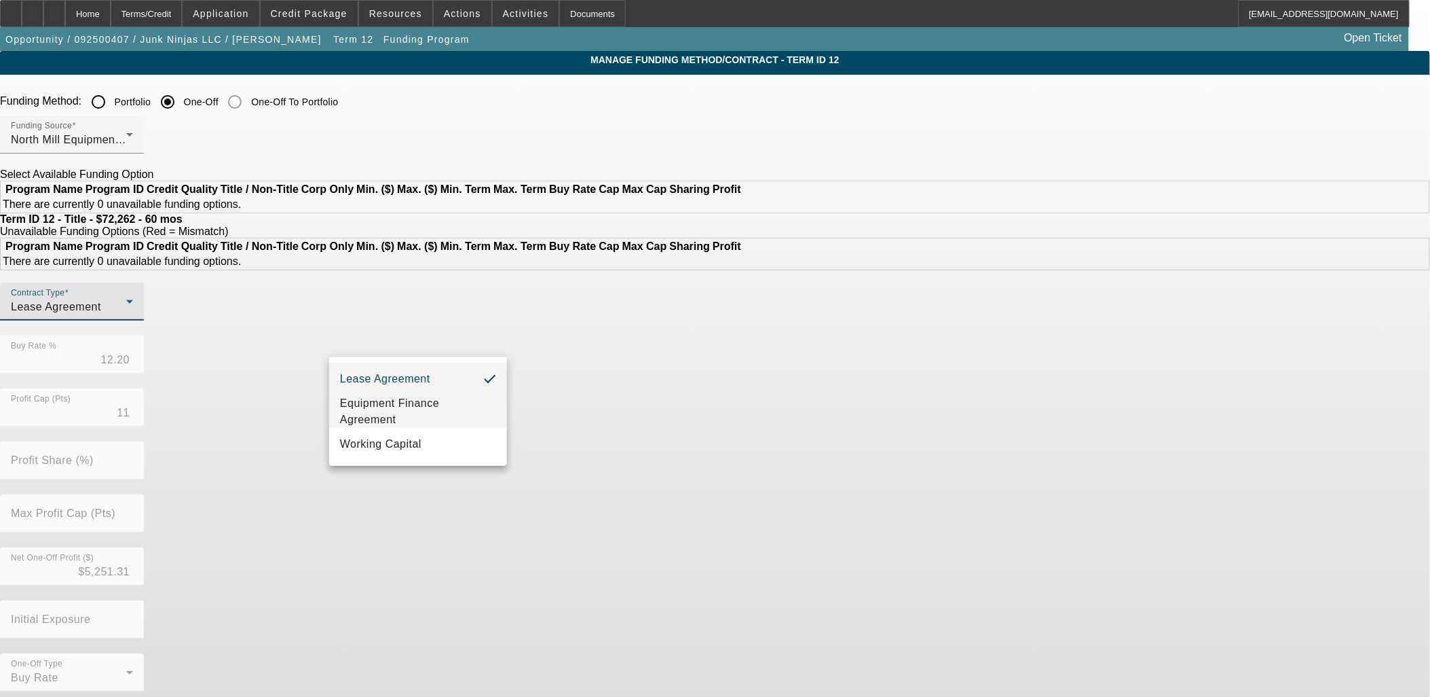
click at [395, 406] on span "Equipment Finance Agreement" at bounding box center [418, 411] width 156 height 33
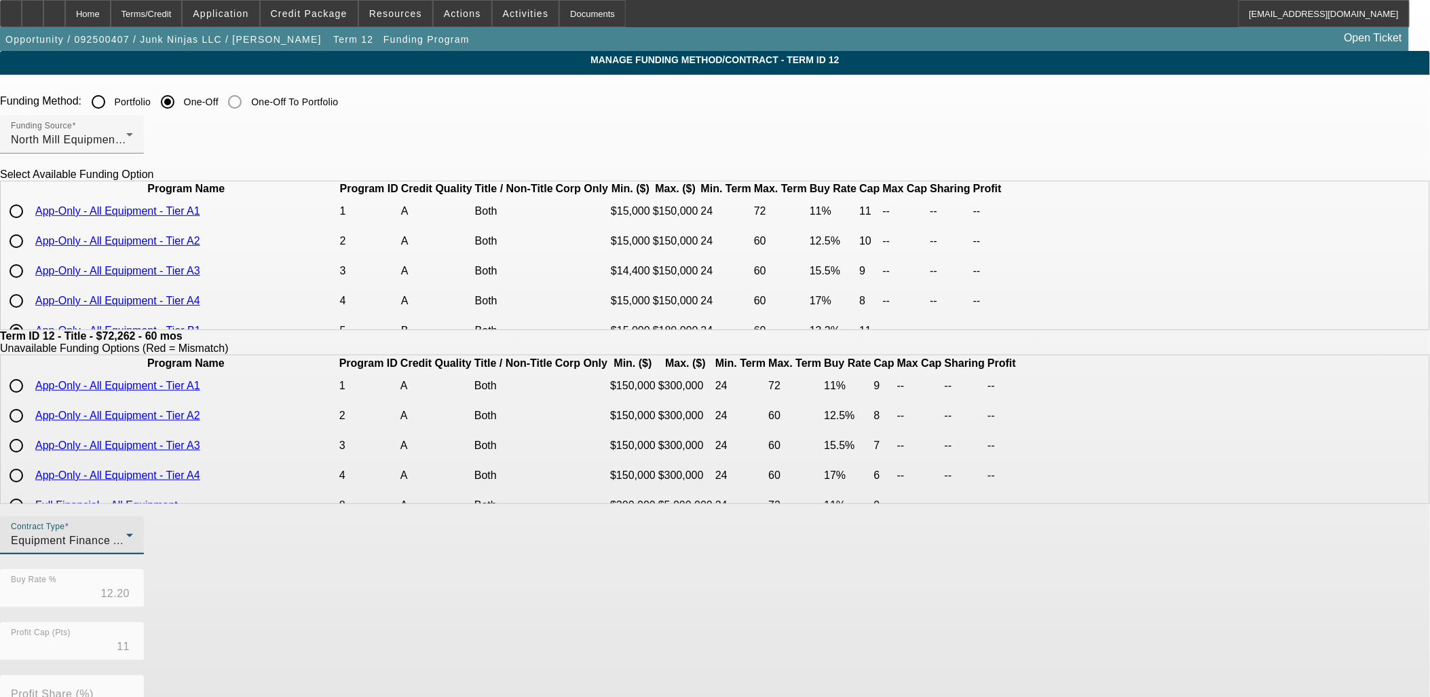
scroll to position [0, 0]
click at [30, 255] on input "radio" at bounding box center [16, 241] width 27 height 27
radio input "true"
type input "12.50"
type input "10"
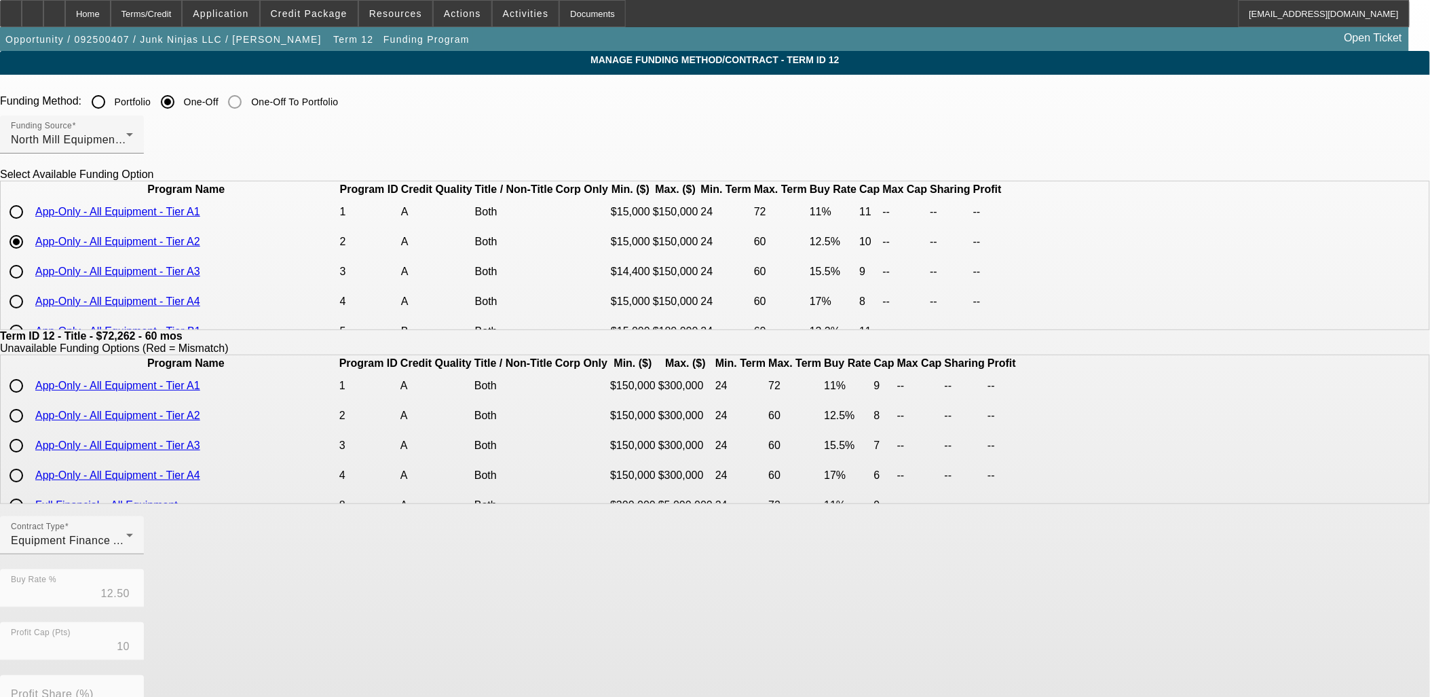
drag, startPoint x: 744, startPoint y: 652, endPoint x: 747, endPoint y: 638, distance: 14.7
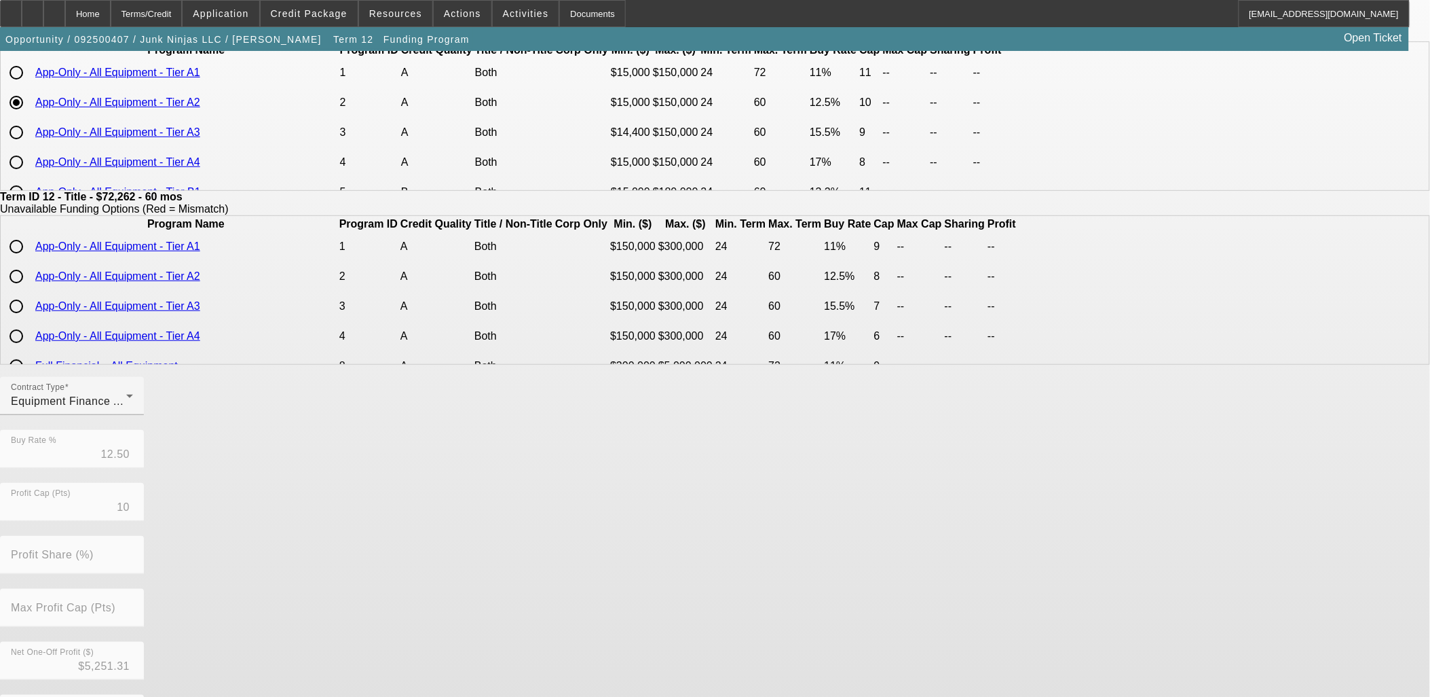
scroll to position [239, 0]
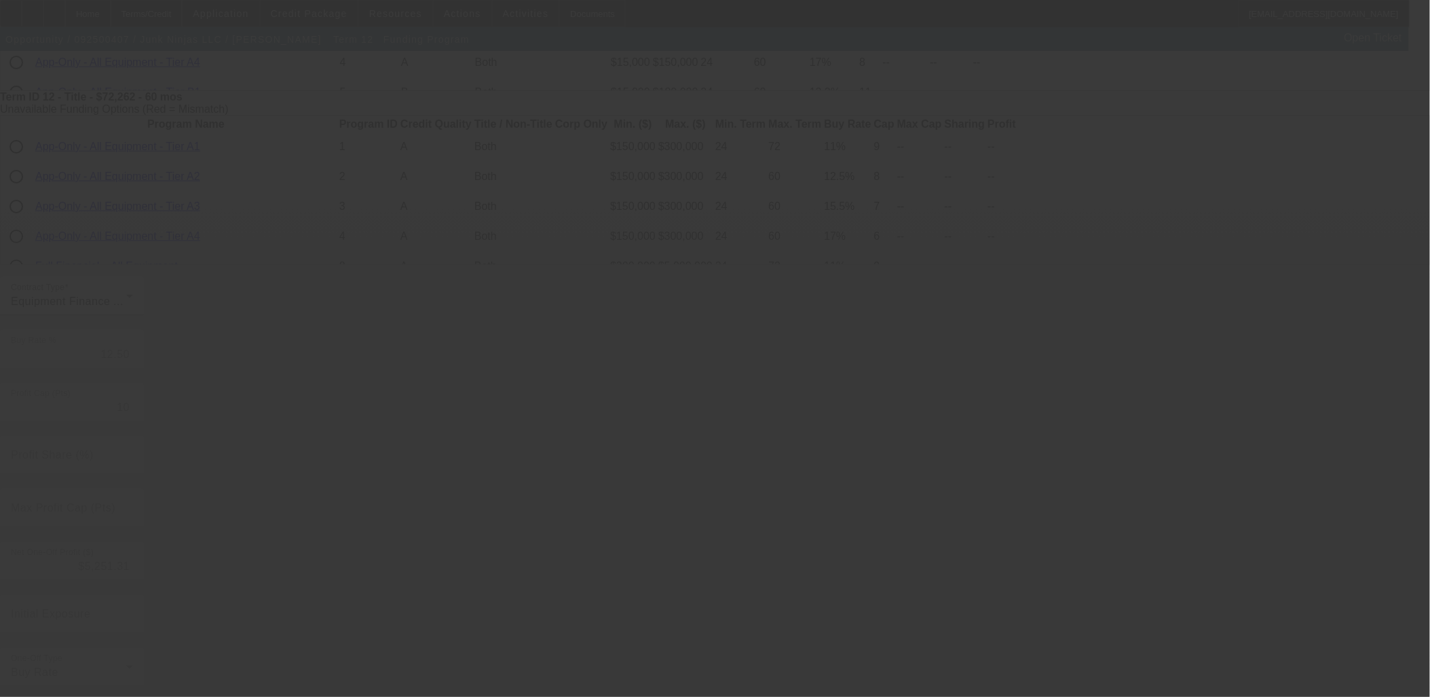
type input "12.20"
type input "11"
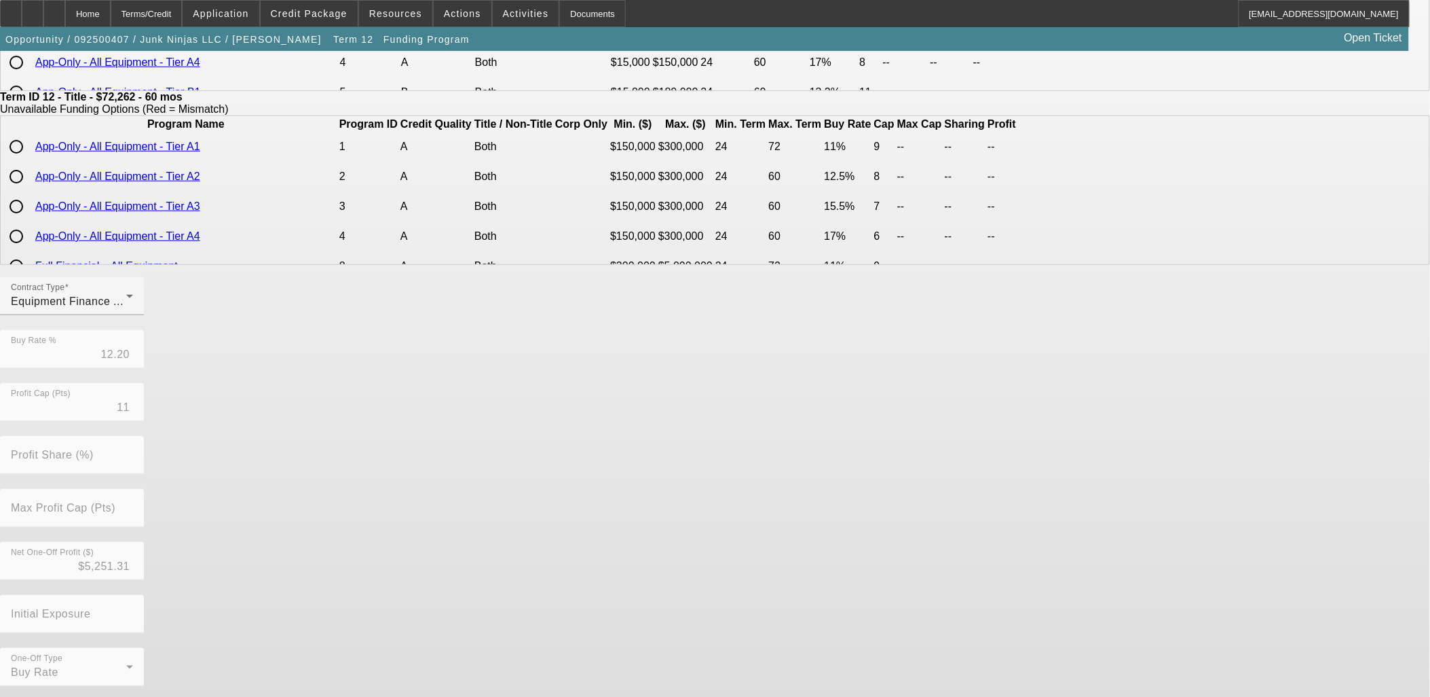
scroll to position [0, 0]
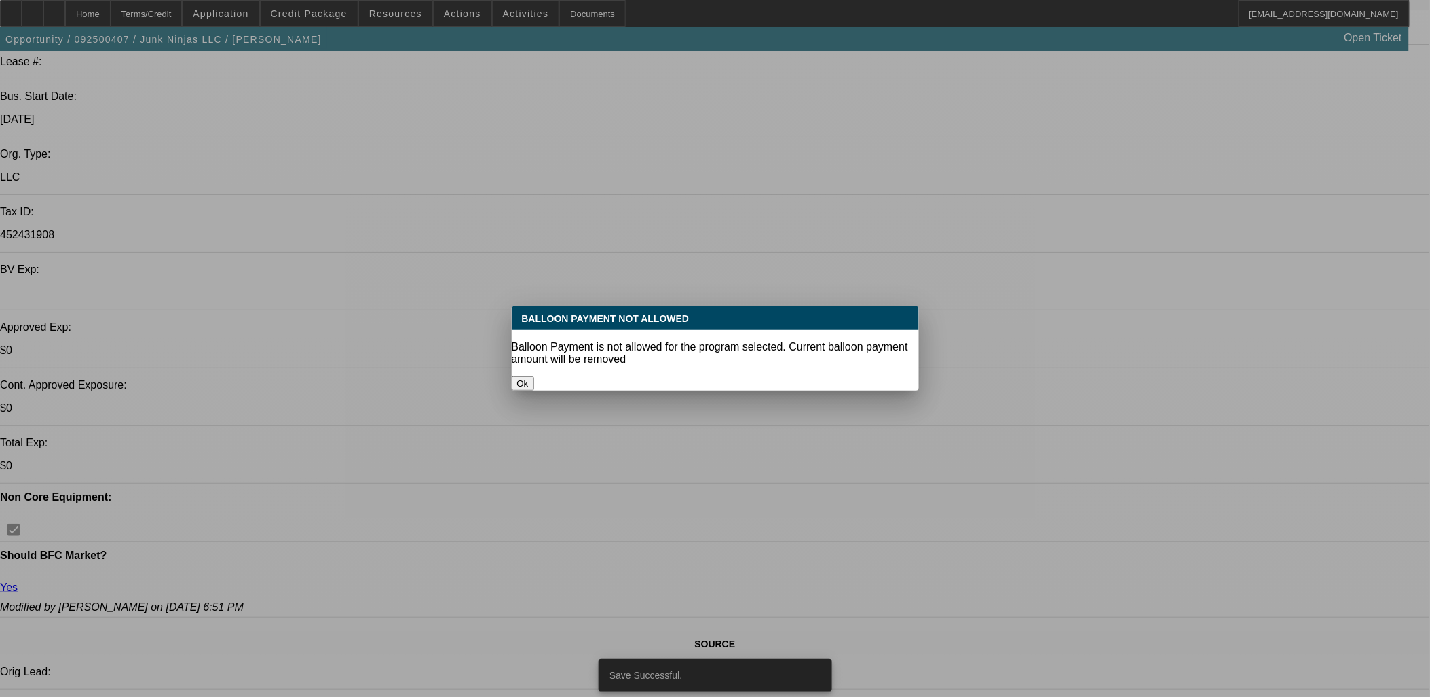
select select "0.15"
select select "0"
select select "6"
select select "0.15"
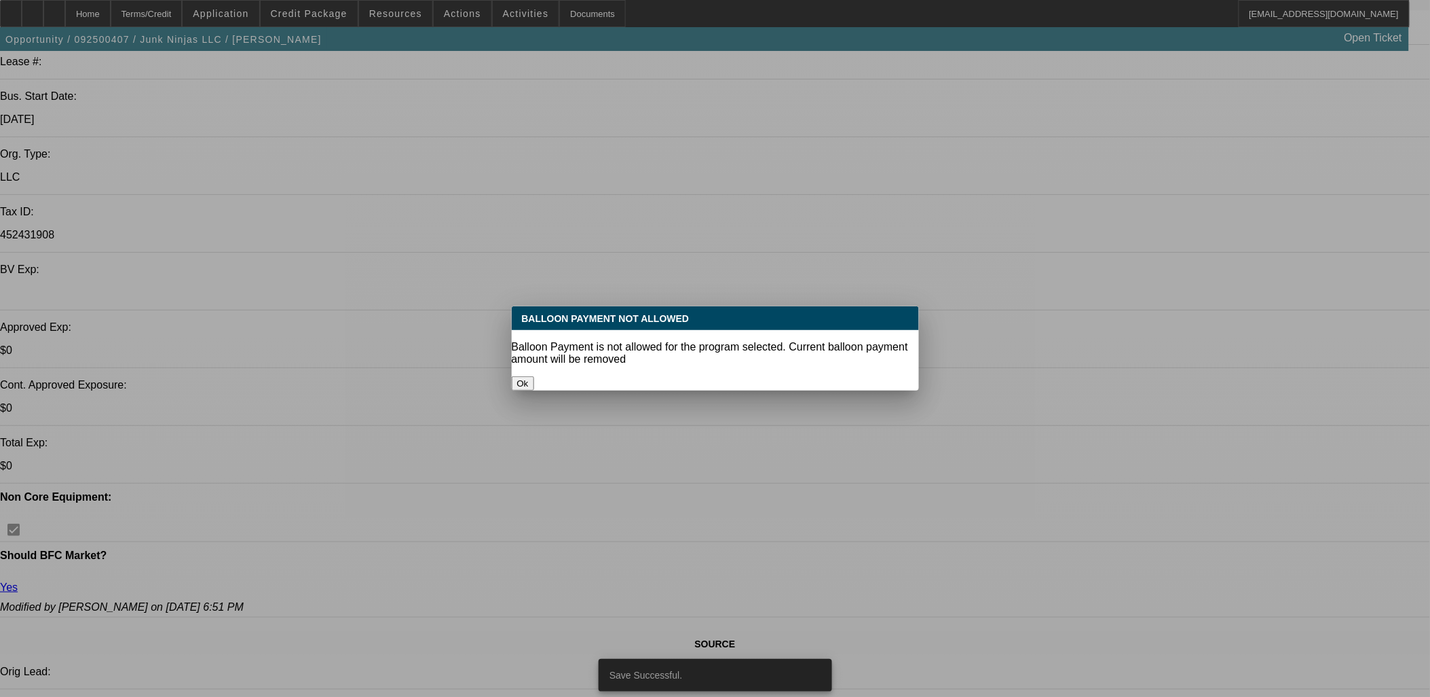
select select "0"
select select "0.1"
select select "4"
select select "0.15"
select select "0"
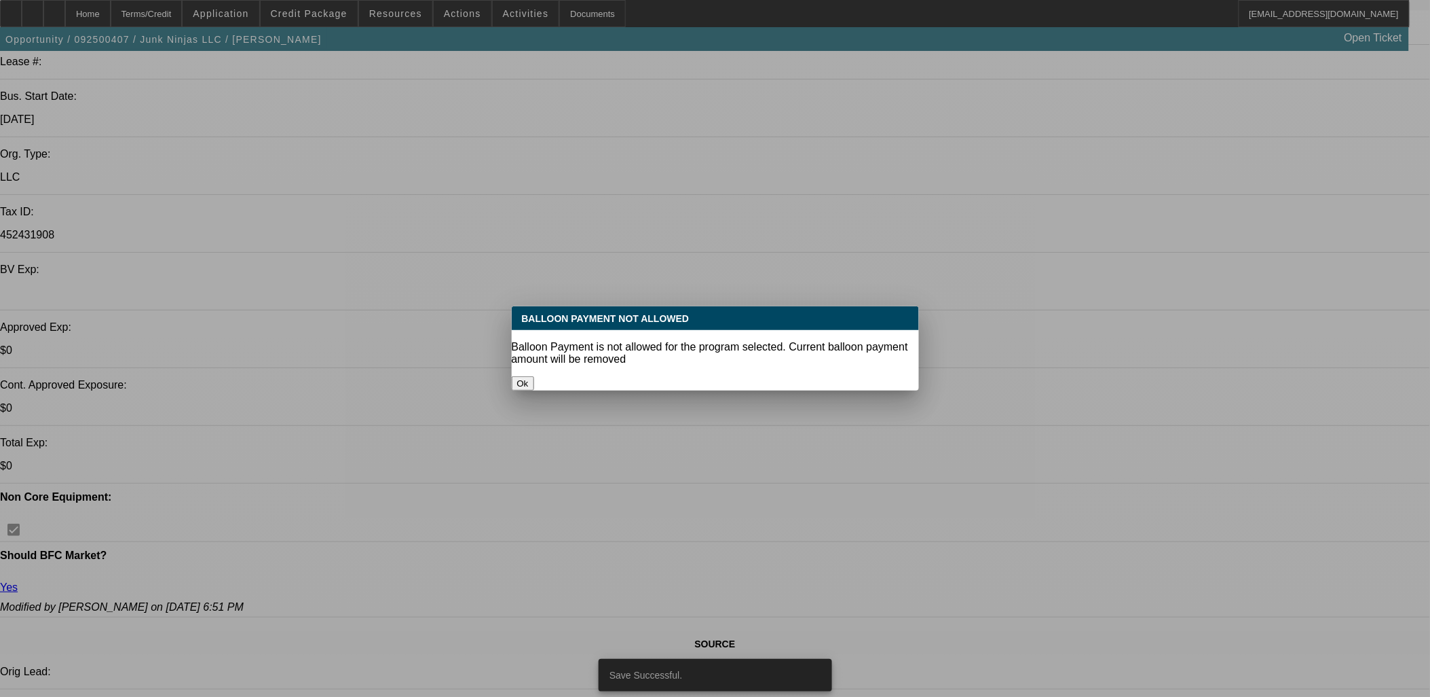
select select "0.1"
select select "4"
select select "0.15"
select select "0"
select select "0.1"
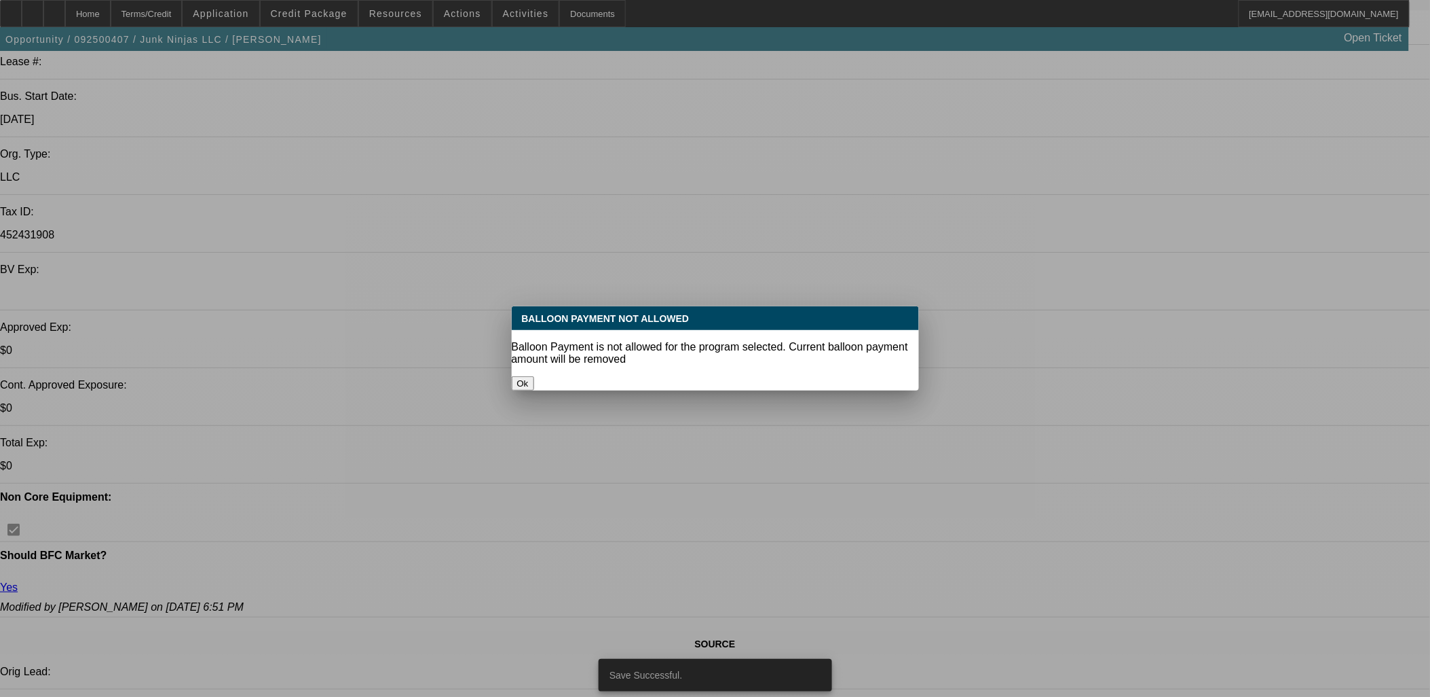
select select "4"
click at [534, 376] on button "Ok" at bounding box center [523, 383] width 22 height 14
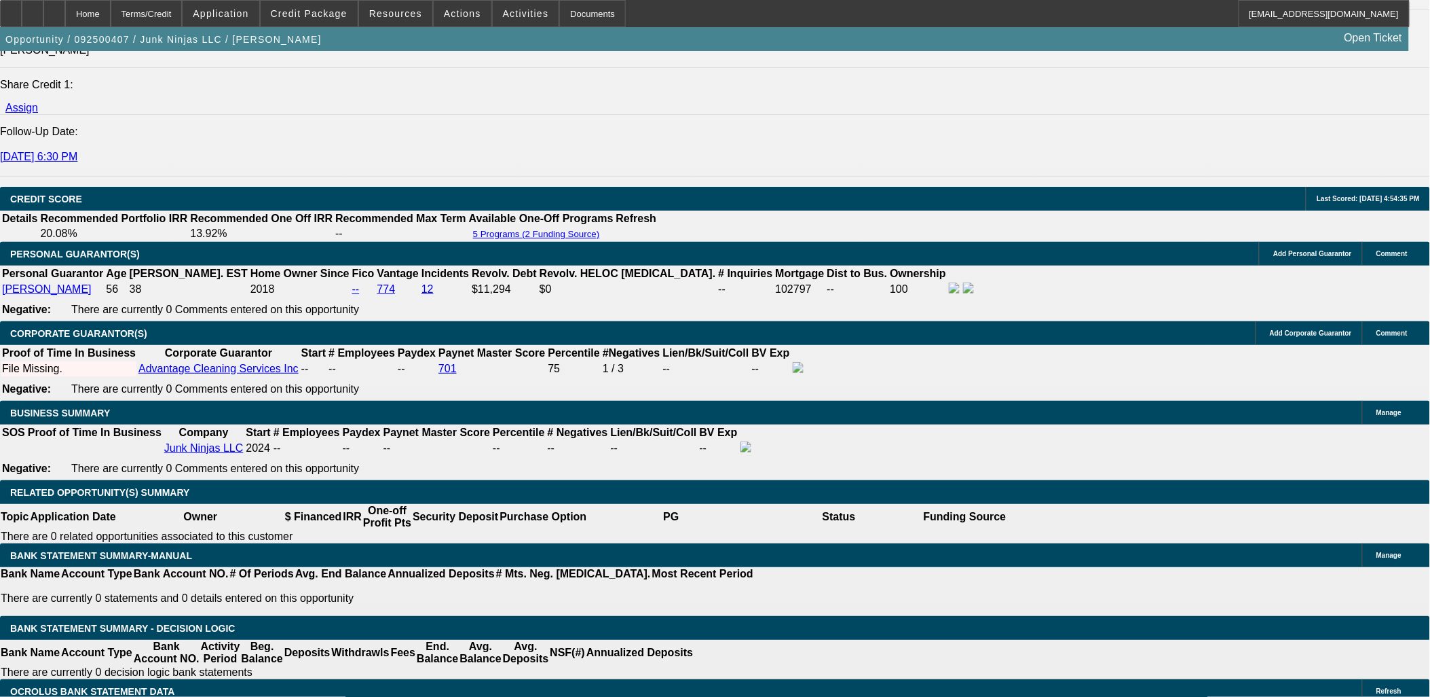
scroll to position [1974, 0]
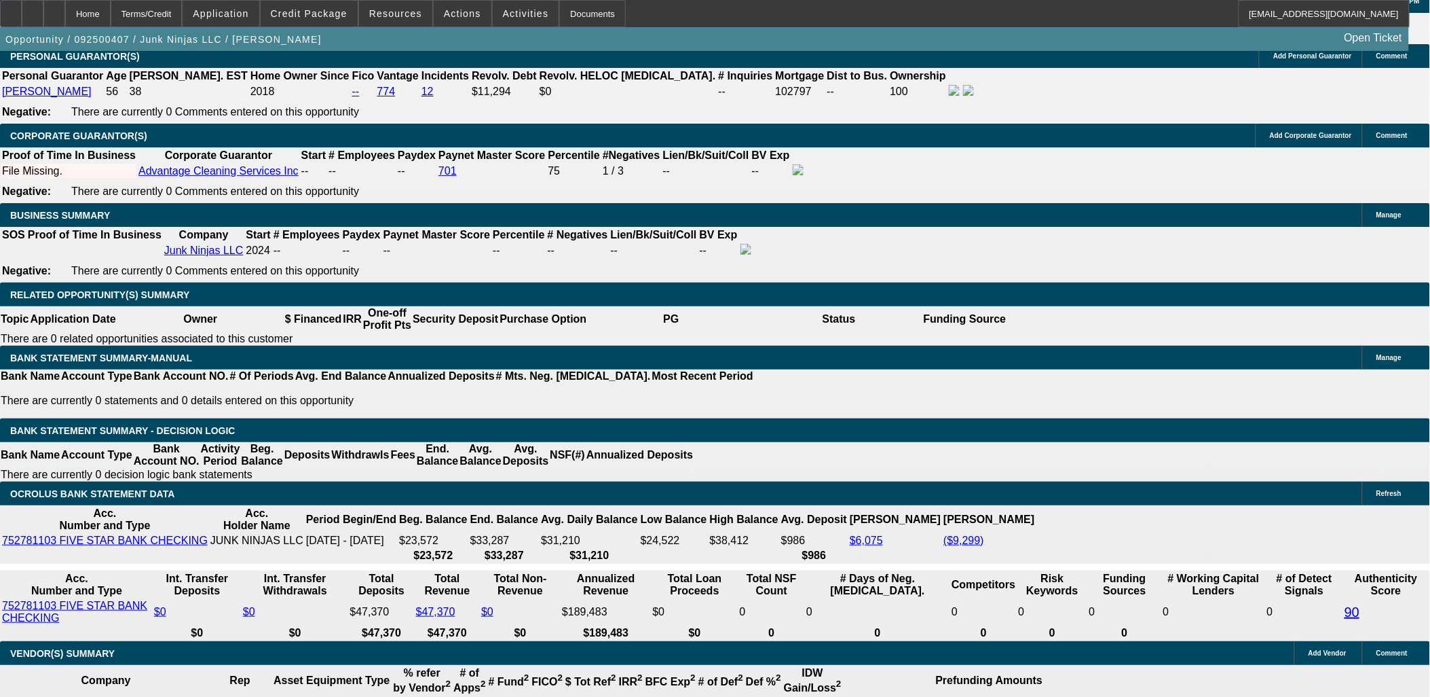
type input "UNKNOWN"
type input "13"
type input "$1,644.18"
type input "13.5"
type input "$1,662.74"
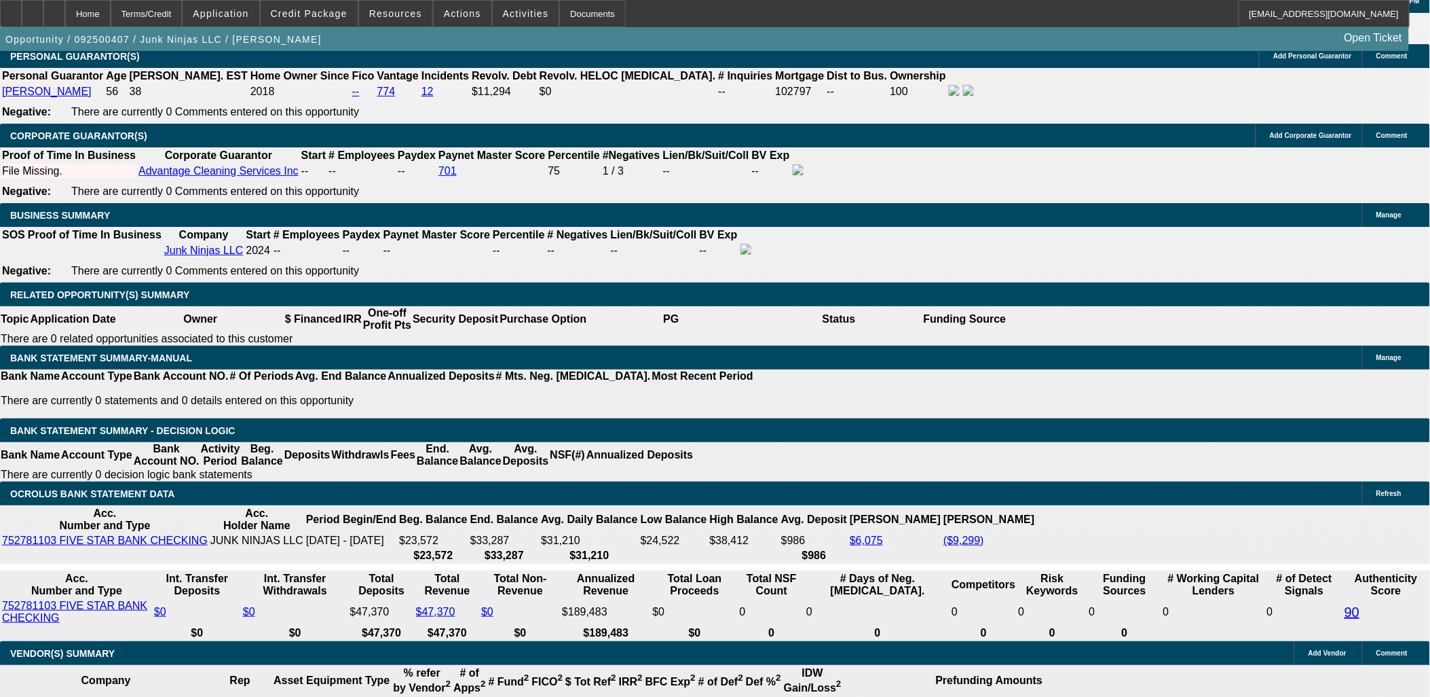
scroll to position [1768, 0]
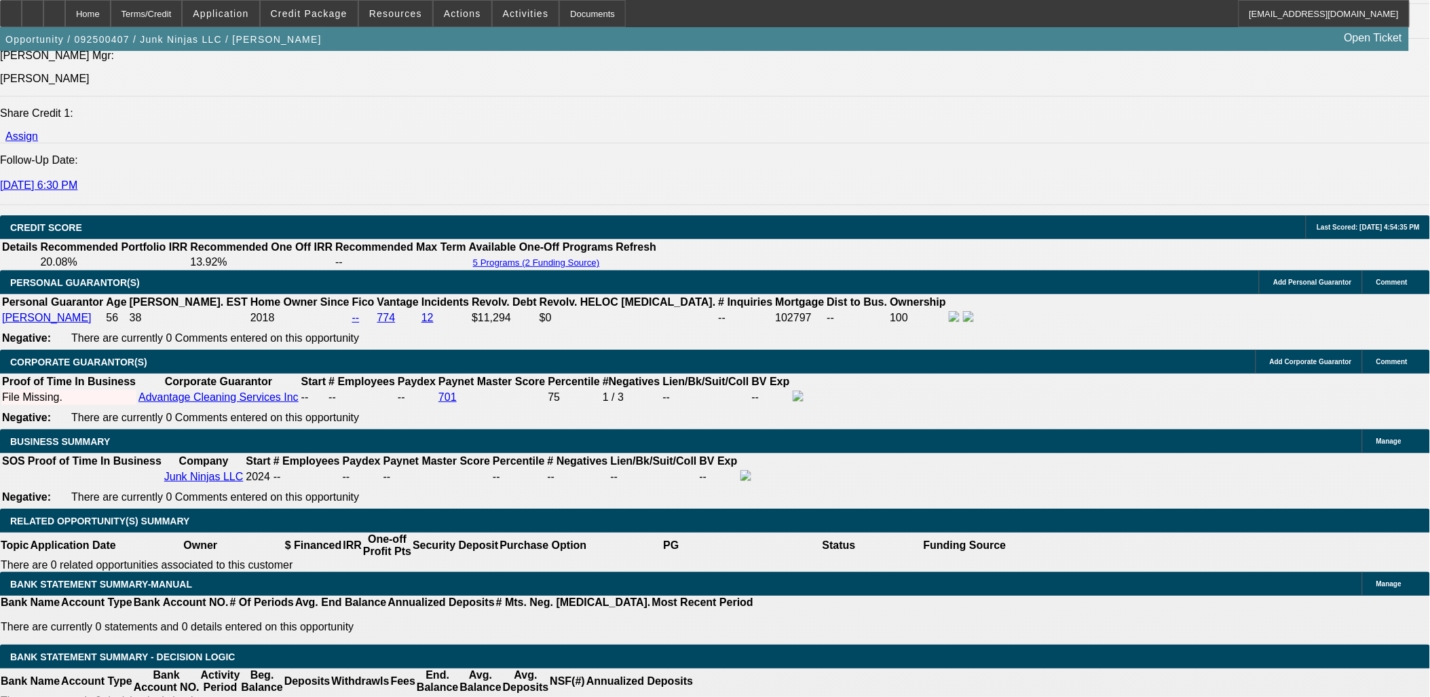
type input "13.5"
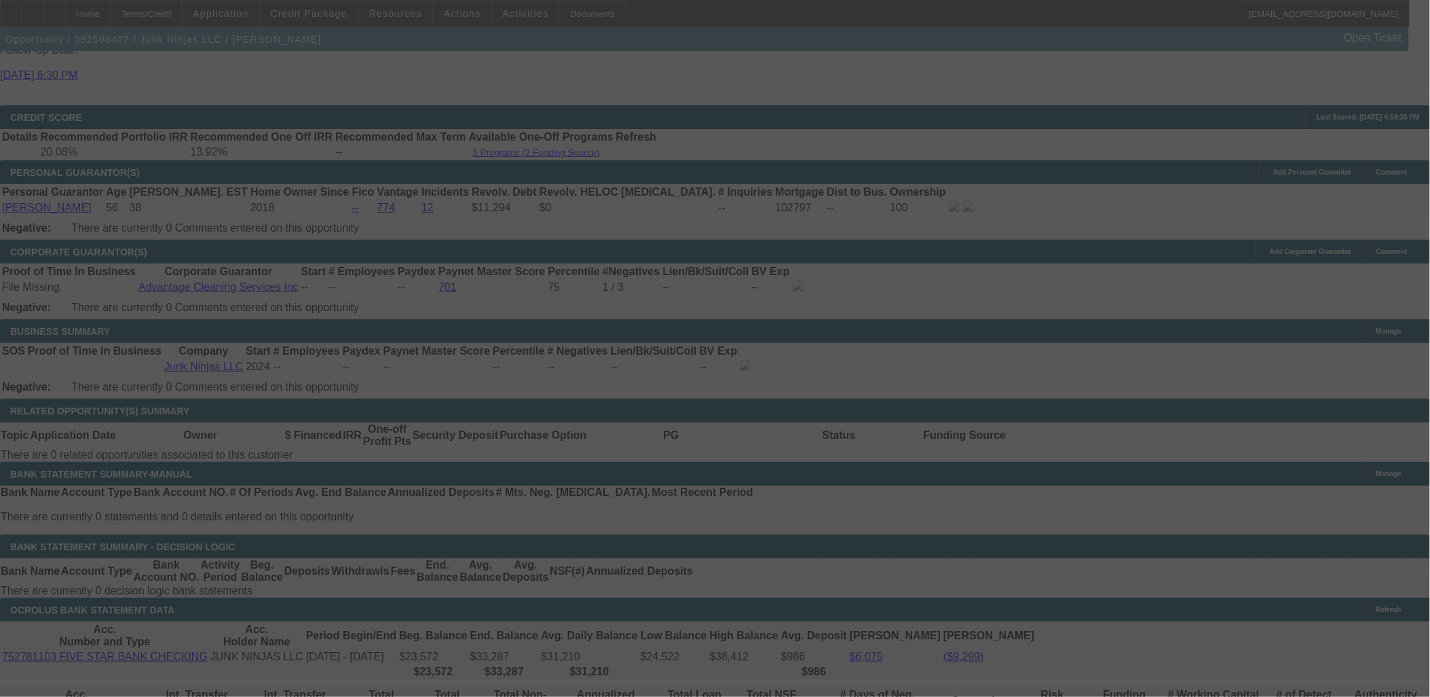
scroll to position [1994, 0]
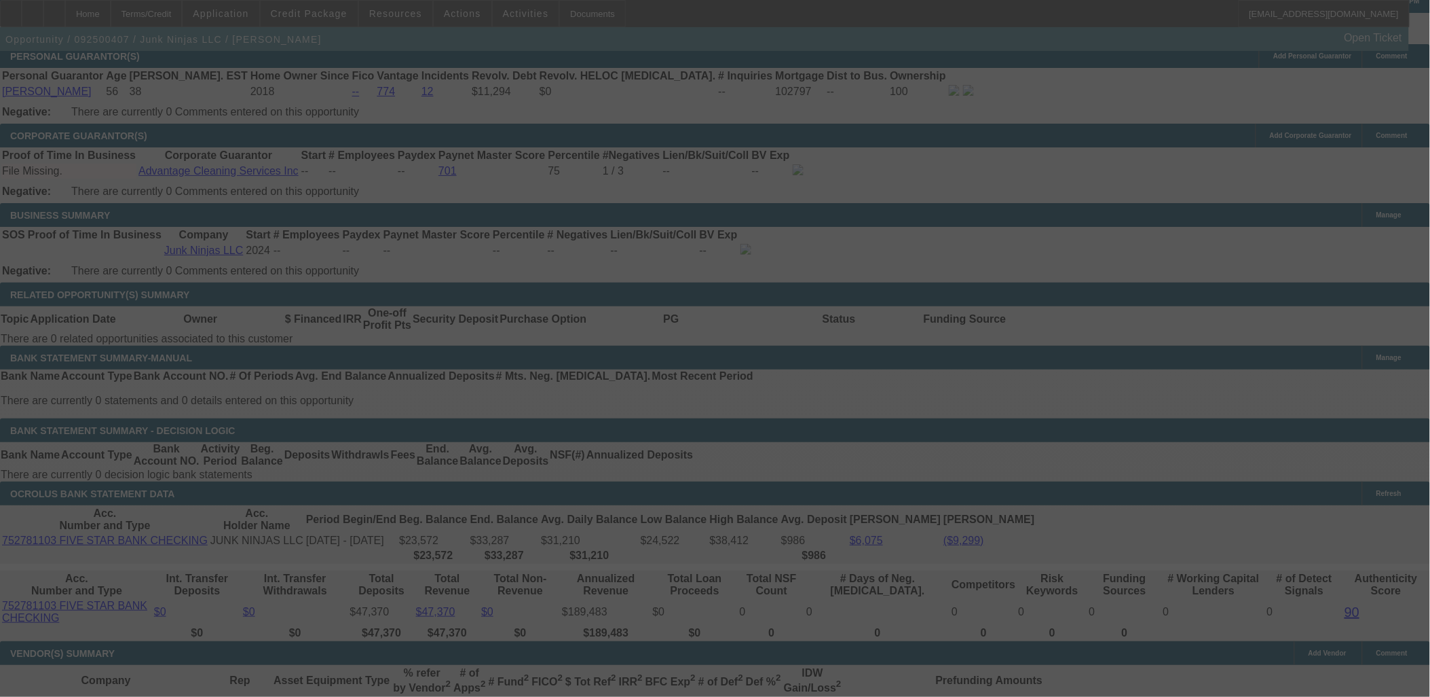
select select "0.15"
select select "0"
select select "6"
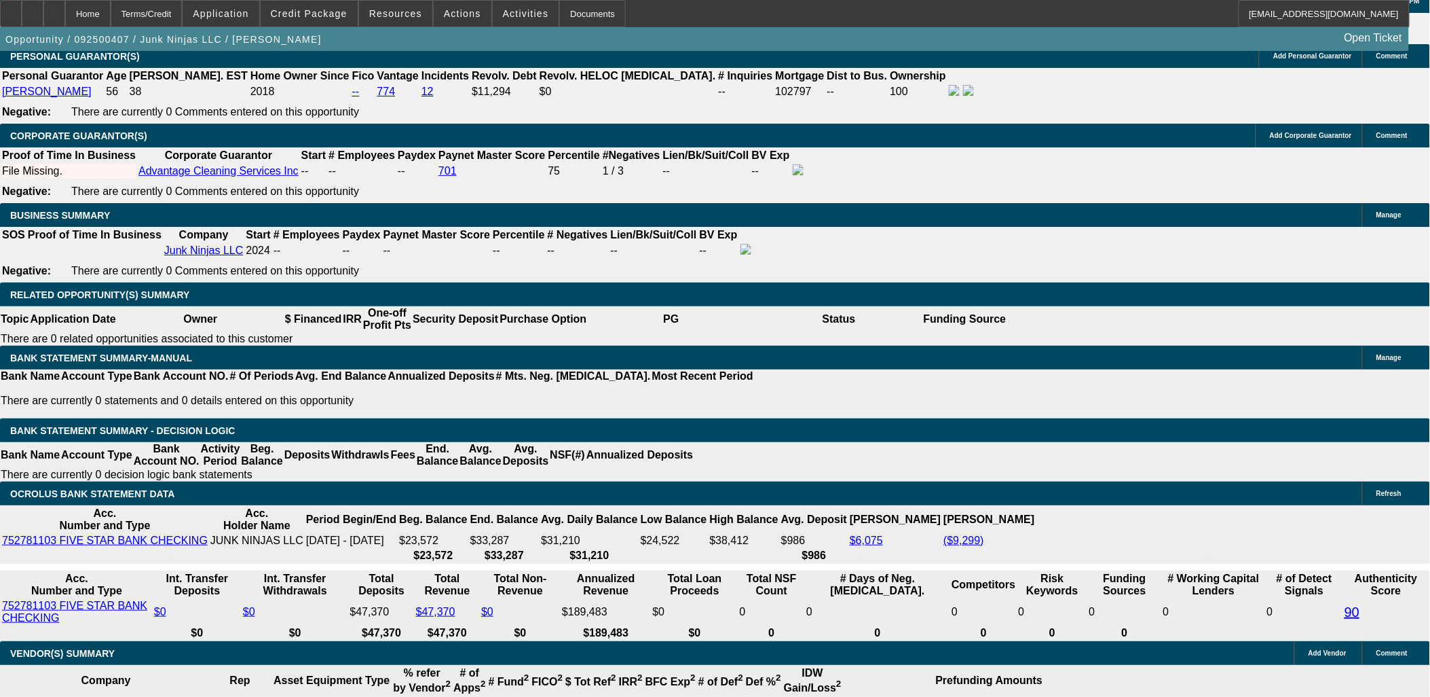
type input "1"
type input "UNKNOWN"
type input "14"
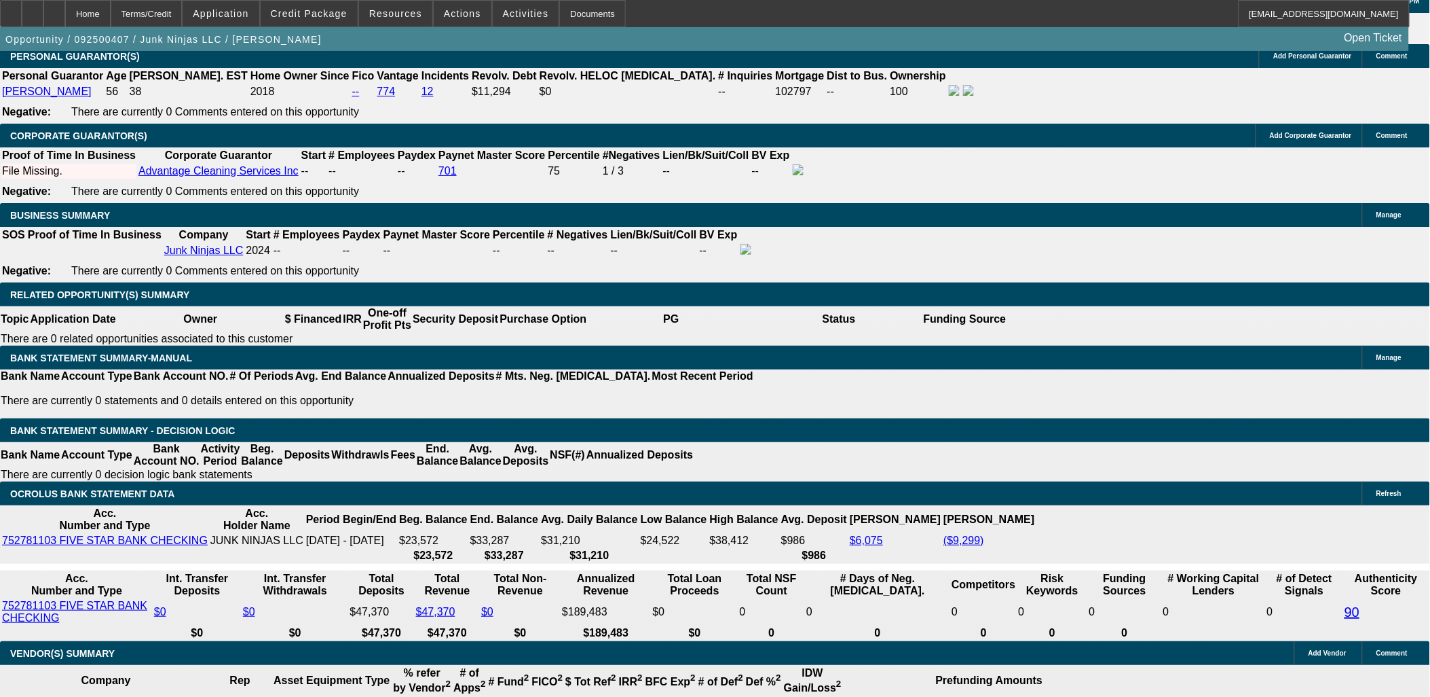
type input "$1,681.41"
type input "14.1"
type input "$1,685.16"
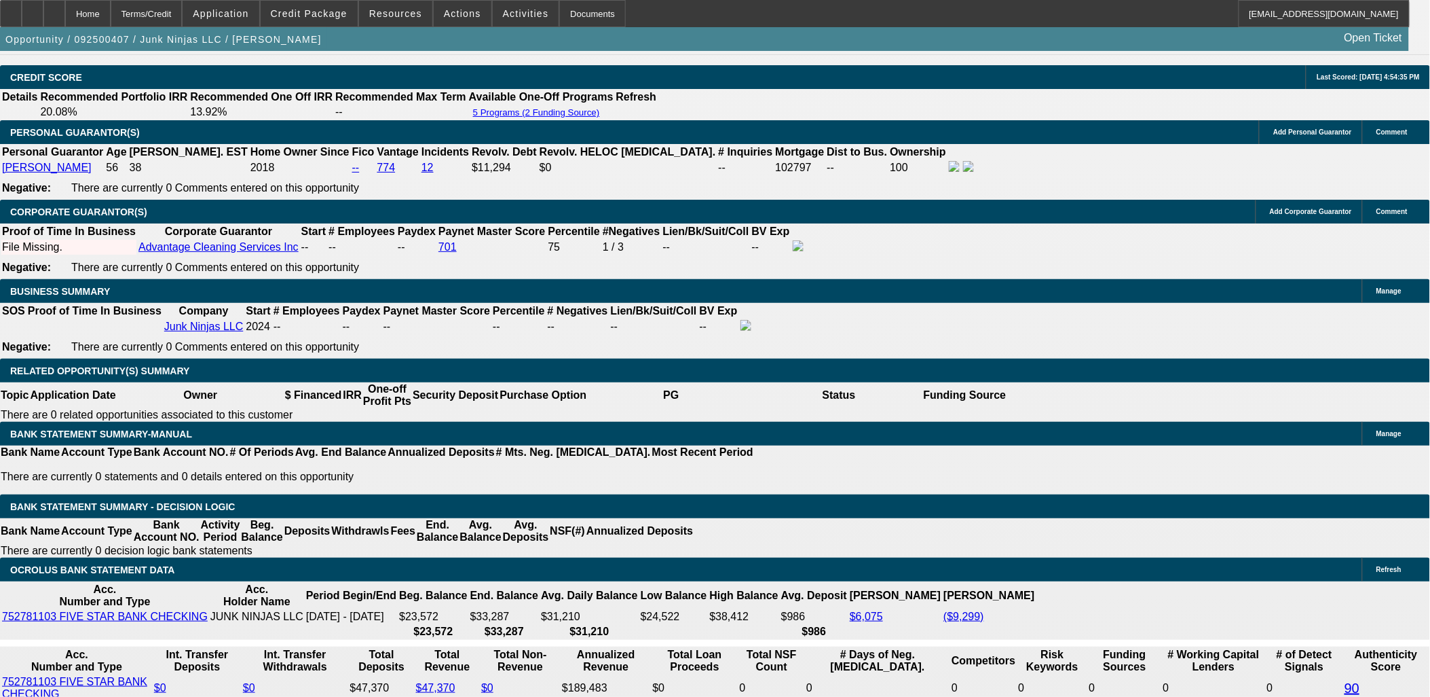
scroll to position [1768, 0]
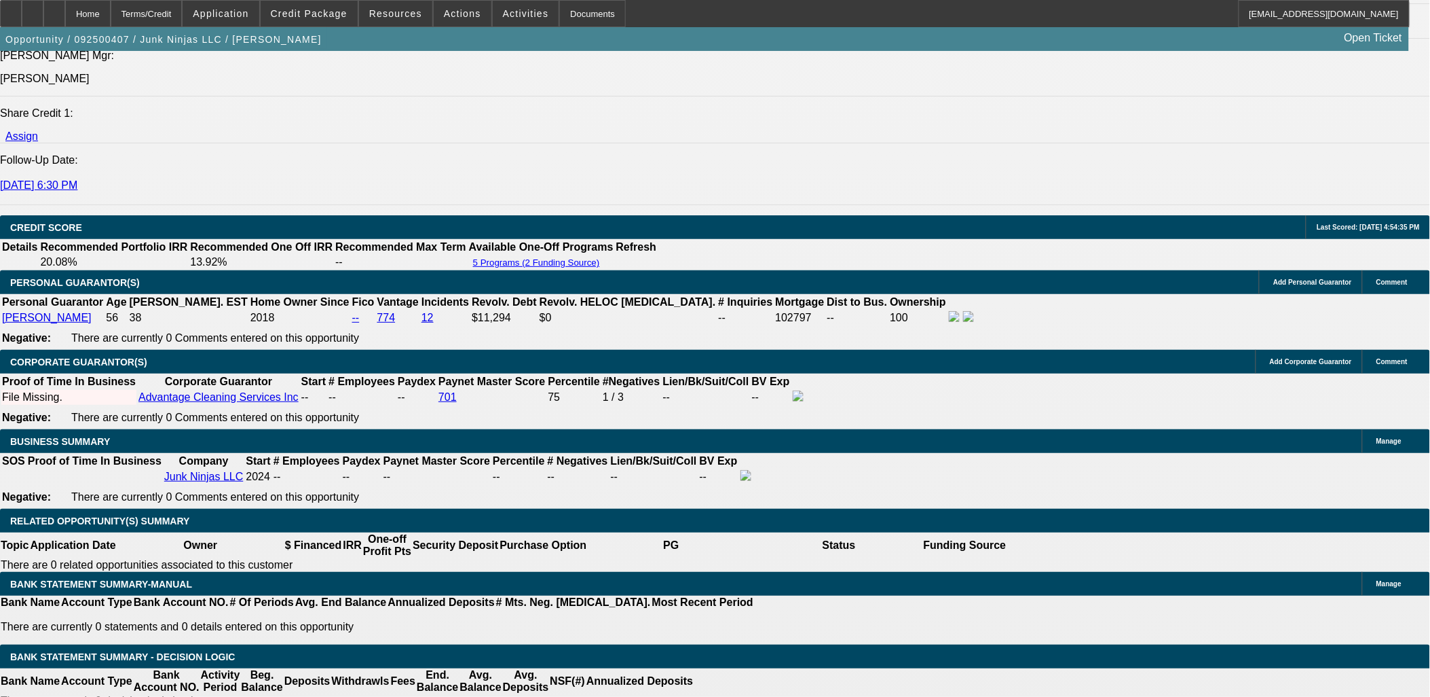
type input "14.1"
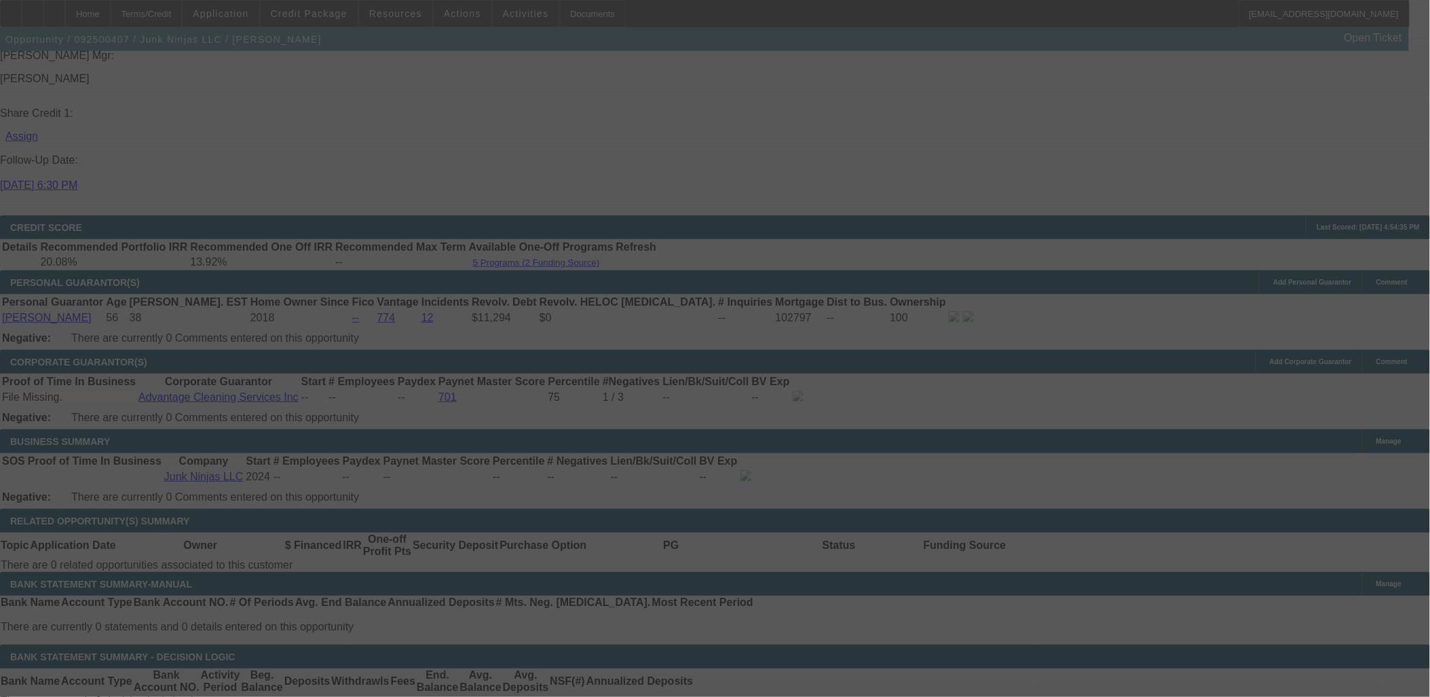
select select "0.15"
select select "0"
select select "6"
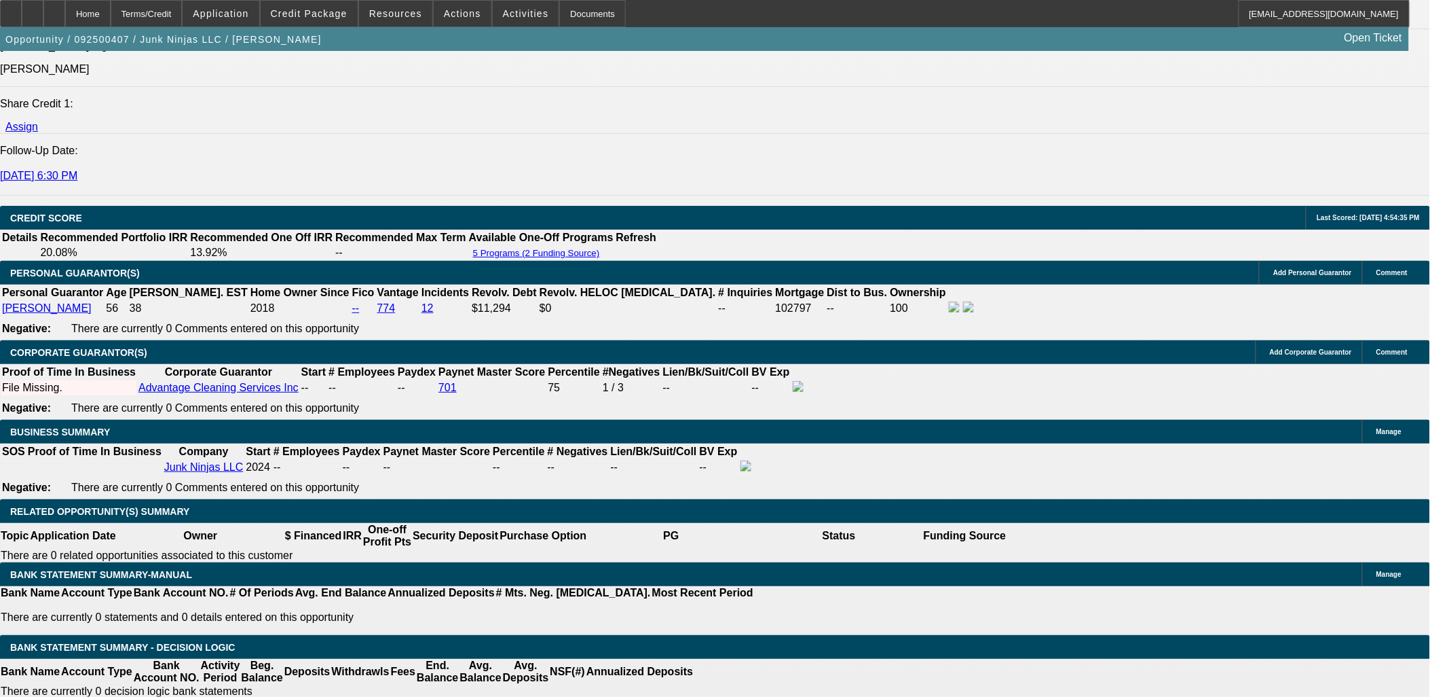
scroll to position [1919, 0]
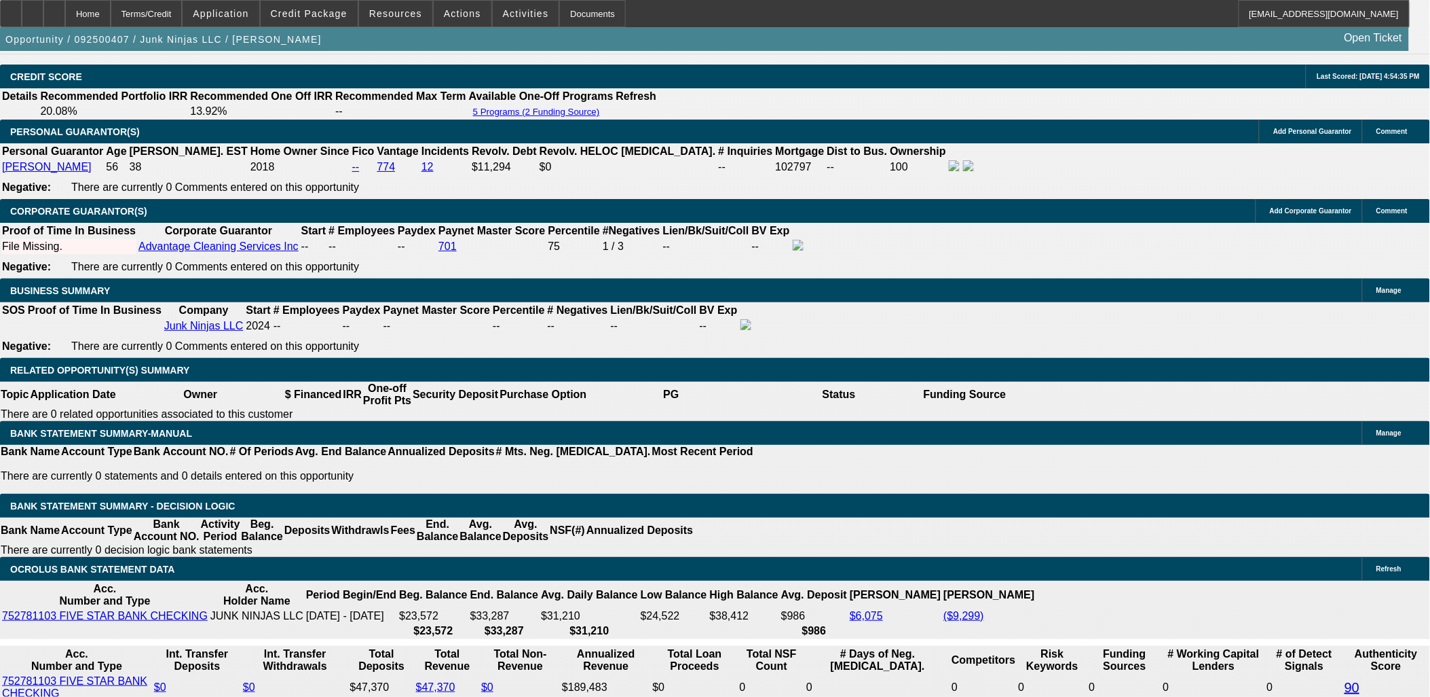
type input "14"
type input "UNKNOWN"
type input "$1,681.41"
type input "1"
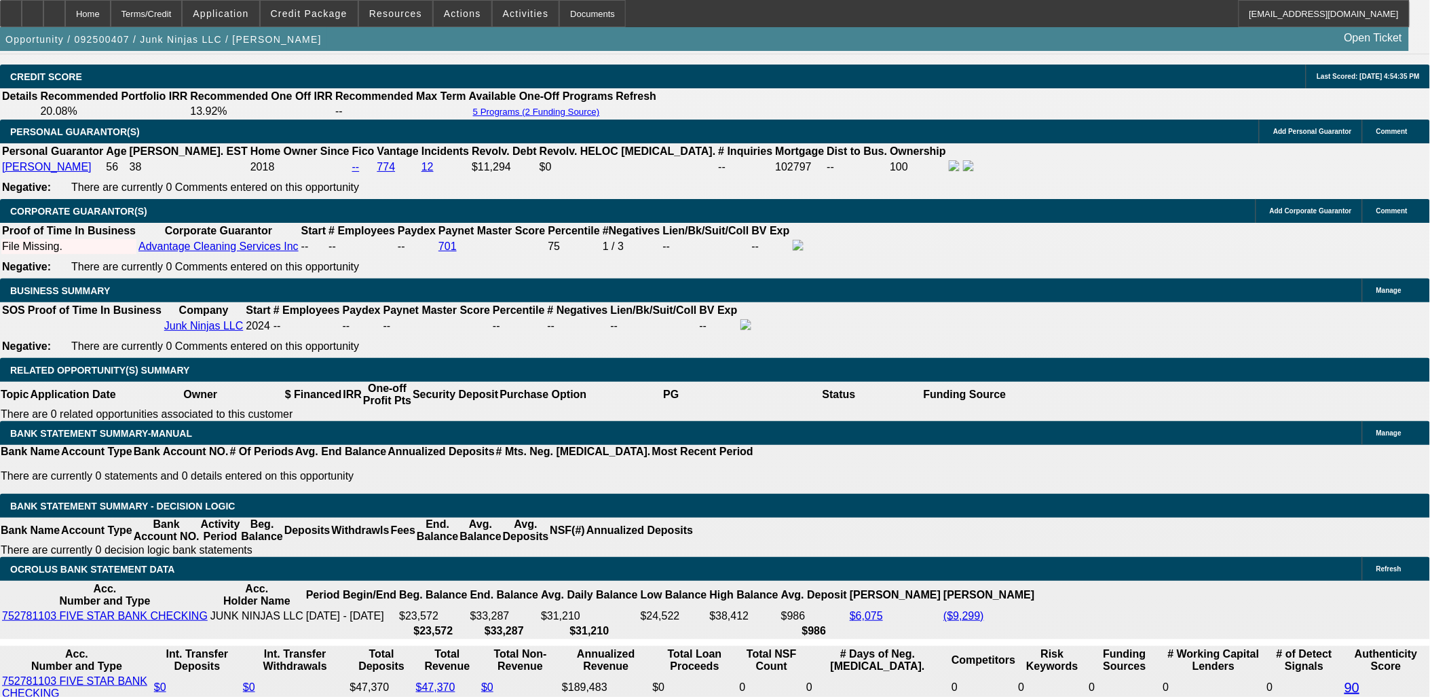
type input "$1,235.23"
type input "13."
type input "$1,644.18"
type input "13.9"
type input "$1,677.66"
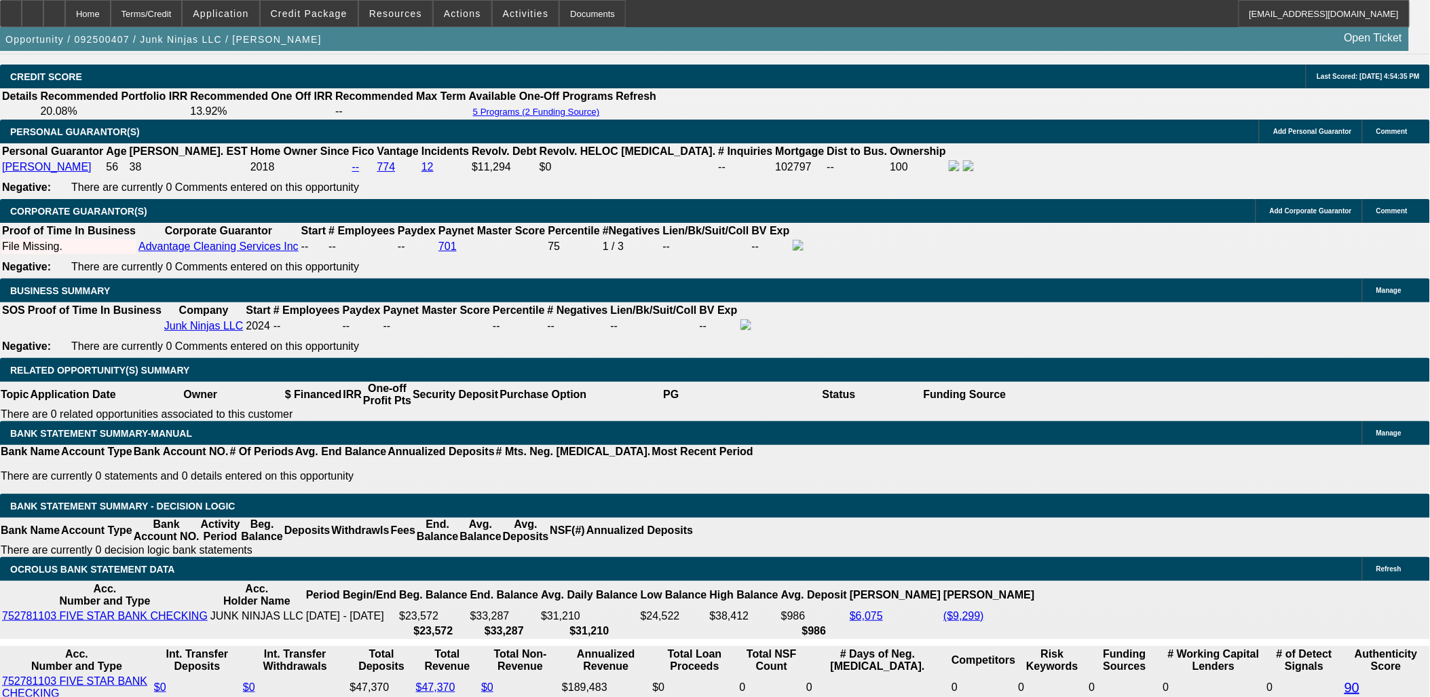
scroll to position [1768, 0]
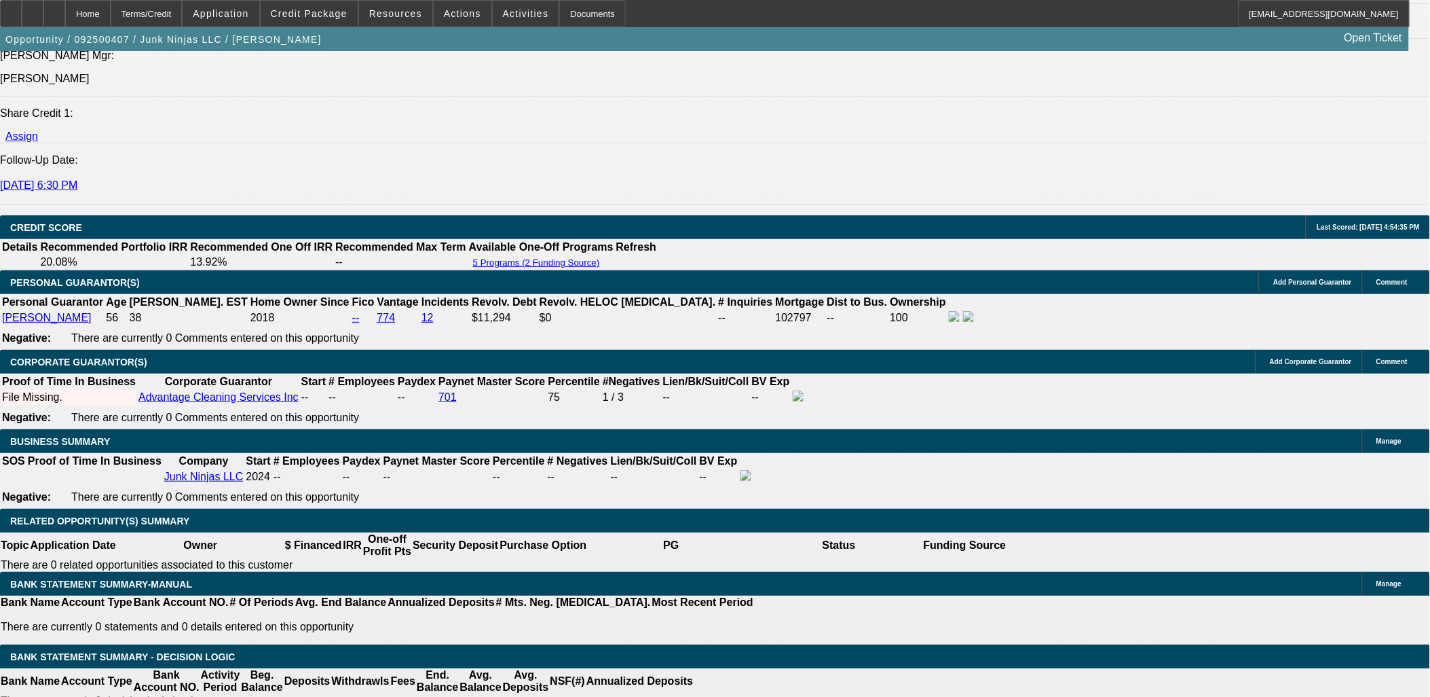
type input "13.9"
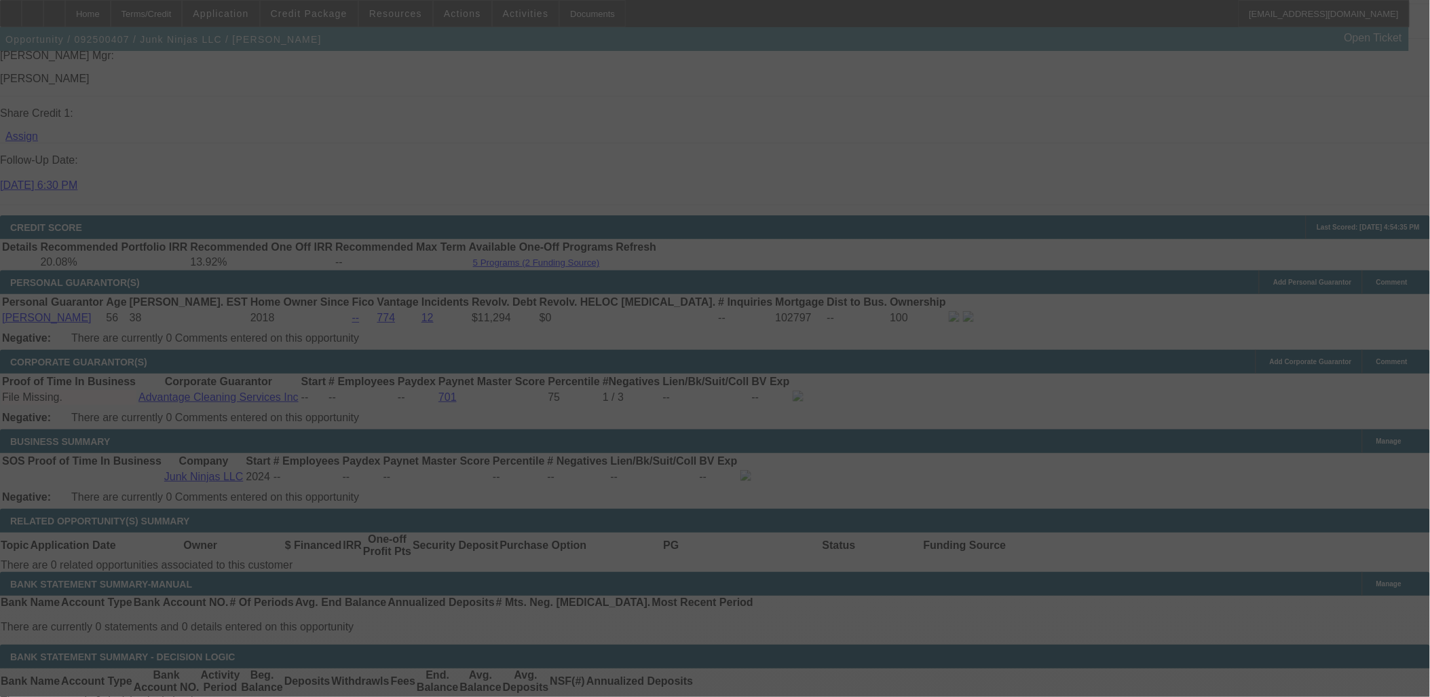
select select "0.15"
select select "0"
select select "6"
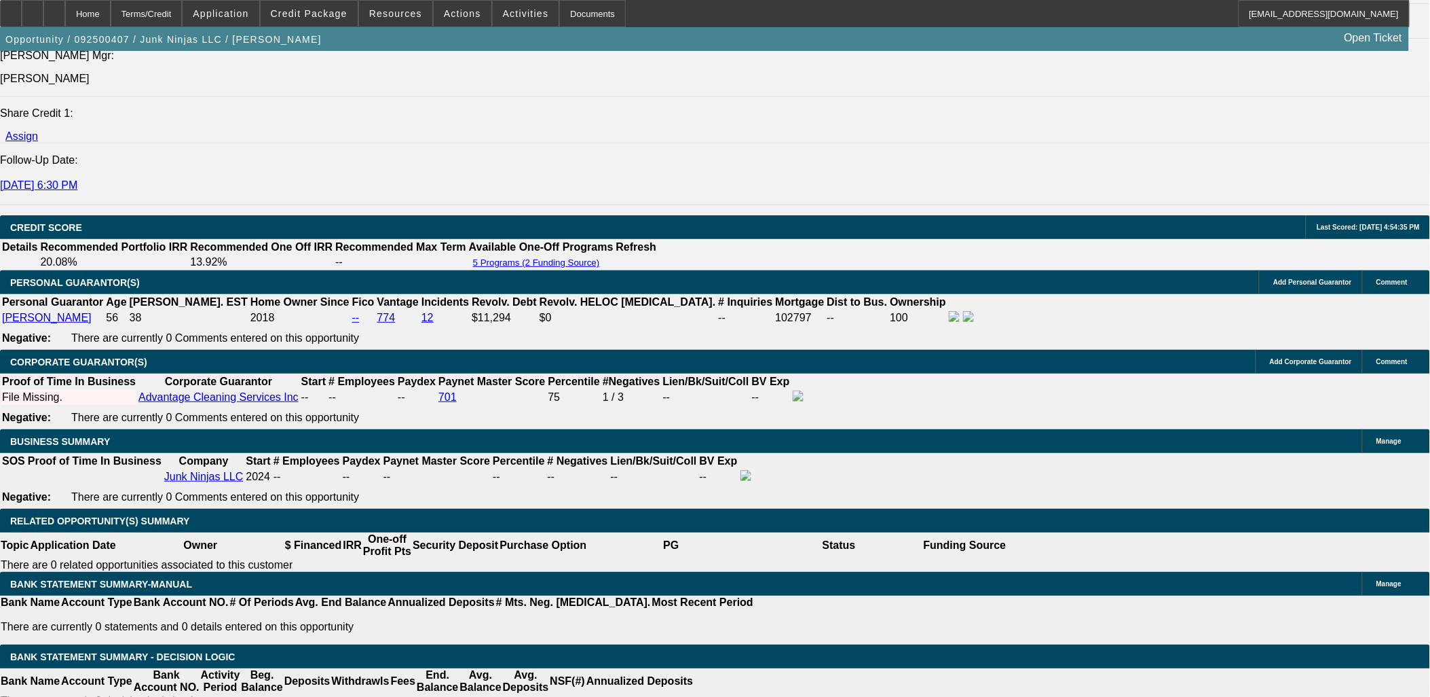
select select "0.15"
select select "0"
select select "0.1"
select select "4"
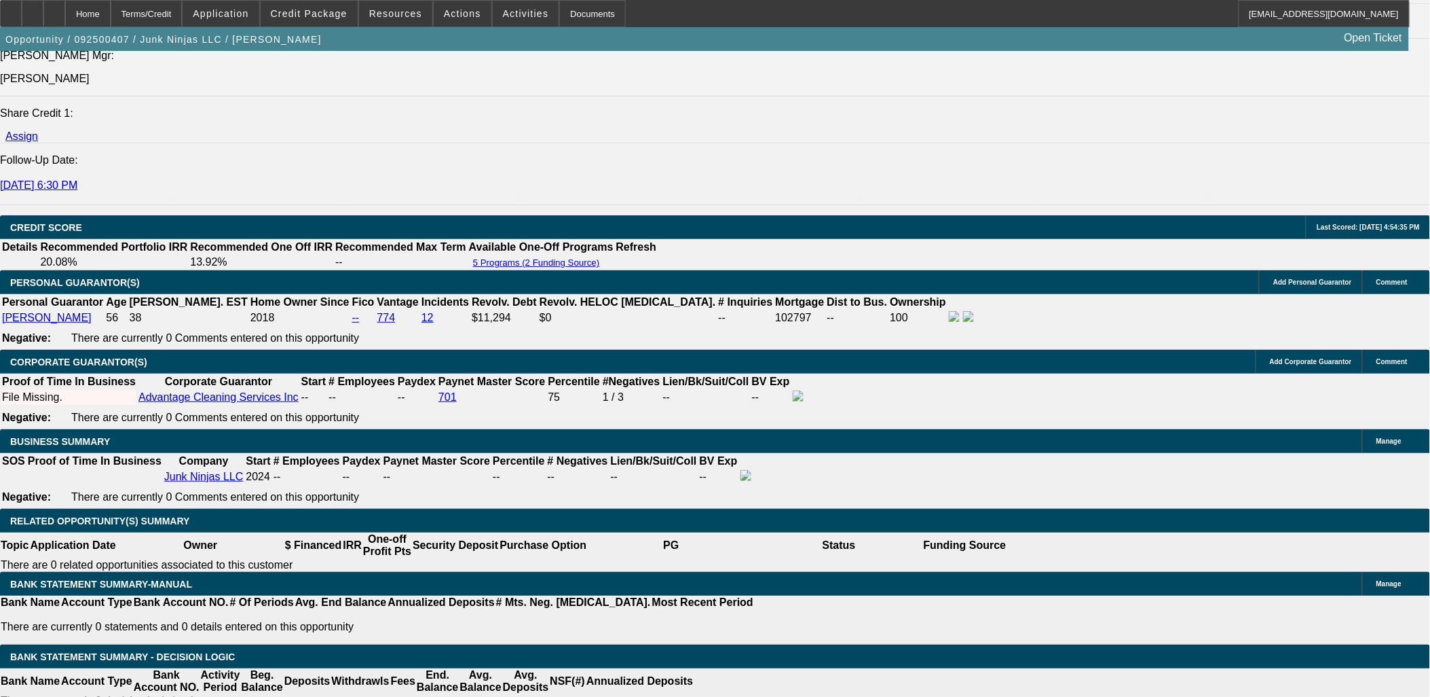
select select "0"
select select "6"
select select "0"
select select "0.1"
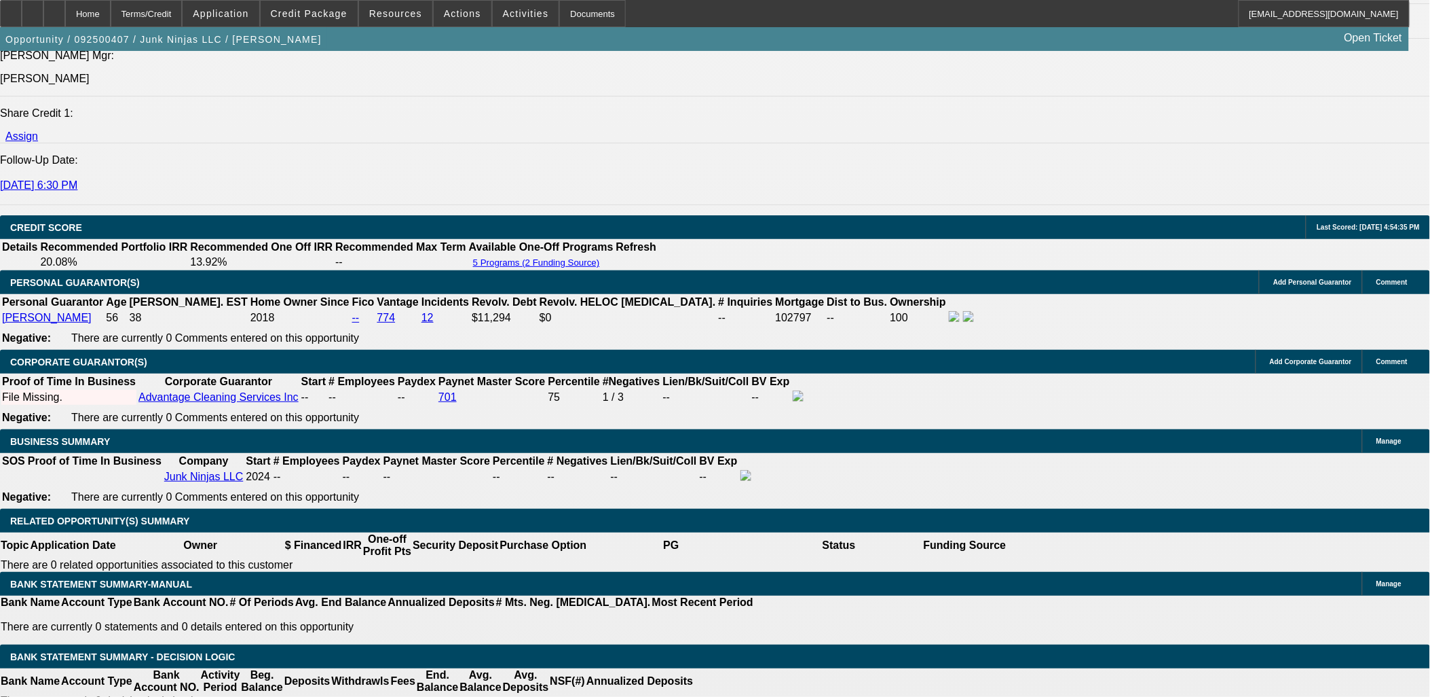
select select "4"
select select "0"
select select "0.1"
select select "4"
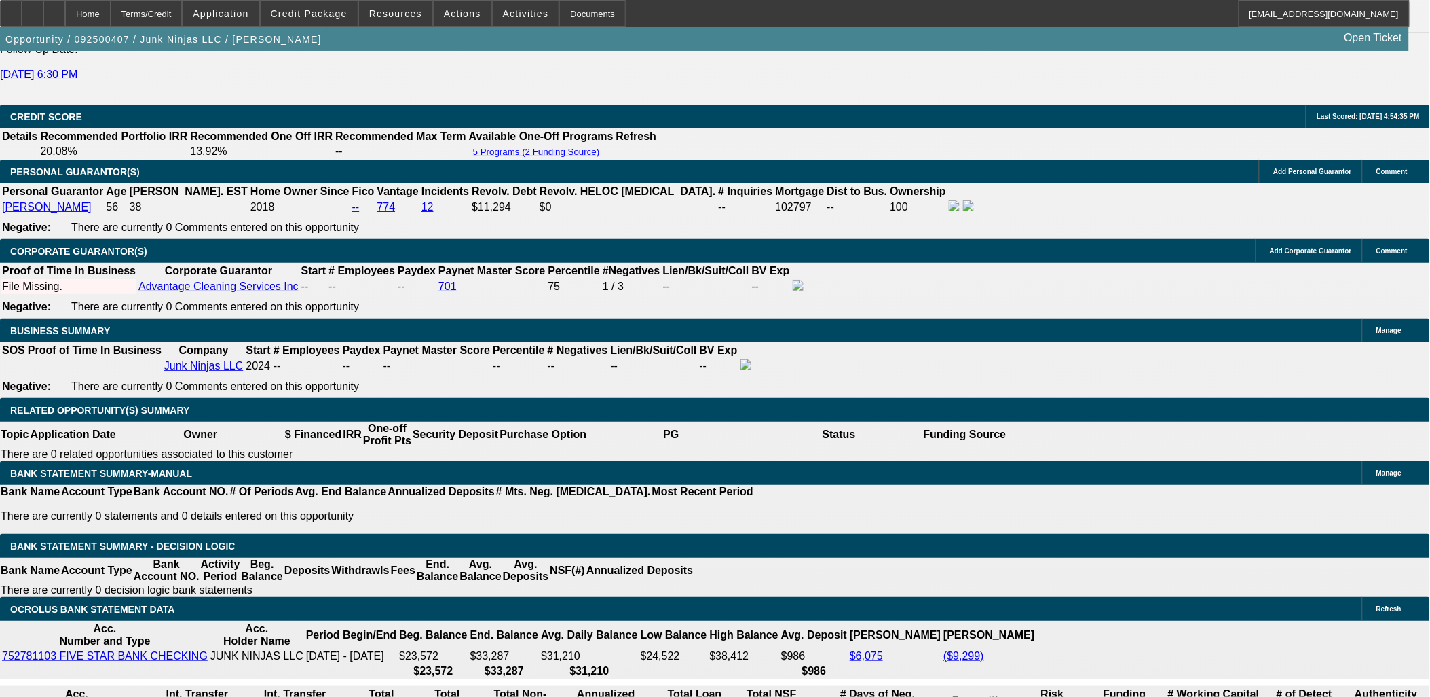
scroll to position [1843, 0]
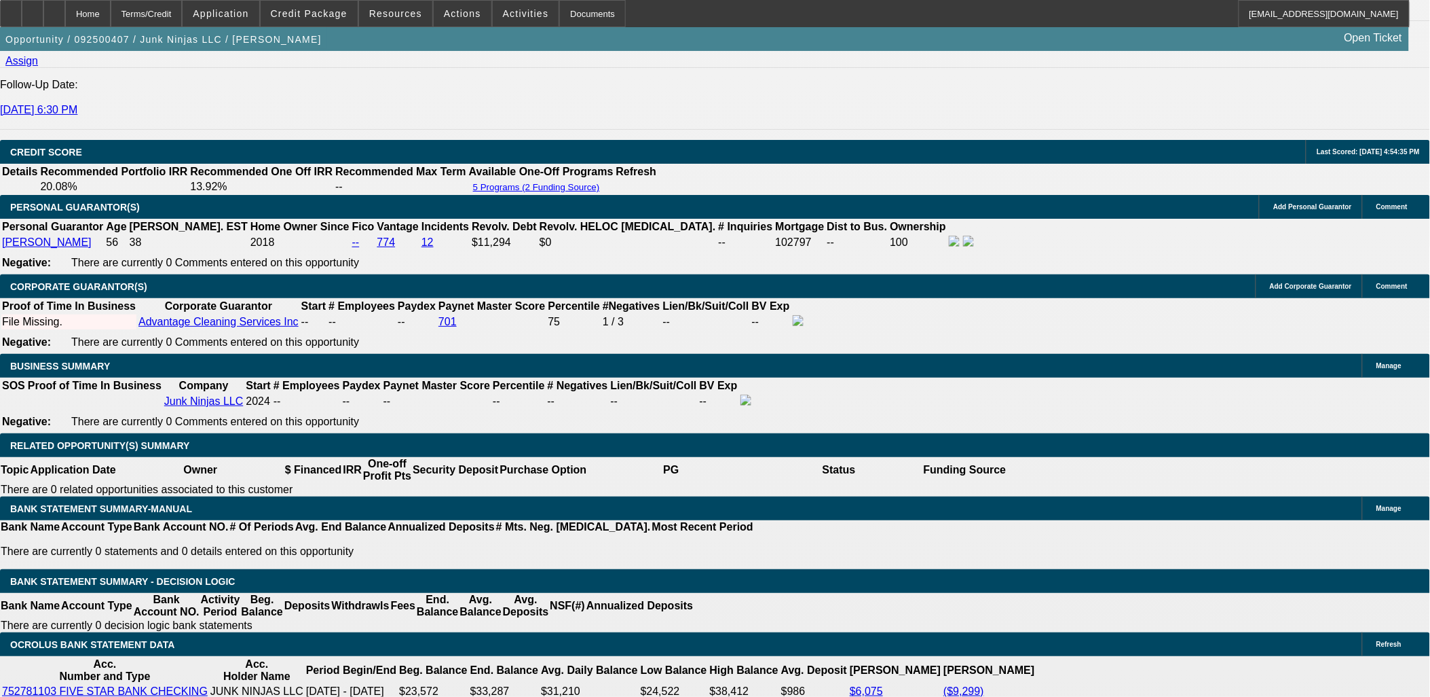
type input "1"
type input "UNKNOWN"
type input "12."
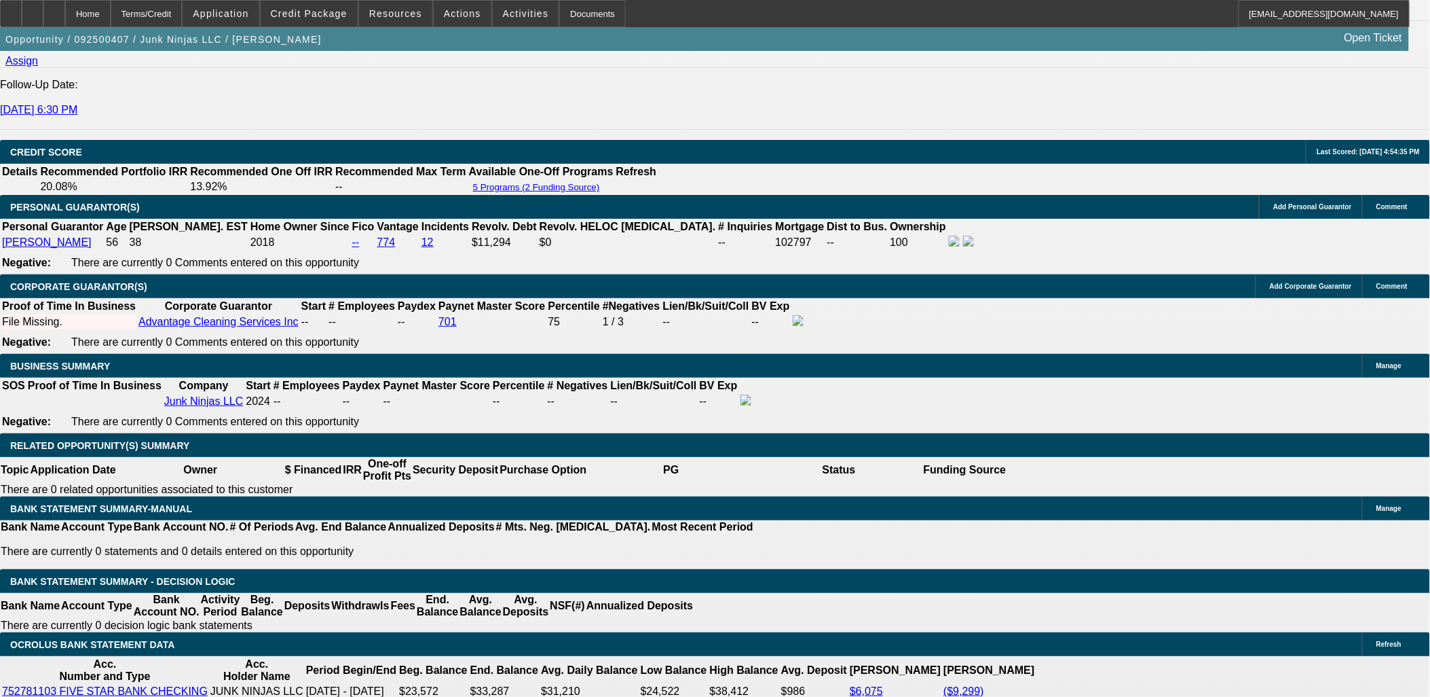
type input "$1,235.23"
type input "12.7"
type input "$1,633.10"
type input "12.75"
type input "$1,634.95"
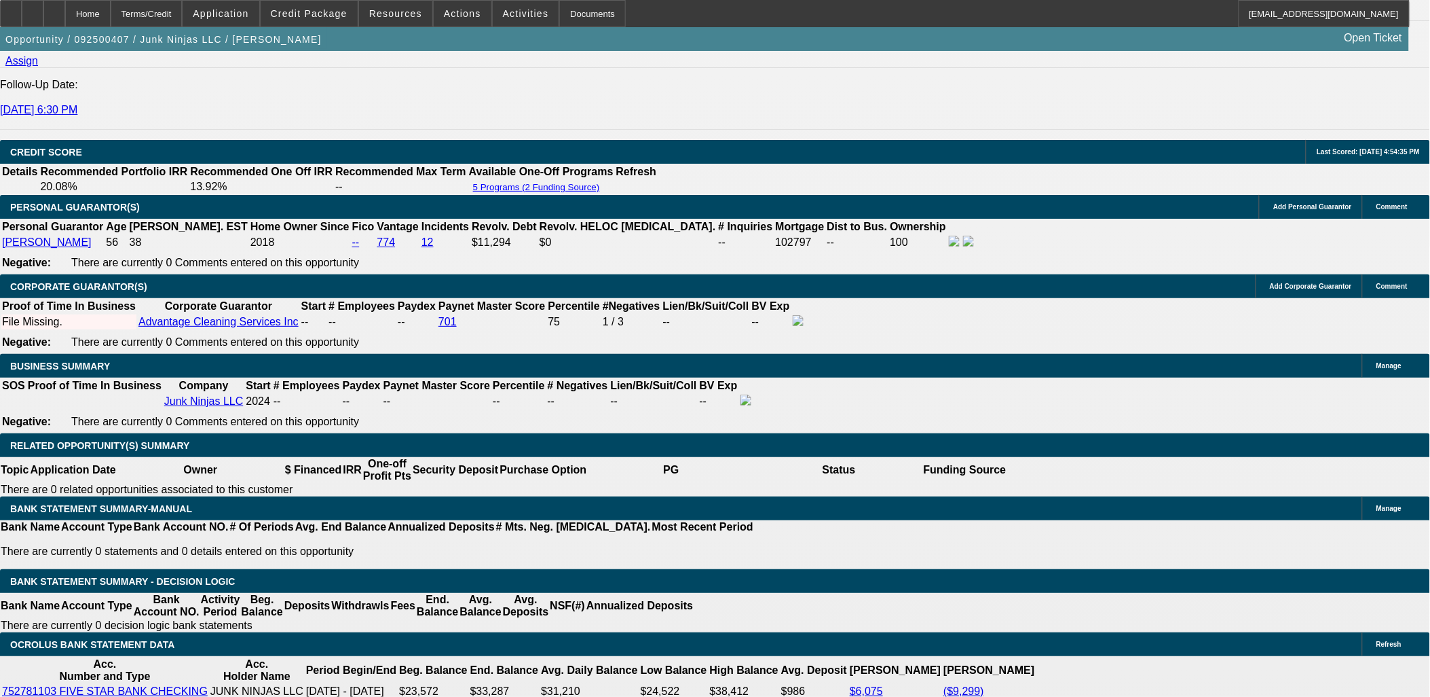
type input "12.75"
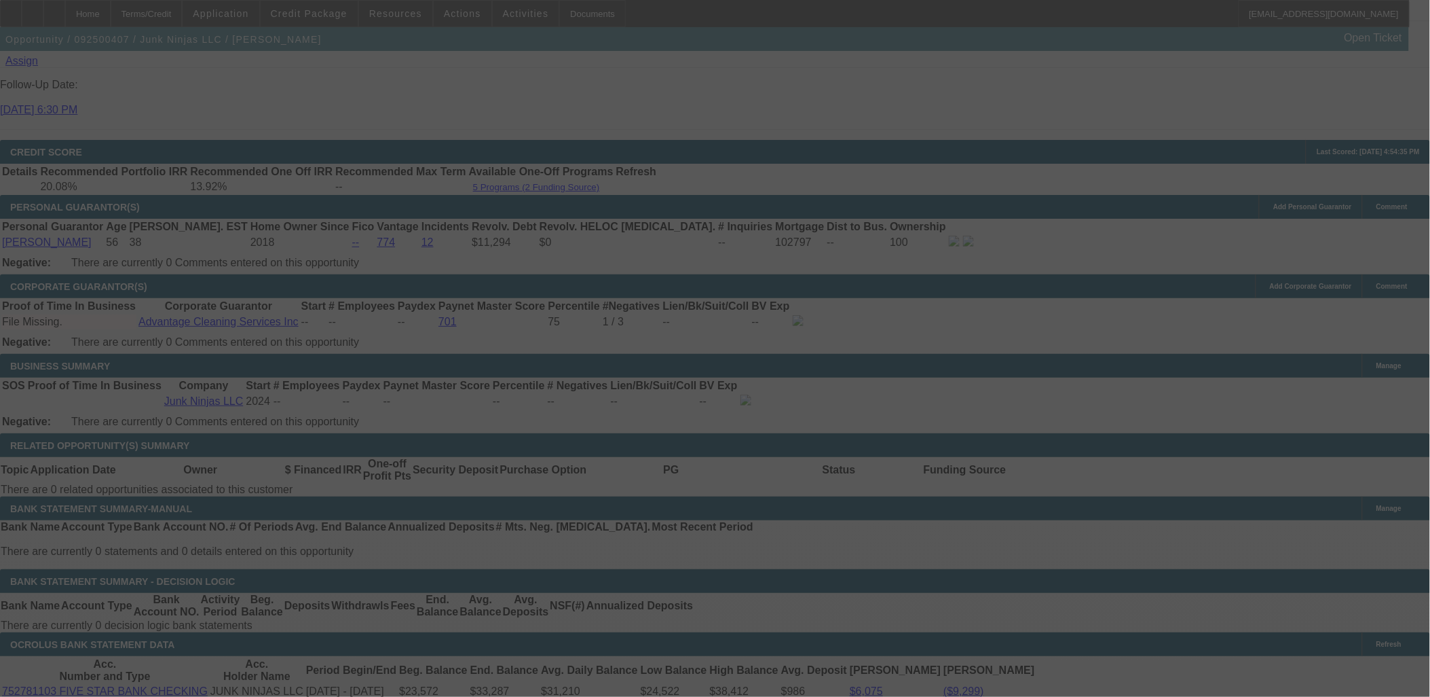
select select "0.15"
select select "0"
select select "0.1"
select select "4"
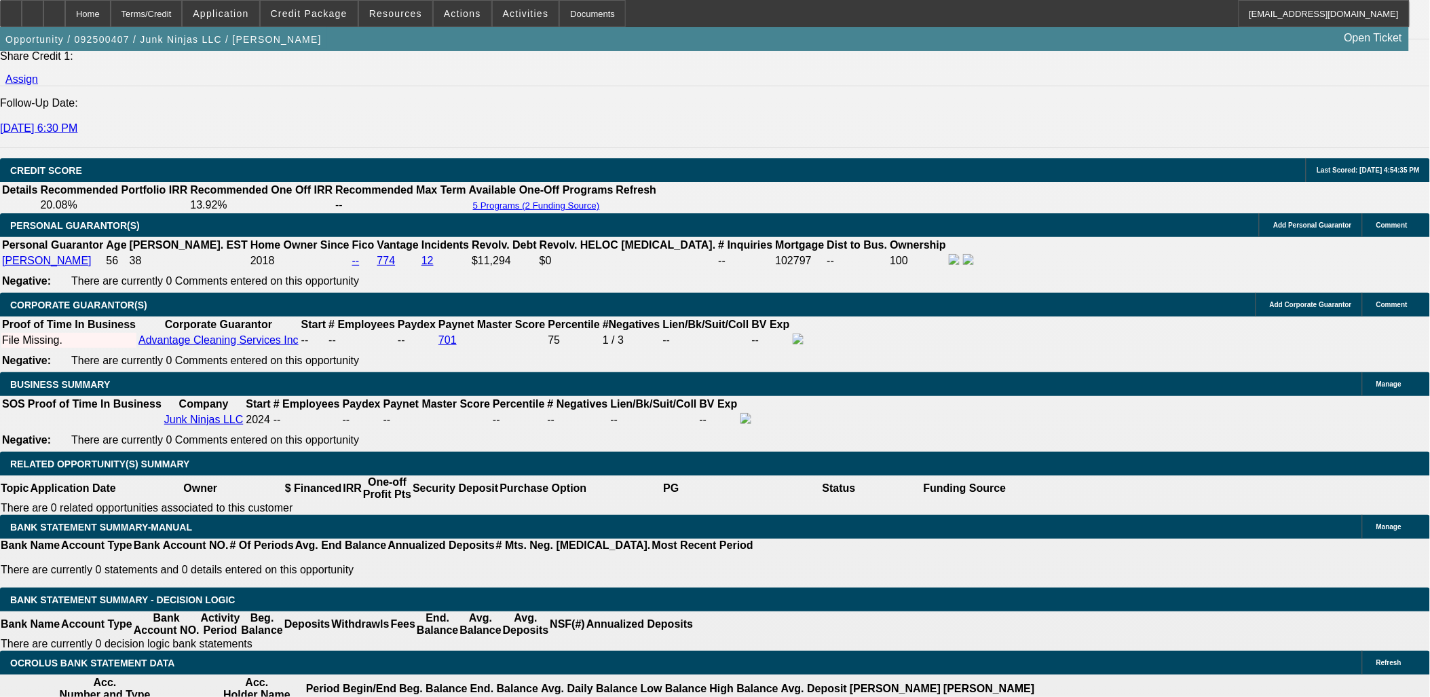
scroll to position [1768, 0]
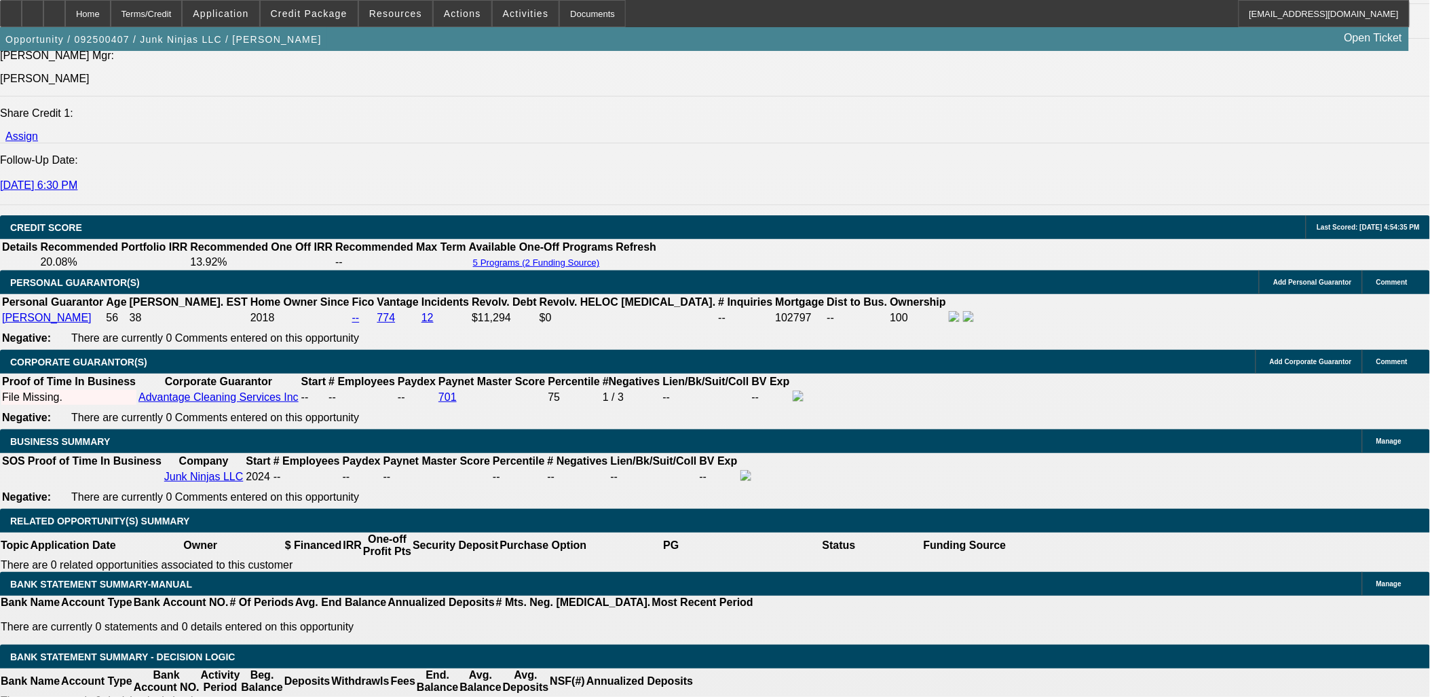
select select "0.15"
select select "0"
select select "6"
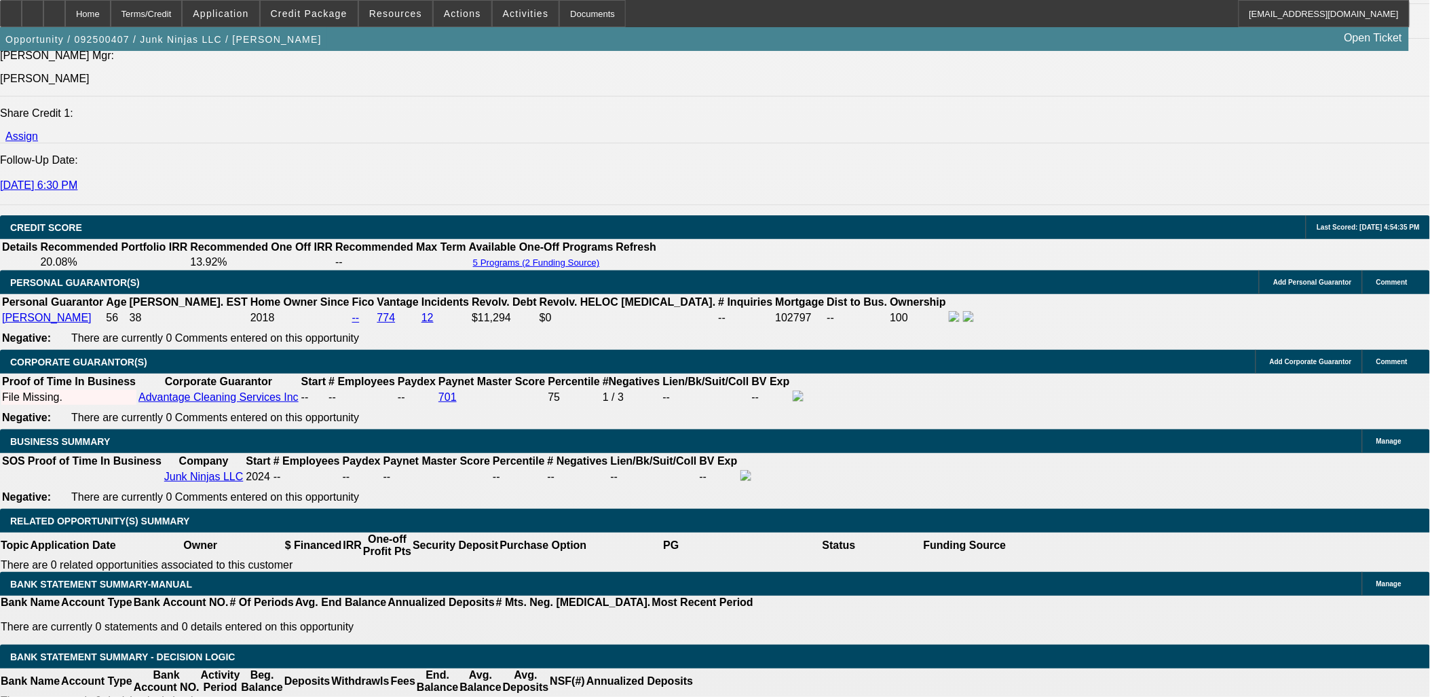
select select "0.15"
select select "0"
select select "0.1"
select select "4"
select select "0.15"
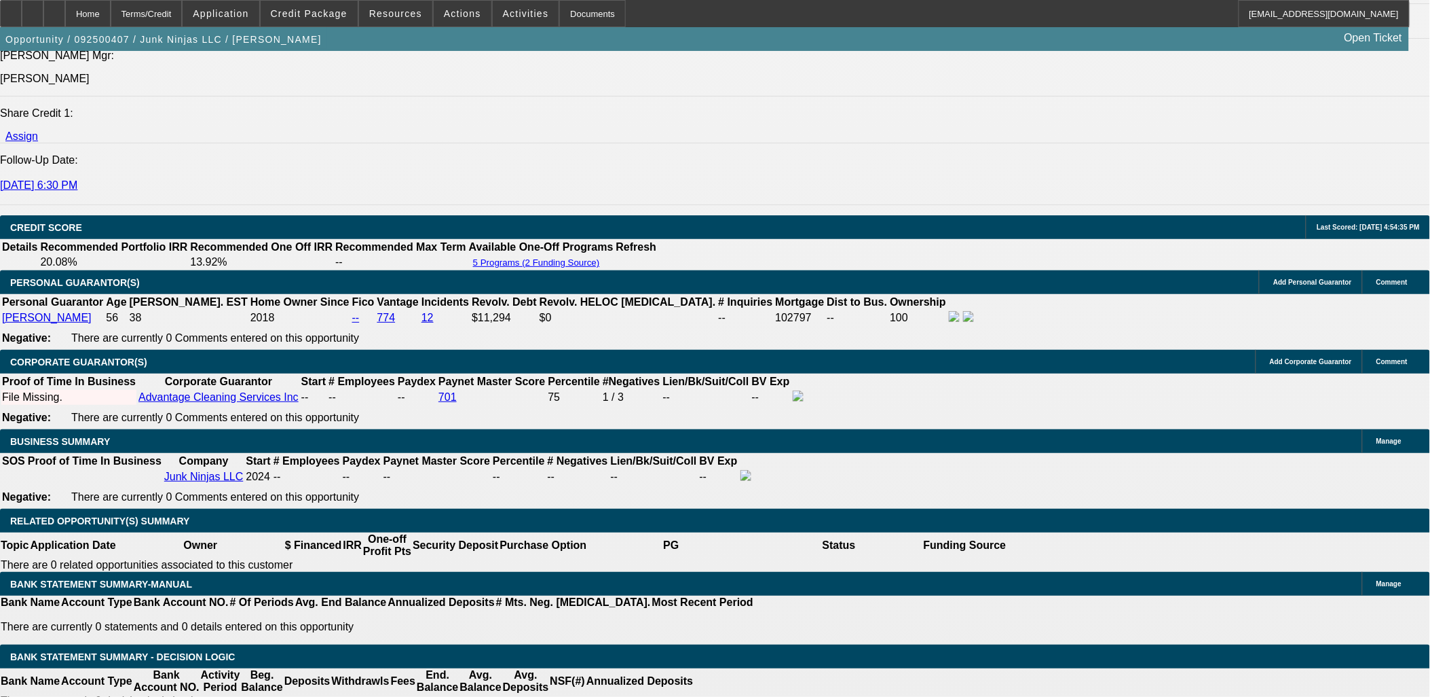
select select "0"
select select "0.1"
select select "4"
select select "0.15"
select select "0"
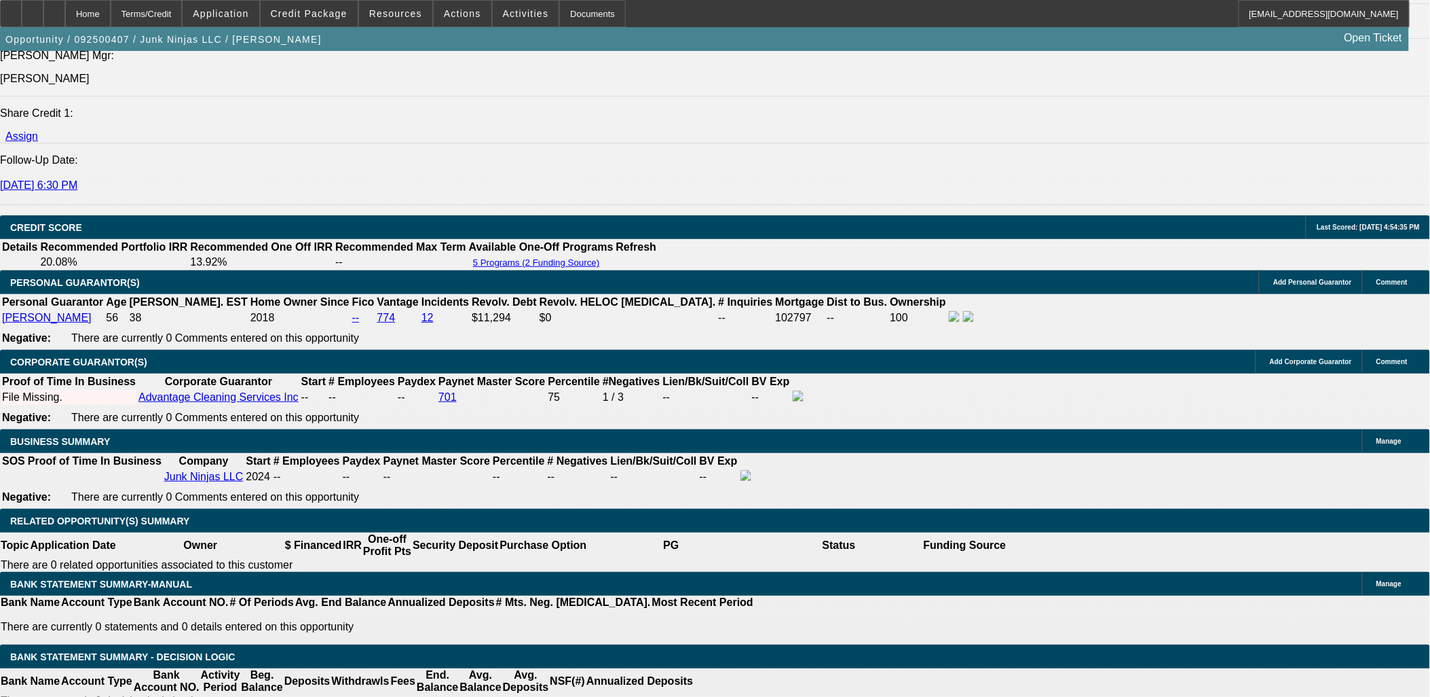
select select "0.1"
select select "4"
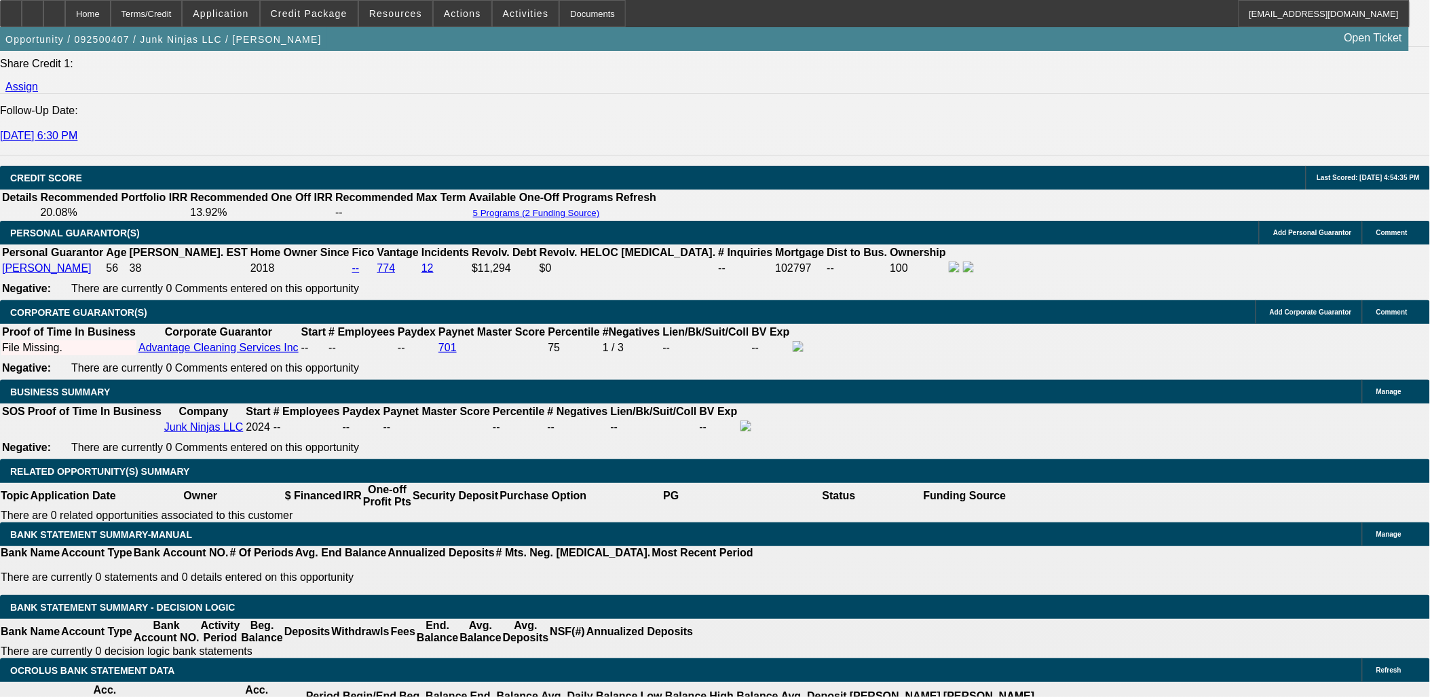
scroll to position [1919, 0]
